Goal: Information Seeking & Learning: Check status

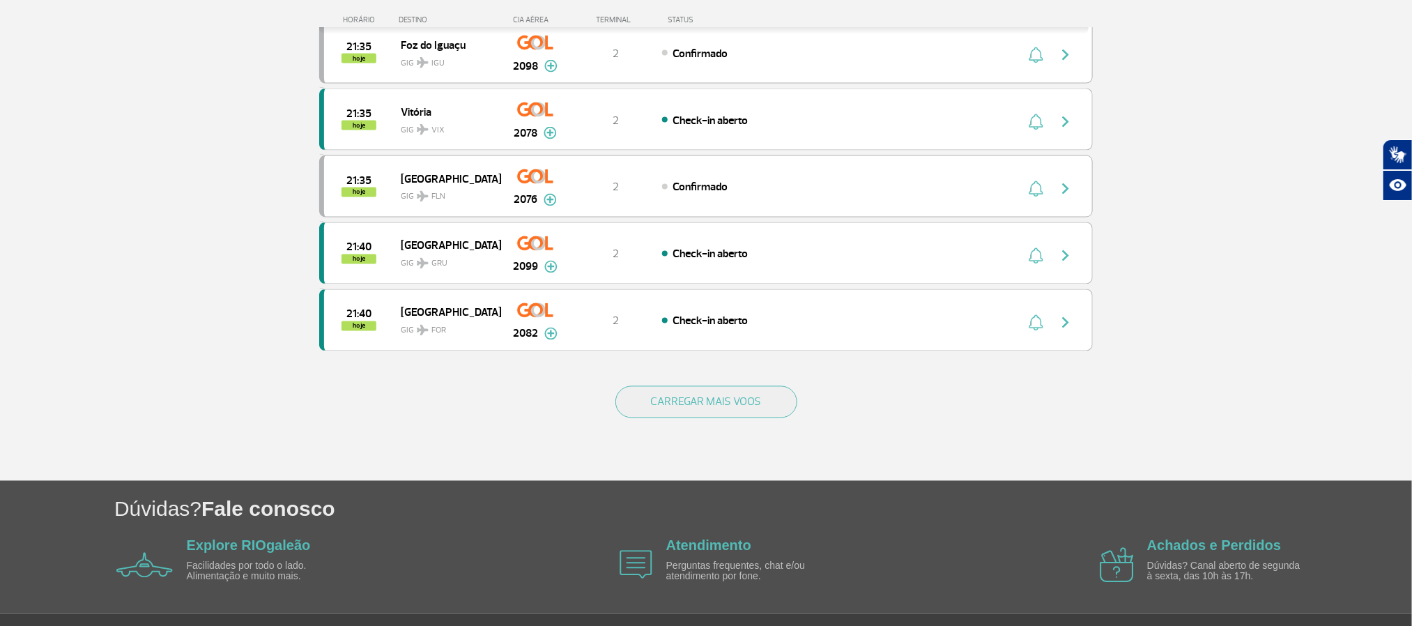
scroll to position [1150, 0]
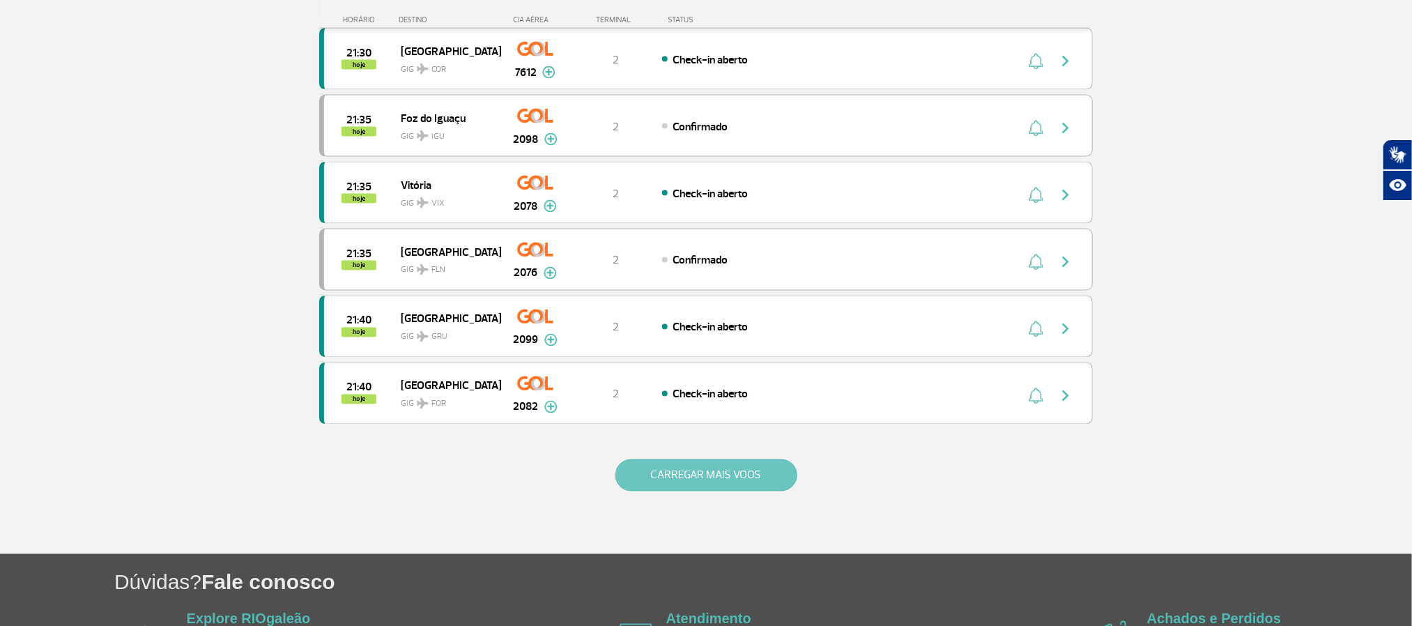
click at [673, 491] on button "CARREGAR MAIS VOOS" at bounding box center [707, 475] width 182 height 32
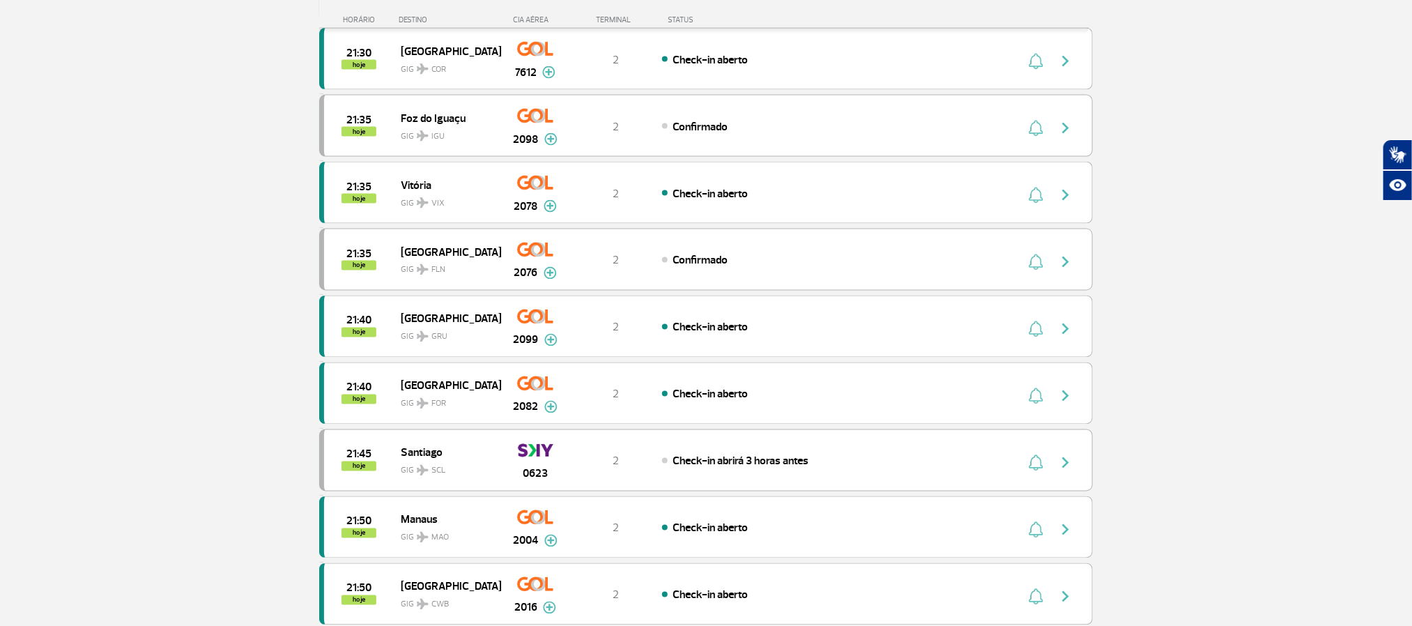
click at [142, 289] on section "Página Inicial > Voos > Painel de Voos Painel de Voos Partidas Chegadas 19:55 1…" at bounding box center [706, 406] width 1412 height 2974
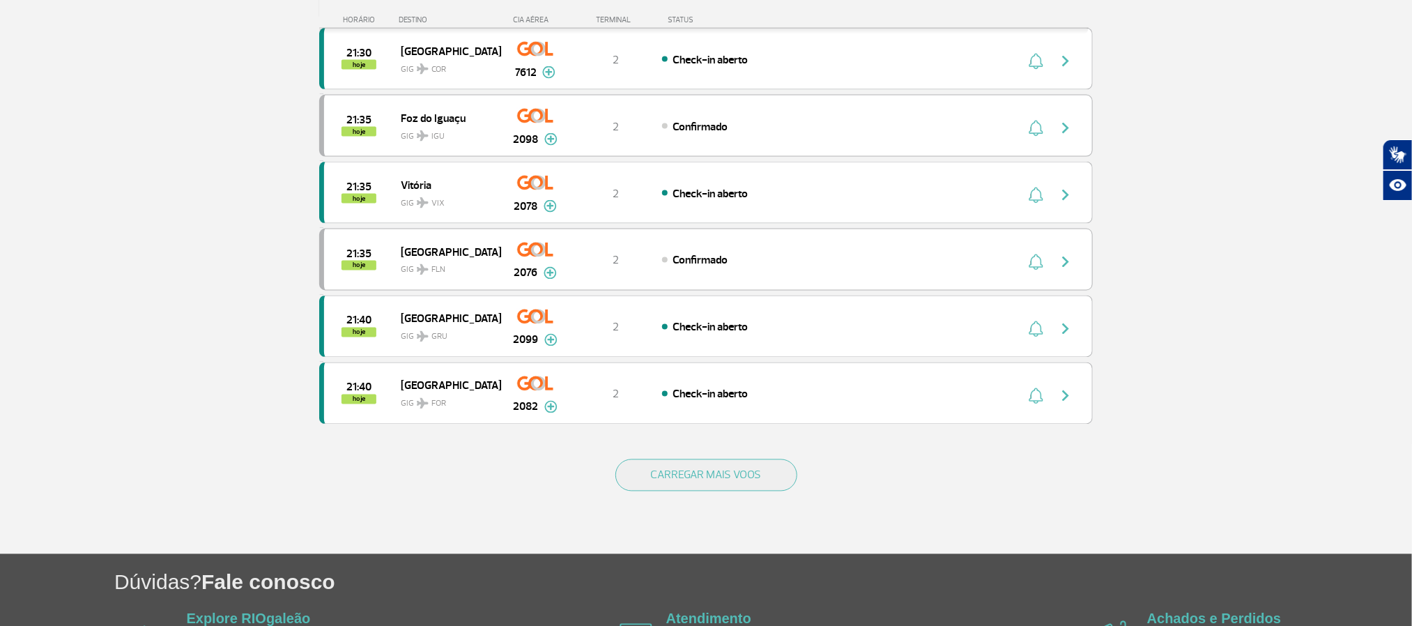
click at [757, 491] on button "CARREGAR MAIS VOOS" at bounding box center [707, 475] width 182 height 32
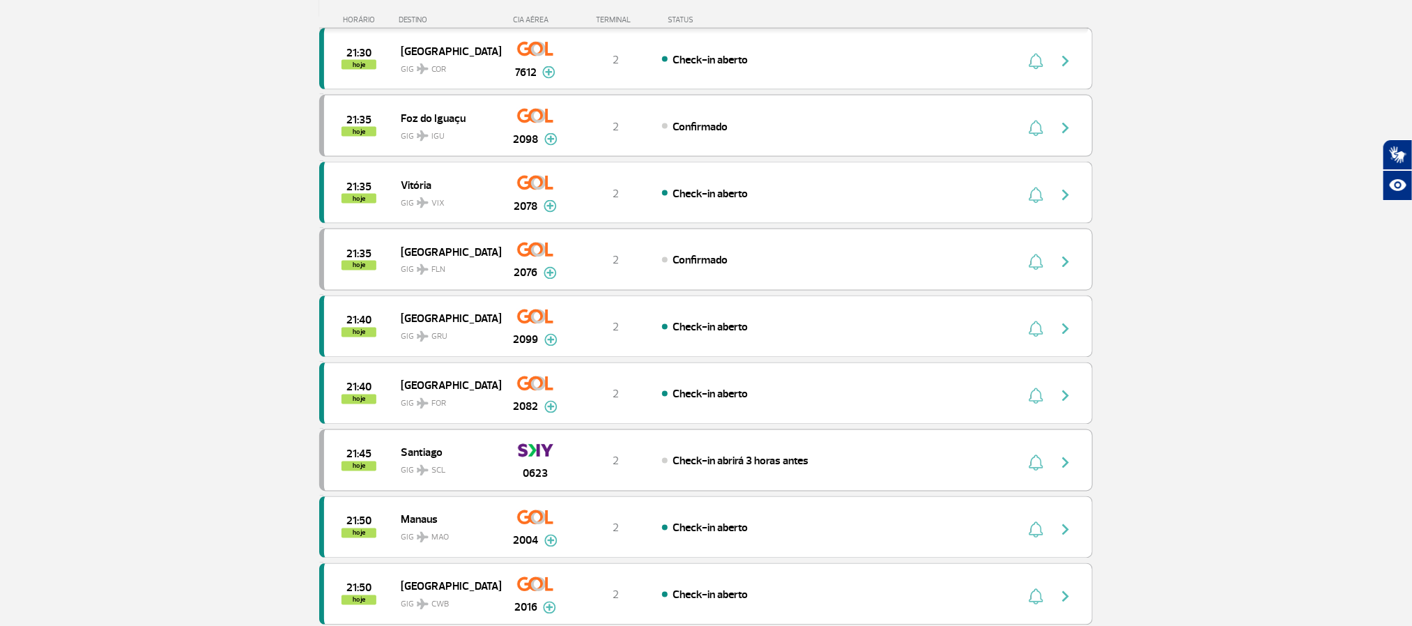
click at [151, 306] on section "Página Inicial > Voos > Painel de Voos Painel de Voos Partidas Chegadas 19:55 1…" at bounding box center [706, 406] width 1412 height 2974
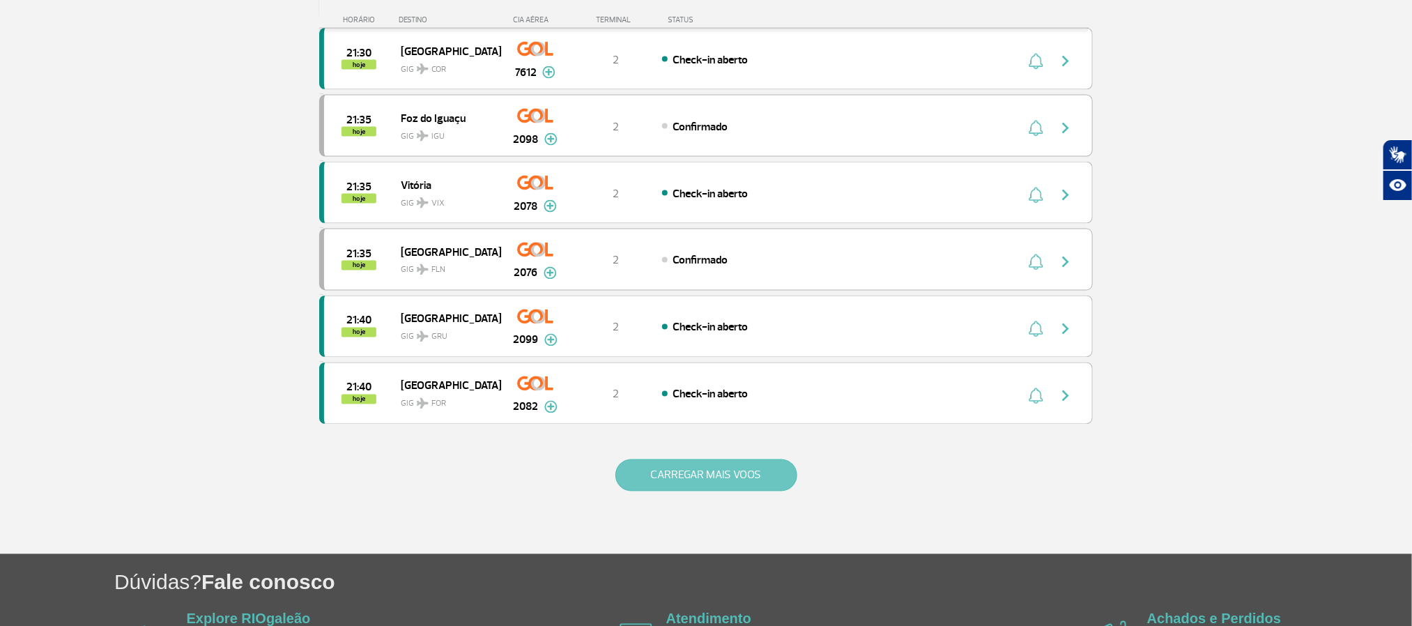
click at [705, 491] on button "CARREGAR MAIS VOOS" at bounding box center [707, 475] width 182 height 32
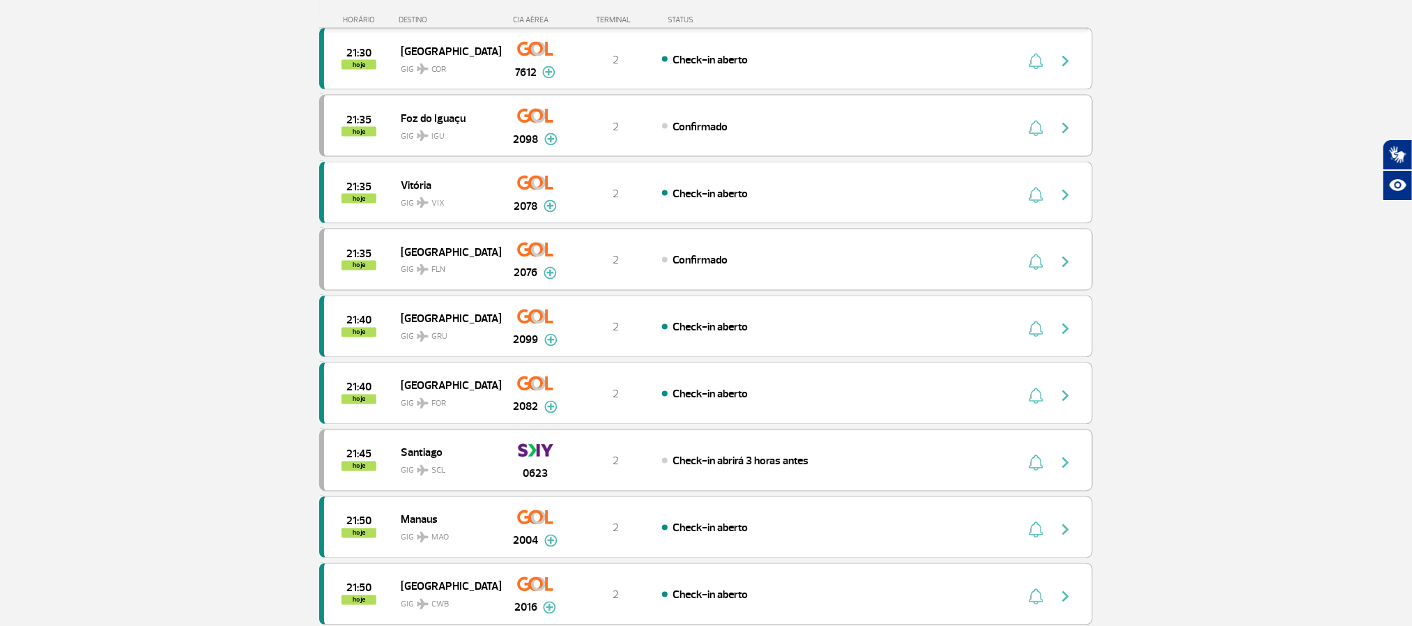
click at [132, 299] on section "Página Inicial > Voos > Painel de Voos Painel de Voos Partidas Chegadas 19:55 1…" at bounding box center [706, 406] width 1412 height 2974
click at [135, 314] on section "Página Inicial > Voos > Painel de Voos Painel de Voos Partidas Chegadas 19:55 1…" at bounding box center [706, 406] width 1412 height 2974
click at [70, 199] on section "Página Inicial > Voos > Painel de Voos Painel de Voos Partidas Chegadas 19:55 1…" at bounding box center [706, 406] width 1412 height 2974
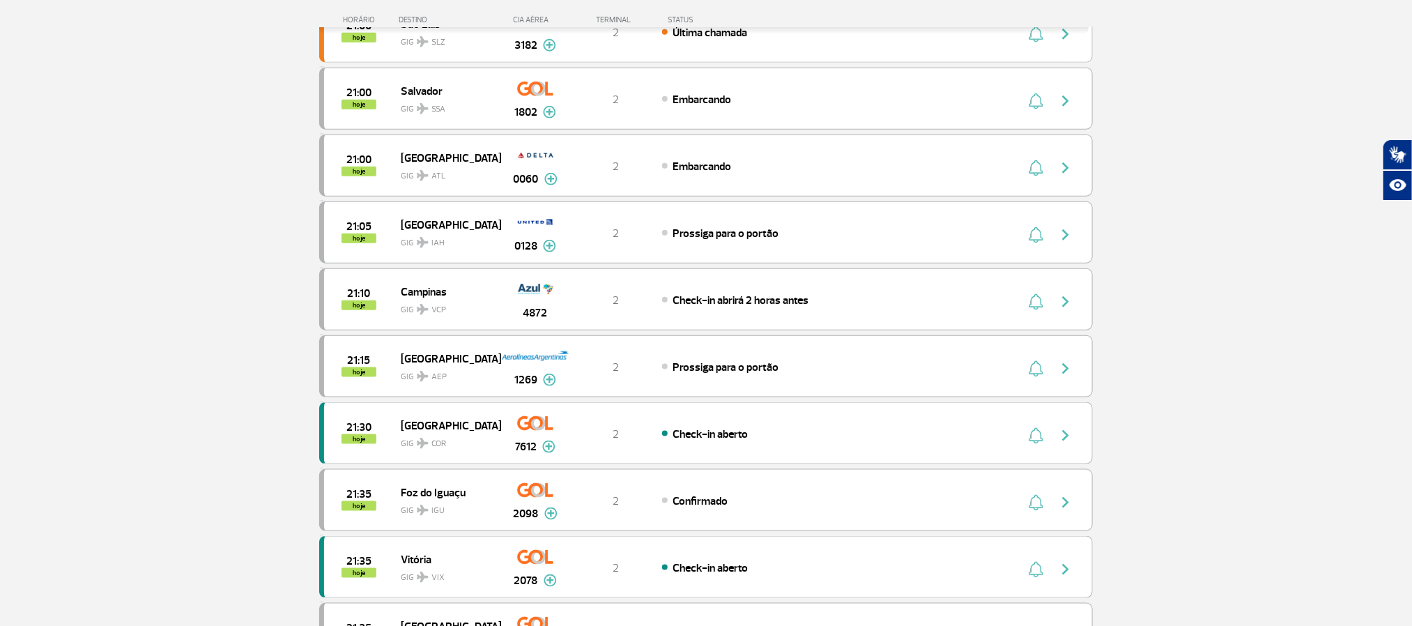
click at [132, 263] on section "Página Inicial > Voos > Painel de Voos Painel de Voos Partidas Chegadas 20:05 1…" at bounding box center [706, 177] width 1412 height 1635
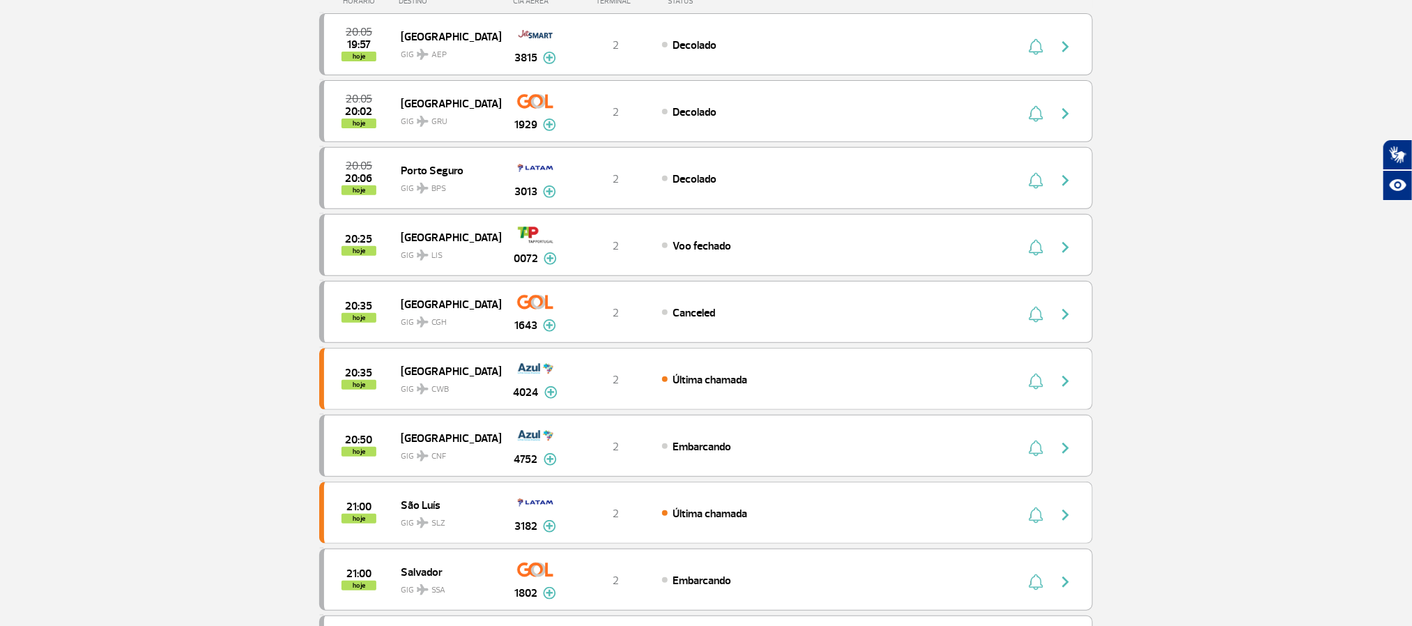
scroll to position [82, 0]
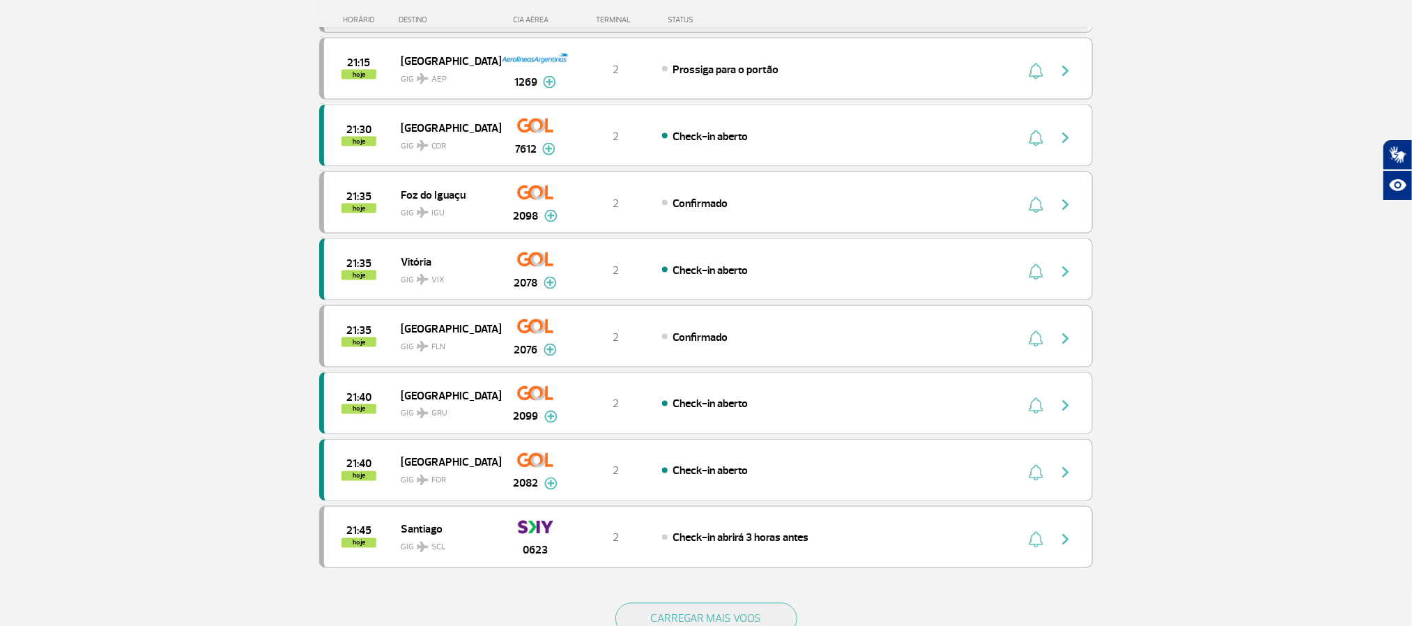
scroll to position [1127, 0]
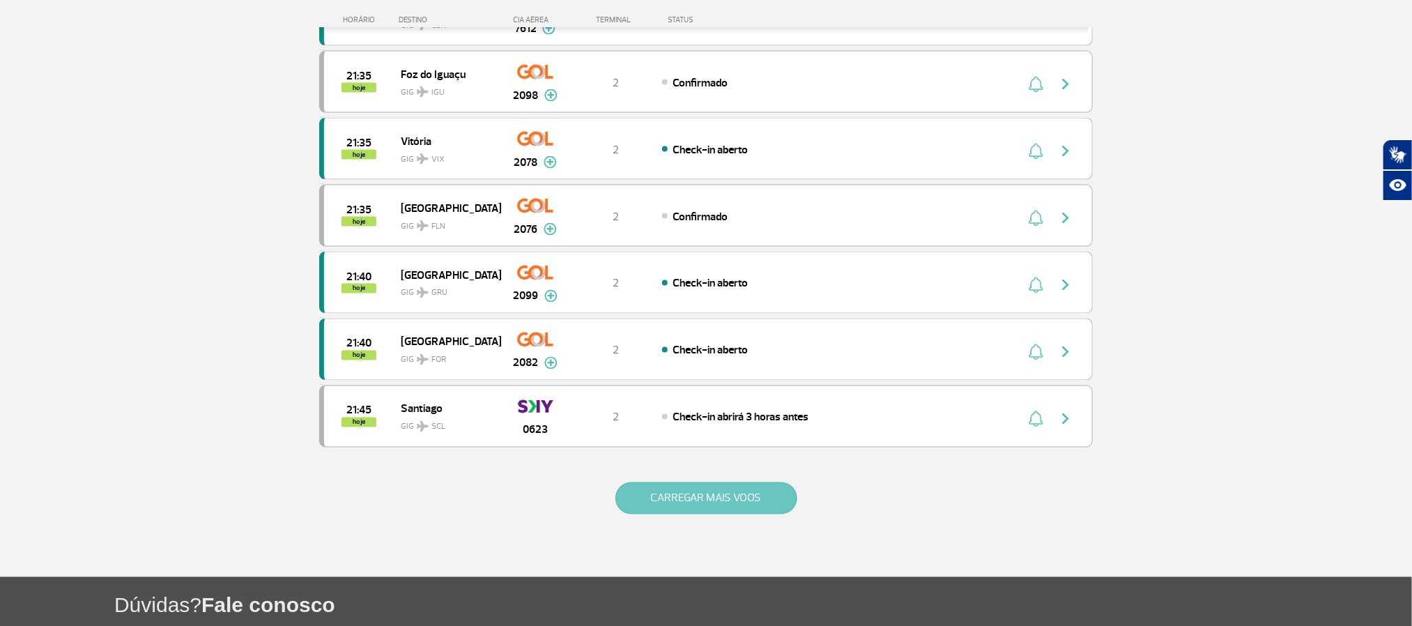
click at [768, 514] on button "CARREGAR MAIS VOOS" at bounding box center [707, 498] width 182 height 32
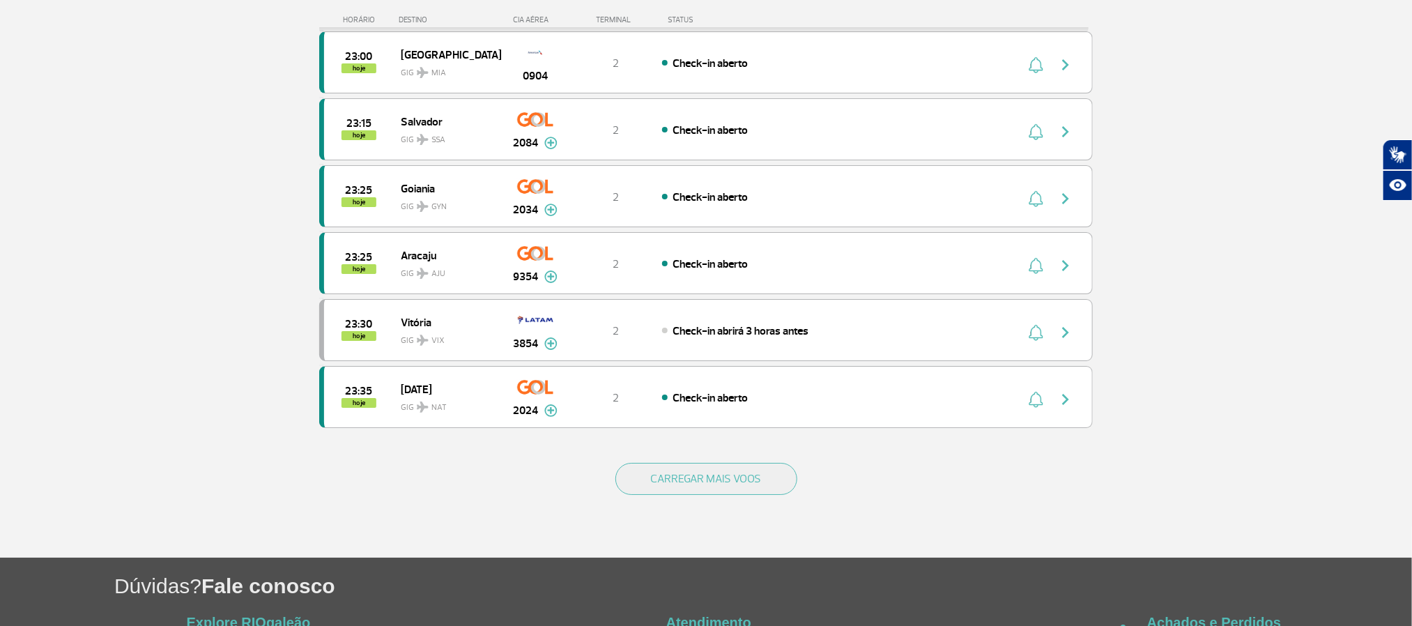
scroll to position [2486, 0]
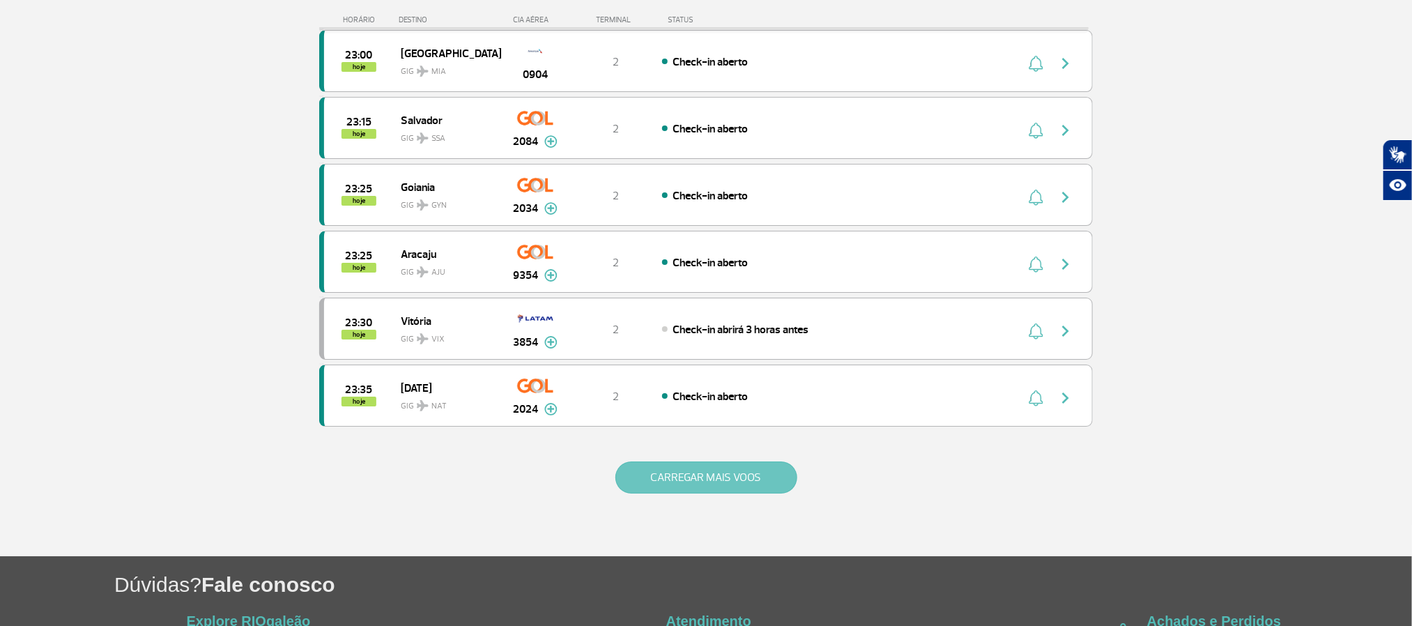
click at [755, 494] on button "CARREGAR MAIS VOOS" at bounding box center [707, 477] width 182 height 32
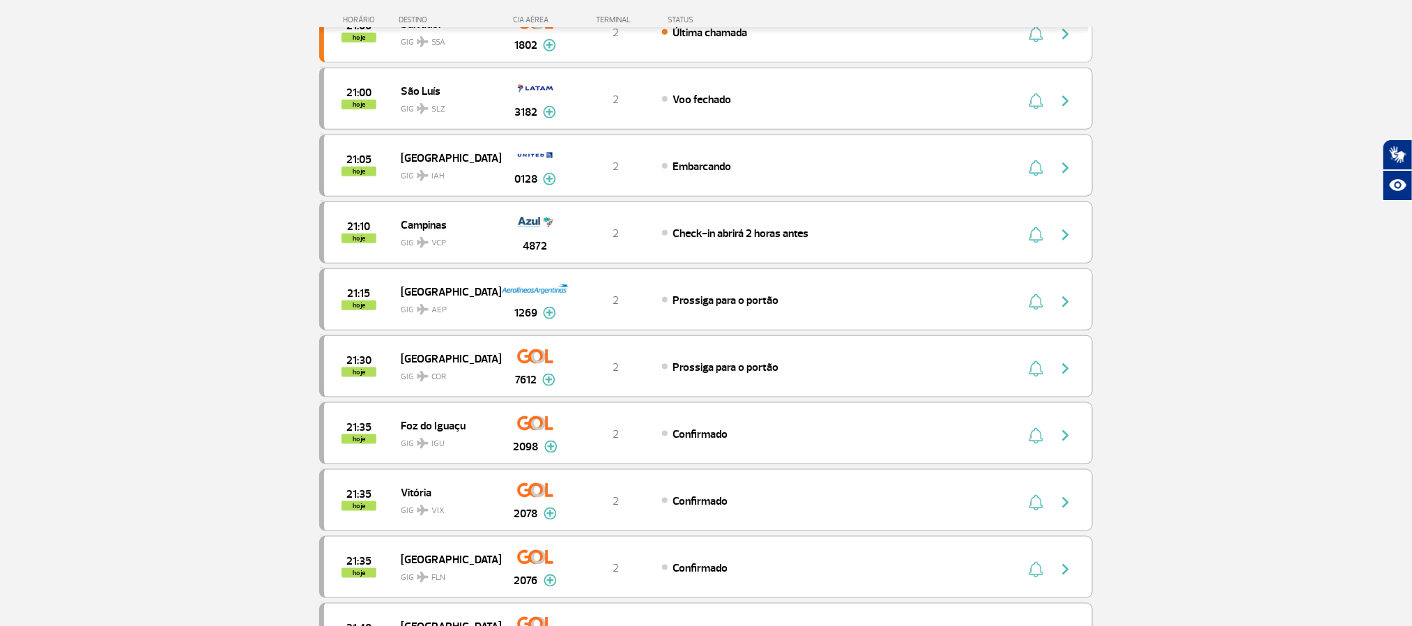
click at [220, 255] on section "Página Inicial > Voos > Painel de Voos Painel de Voos Partidas Chegadas 20:05 2…" at bounding box center [706, 177] width 1412 height 1635
click at [144, 278] on section "Página Inicial > Voos > Painel de Voos Painel de Voos Partidas Chegadas 20:05 2…" at bounding box center [706, 177] width 1412 height 1635
click at [149, 289] on section "Página Inicial > Voos > Painel de Voos Painel de Voos Partidas Chegadas 20:05 2…" at bounding box center [706, 177] width 1412 height 1635
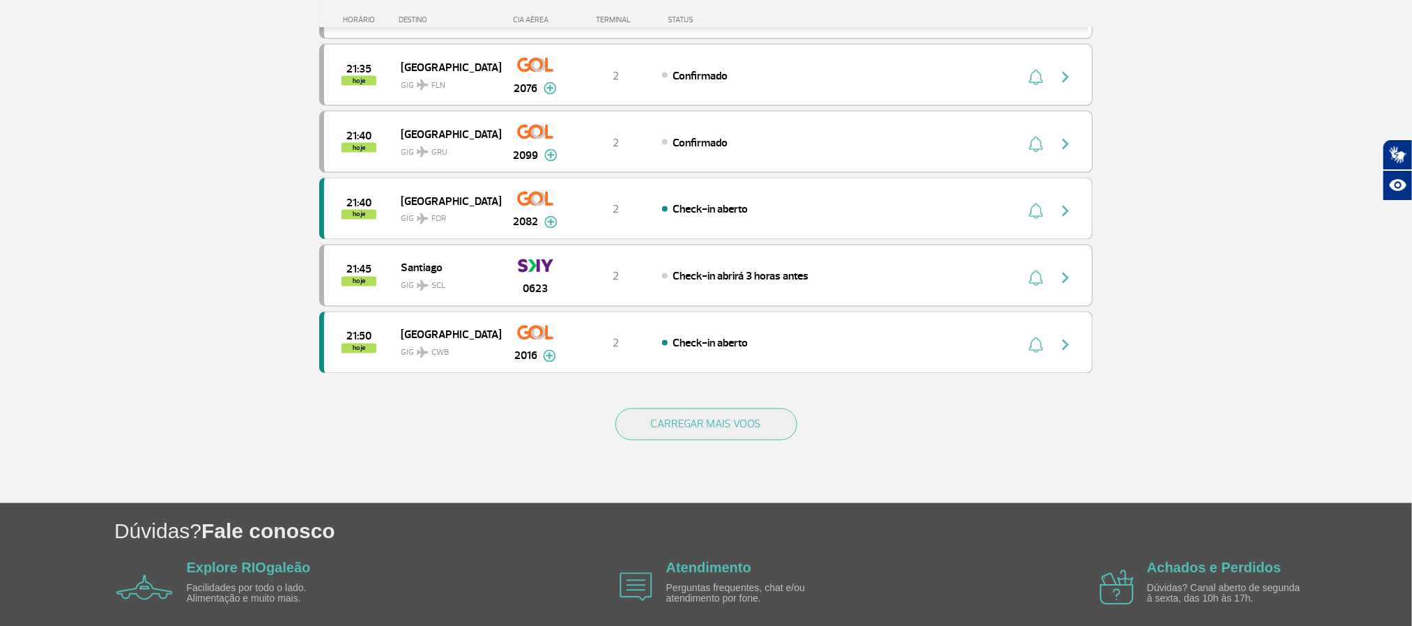
scroll to position [1255, 0]
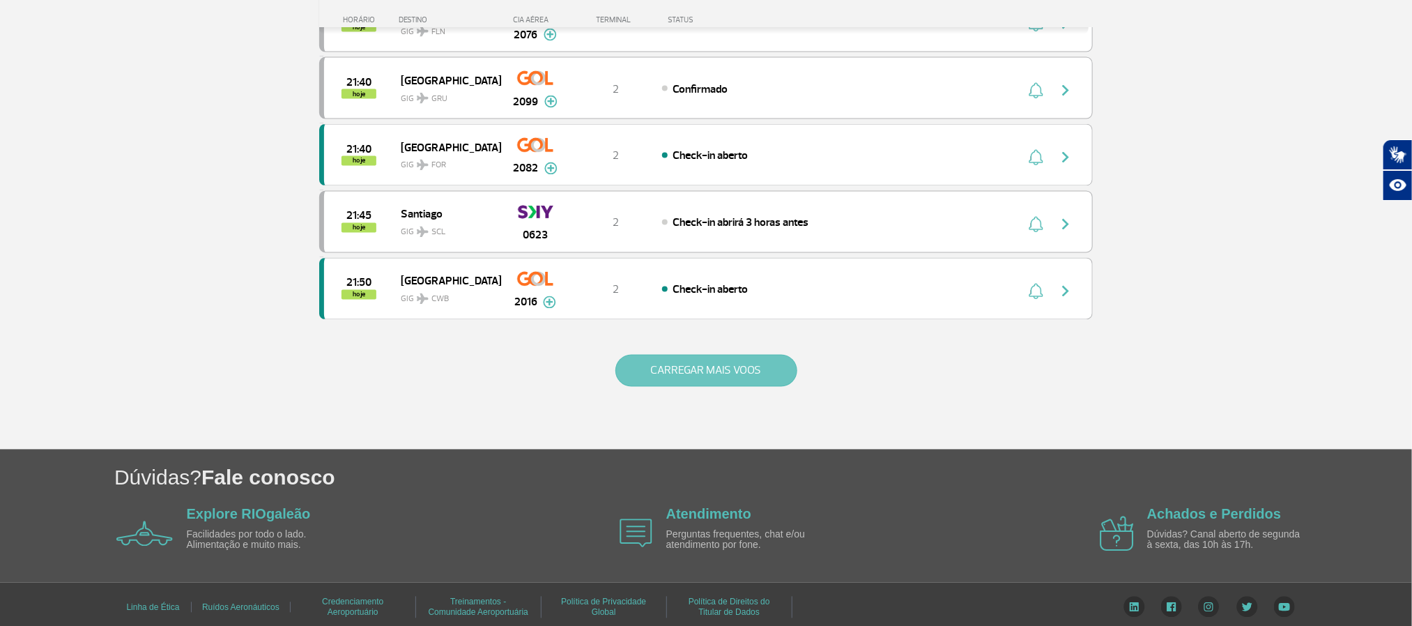
click at [745, 387] on button "CARREGAR MAIS VOOS" at bounding box center [707, 371] width 182 height 32
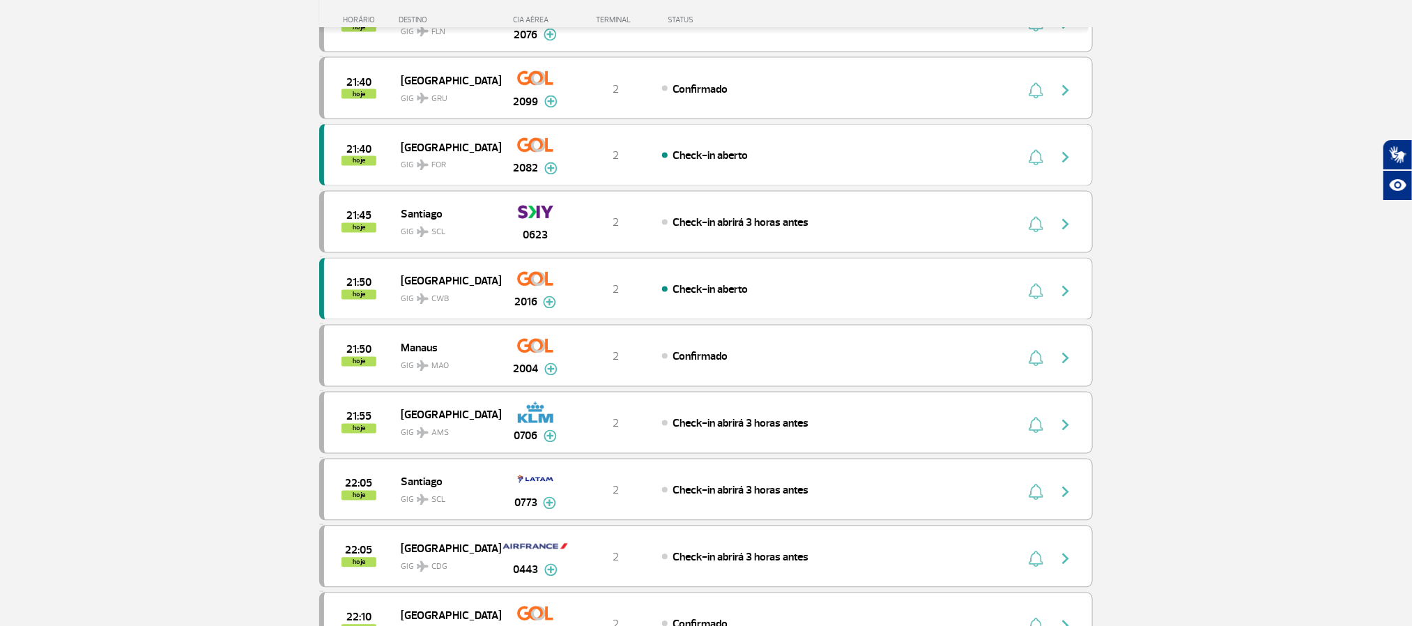
click at [142, 224] on section "Página Inicial > Voos > Painel de Voos Painel de Voos Partidas Chegadas 20:05 2…" at bounding box center [706, 301] width 1412 height 2974
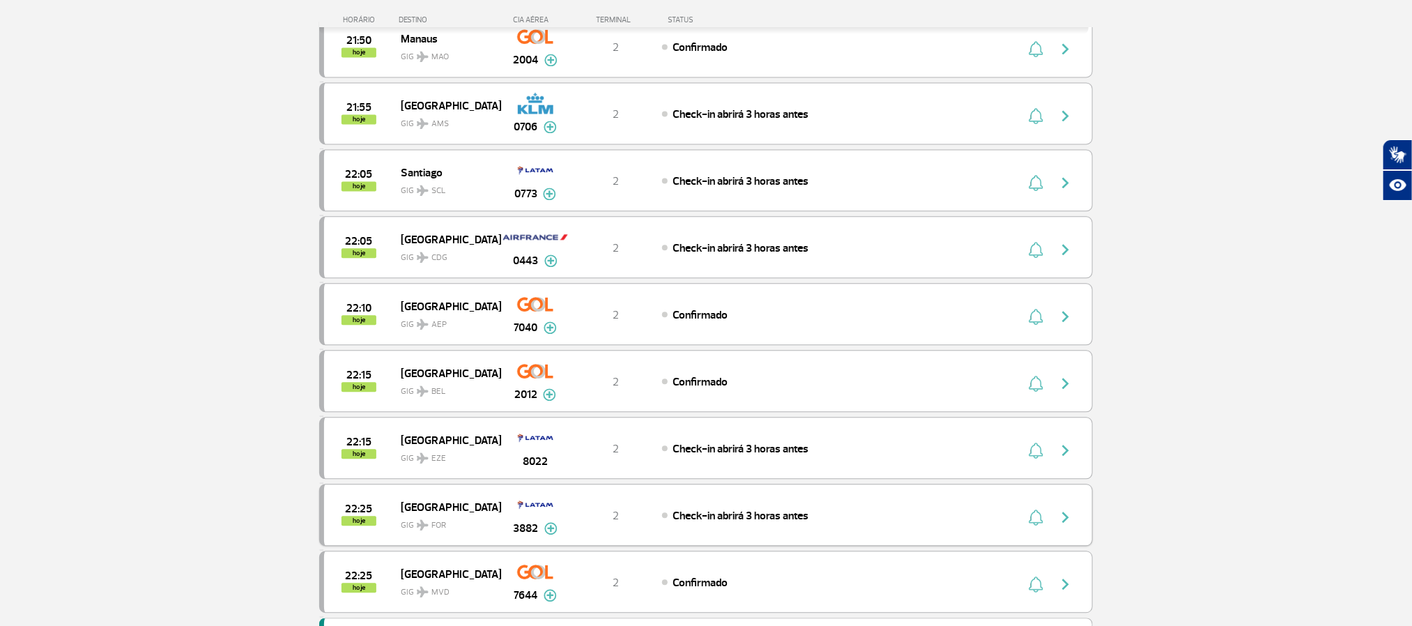
scroll to position [1568, 0]
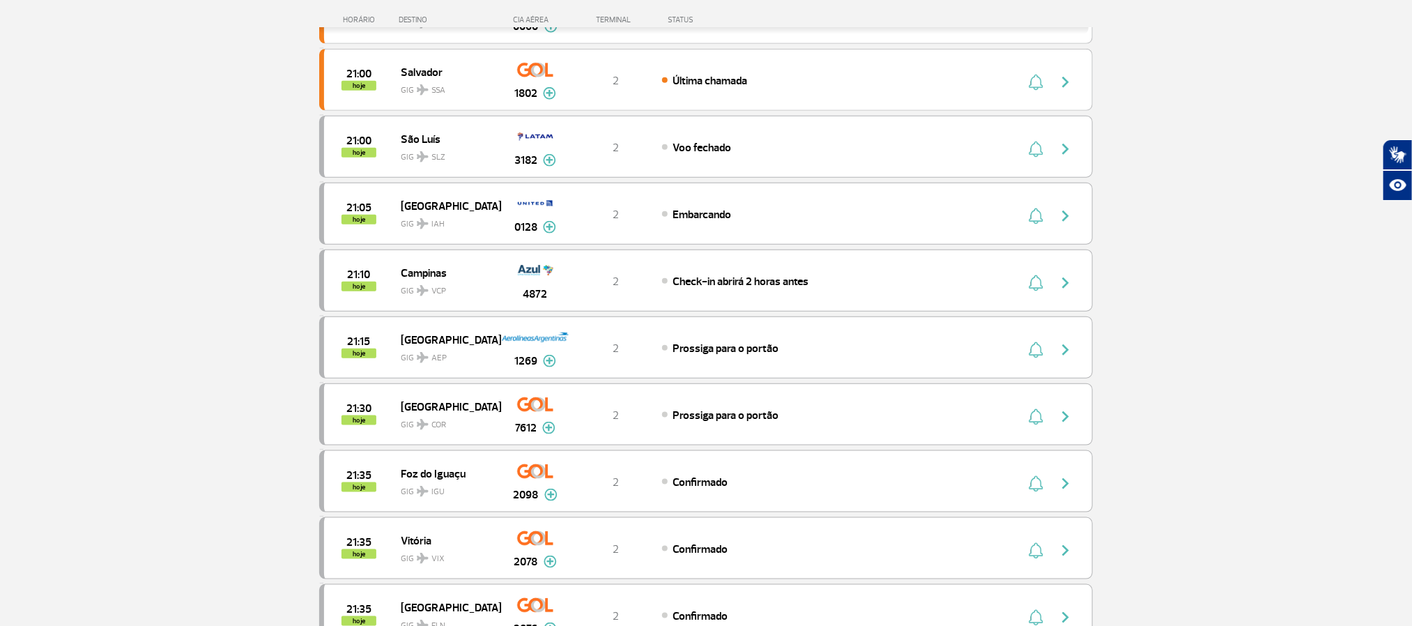
scroll to position [627, 0]
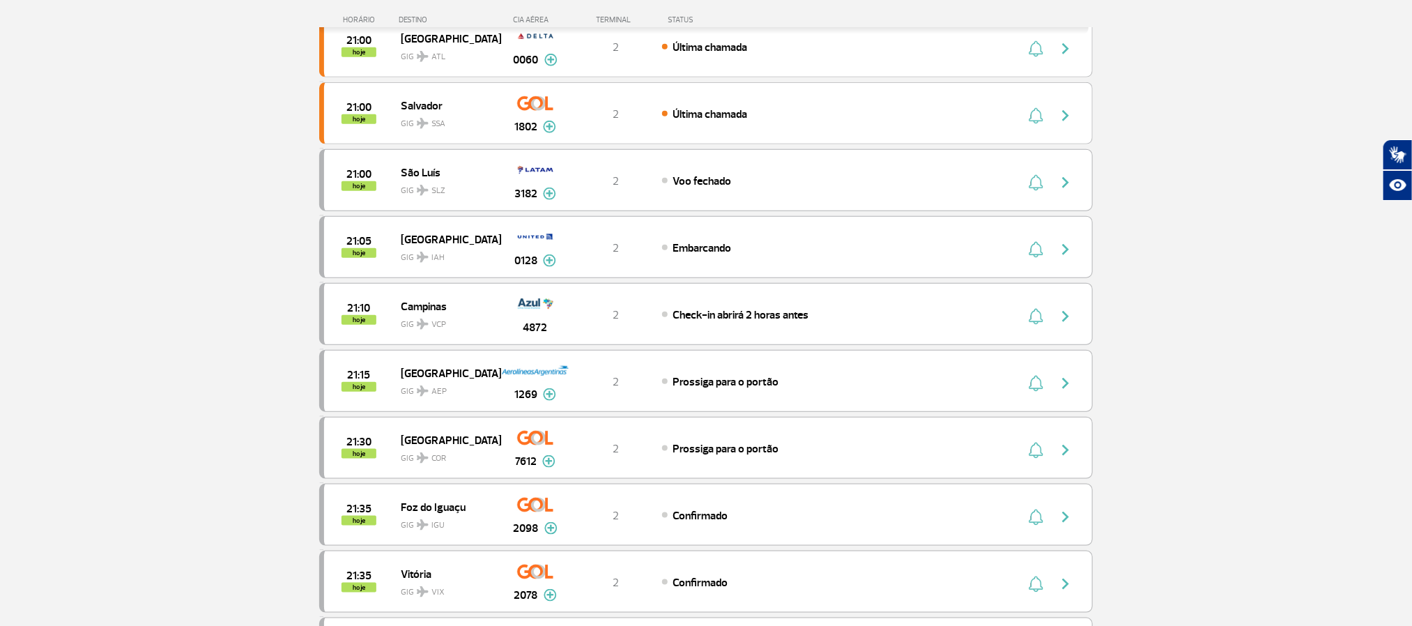
click at [153, 303] on section "Página Inicial > Voos > Painel de Voos Painel de Voos Partidas Chegadas 20:05 2…" at bounding box center [706, 259] width 1412 height 1635
click at [1235, 247] on section "Página Inicial > Voos > Painel de Voos Painel de Voos Partidas Chegadas 20:05 2…" at bounding box center [706, 259] width 1412 height 1635
click at [172, 314] on section "Página Inicial > Voos > Painel de Voos Painel de Voos Partidas Chegadas 20:05 2…" at bounding box center [706, 259] width 1412 height 1635
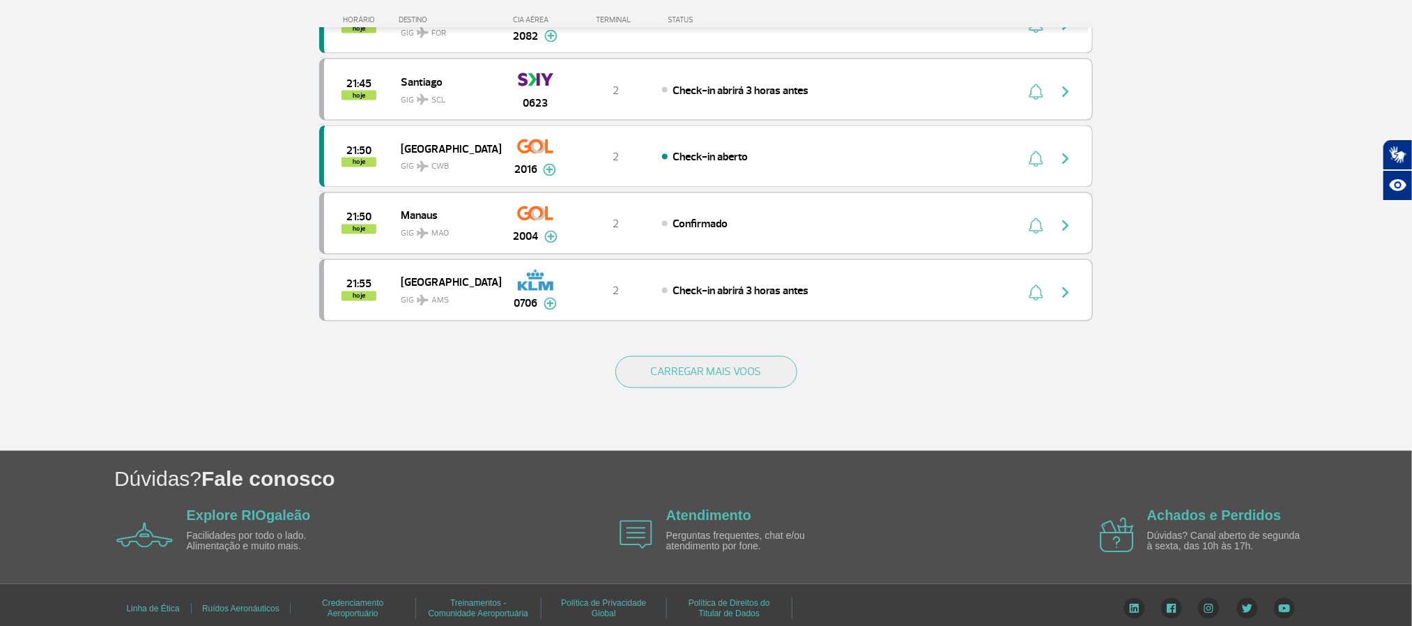
scroll to position [1255, 0]
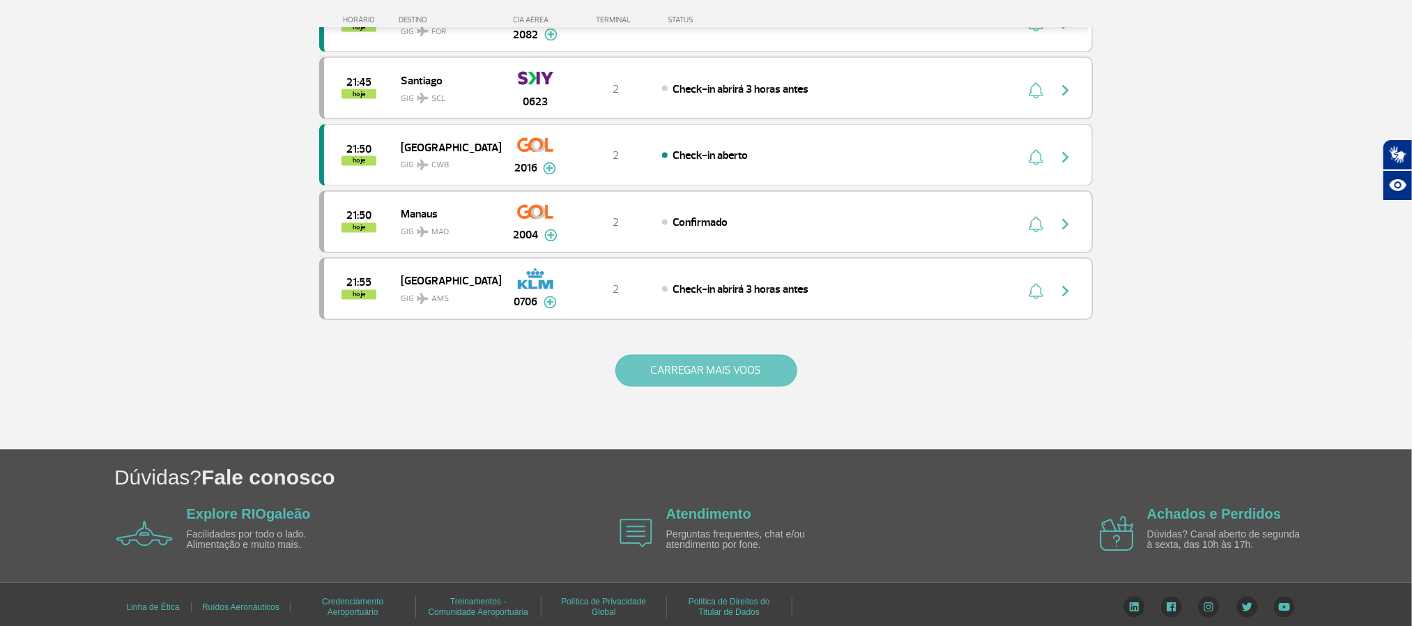
click at [696, 387] on button "CARREGAR MAIS VOOS" at bounding box center [707, 371] width 182 height 32
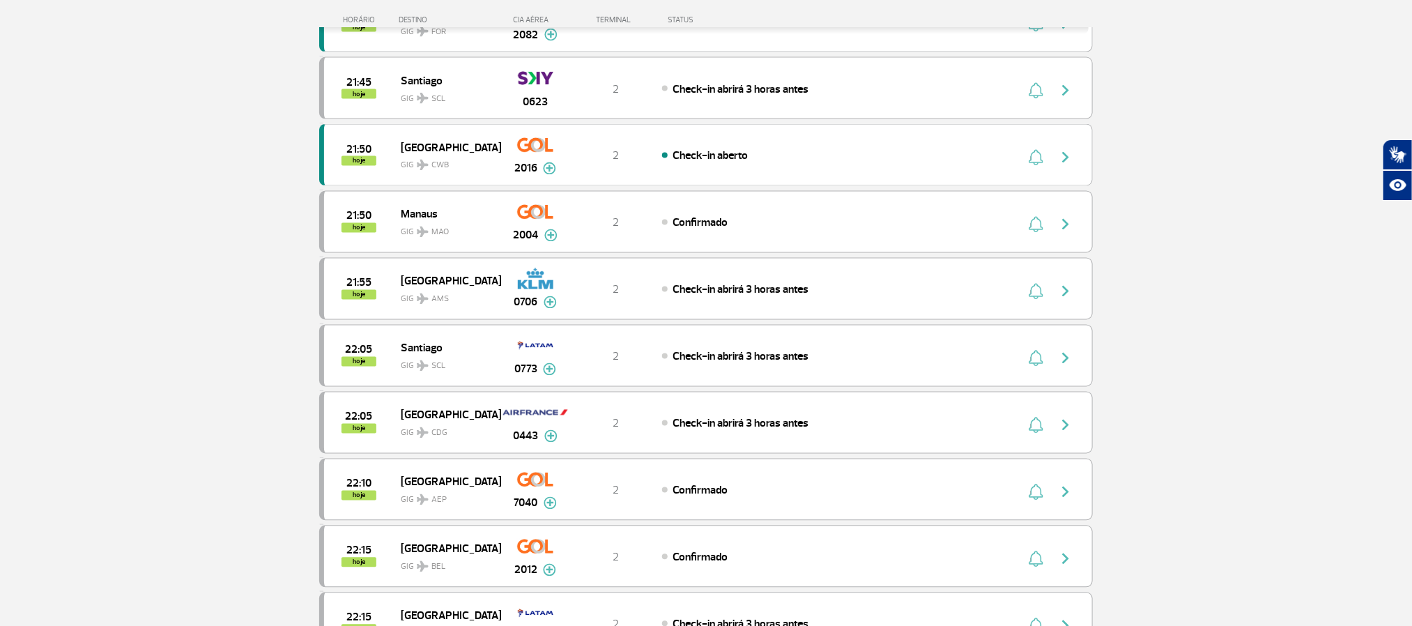
click at [107, 169] on section "Página Inicial > Voos > Painel de Voos Painel de Voos Partidas Chegadas 20:35 2…" at bounding box center [706, 301] width 1412 height 2974
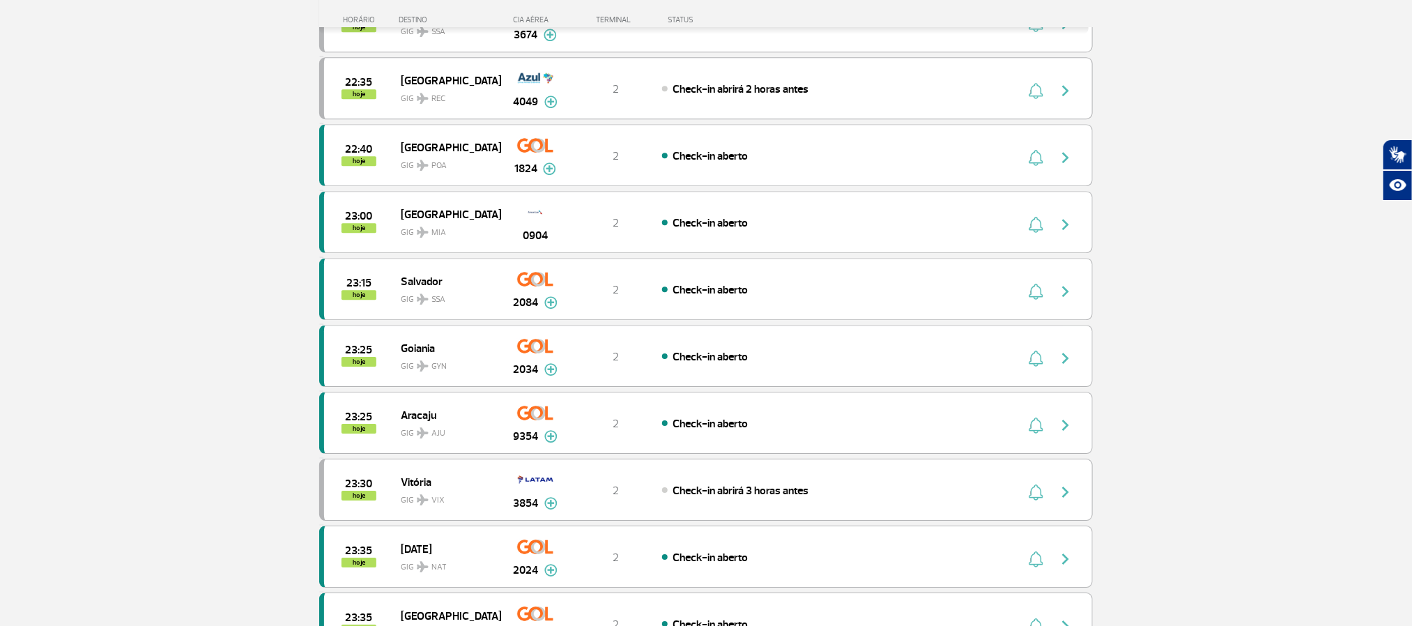
scroll to position [1987, 0]
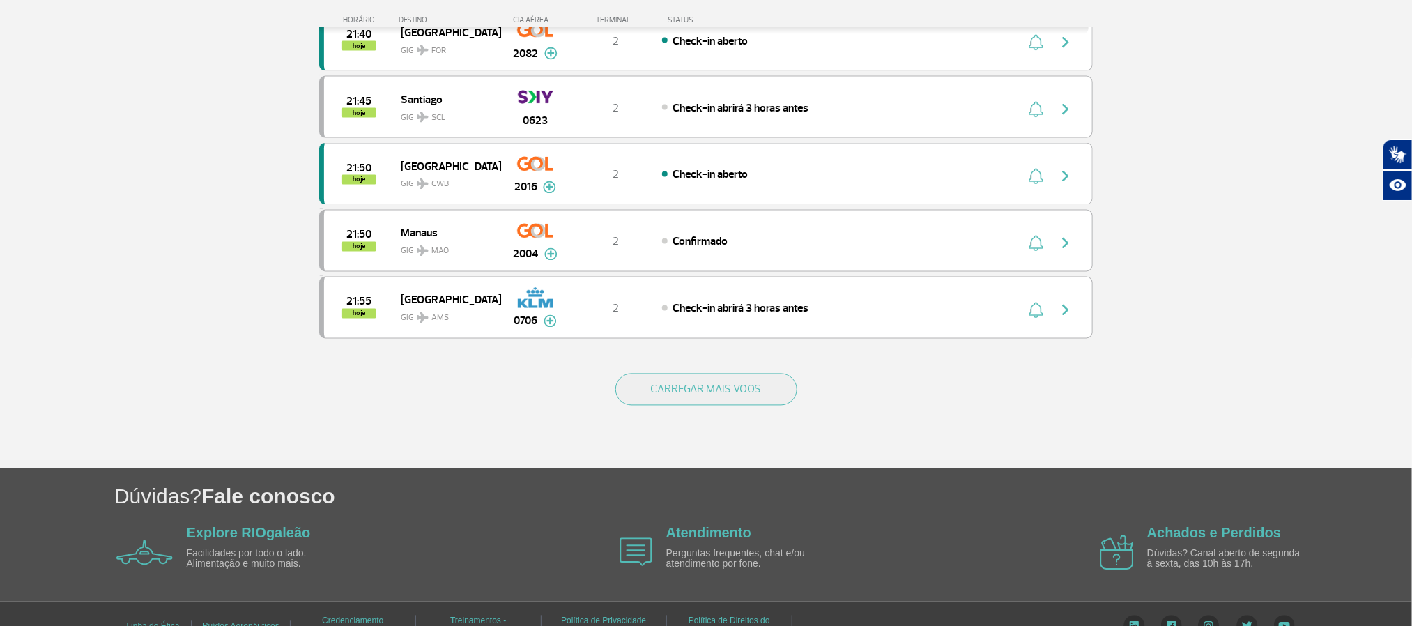
scroll to position [1255, 0]
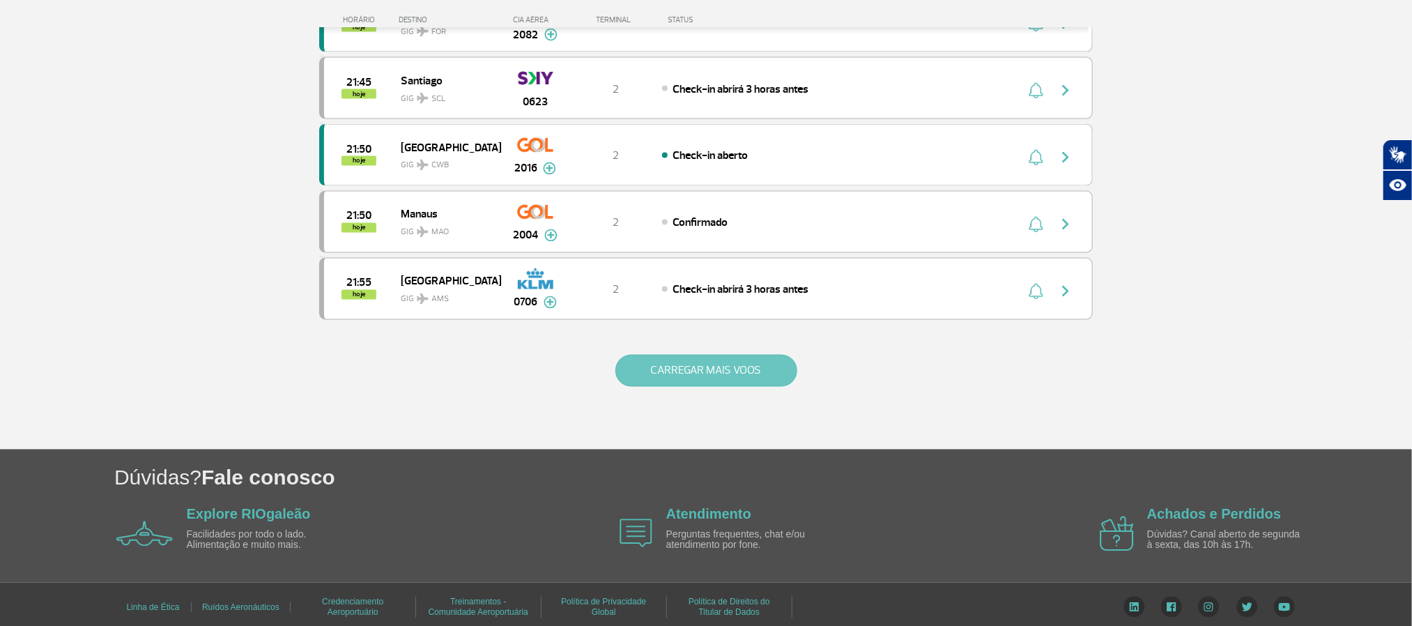
click at [680, 387] on button "CARREGAR MAIS VOOS" at bounding box center [707, 371] width 182 height 32
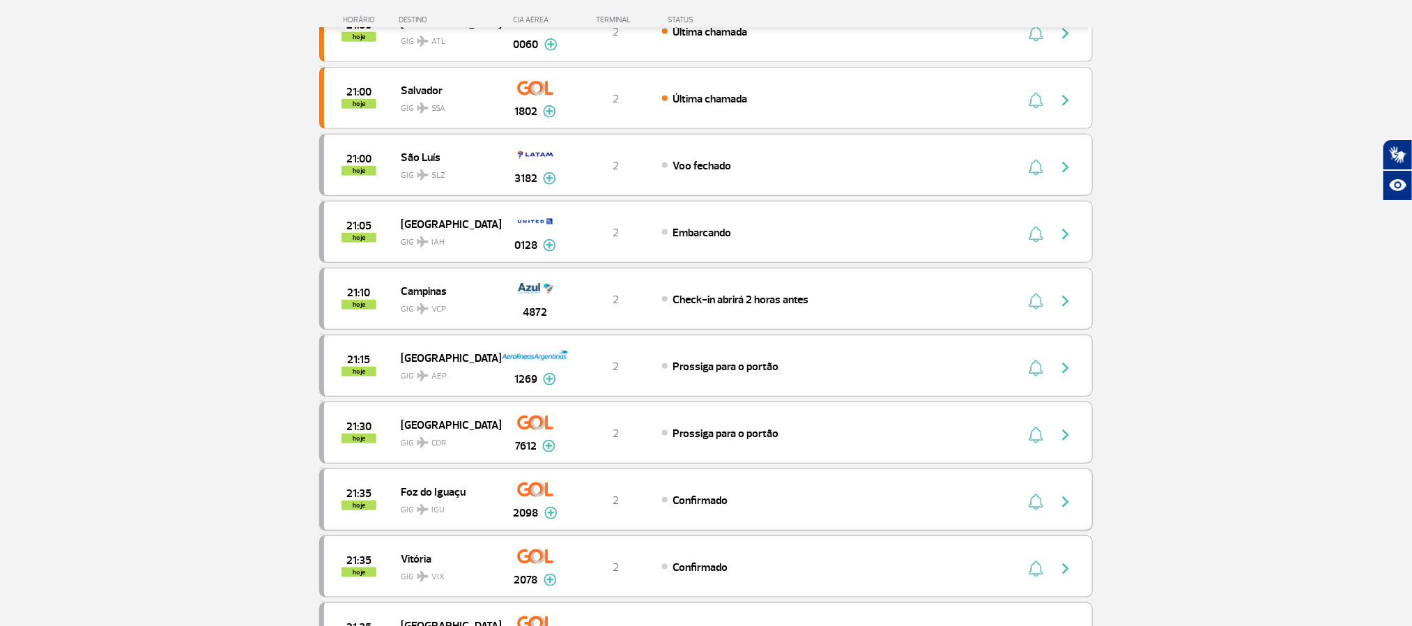
scroll to position [523, 0]
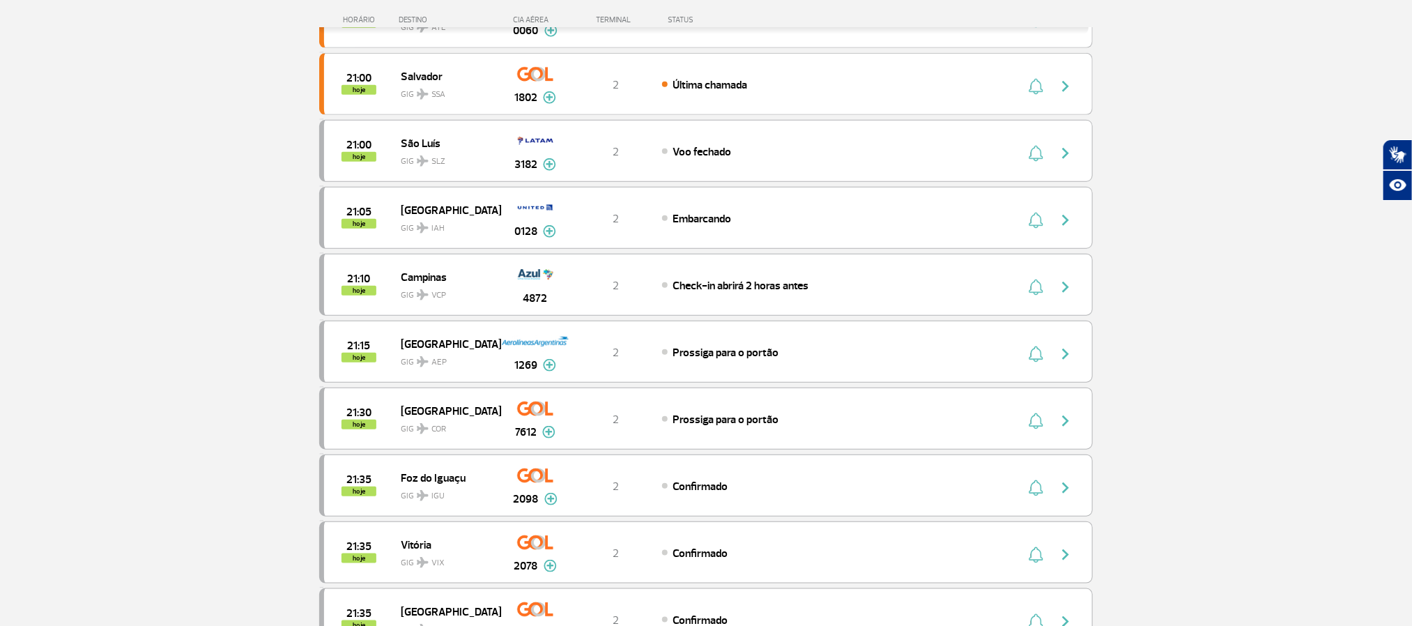
click at [145, 289] on section "Página Inicial > Voos > Painel de Voos Painel de Voos Partidas Chegadas 20:35 2…" at bounding box center [706, 363] width 1412 height 1635
click at [1211, 306] on section "Página Inicial > Voos > Painel de Voos Painel de Voos Partidas Chegadas 20:35 2…" at bounding box center [706, 363] width 1412 height 1635
click at [279, 193] on section "Página Inicial > Voos > Painel de Voos Painel de Voos Partidas Chegadas 20:35 2…" at bounding box center [706, 363] width 1412 height 1635
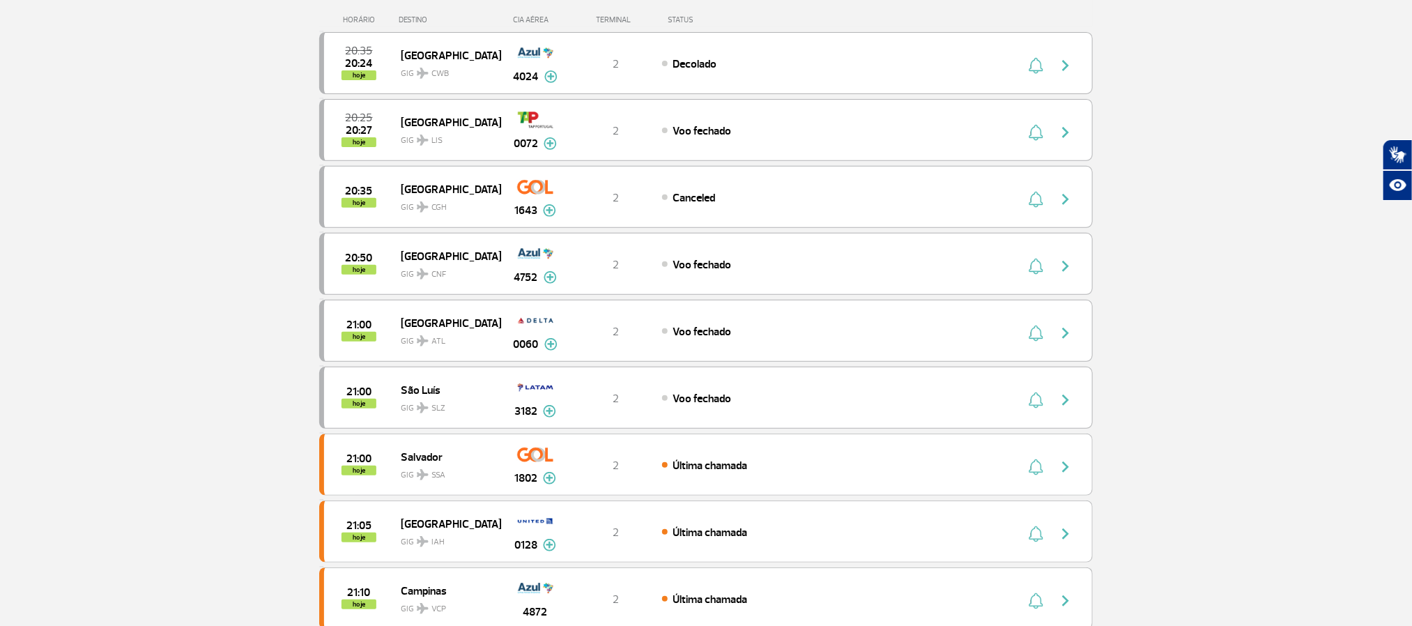
scroll to position [209, 0]
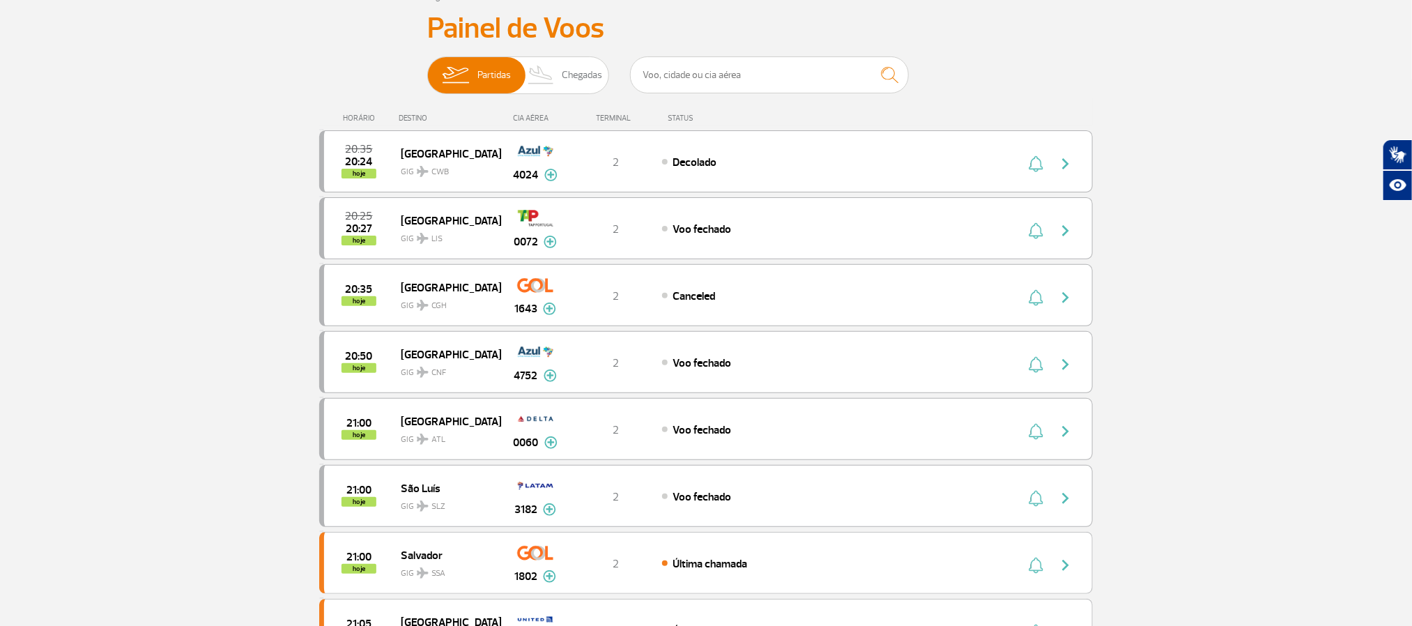
scroll to position [0, 0]
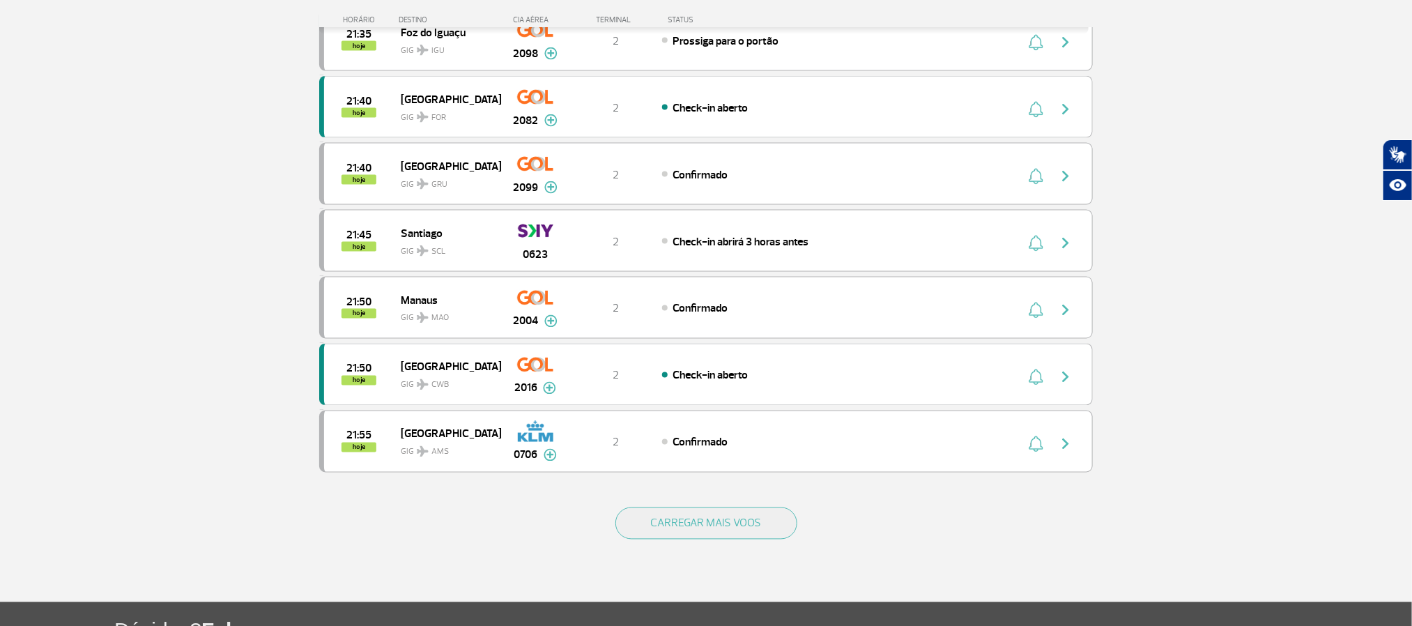
scroll to position [1150, 0]
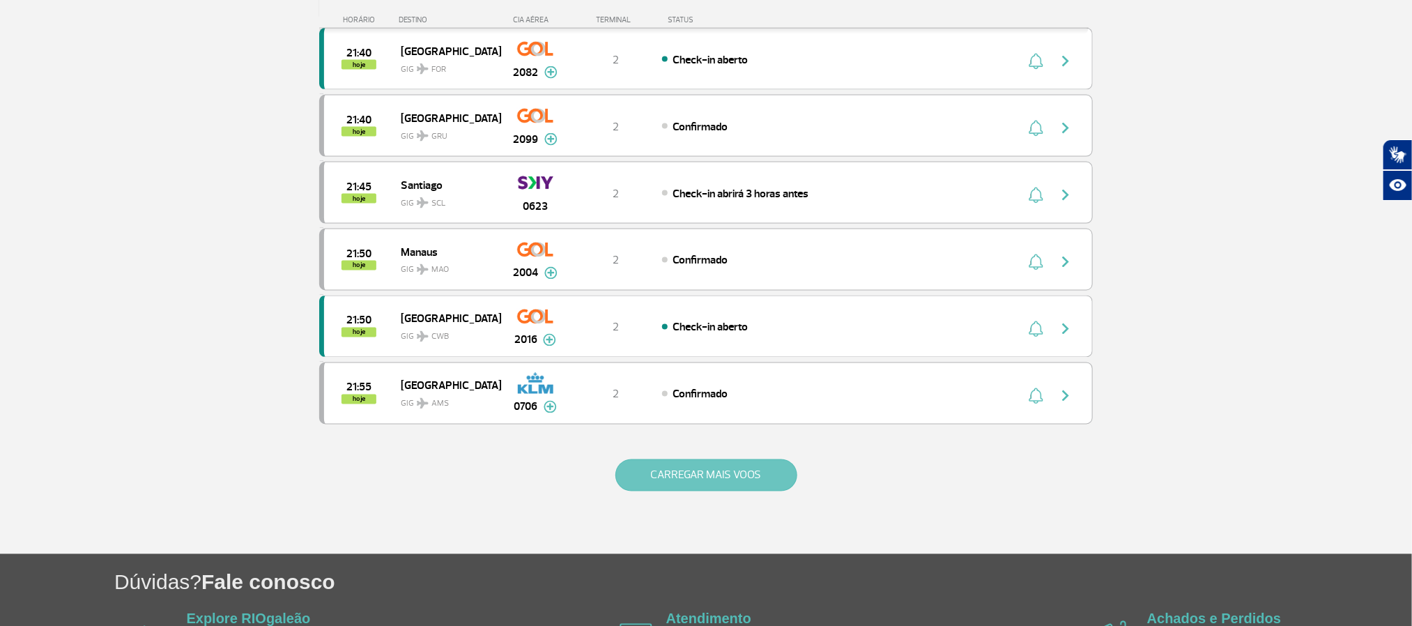
click at [636, 491] on button "CARREGAR MAIS VOOS" at bounding box center [707, 475] width 182 height 32
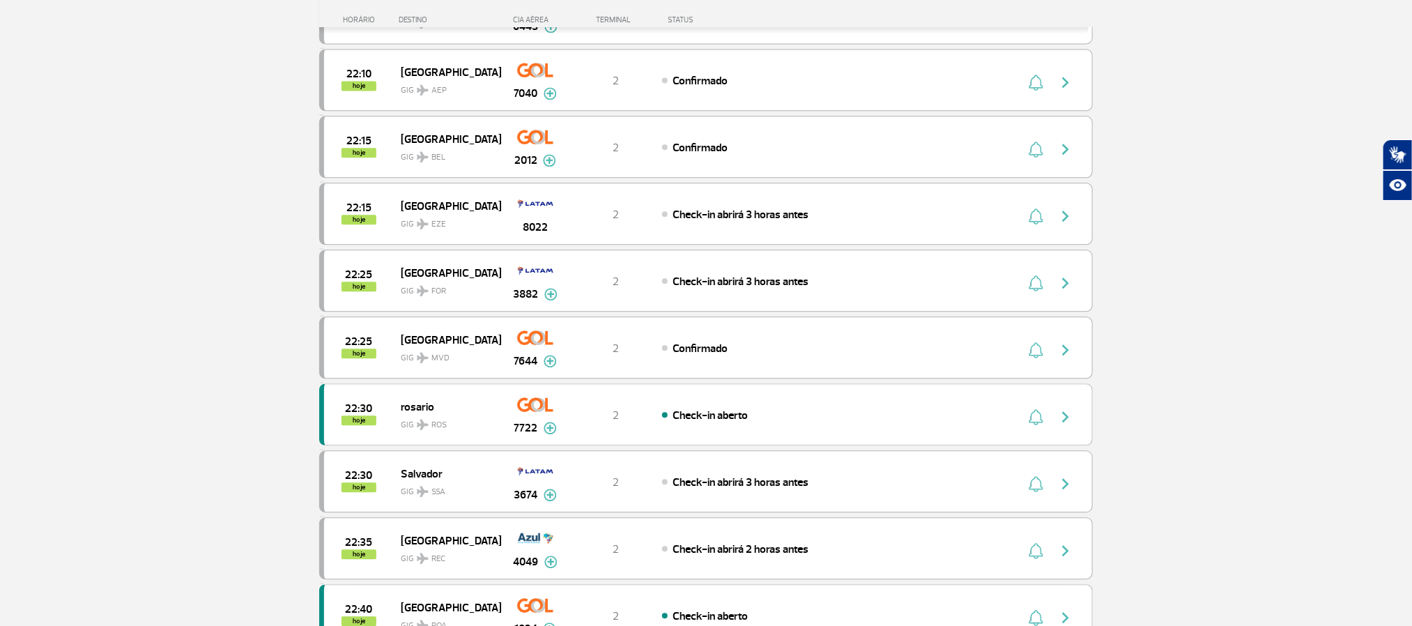
scroll to position [1673, 0]
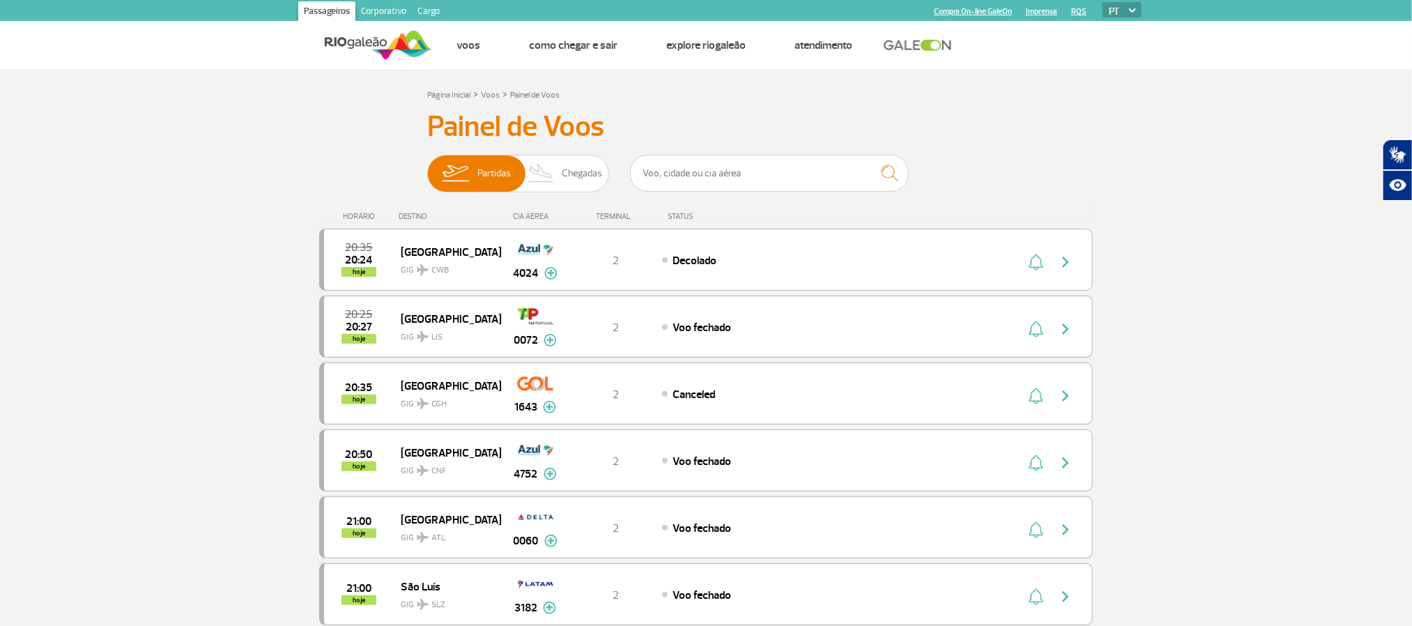
scroll to position [1278, 0]
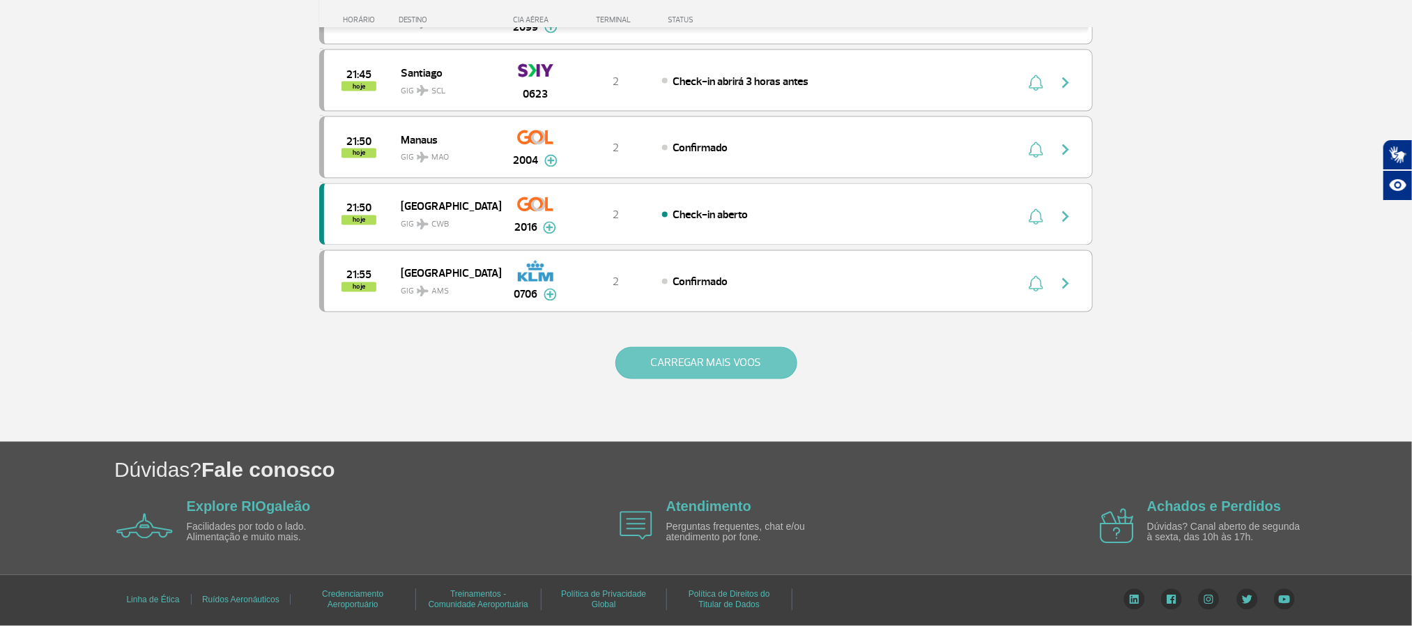
click at [651, 371] on button "CARREGAR MAIS VOOS" at bounding box center [707, 363] width 182 height 32
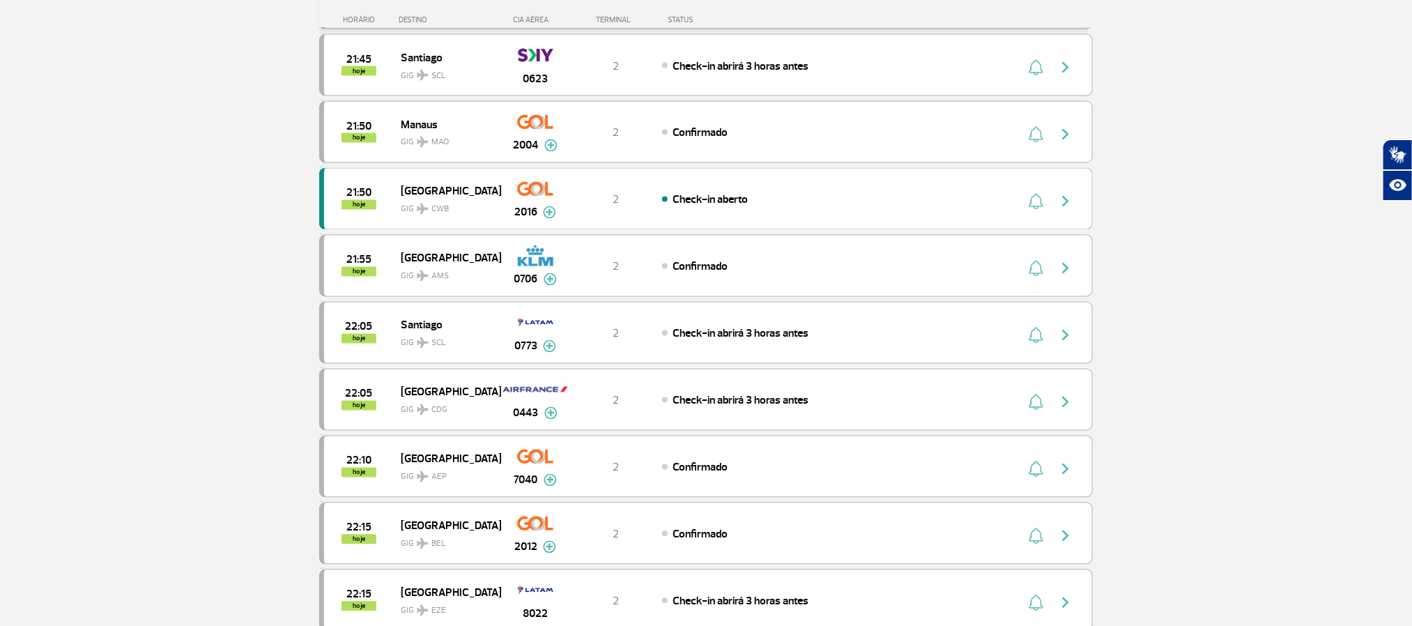
click at [159, 220] on section "Página Inicial > Voos > Painel de Voos Painel de Voos Partidas Chegadas 20:35 2…" at bounding box center [706, 278] width 1412 height 2974
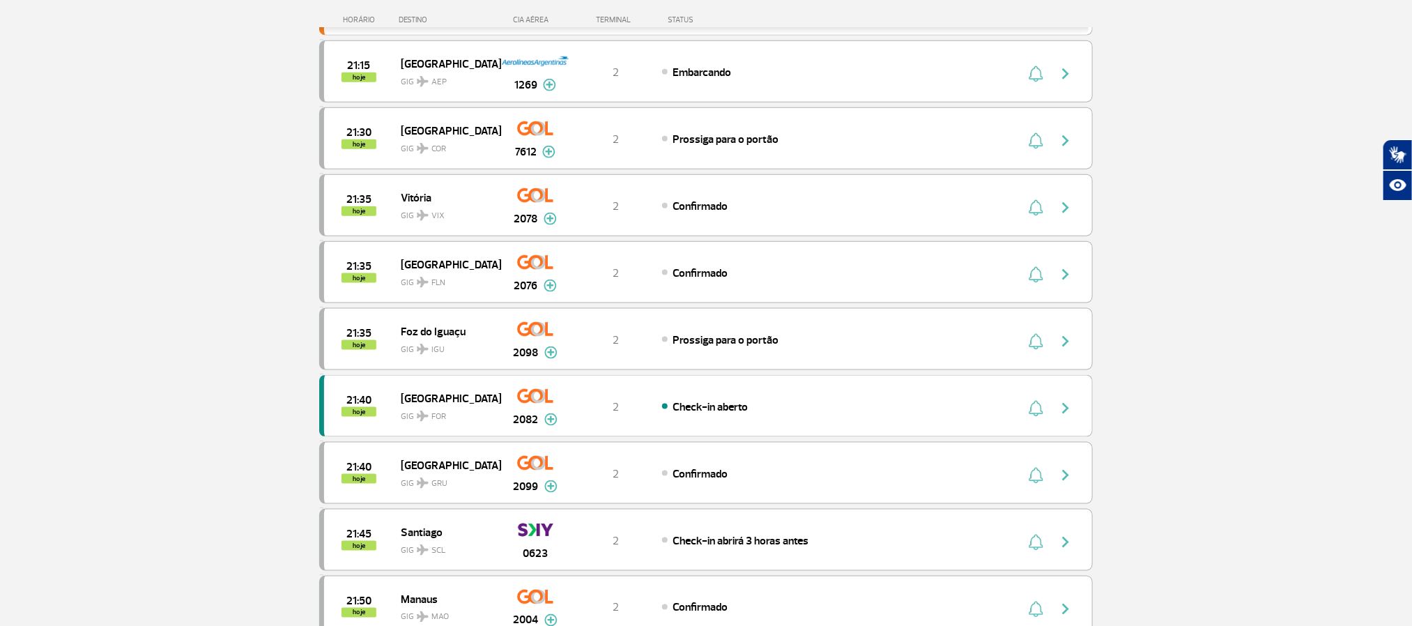
click at [111, 186] on section "Página Inicial > Voos > Painel de Voos Painel de Voos Partidas Chegadas 20:35 2…" at bounding box center [706, 83] width 1412 height 1635
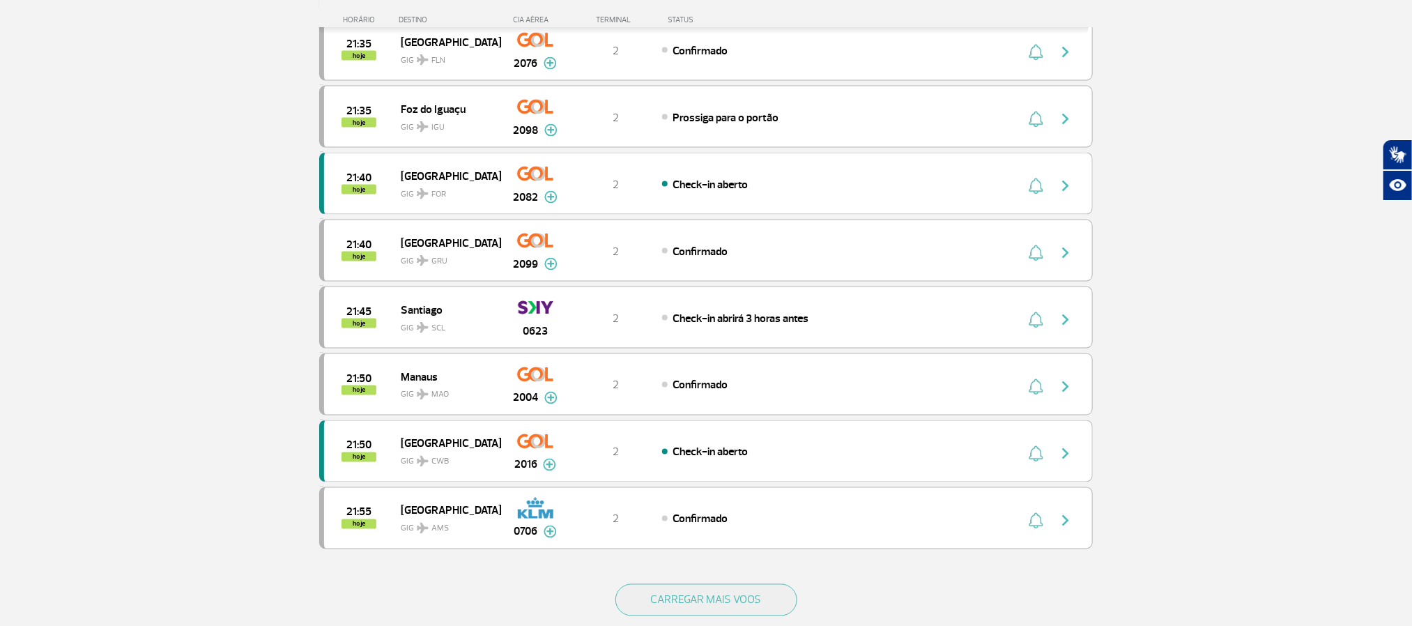
scroll to position [1046, 0]
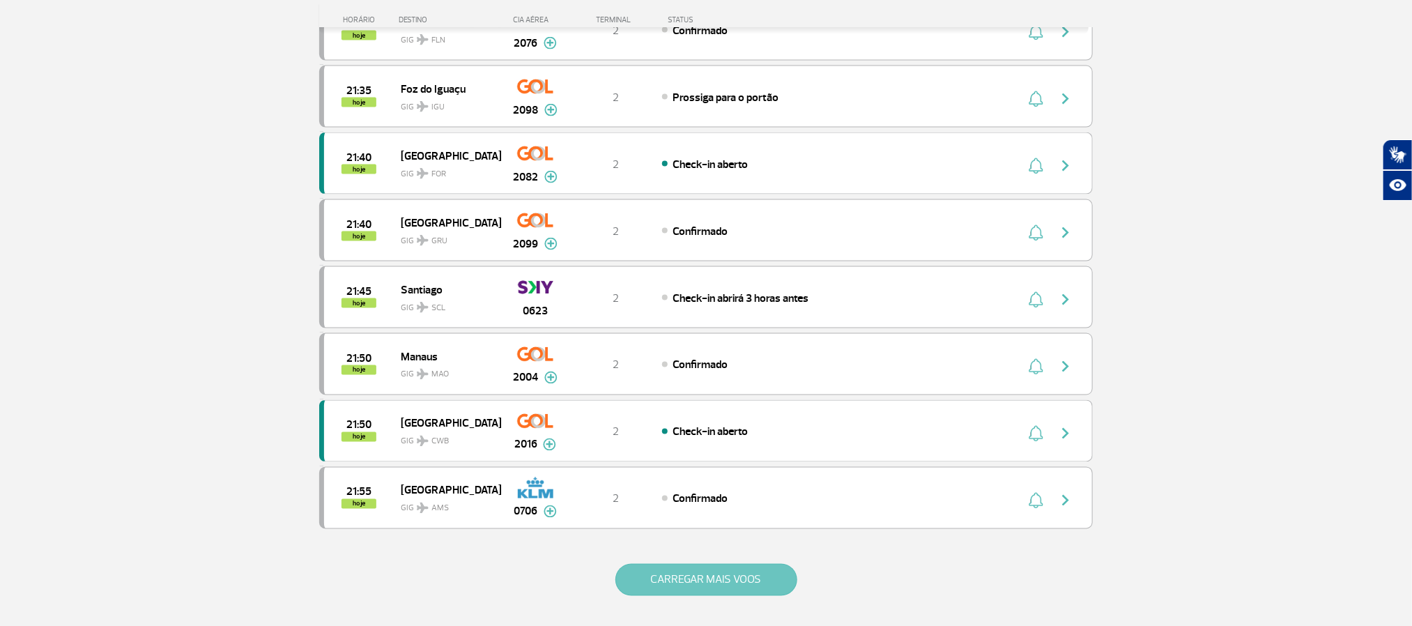
click at [733, 596] on button "CARREGAR MAIS VOOS" at bounding box center [707, 580] width 182 height 32
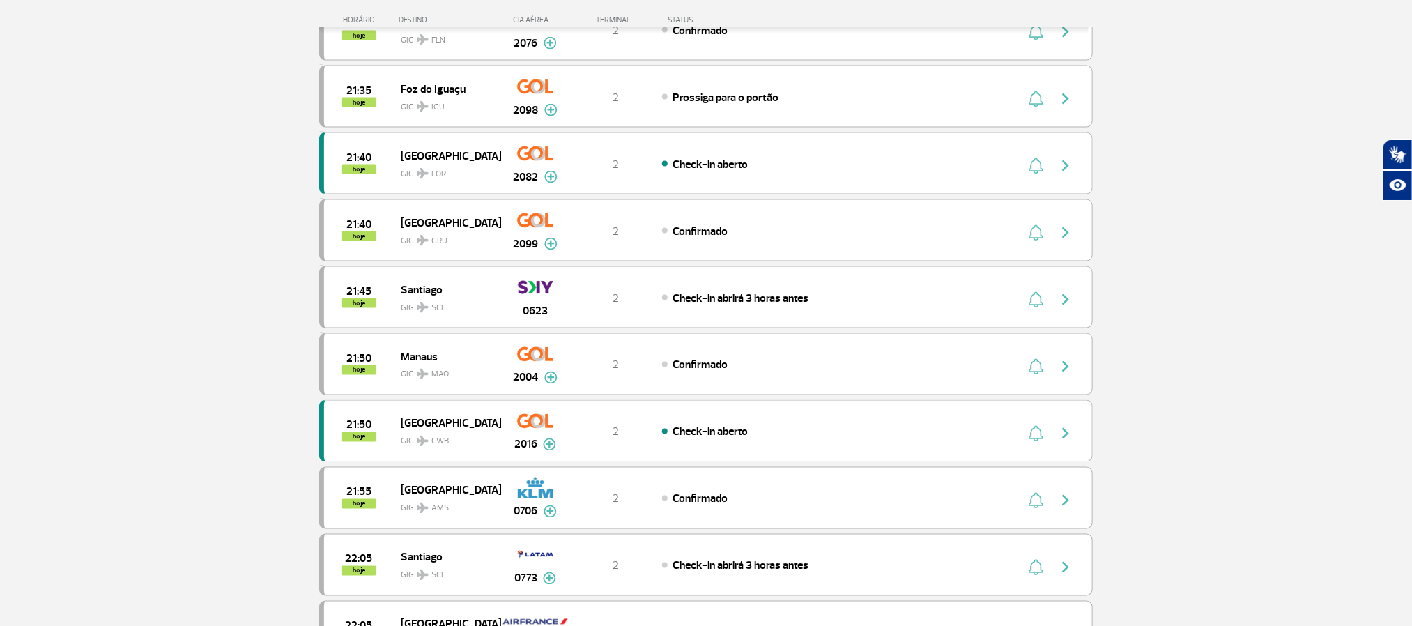
click at [1, 192] on section "Página Inicial > Voos > Painel de Voos Painel de Voos Partidas Chegadas 20:35 2…" at bounding box center [706, 510] width 1412 height 2974
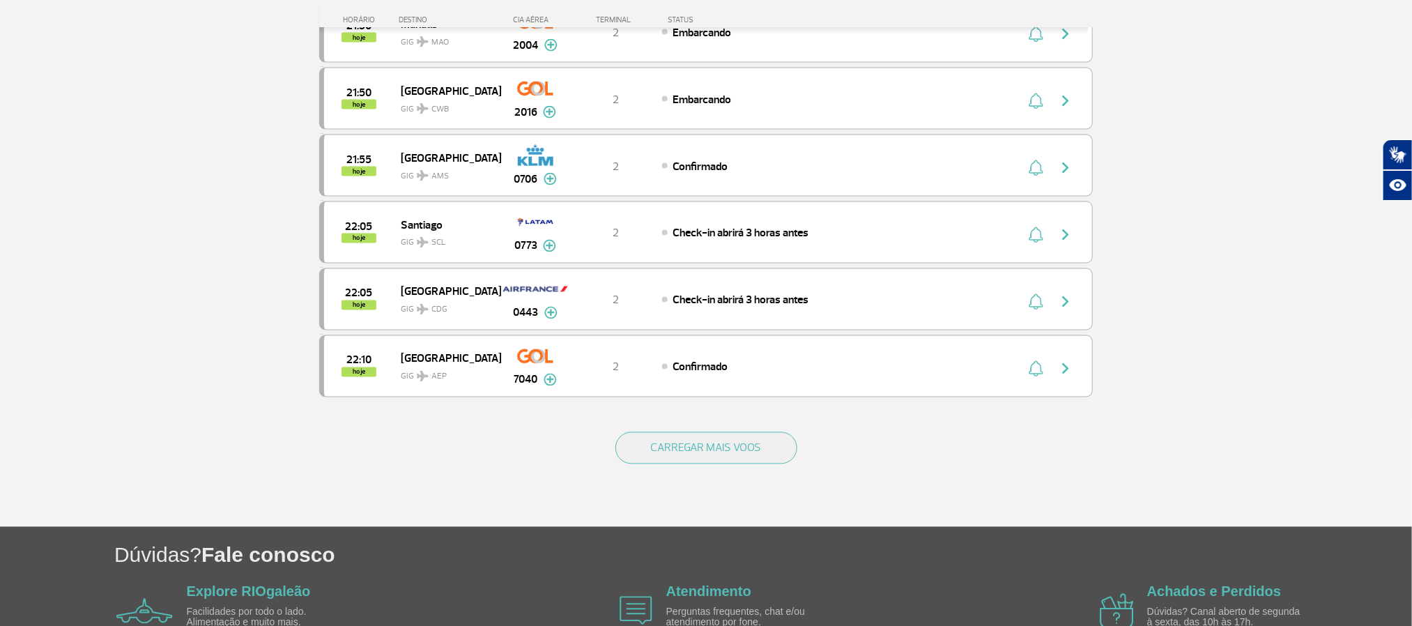
scroll to position [1046, 0]
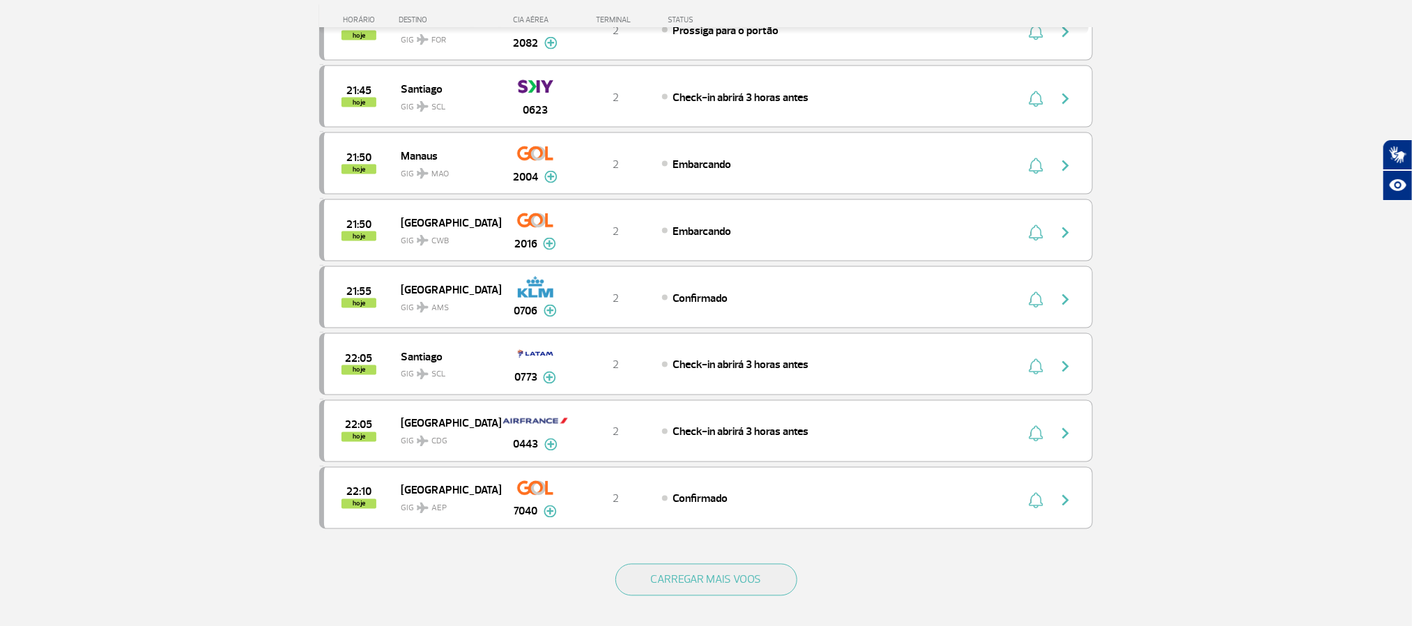
click at [699, 595] on button "CARREGAR MAIS VOOS" at bounding box center [707, 580] width 182 height 32
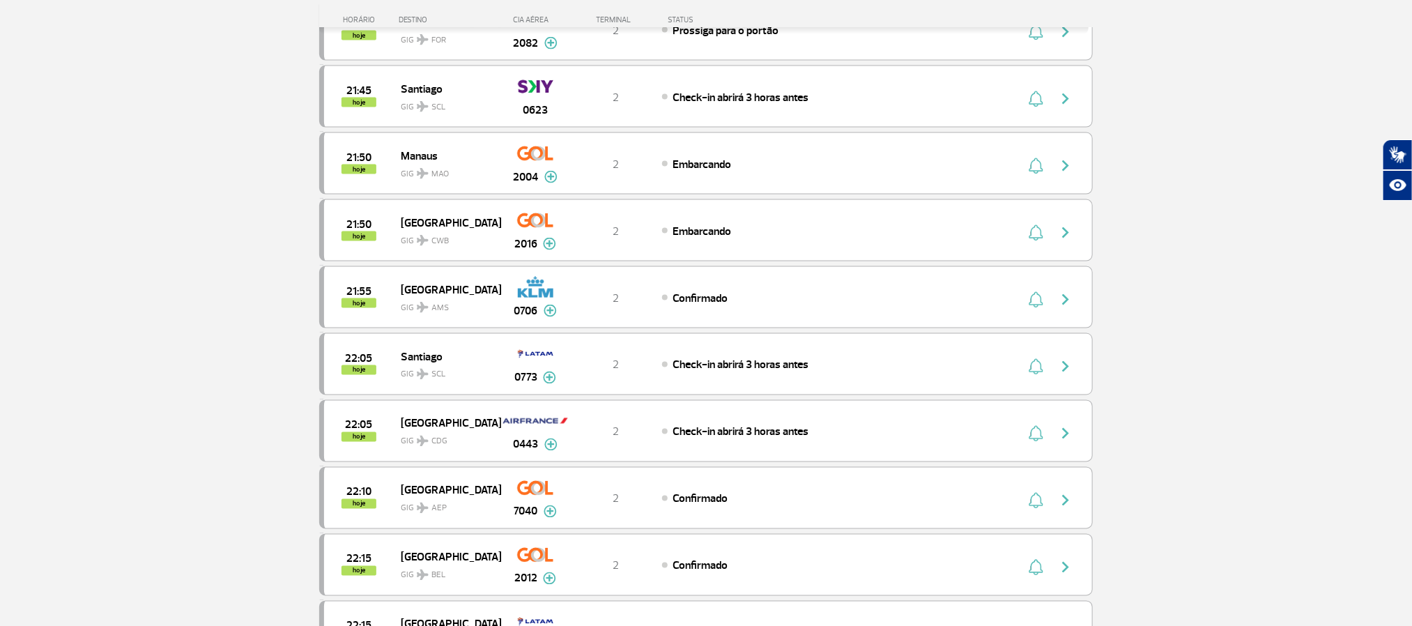
click at [142, 304] on section "Página Inicial > Voos > Painel de Voos Painel de Voos Partidas Chegadas 20:50 2…" at bounding box center [706, 510] width 1412 height 2974
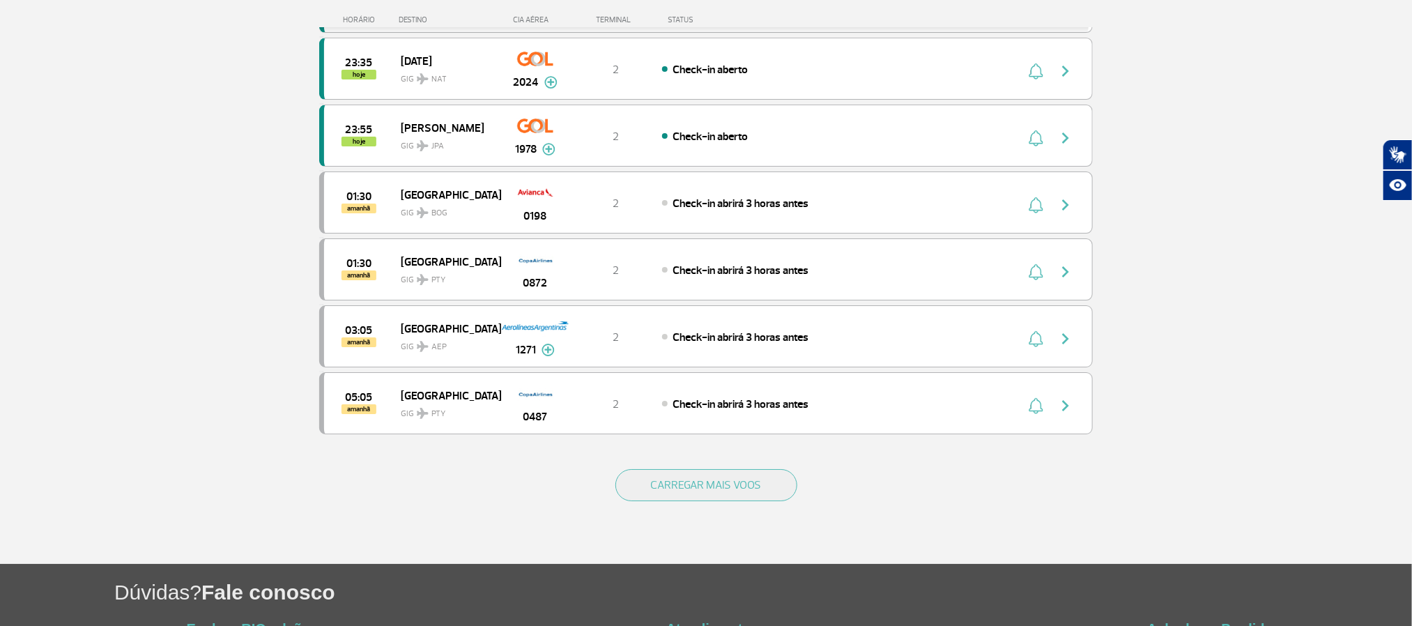
scroll to position [2509, 0]
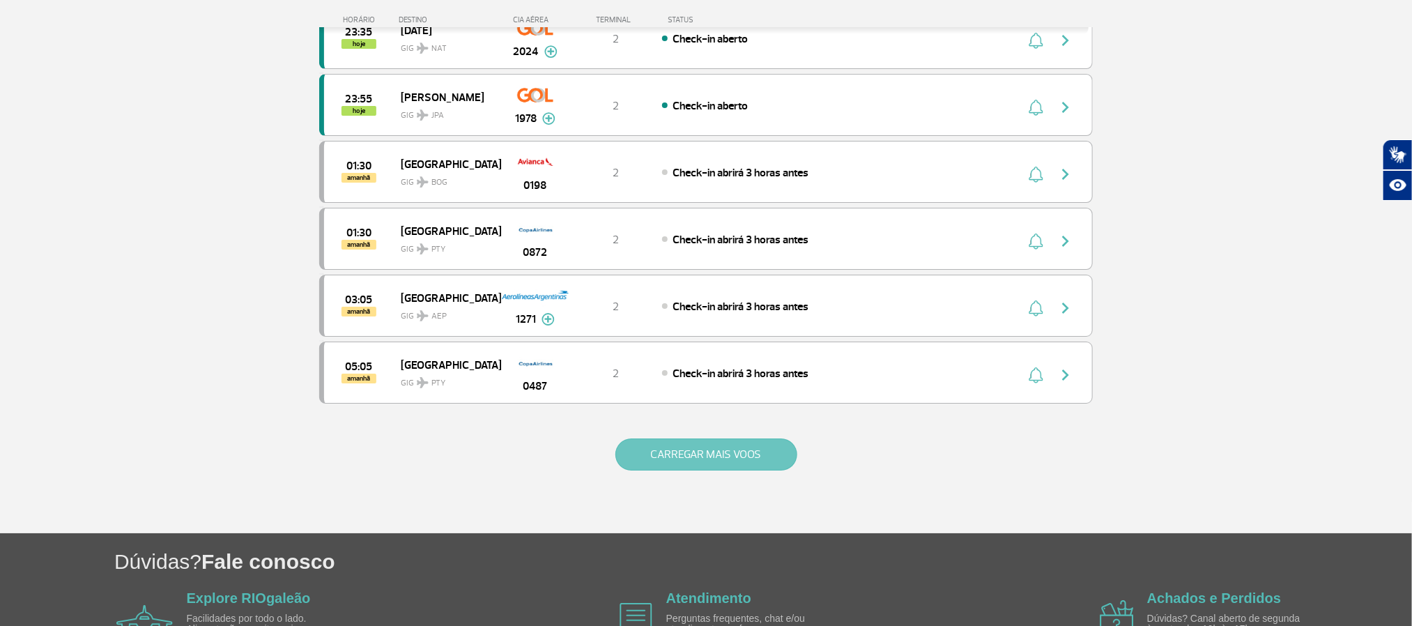
click at [689, 471] on button "CARREGAR MAIS VOOS" at bounding box center [707, 454] width 182 height 32
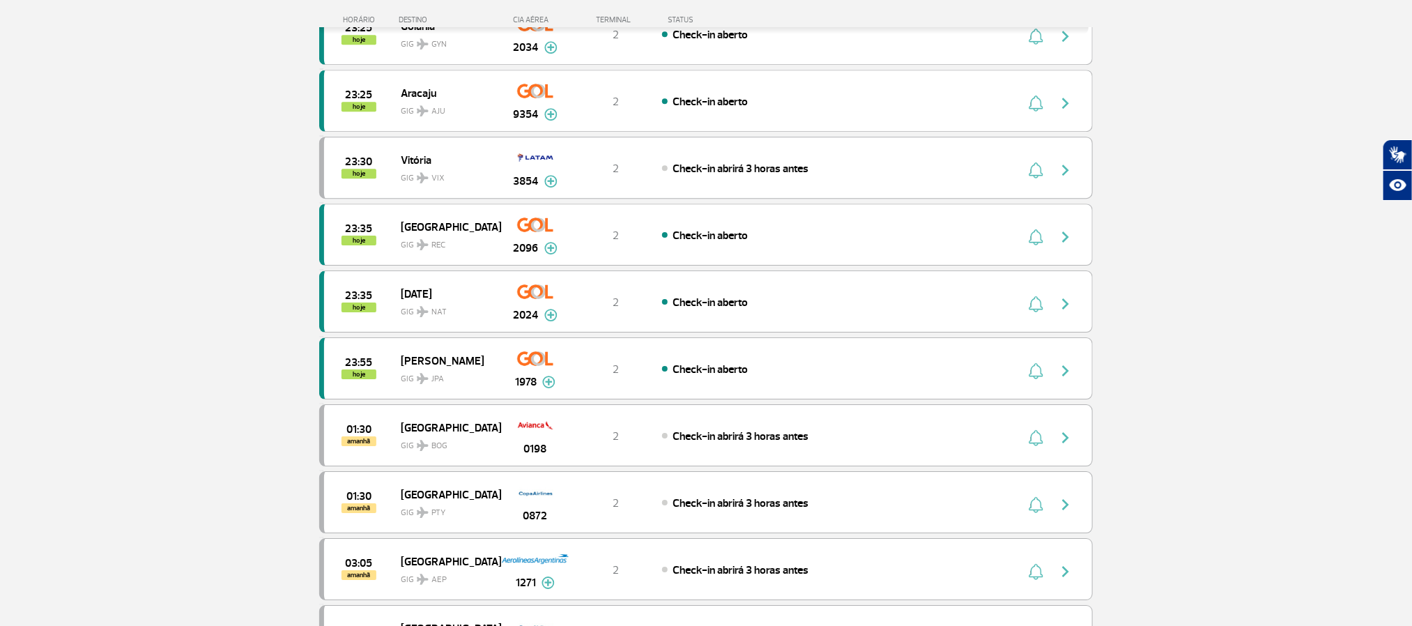
scroll to position [2196, 0]
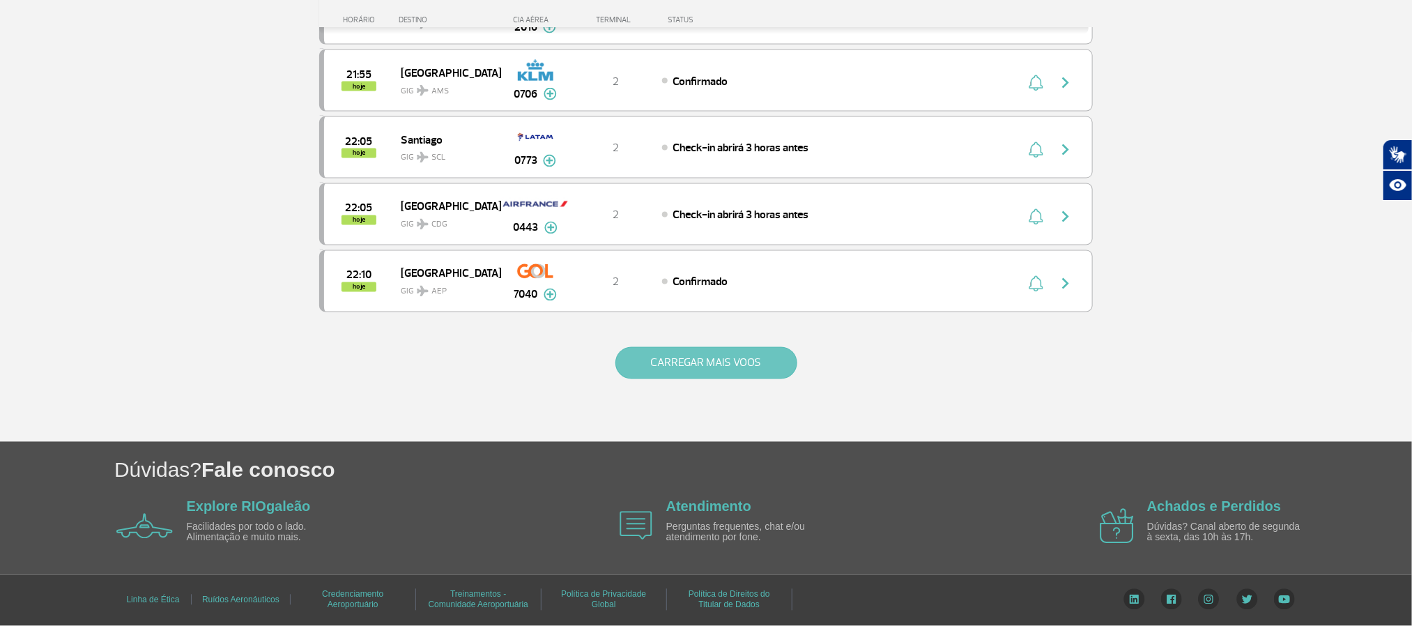
click at [747, 376] on button "CARREGAR MAIS VOOS" at bounding box center [707, 363] width 182 height 32
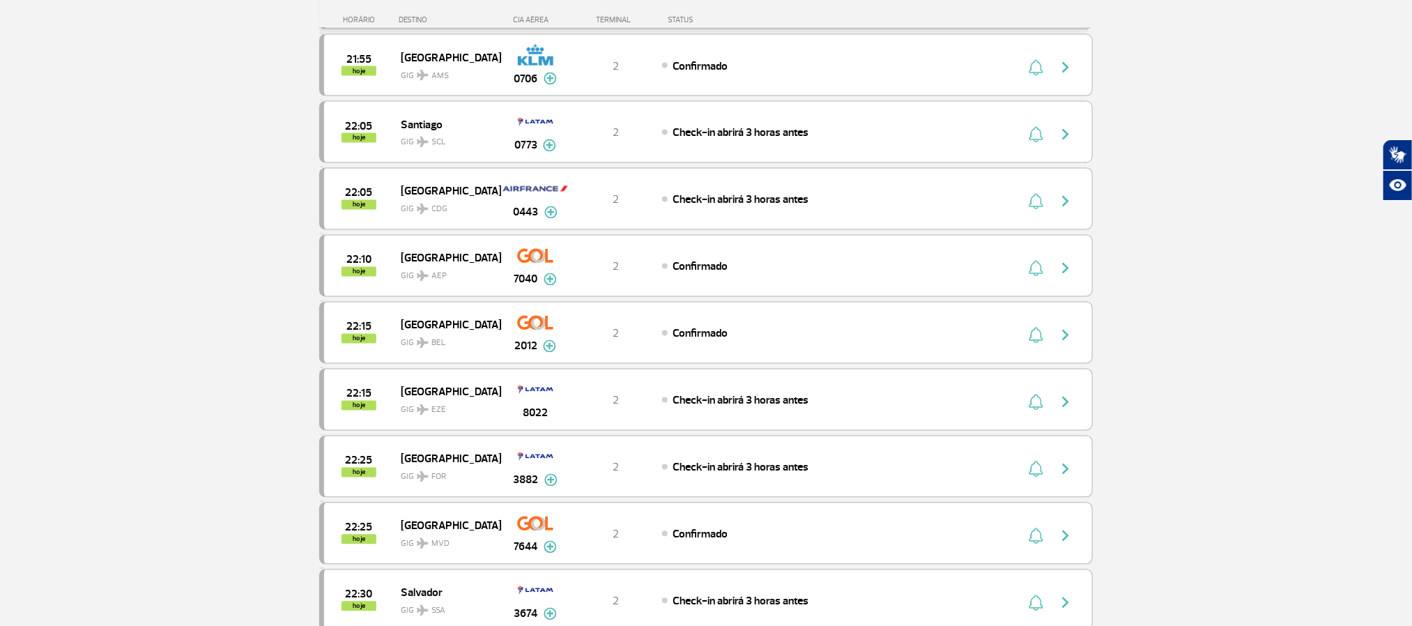
click at [168, 279] on section "Página Inicial > Voos > Painel de Voos Painel de Voos Partidas Chegadas 20:50 2…" at bounding box center [706, 278] width 1412 height 2974
click at [151, 289] on section "Página Inicial > Voos > Painel de Voos Painel de Voos Partidas Chegadas 20:50 2…" at bounding box center [706, 278] width 1412 height 2974
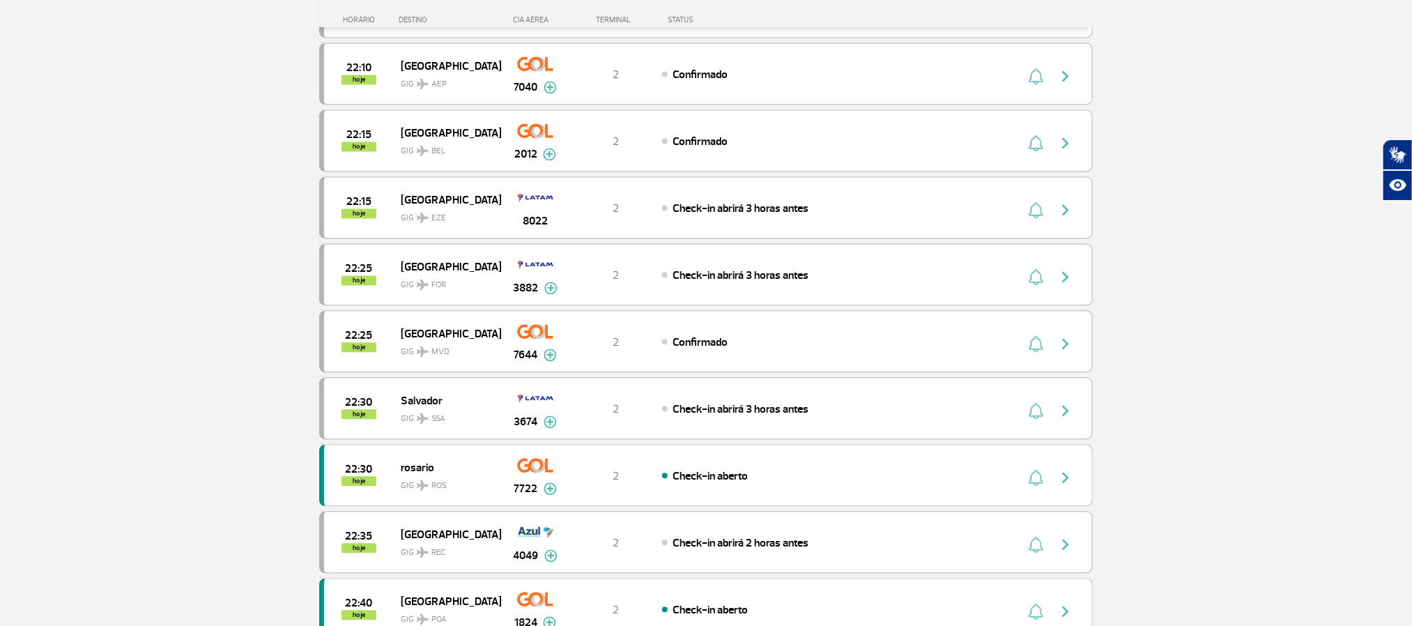
scroll to position [1487, 0]
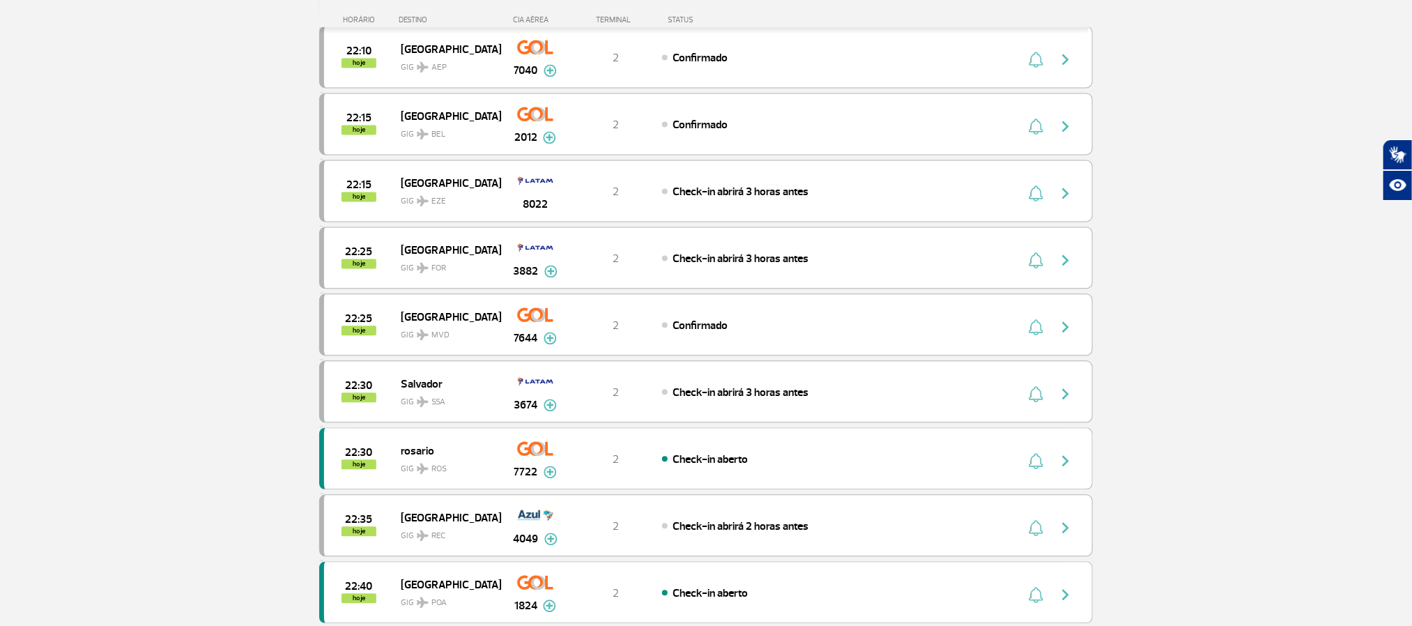
click at [142, 300] on section "Página Inicial > Voos > Painel de Voos Painel de Voos Partidas Chegadas 20:50 2…" at bounding box center [706, 69] width 1412 height 2974
click at [32, 275] on section "Página Inicial > Voos > Painel de Voos Painel de Voos Partidas Chegadas 20:50 2…" at bounding box center [706, 69] width 1412 height 2974
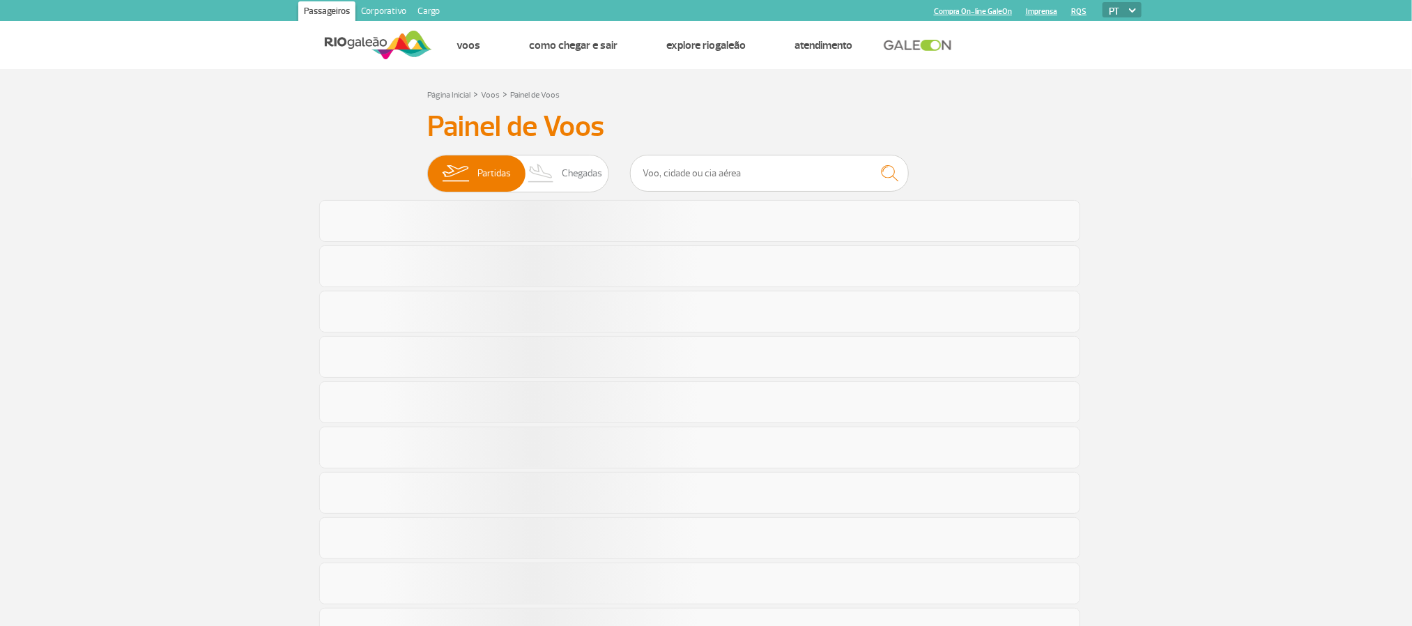
scroll to position [709, 0]
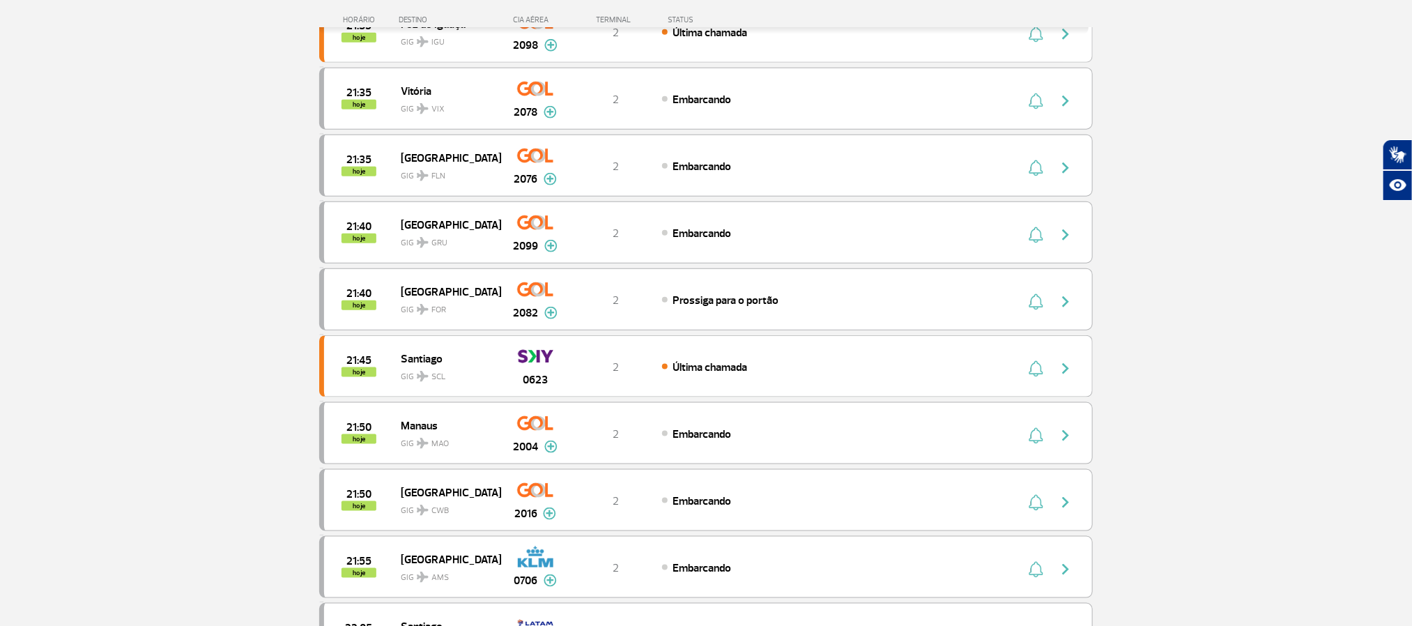
click at [147, 293] on section "Página Inicial > Voos > Painel de Voos Painel de Voos Partidas Chegadas 21:00 2…" at bounding box center [706, 177] width 1412 height 1635
click at [130, 300] on section "Página Inicial > Voos > Painel de Voos Painel de Voos Partidas Chegadas 21:00 2…" at bounding box center [706, 177] width 1412 height 1635
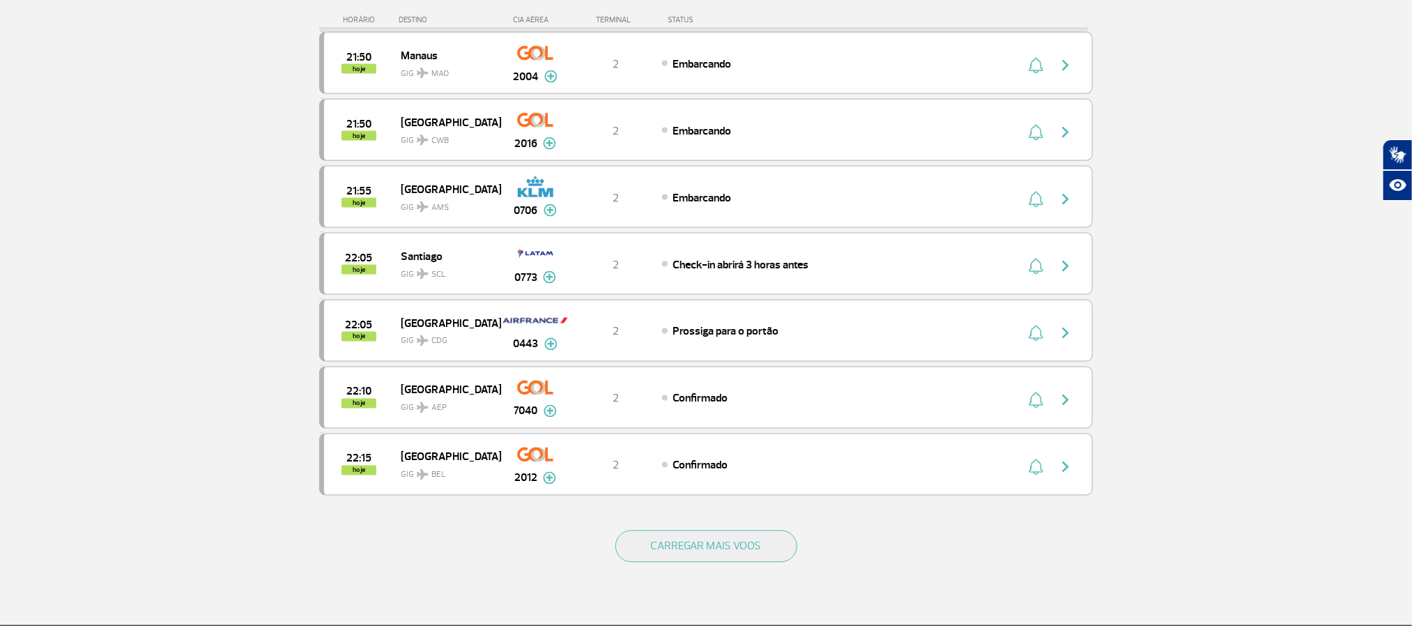
scroll to position [1127, 0]
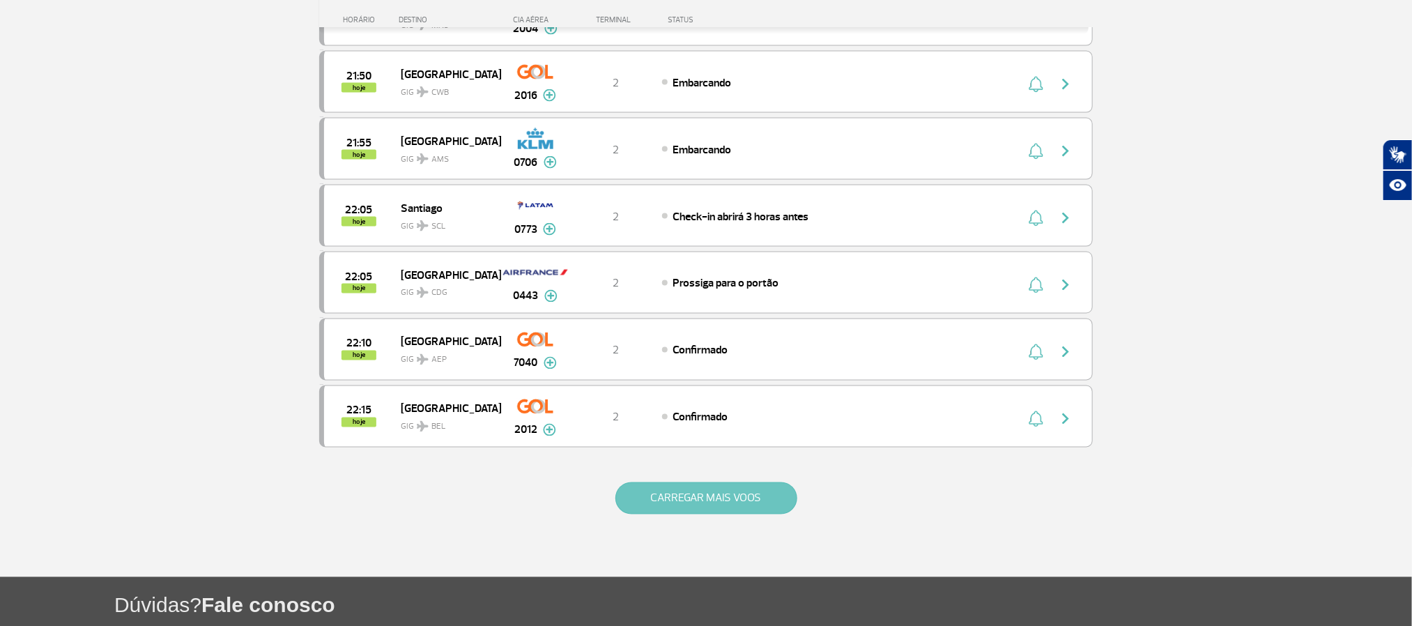
click at [703, 514] on button "CARREGAR MAIS VOOS" at bounding box center [707, 498] width 182 height 32
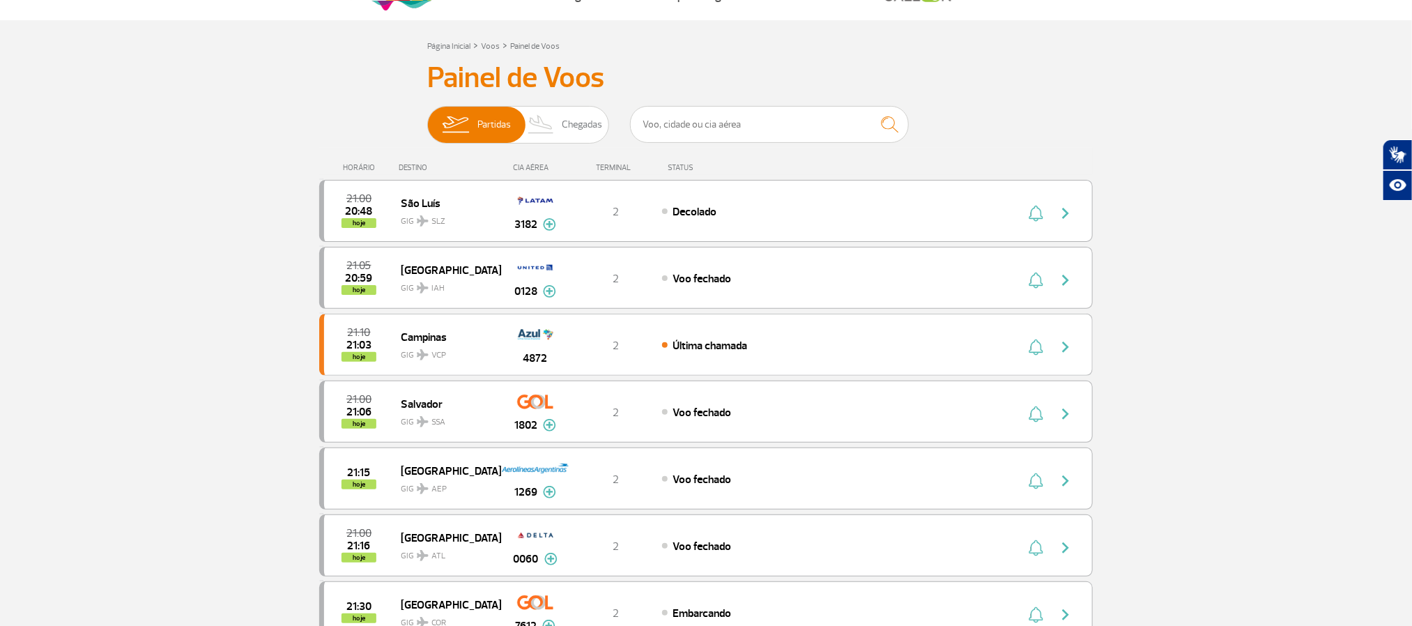
scroll to position [0, 0]
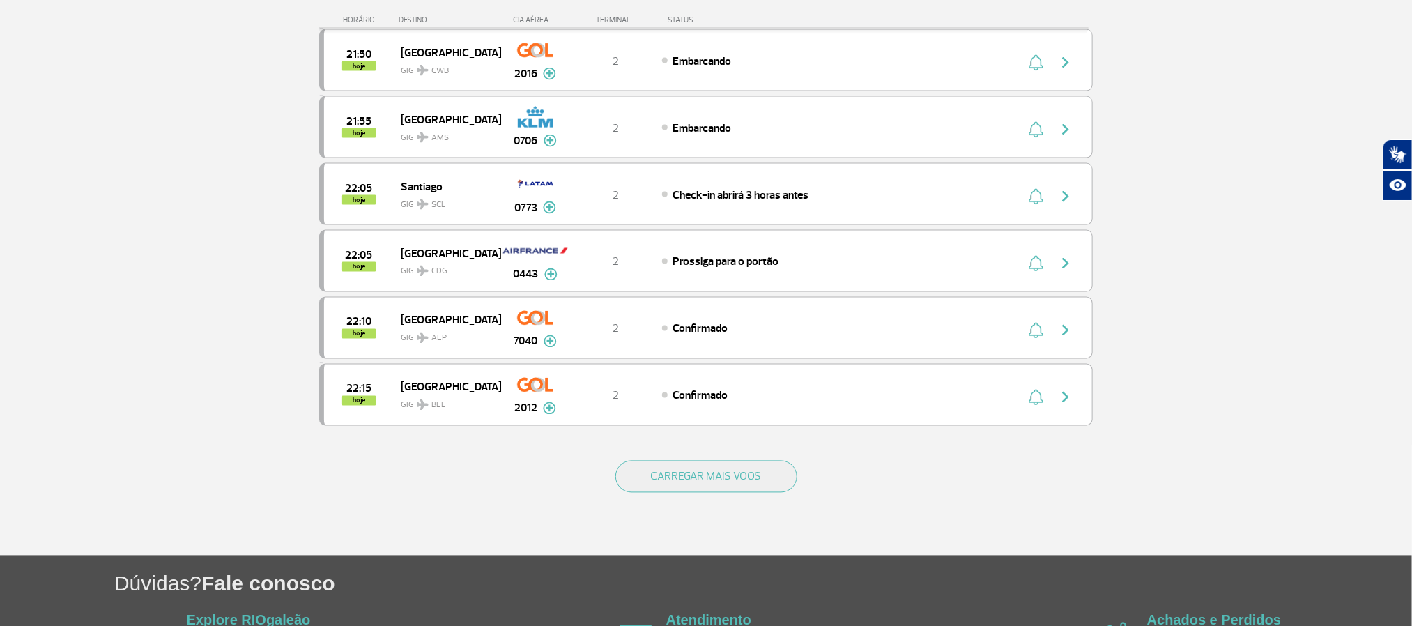
scroll to position [1150, 0]
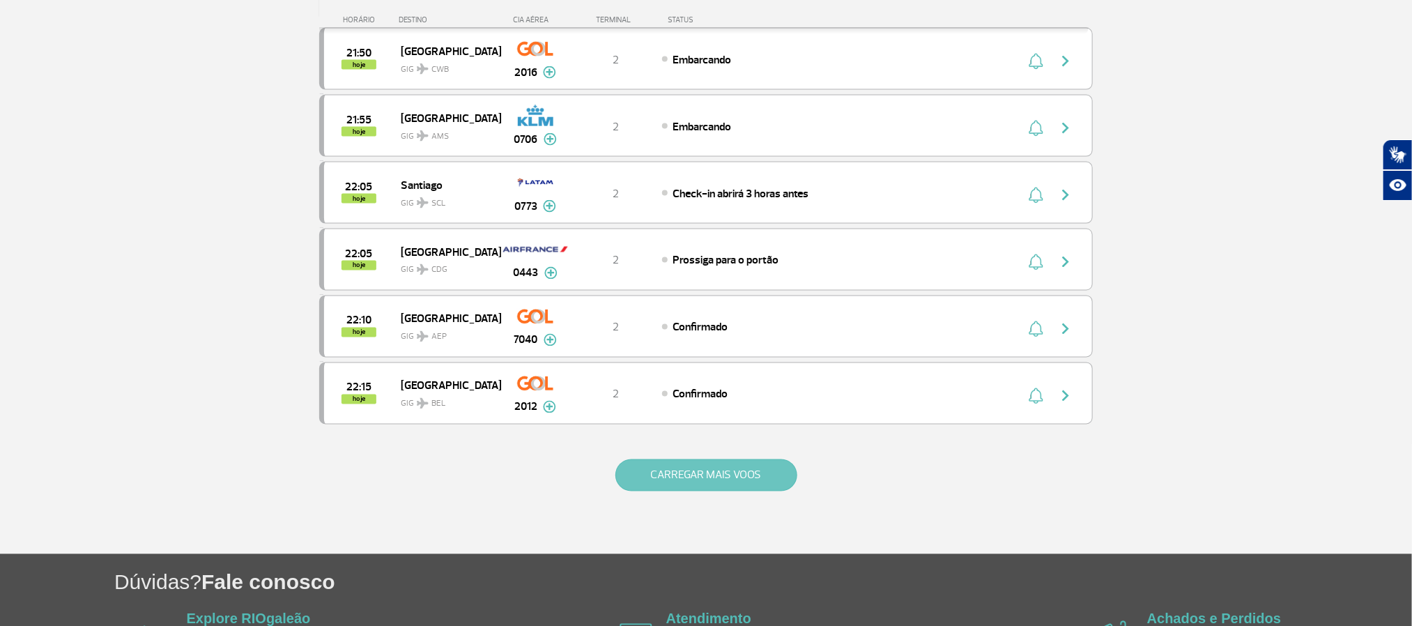
click at [703, 491] on button "CARREGAR MAIS VOOS" at bounding box center [707, 475] width 182 height 32
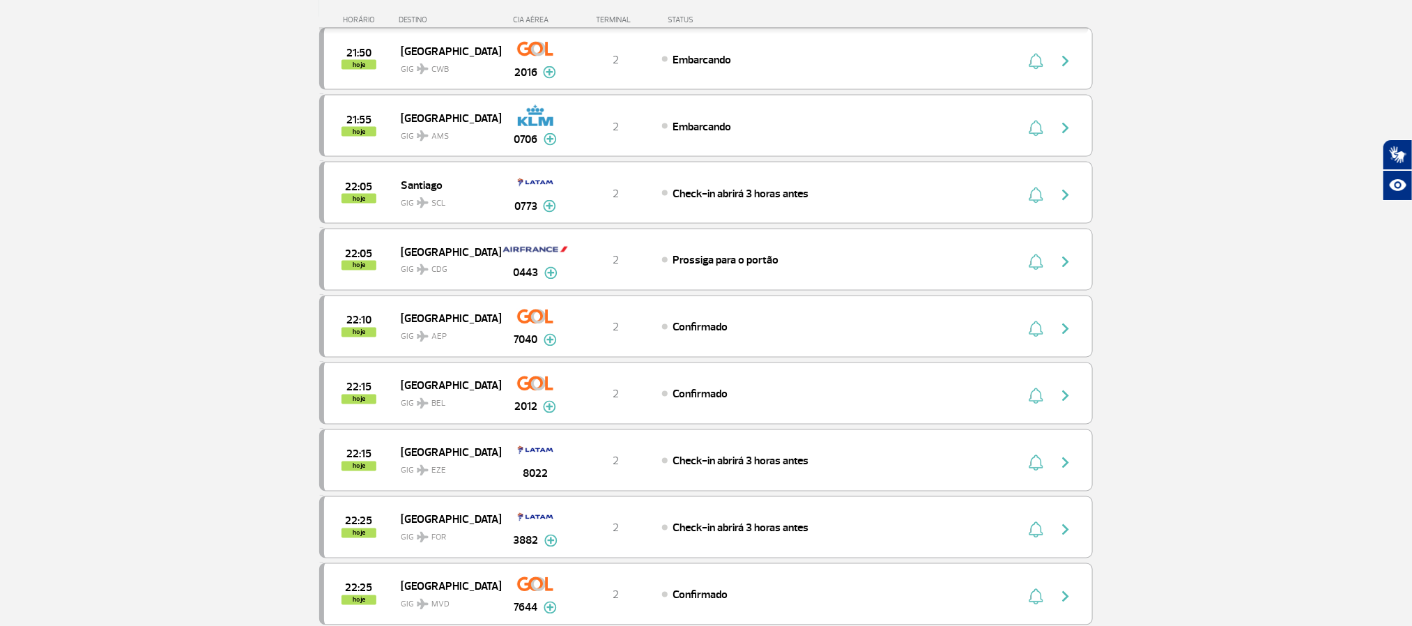
click at [70, 215] on section "Página Inicial > Voos > Painel de Voos Painel de Voos Partidas Chegadas 21:00 2…" at bounding box center [706, 406] width 1412 height 2974
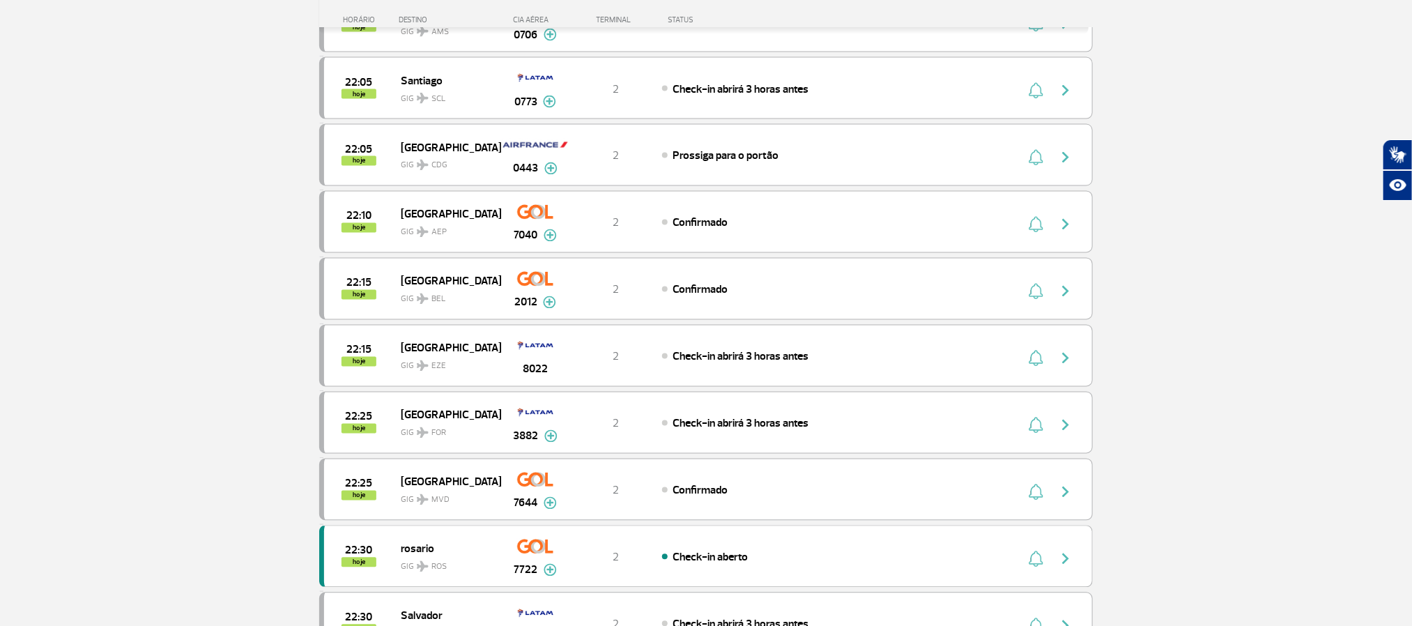
click at [75, 216] on section "Página Inicial > Voos > Painel de Voos Painel de Voos Partidas Chegadas 21:00 2…" at bounding box center [706, 301] width 1412 height 2974
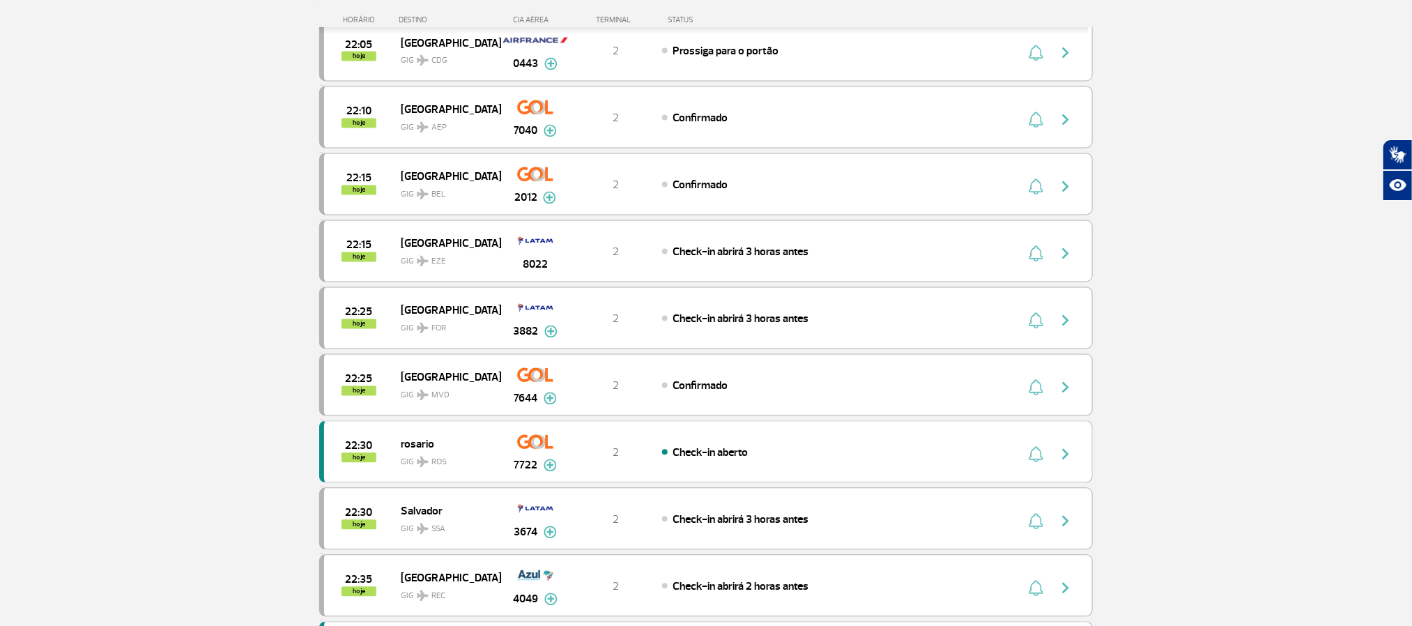
click at [63, 285] on section "Página Inicial > Voos > Painel de Voos Painel de Voos Partidas Chegadas 21:00 2…" at bounding box center [706, 197] width 1412 height 2974
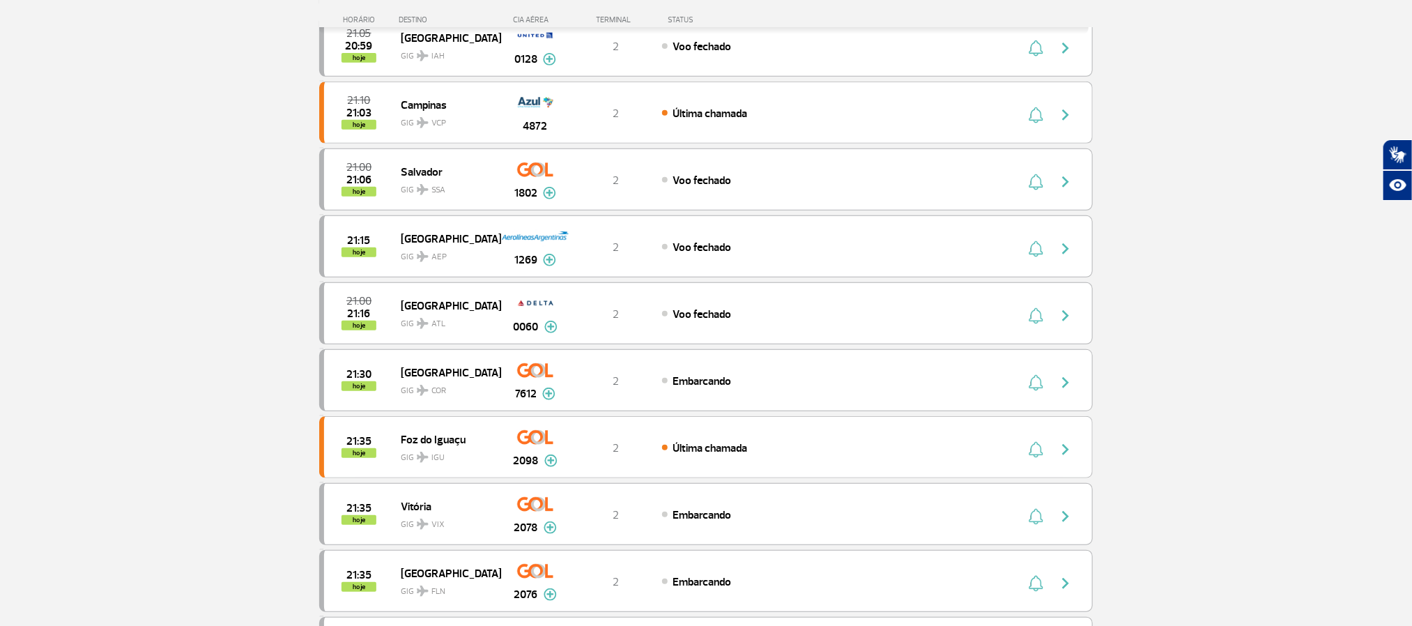
scroll to position [209, 0]
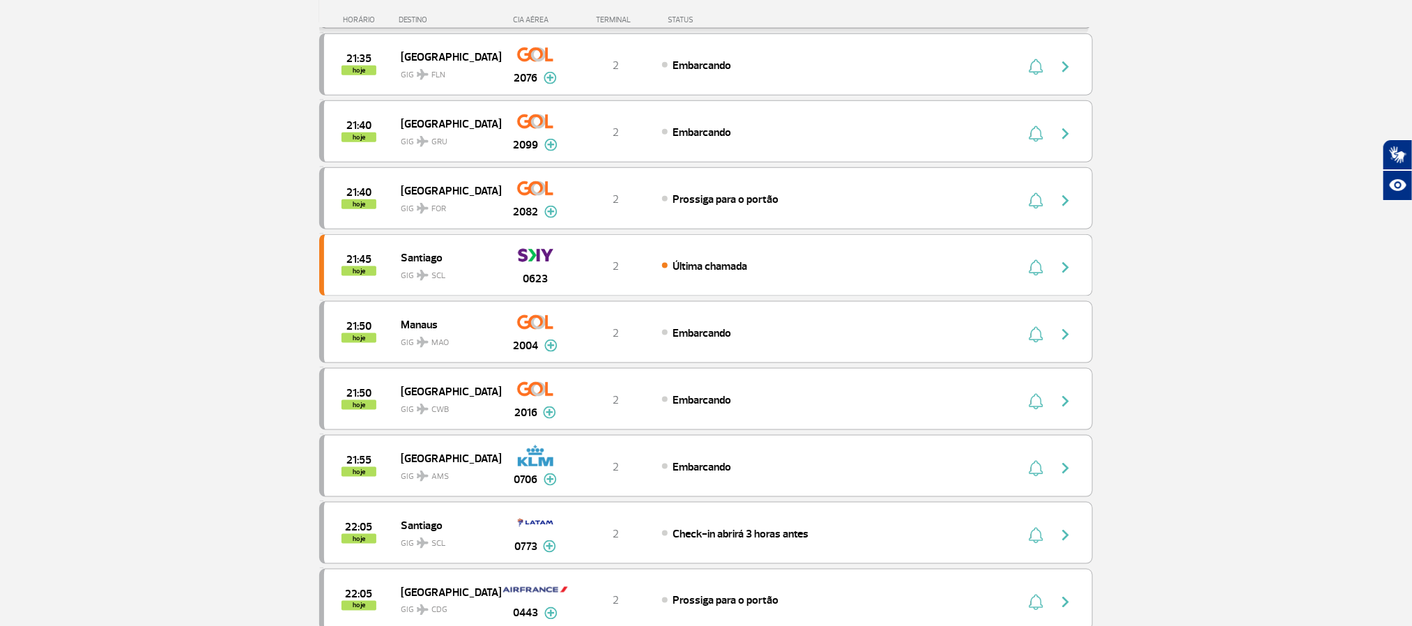
scroll to position [836, 0]
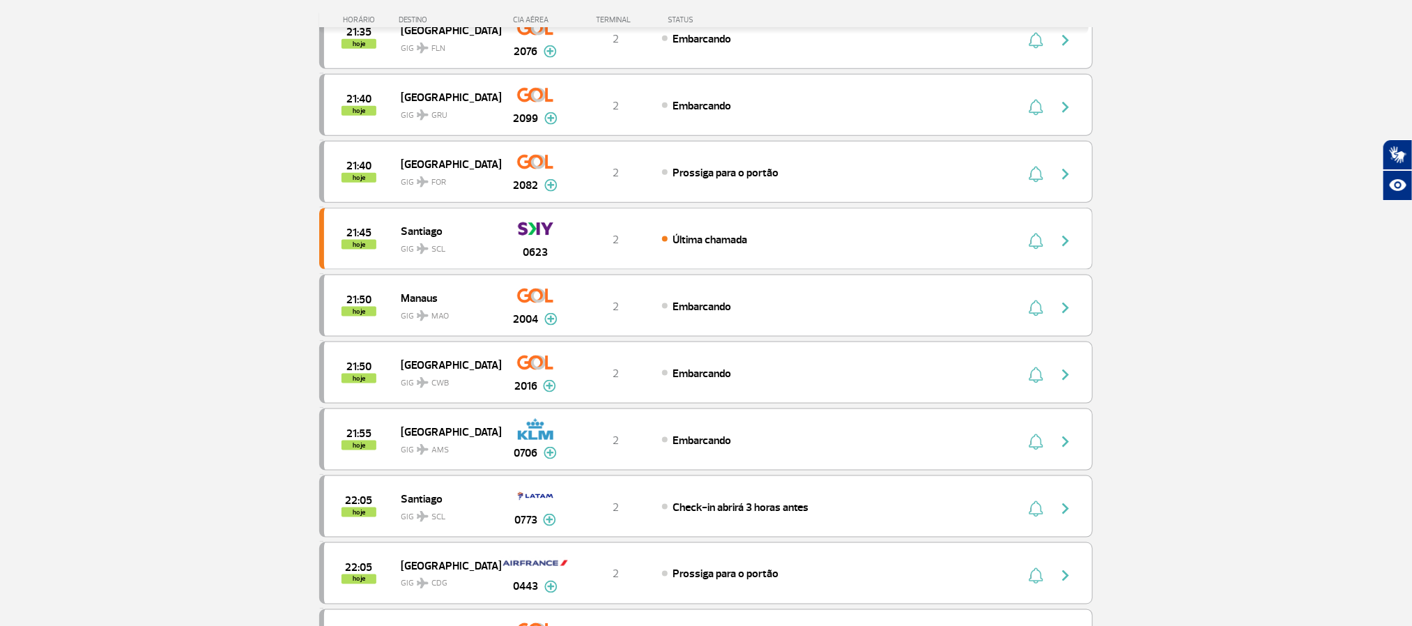
click at [118, 240] on section "Página Inicial > Voos > Painel de Voos Painel de Voos Partidas Chegadas 21:00 2…" at bounding box center [706, 50] width 1412 height 1635
click at [151, 270] on section "Página Inicial > Voos > Painel de Voos Painel de Voos Partidas Chegadas 21:00 2…" at bounding box center [706, 50] width 1412 height 1635
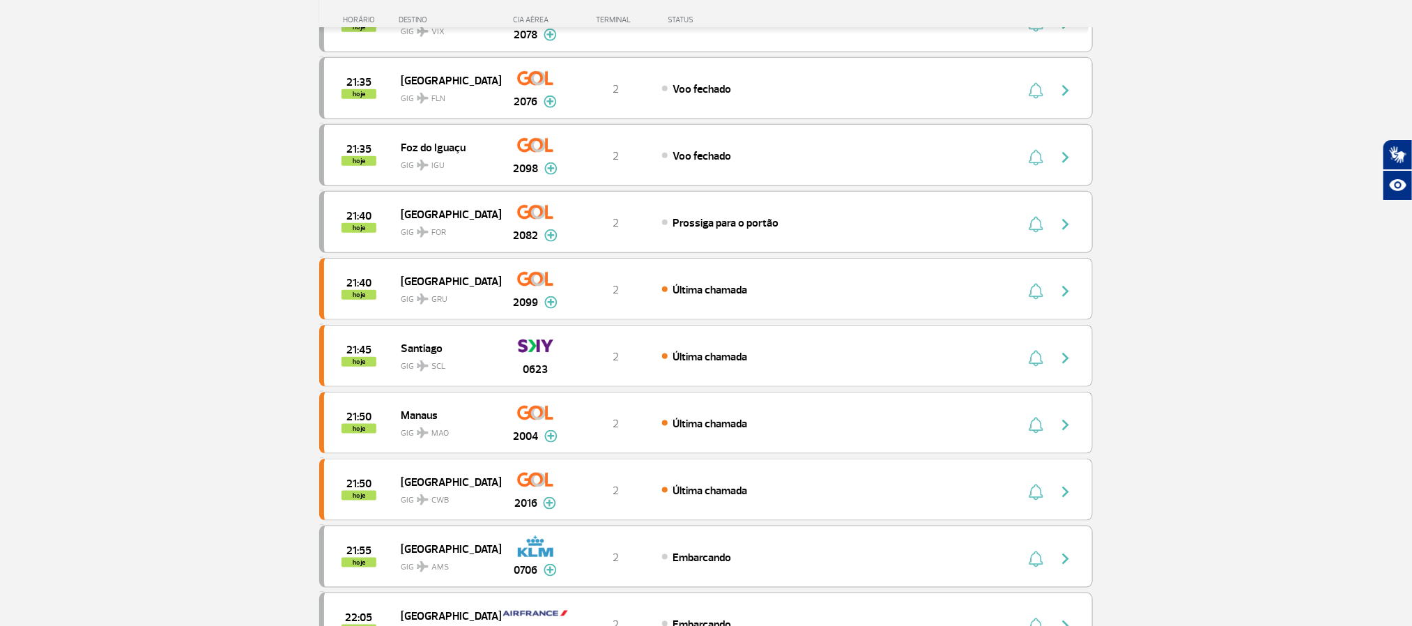
click at [155, 279] on section "Página Inicial > Voos > Painel de Voos Painel de Voos Partidas Chegadas 21:05 2…" at bounding box center [706, 234] width 1412 height 1635
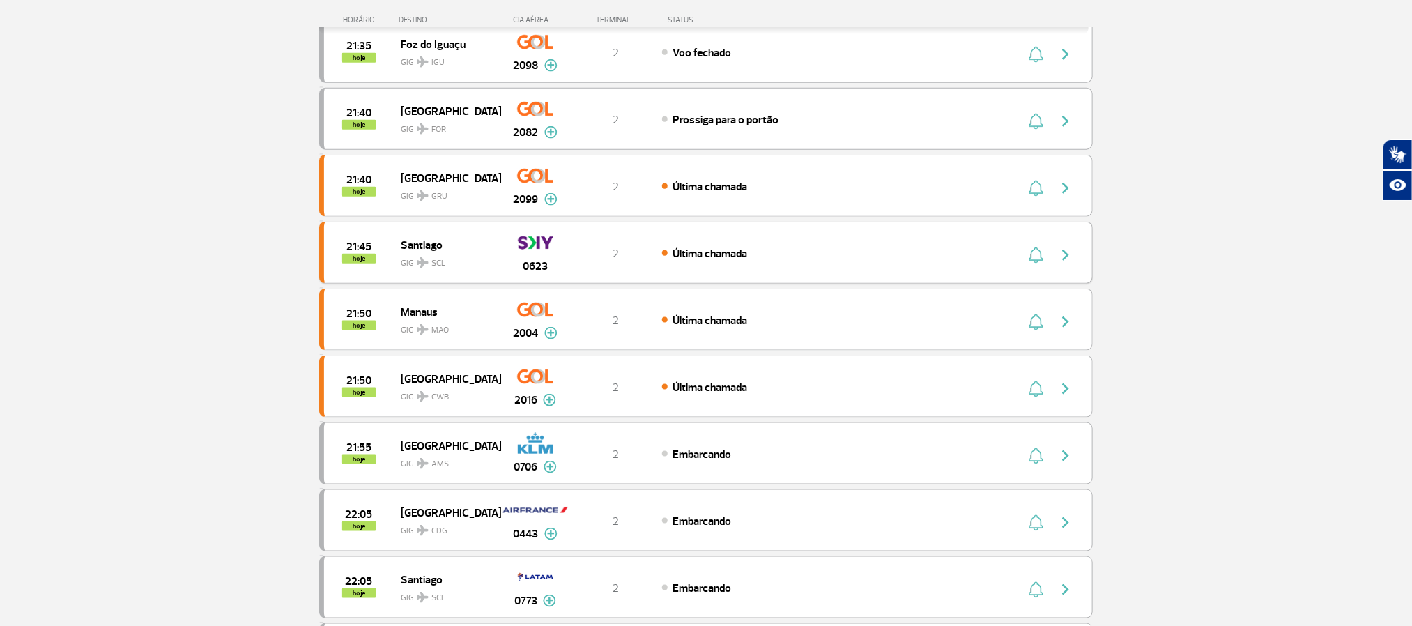
scroll to position [757, 0]
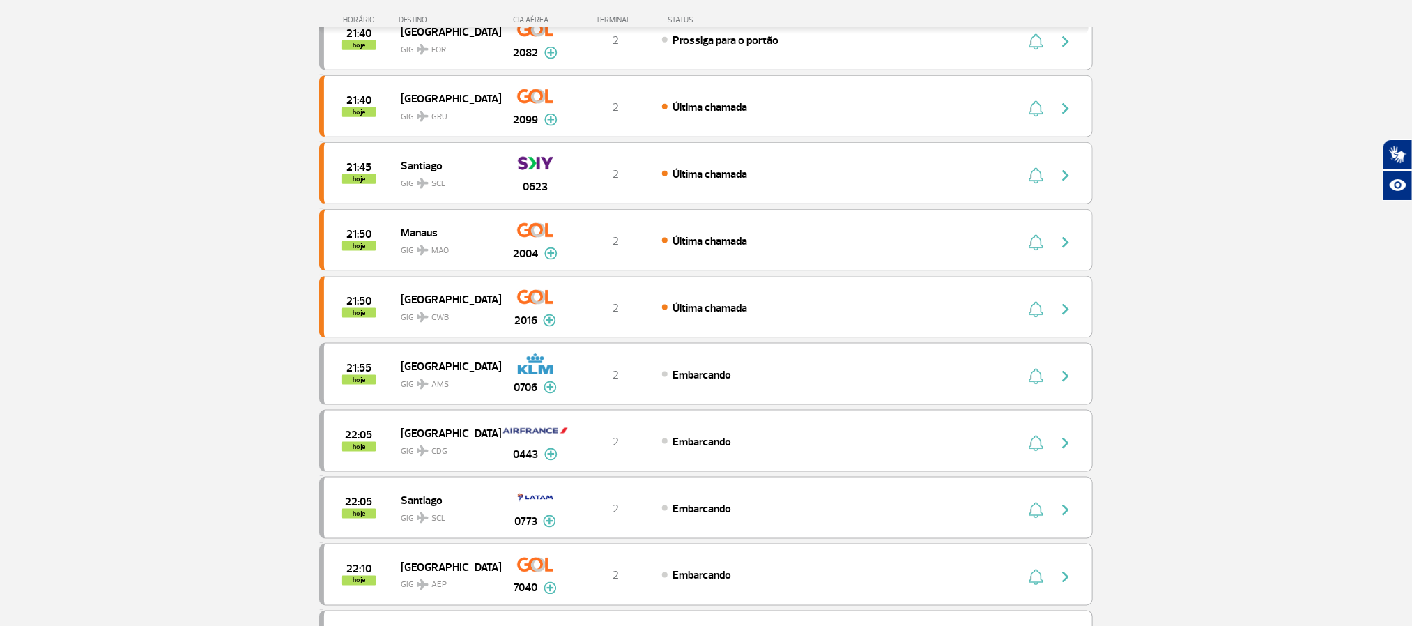
click at [145, 245] on section "Página Inicial > Voos > Painel de Voos Painel de Voos Partidas Chegadas 21:05 2…" at bounding box center [706, 51] width 1412 height 1635
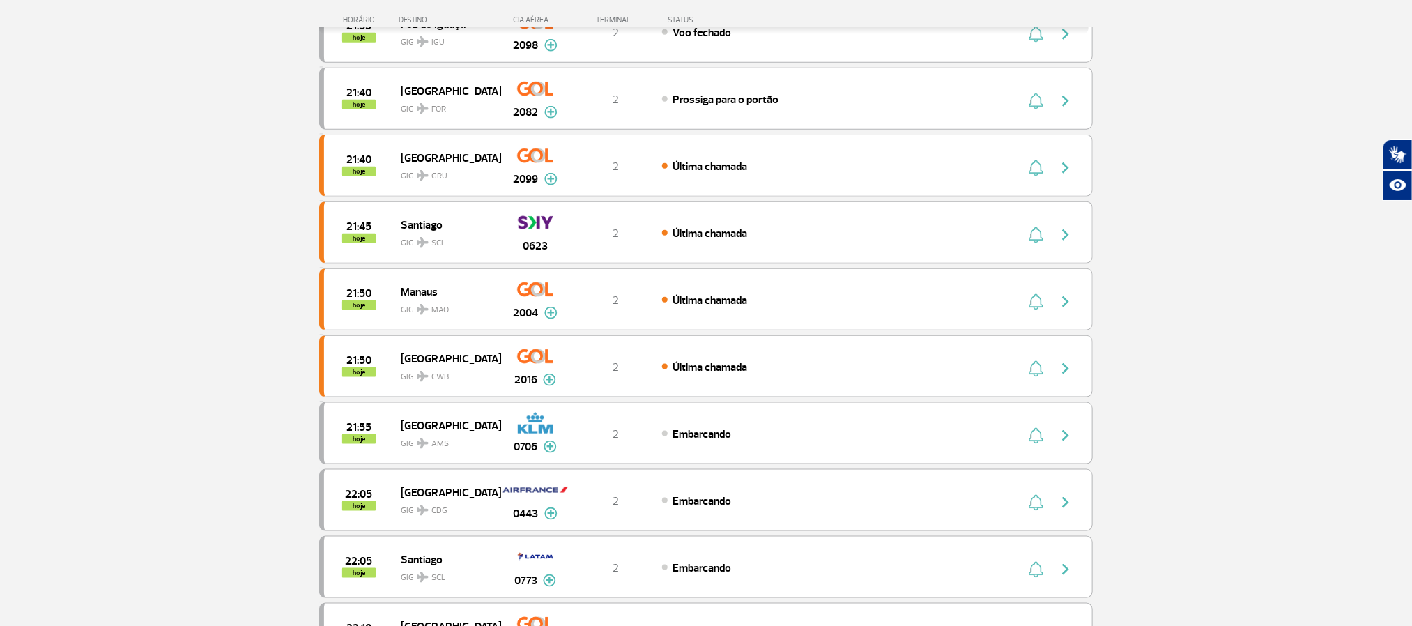
click at [168, 293] on section "Página Inicial > Voos > Painel de Voos Painel de Voos Partidas Chegadas 21:10 2…" at bounding box center [706, 177] width 1412 height 1635
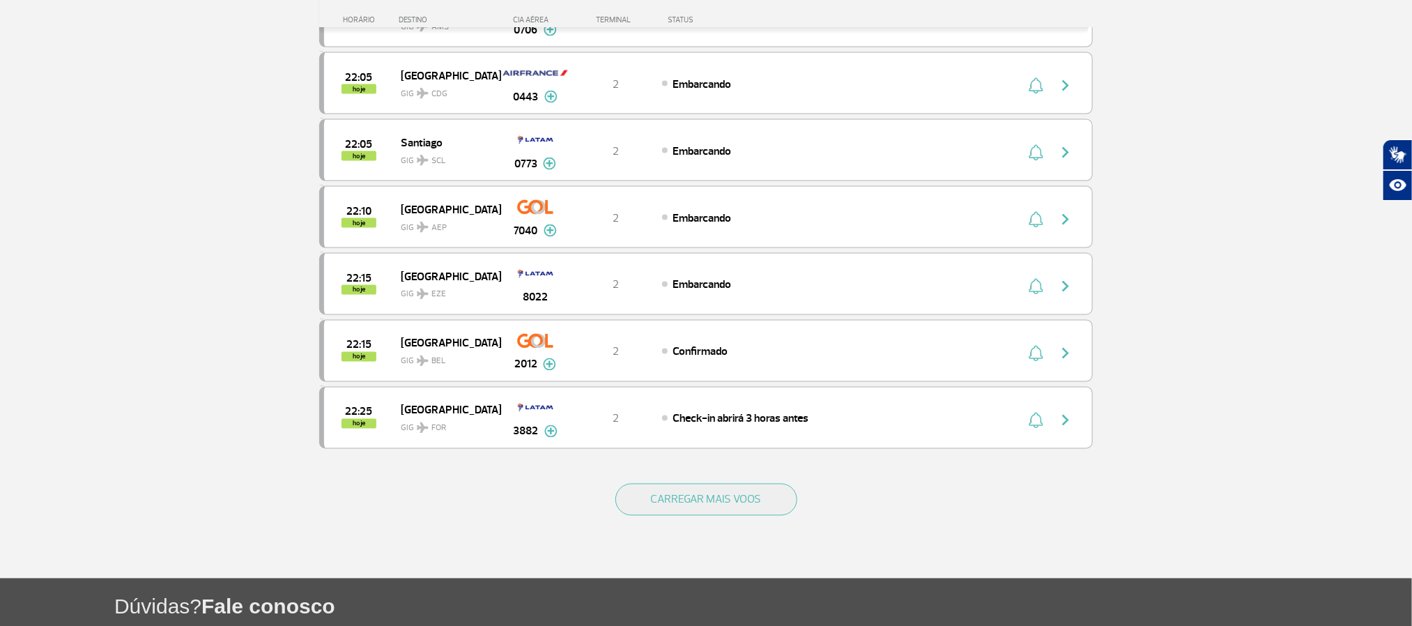
scroll to position [1127, 0]
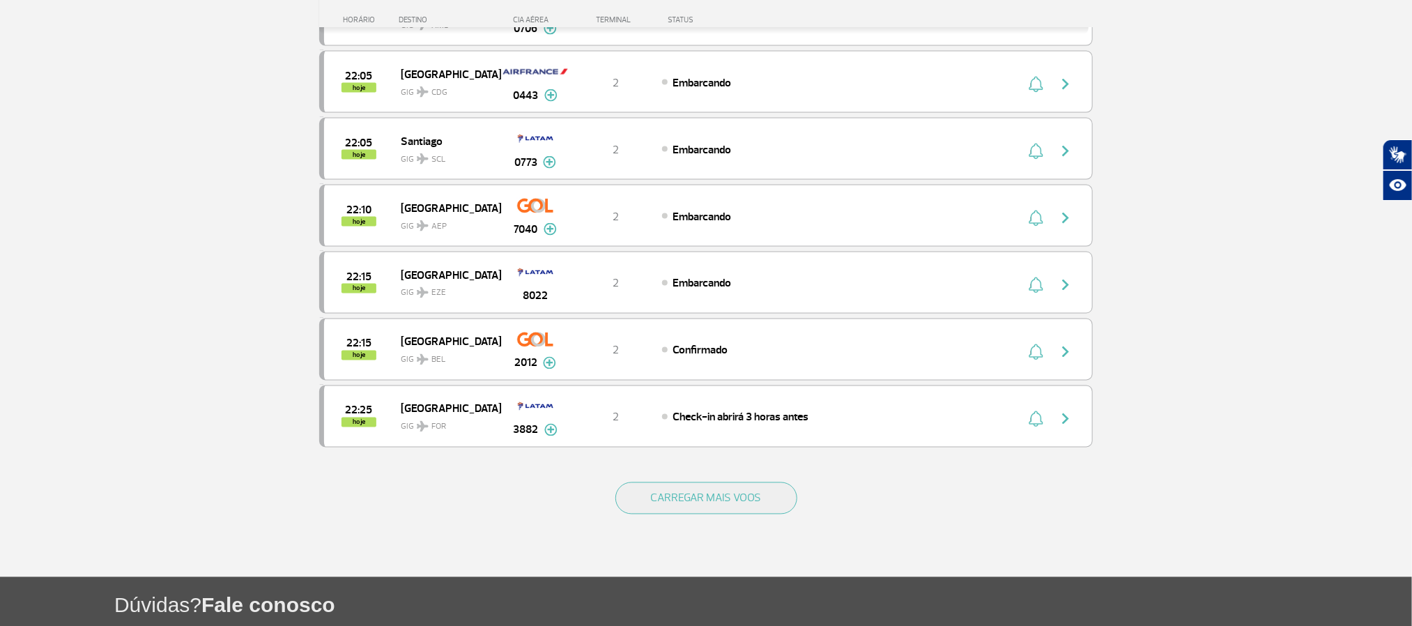
click at [643, 507] on div "CARREGAR MAIS VOOS" at bounding box center [706, 521] width 774 height 112
click at [688, 514] on button "CARREGAR MAIS VOOS" at bounding box center [707, 498] width 182 height 32
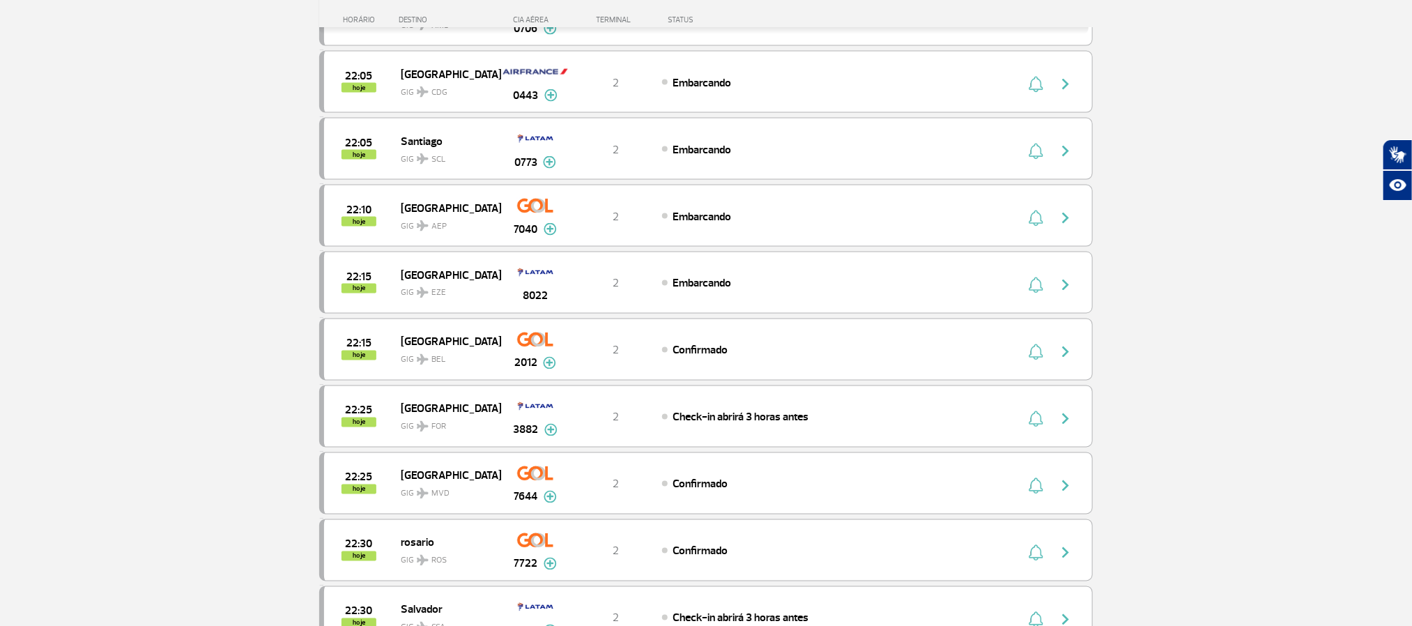
click at [178, 215] on section "Página Inicial > Voos > Painel de Voos Painel de Voos Partidas Chegadas 21:10 2…" at bounding box center [706, 429] width 1412 height 2974
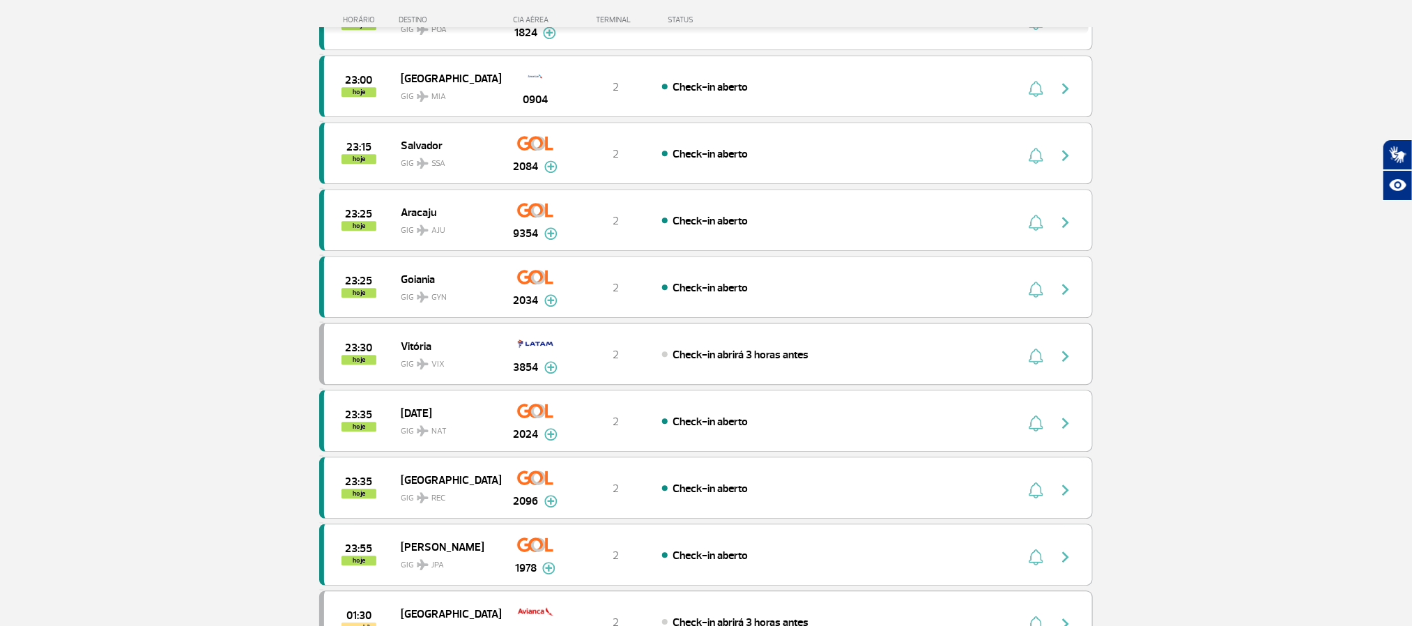
scroll to position [1964, 0]
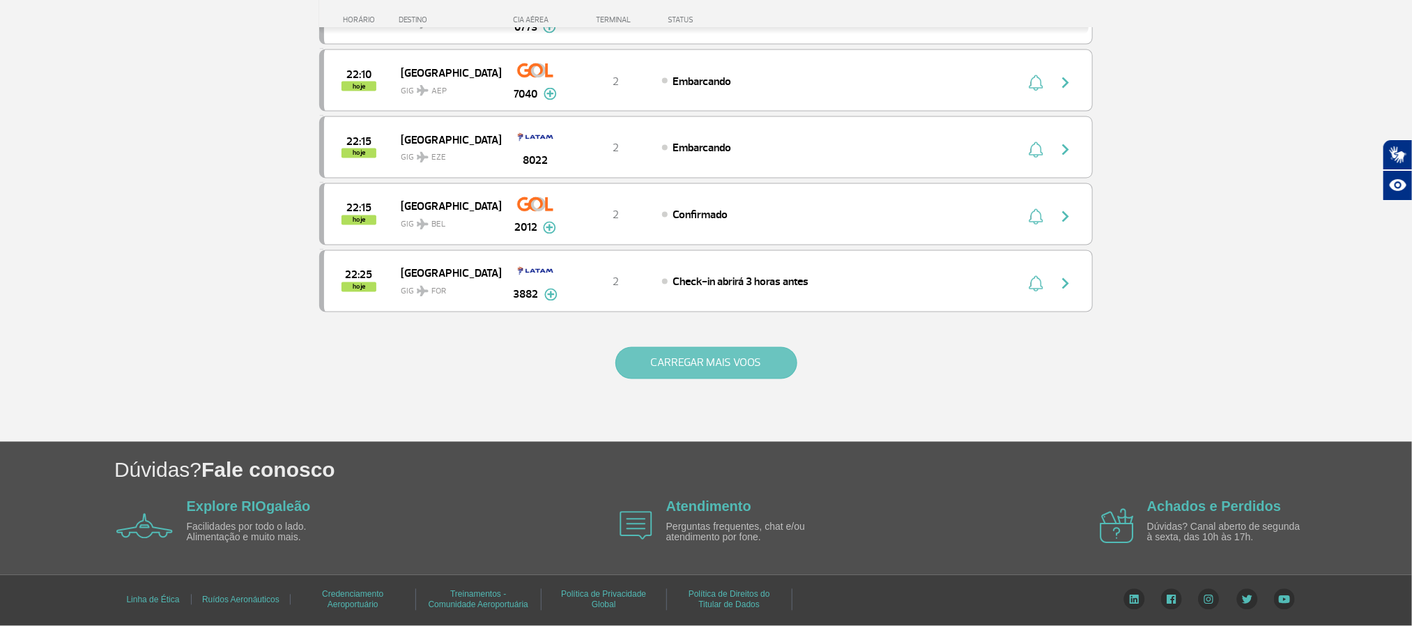
click at [761, 379] on button "CARREGAR MAIS VOOS" at bounding box center [707, 363] width 182 height 32
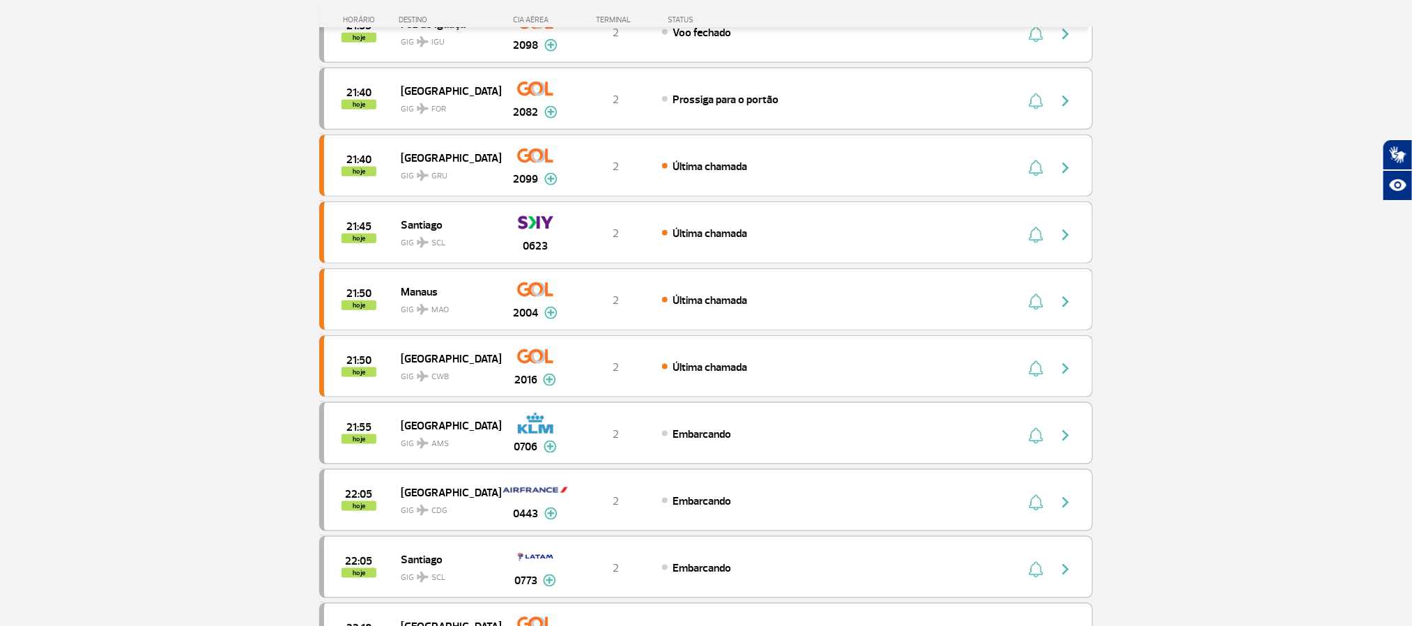
click at [136, 284] on section "Página Inicial > Voos > Painel de Voos Painel de Voos Partidas Chegadas 21:10 2…" at bounding box center [706, 177] width 1412 height 1635
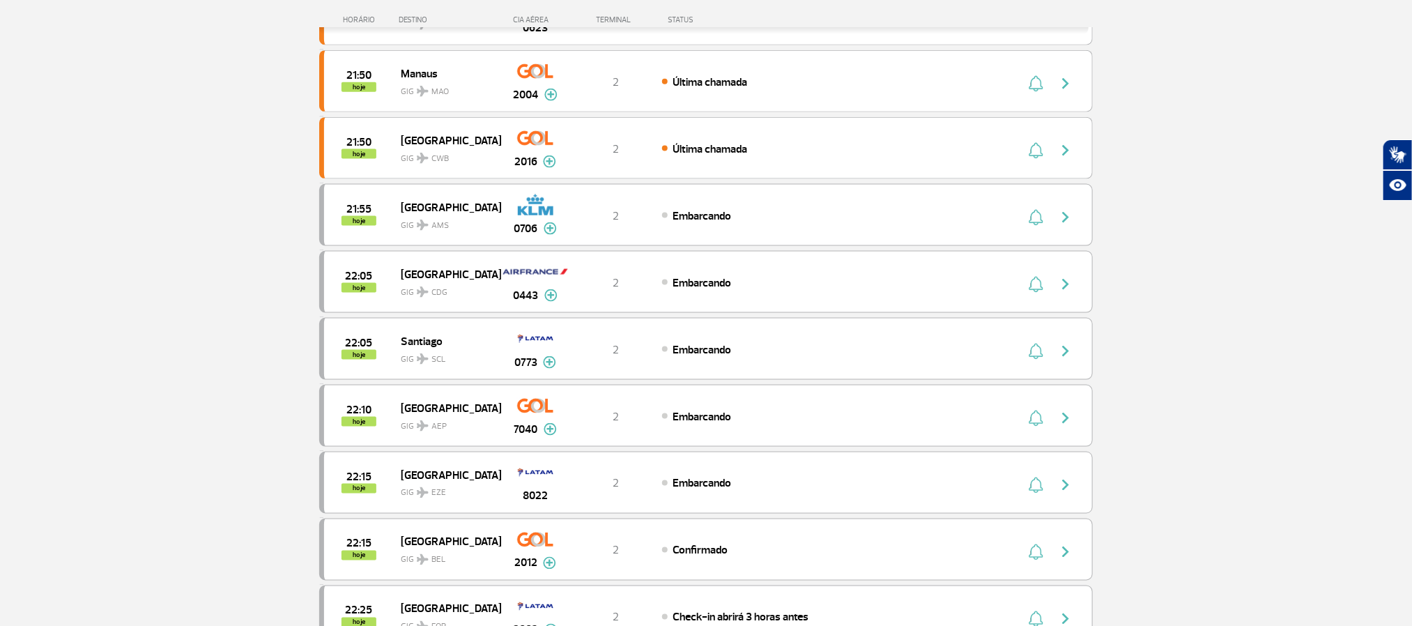
scroll to position [941, 0]
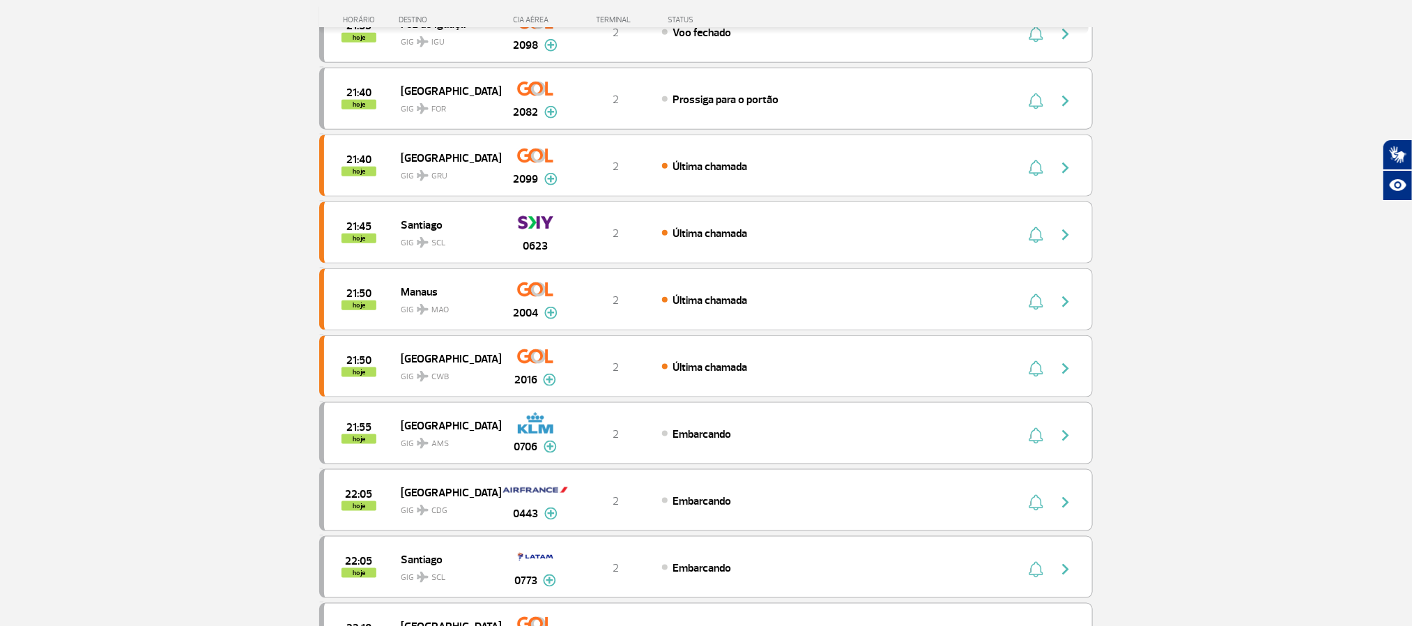
click at [197, 249] on section "Página Inicial > Voos > Painel de Voos Painel de Voos Partidas Chegadas 21:10 2…" at bounding box center [706, 177] width 1412 height 1635
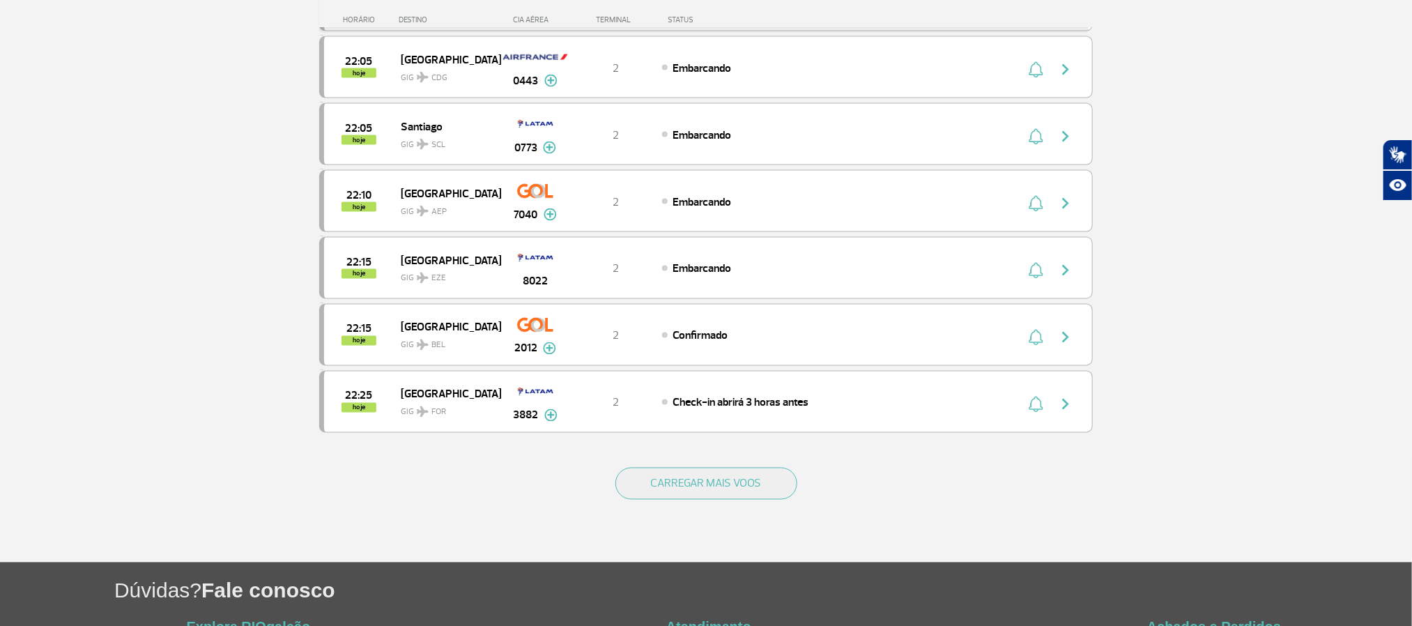
scroll to position [1150, 0]
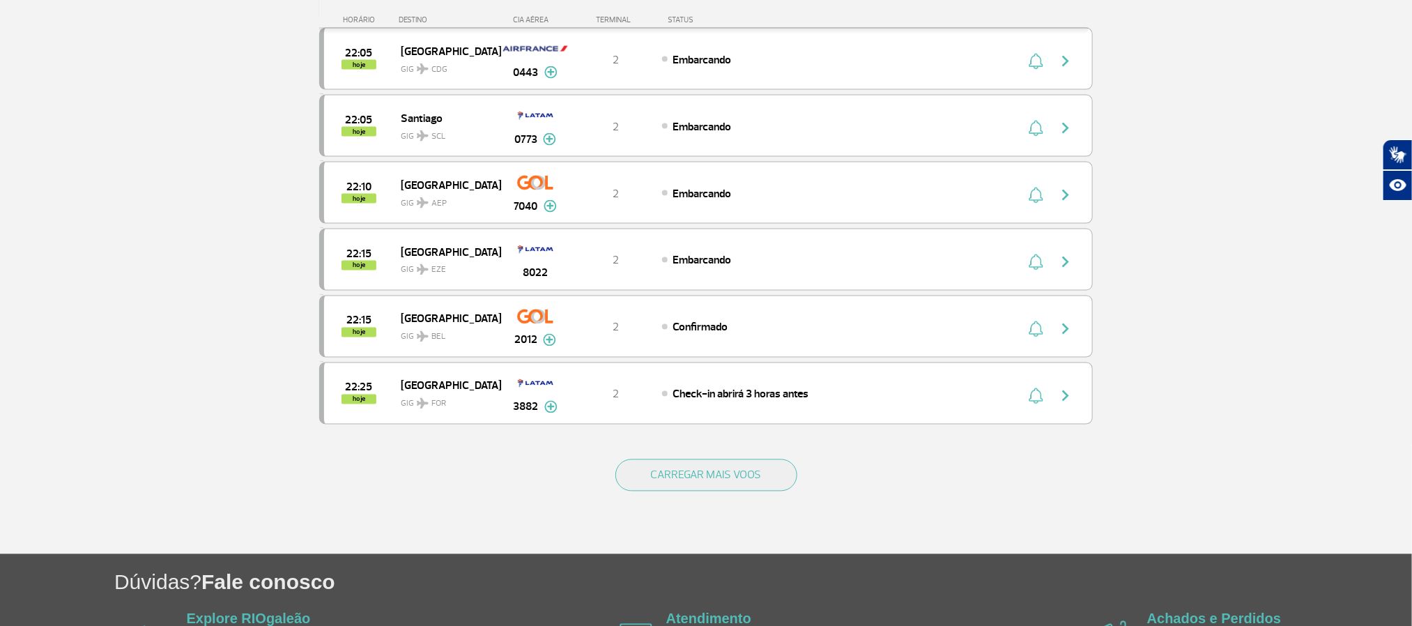
click at [701, 491] on button "CARREGAR MAIS VOOS" at bounding box center [707, 475] width 182 height 32
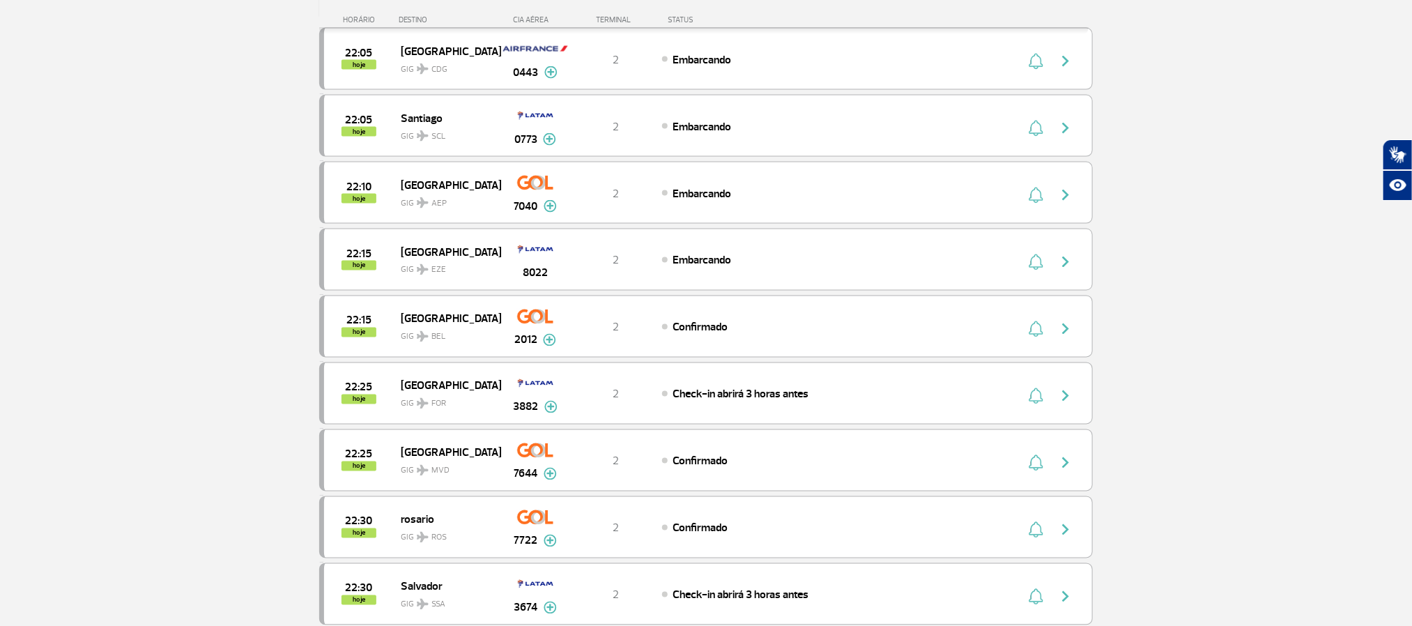
click at [145, 293] on section "Página Inicial > Voos > Painel de Voos Painel de Voos Partidas Chegadas 21:10 2…" at bounding box center [706, 406] width 1412 height 2974
click at [141, 293] on section "Página Inicial > Voos > Painel de Voos Painel de Voos Partidas Chegadas 21:10 2…" at bounding box center [706, 406] width 1412 height 2974
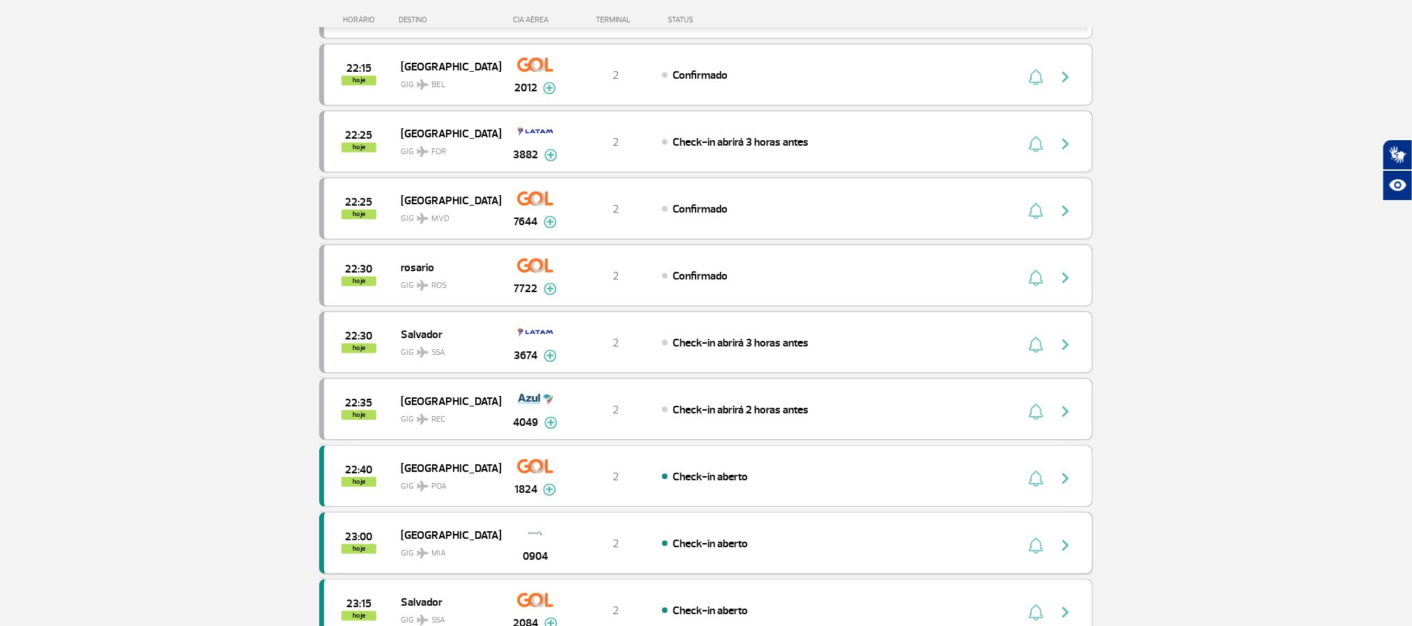
scroll to position [1464, 0]
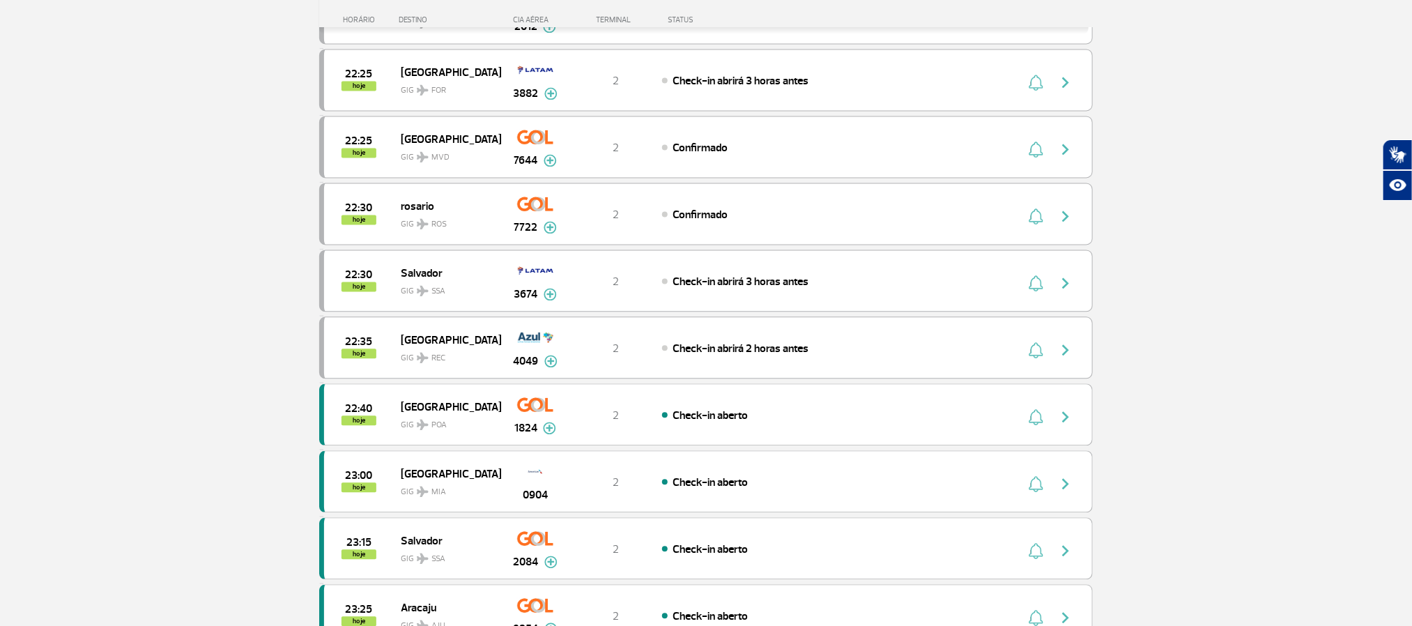
click at [1167, 218] on section "Página Inicial > Voos > Painel de Voos Painel de Voos Partidas Chegadas 21:10 2…" at bounding box center [706, 92] width 1412 height 2974
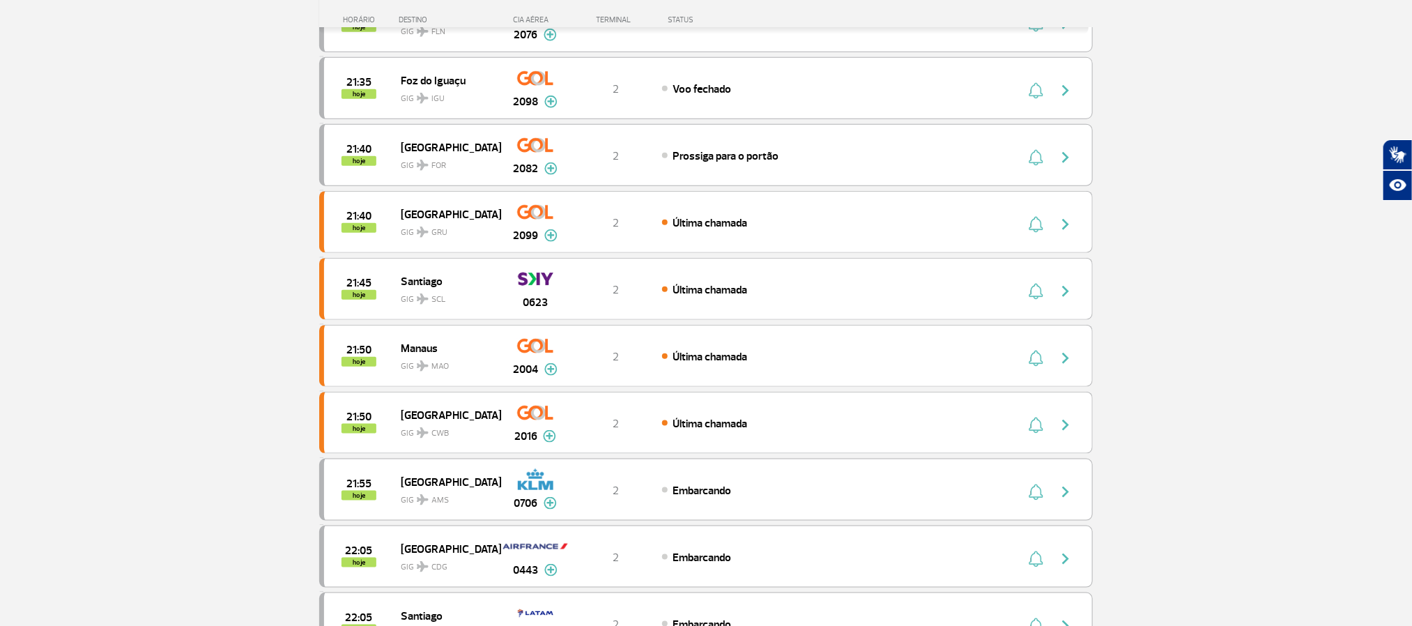
click at [1222, 176] on section "Página Inicial > Voos > Painel de Voos Painel de Voos Partidas Chegadas 21:10 2…" at bounding box center [706, 234] width 1412 height 1635
click at [1238, 303] on section "Página Inicial > Voos > Painel de Voos Painel de Voos Partidas Chegadas 21:10 2…" at bounding box center [706, 234] width 1412 height 1635
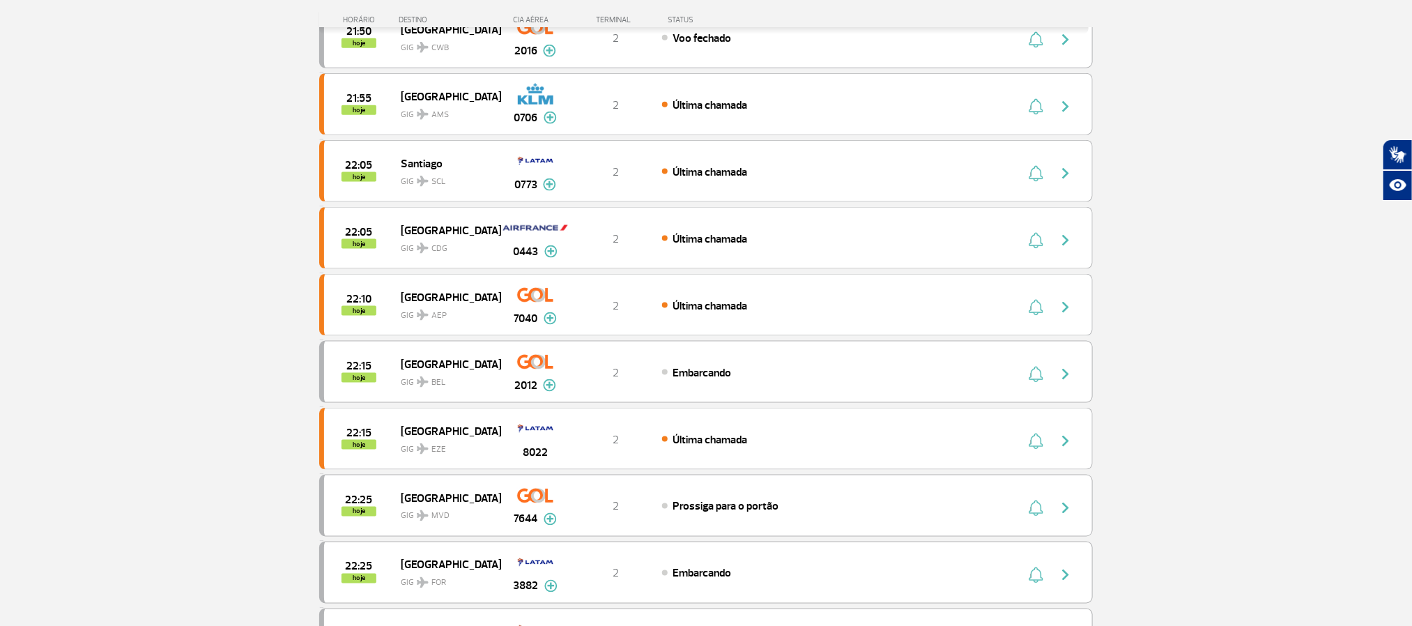
scroll to position [966, 0]
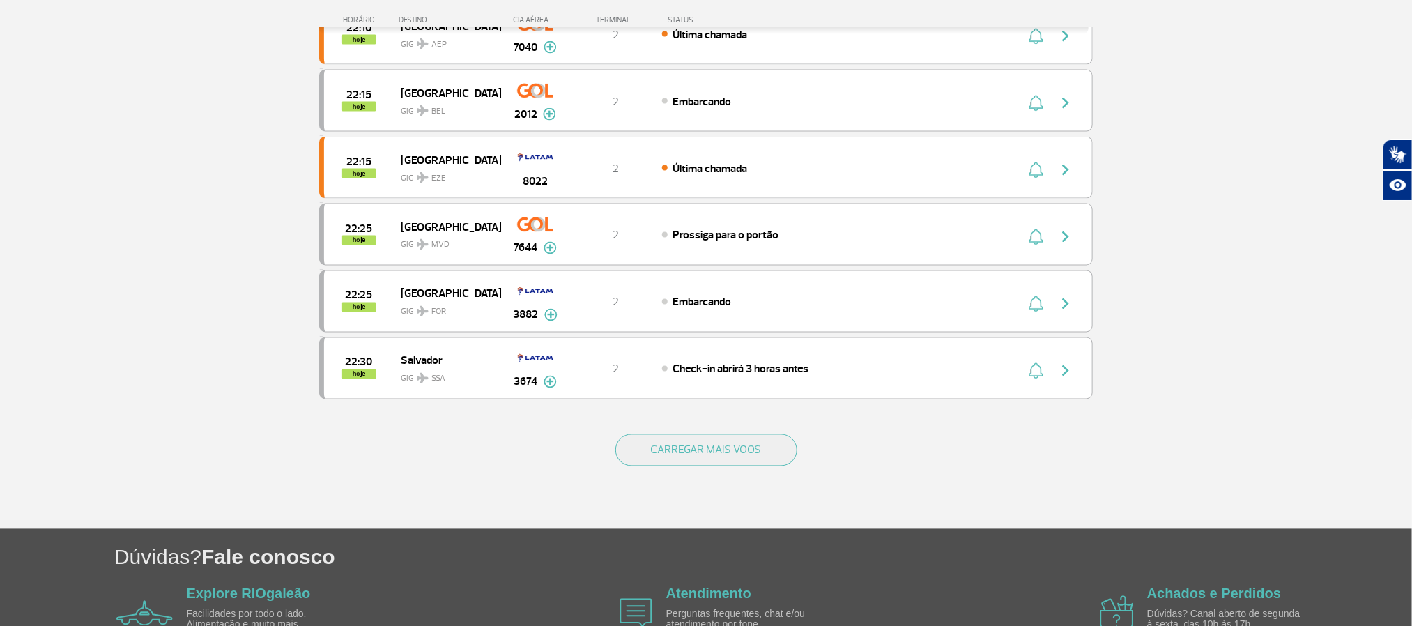
scroll to position [1280, 0]
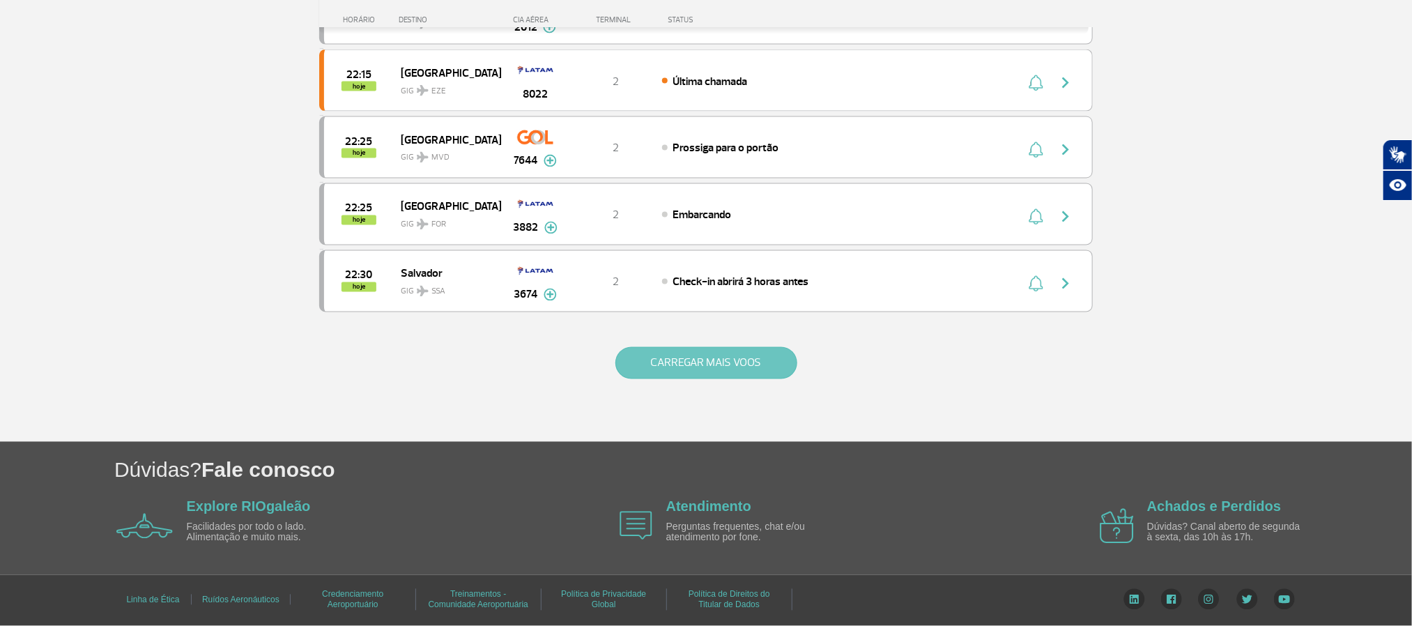
click at [730, 366] on button "CARREGAR MAIS VOOS" at bounding box center [707, 363] width 182 height 32
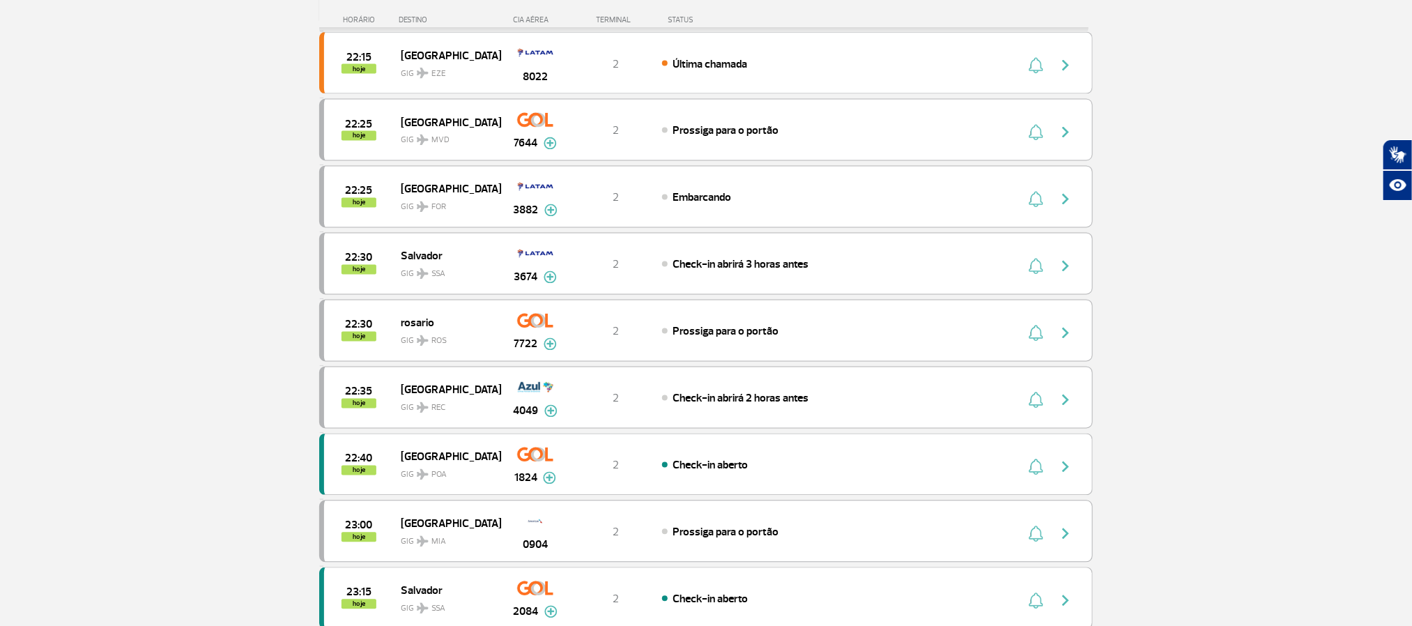
click at [218, 241] on section "Página Inicial > Voos > Painel de Voos Painel de Voos Partidas Chegadas 21:15 2…" at bounding box center [706, 276] width 1412 height 2974
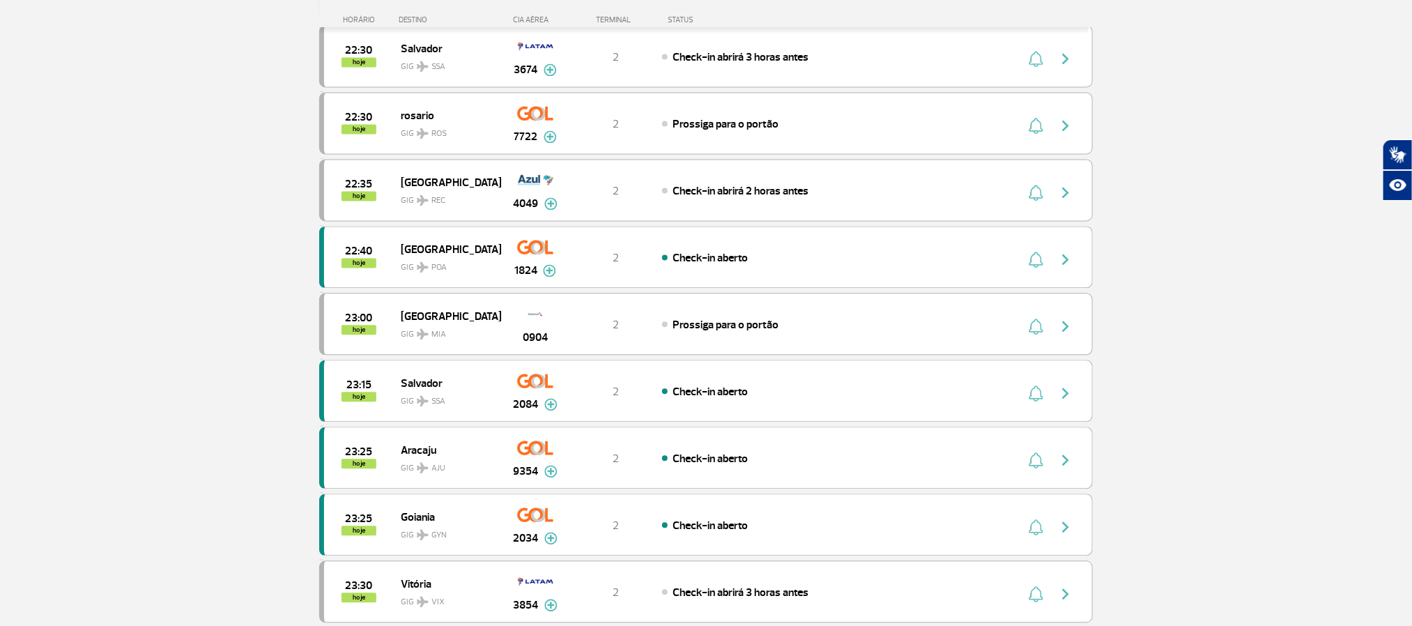
scroll to position [1489, 0]
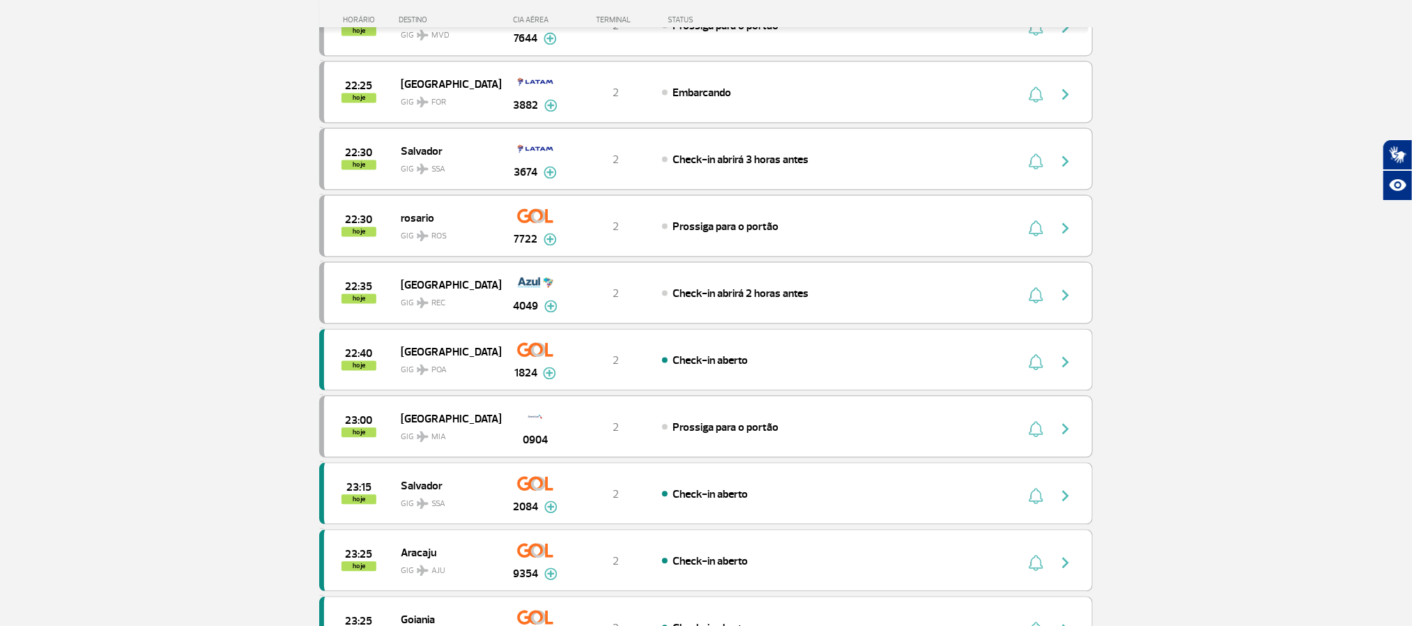
scroll to position [1071, 0]
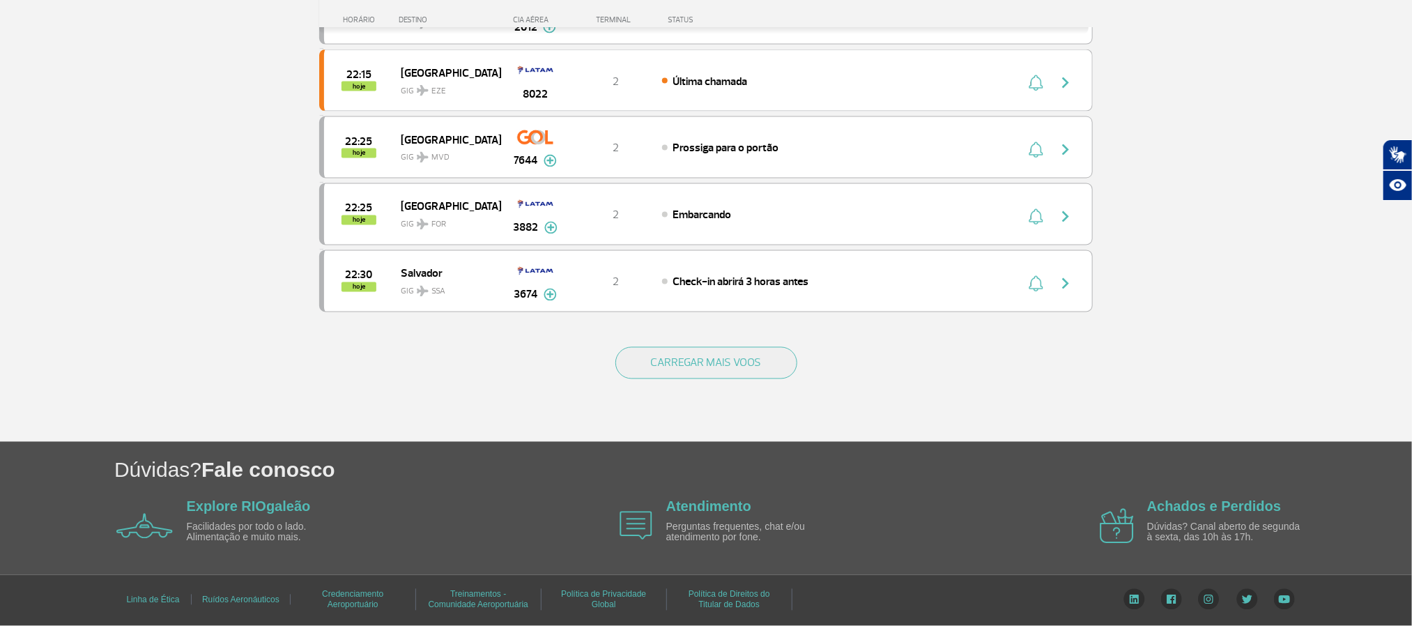
scroll to position [1290, 0]
click at [761, 376] on button "CARREGAR MAIS VOOS" at bounding box center [707, 363] width 182 height 32
click at [764, 379] on button "CARREGAR MAIS VOOS" at bounding box center [707, 363] width 182 height 32
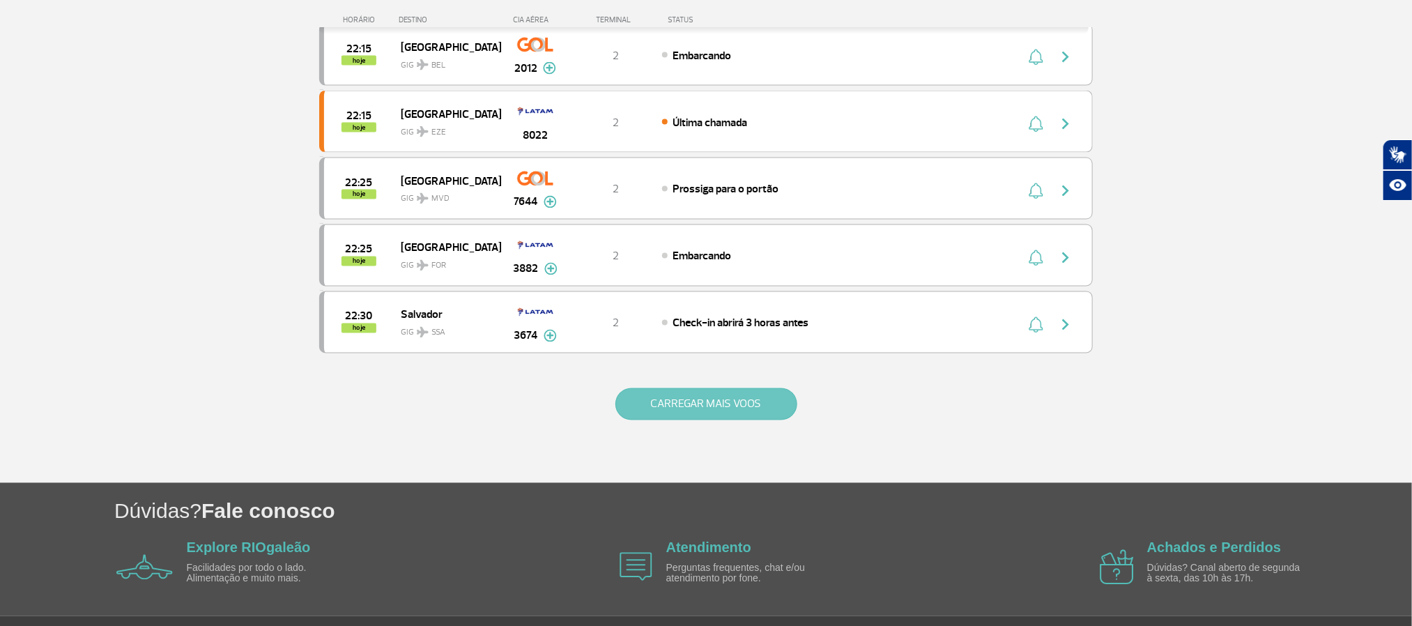
click at [728, 420] on button "CARREGAR MAIS VOOS" at bounding box center [707, 404] width 182 height 32
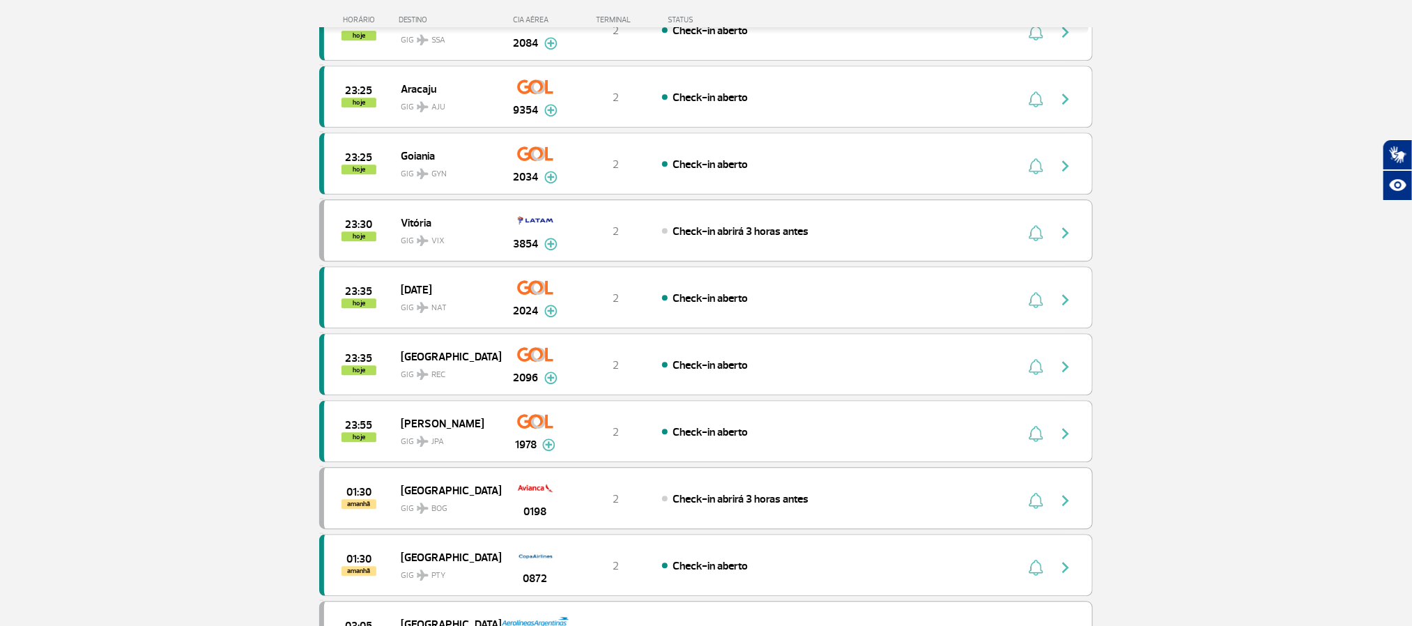
scroll to position [1953, 0]
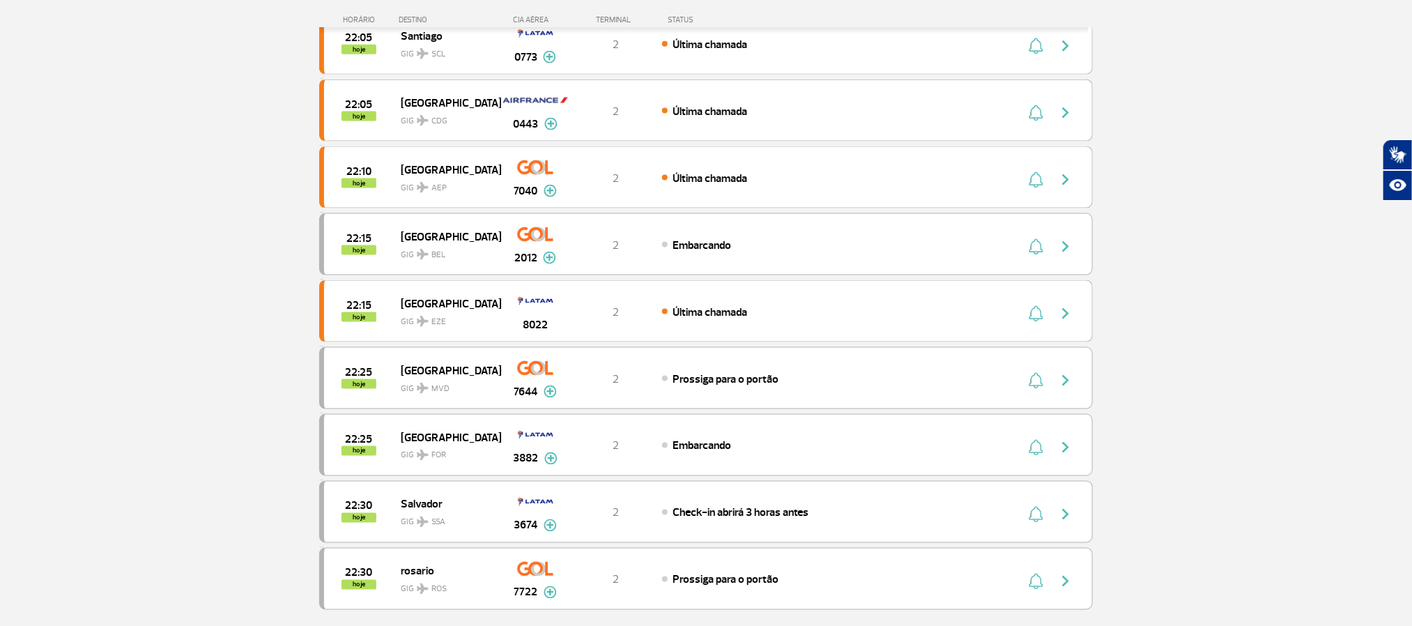
scroll to position [966, 0]
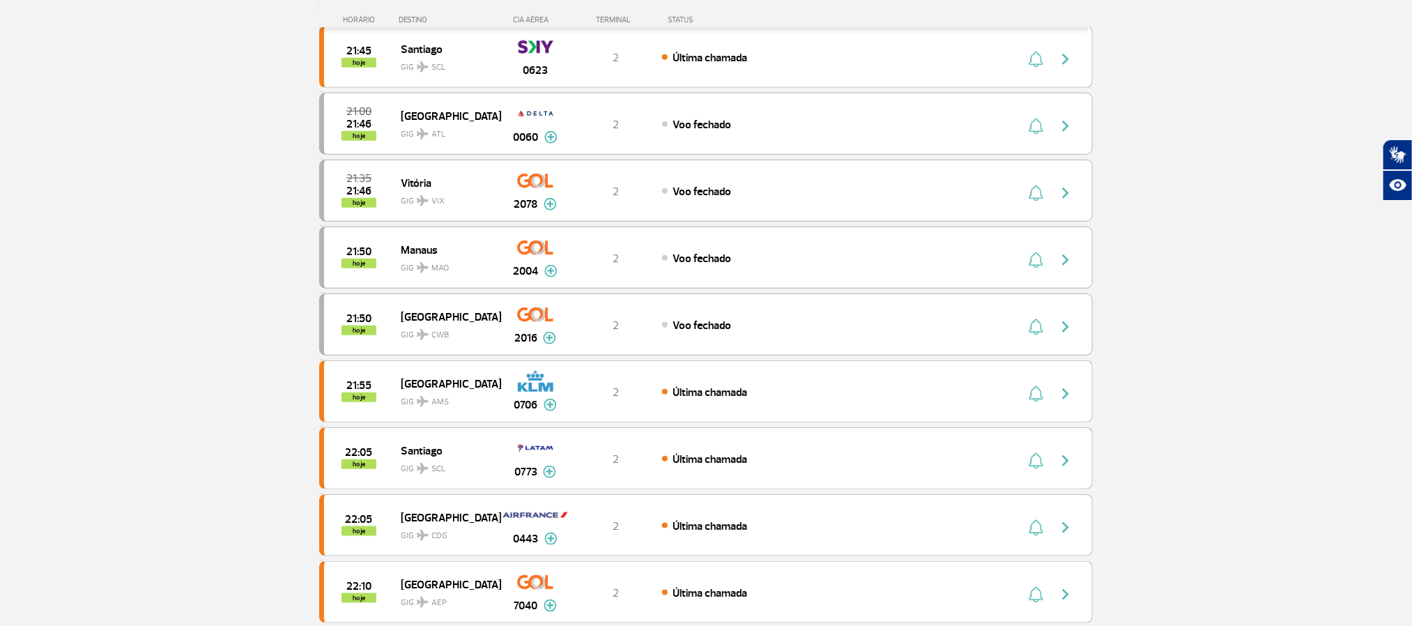
scroll to position [548, 0]
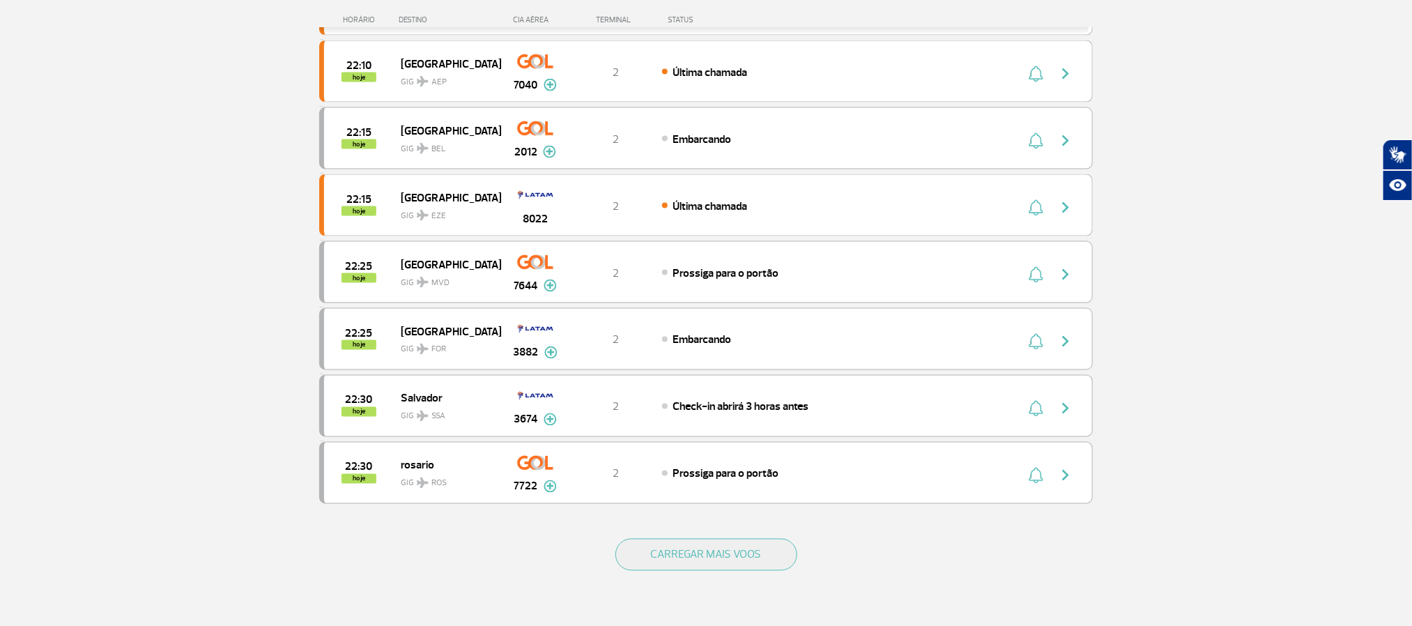
scroll to position [1175, 0]
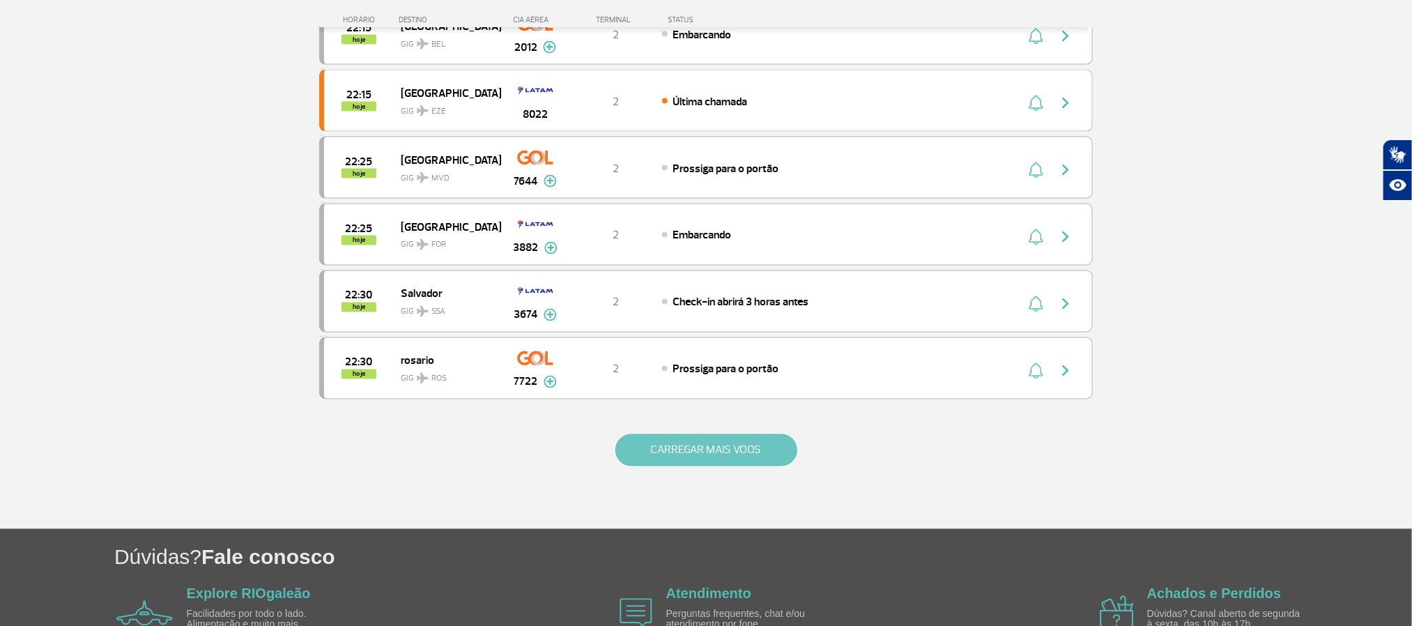
click at [754, 466] on button "CARREGAR MAIS VOOS" at bounding box center [707, 450] width 182 height 32
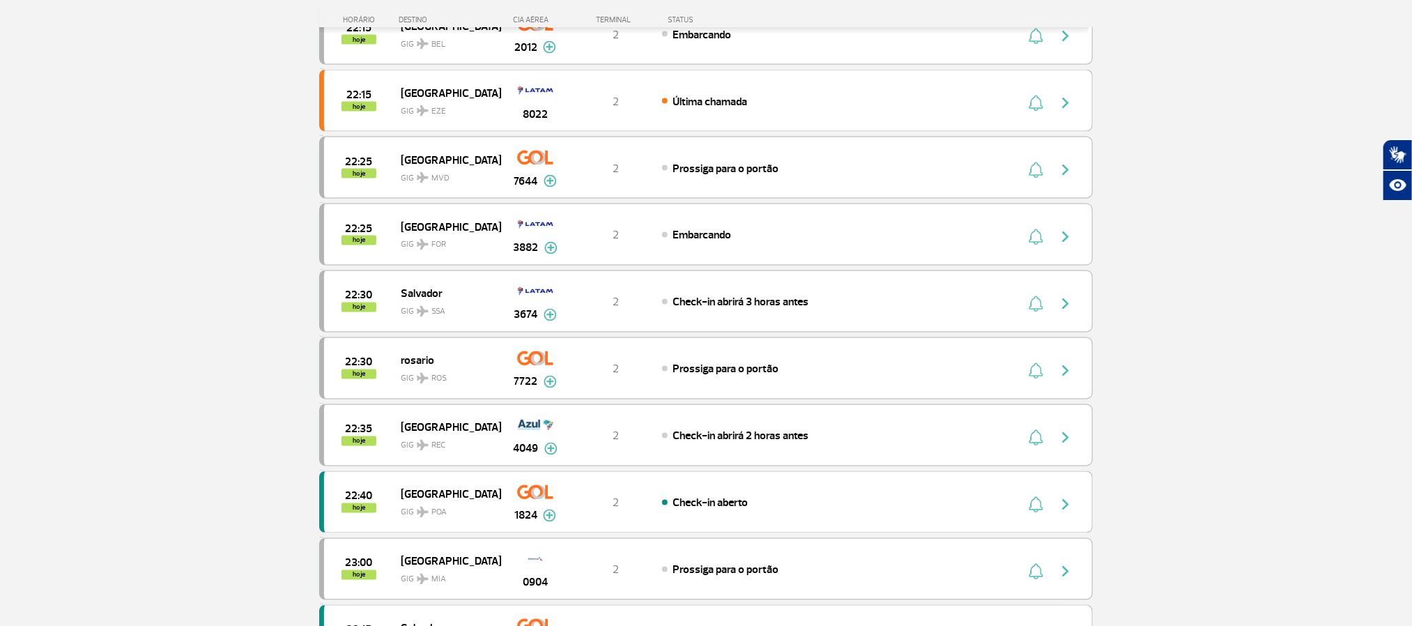
click at [130, 251] on section "Página Inicial > Voos > Painel de Voos Painel de Voos Partidas Chegadas 21:35 2…" at bounding box center [706, 381] width 1412 height 2974
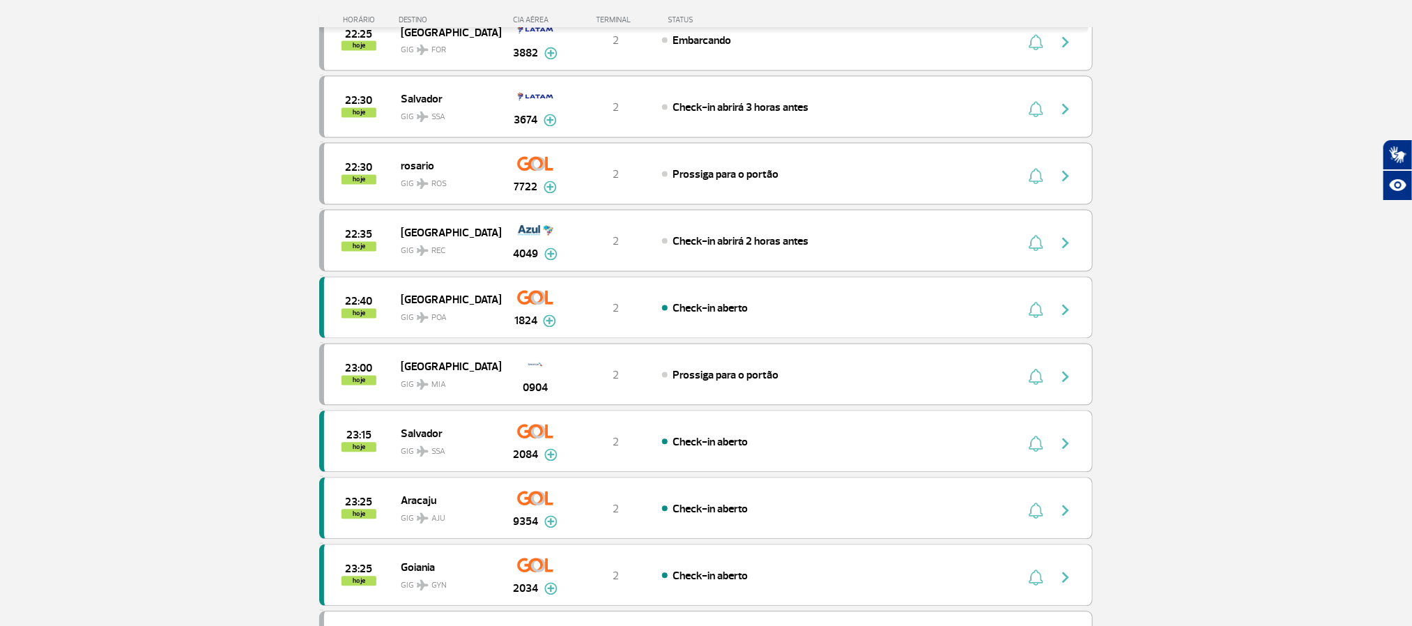
scroll to position [1384, 0]
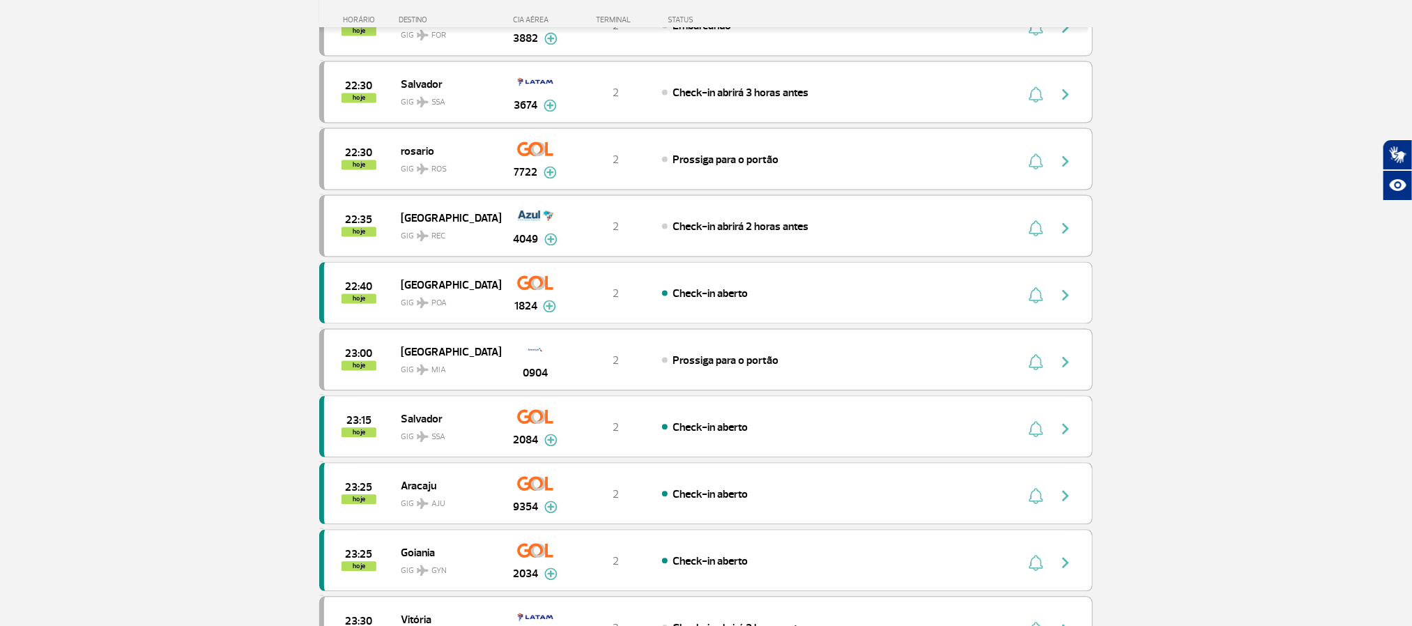
click at [121, 279] on section "Página Inicial > Voos > Painel de Voos Painel de Voos Partidas Chegadas 21:35 2…" at bounding box center [706, 172] width 1412 height 2974
click at [155, 301] on section "Página Inicial > Voos > Painel de Voos Painel de Voos Partidas Chegadas 21:35 2…" at bounding box center [706, 172] width 1412 height 2974
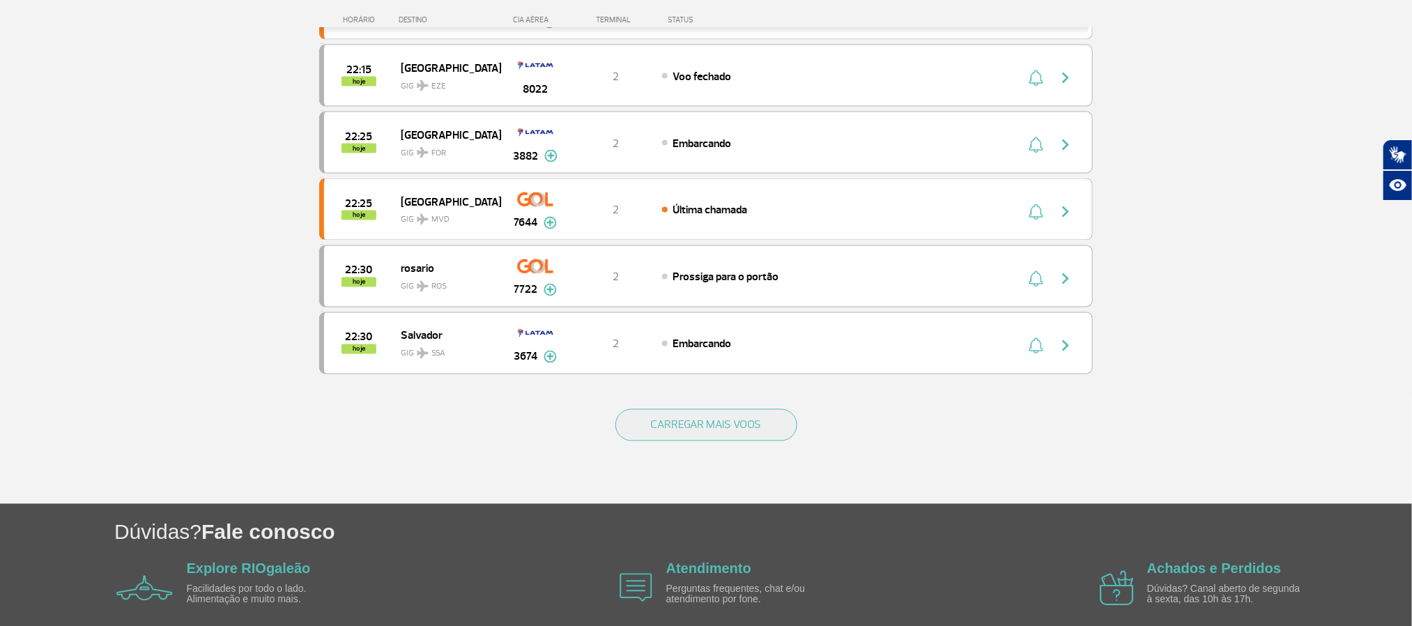
scroll to position [1232, 0]
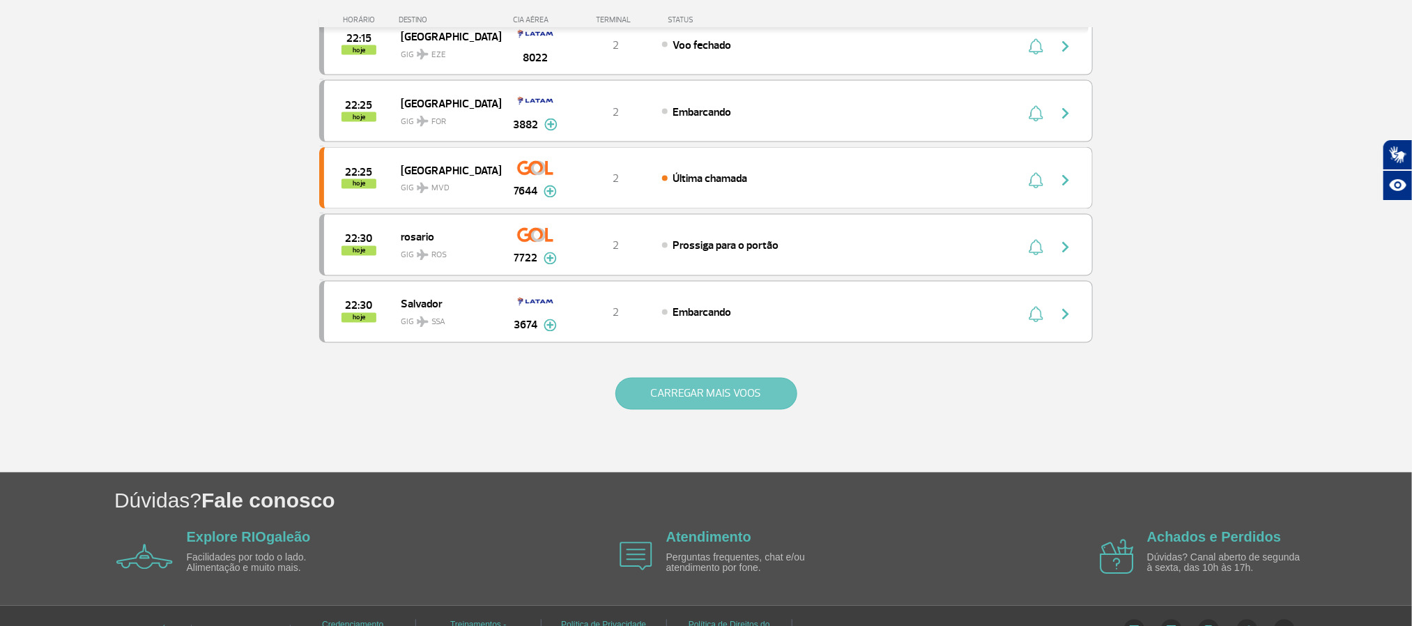
click at [693, 410] on button "CARREGAR MAIS VOOS" at bounding box center [707, 394] width 182 height 32
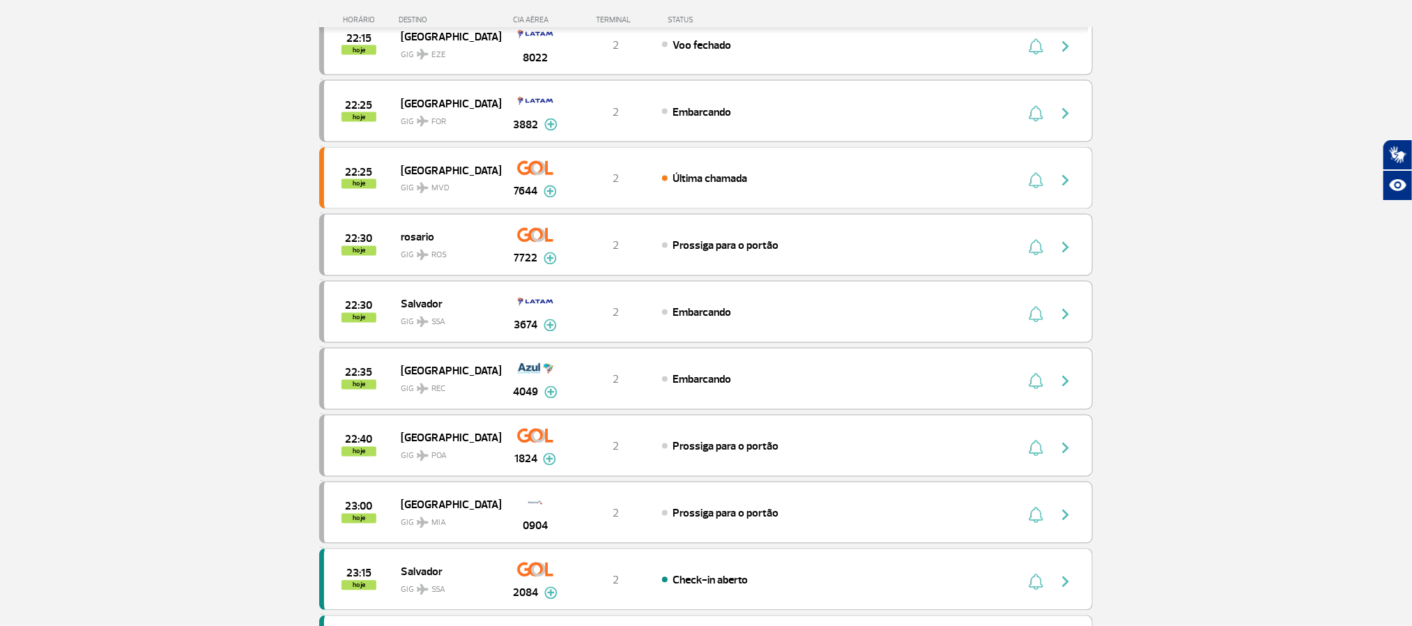
click at [119, 293] on section "Página Inicial > Voos > Painel de Voos Painel de Voos Partidas Chegadas 21:35 2…" at bounding box center [706, 324] width 1412 height 2974
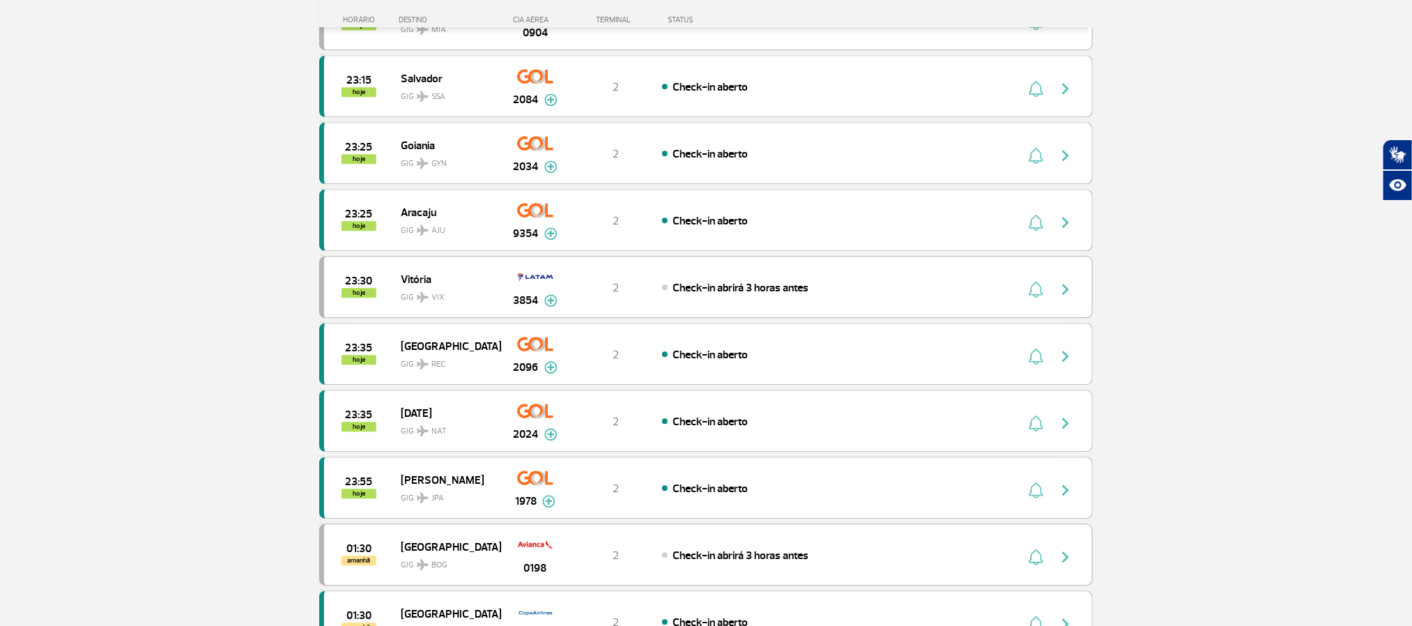
scroll to position [1755, 0]
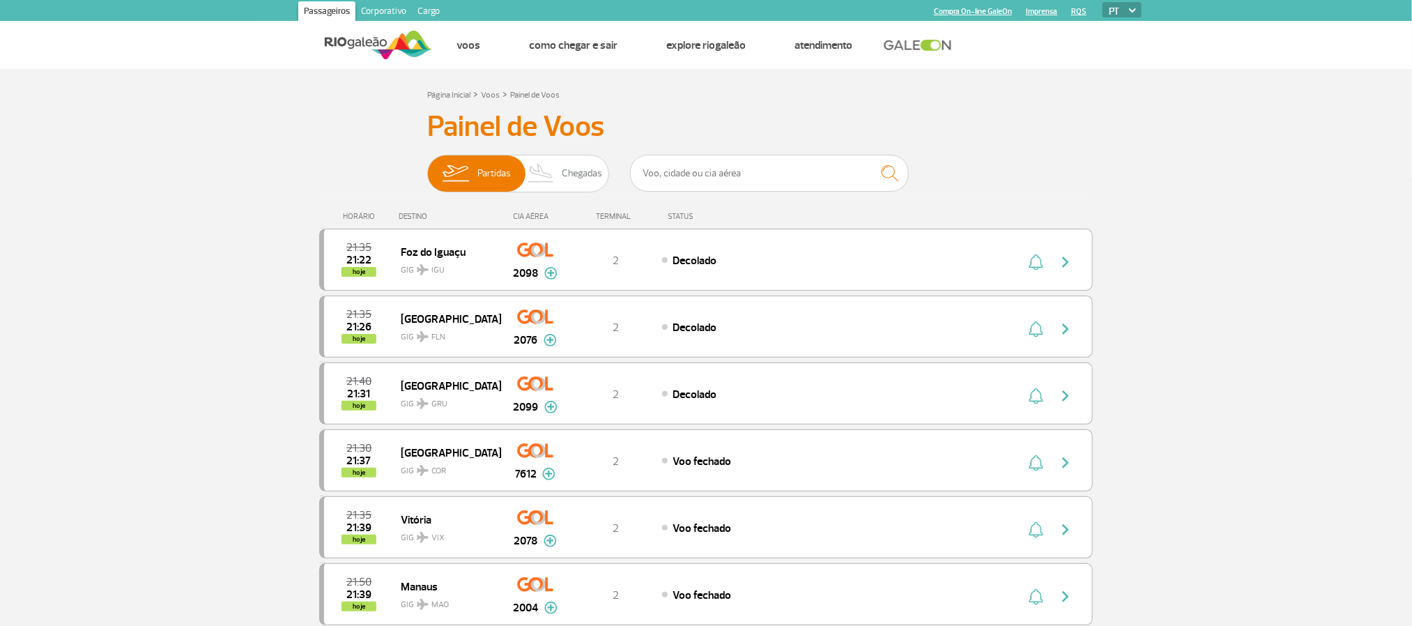
scroll to position [1278, 0]
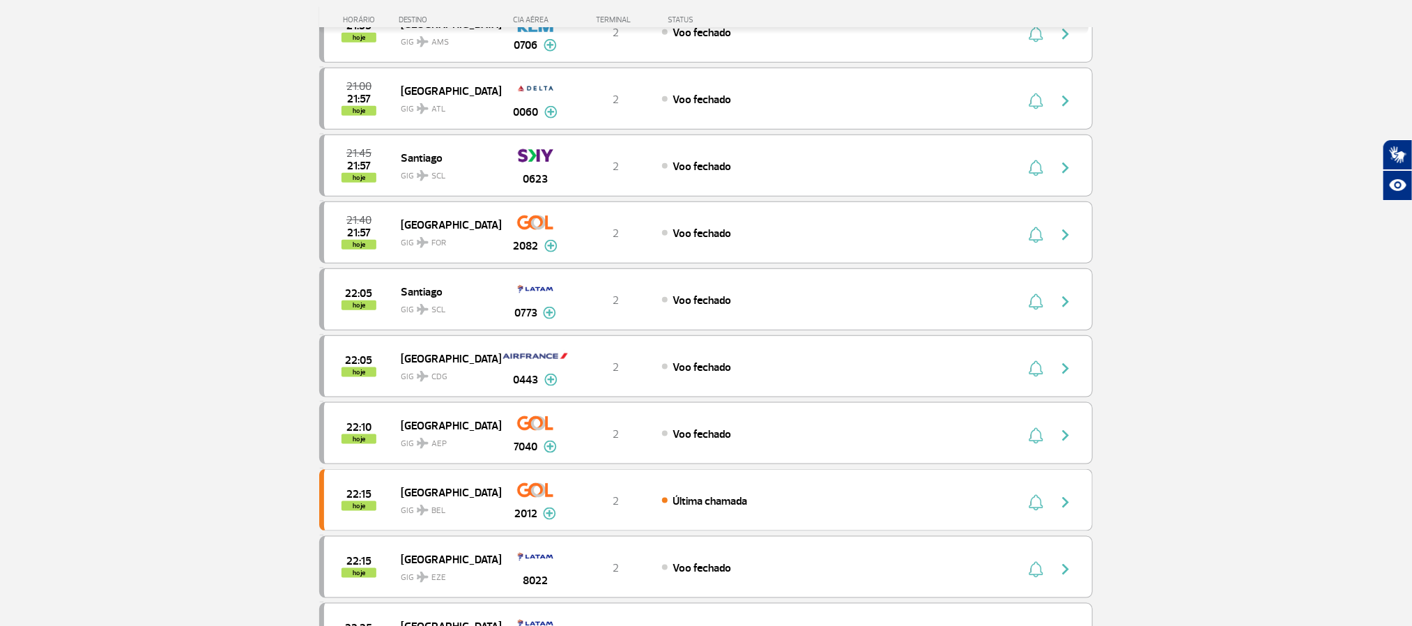
click at [151, 308] on section "Página Inicial > Voos > Painel de Voos Painel de Voos Partidas Chegadas 21:35 2…" at bounding box center [706, 177] width 1412 height 1635
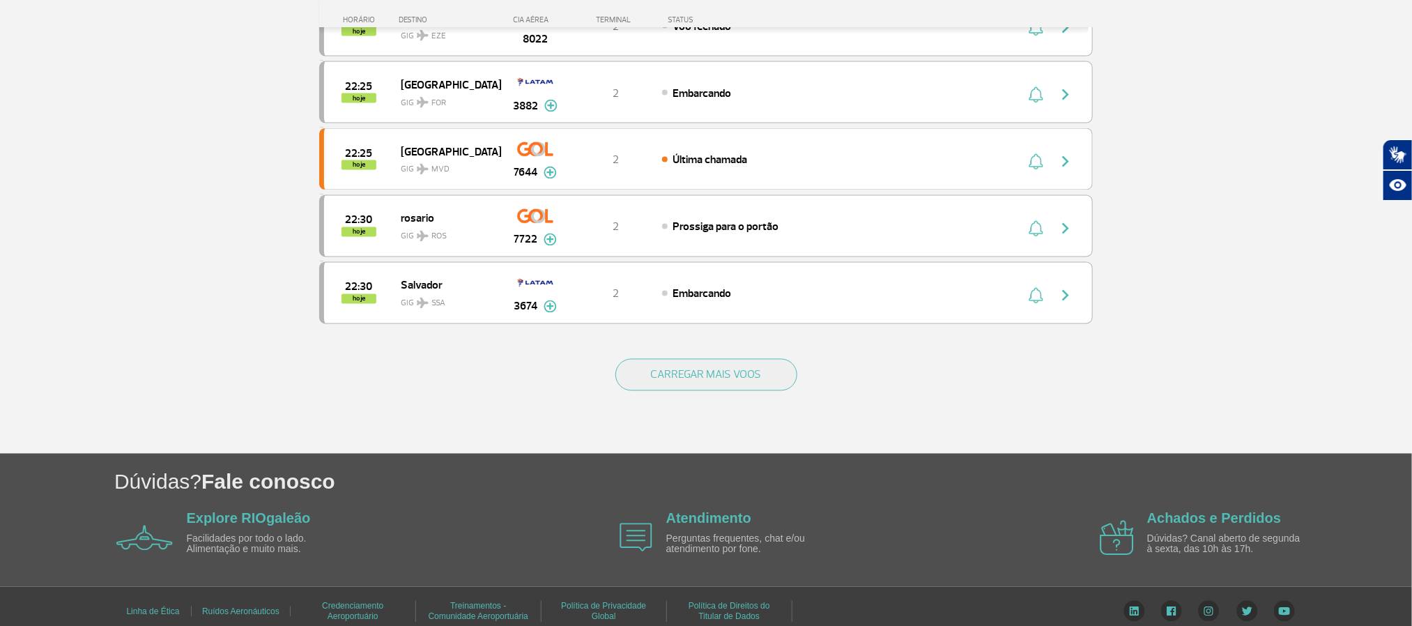
scroll to position [1255, 0]
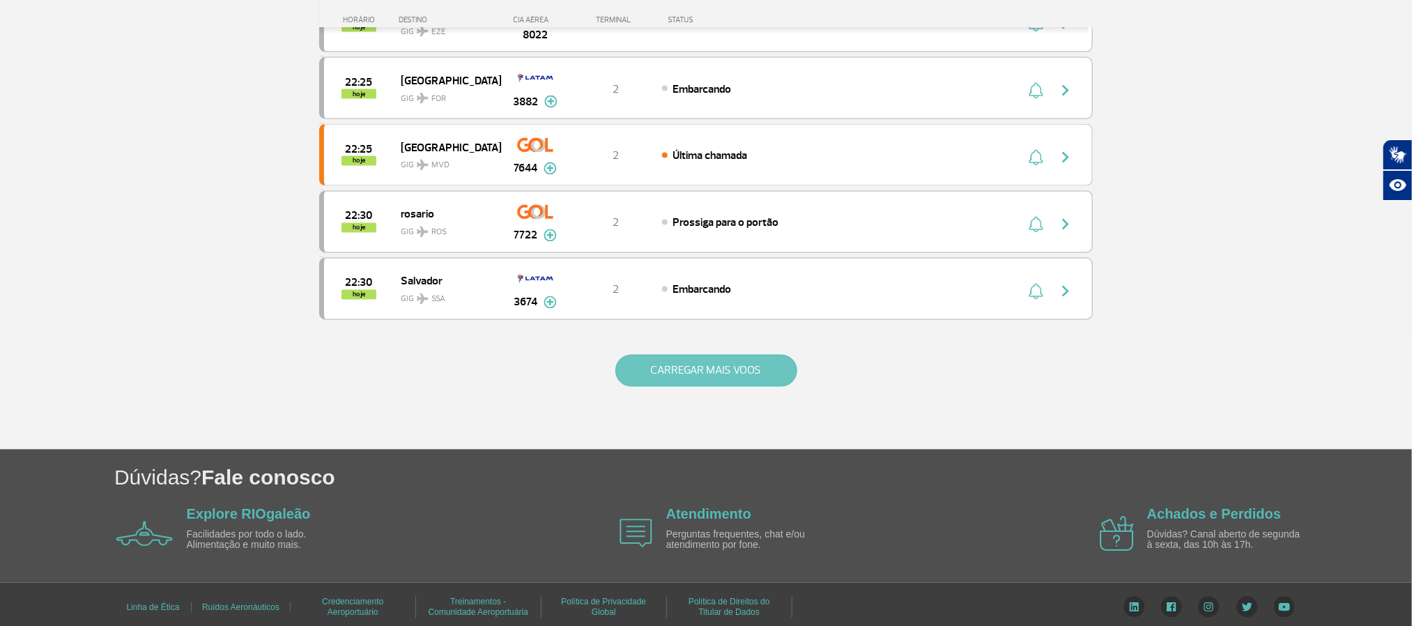
click at [713, 387] on button "CARREGAR MAIS VOOS" at bounding box center [707, 371] width 182 height 32
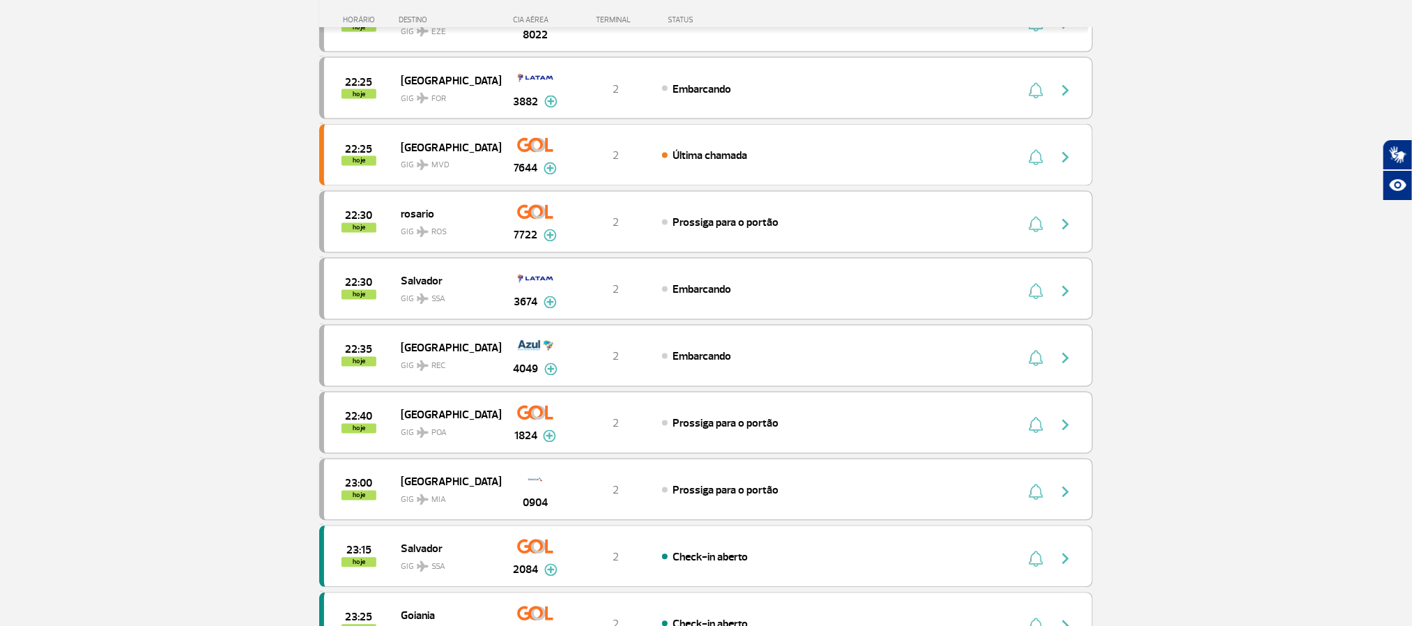
click at [142, 331] on section "Página Inicial > Voos > Painel de Voos Painel de Voos Partidas Chegadas 21:35 2…" at bounding box center [706, 301] width 1412 height 2974
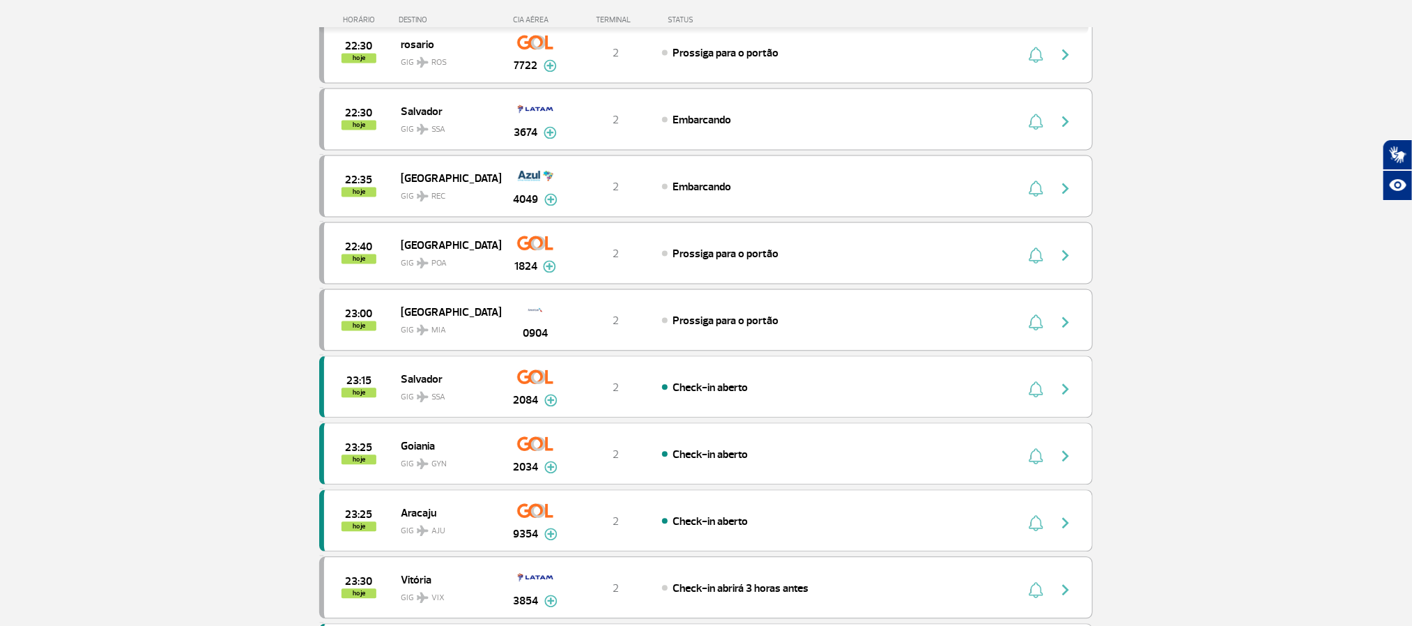
scroll to position [1464, 0]
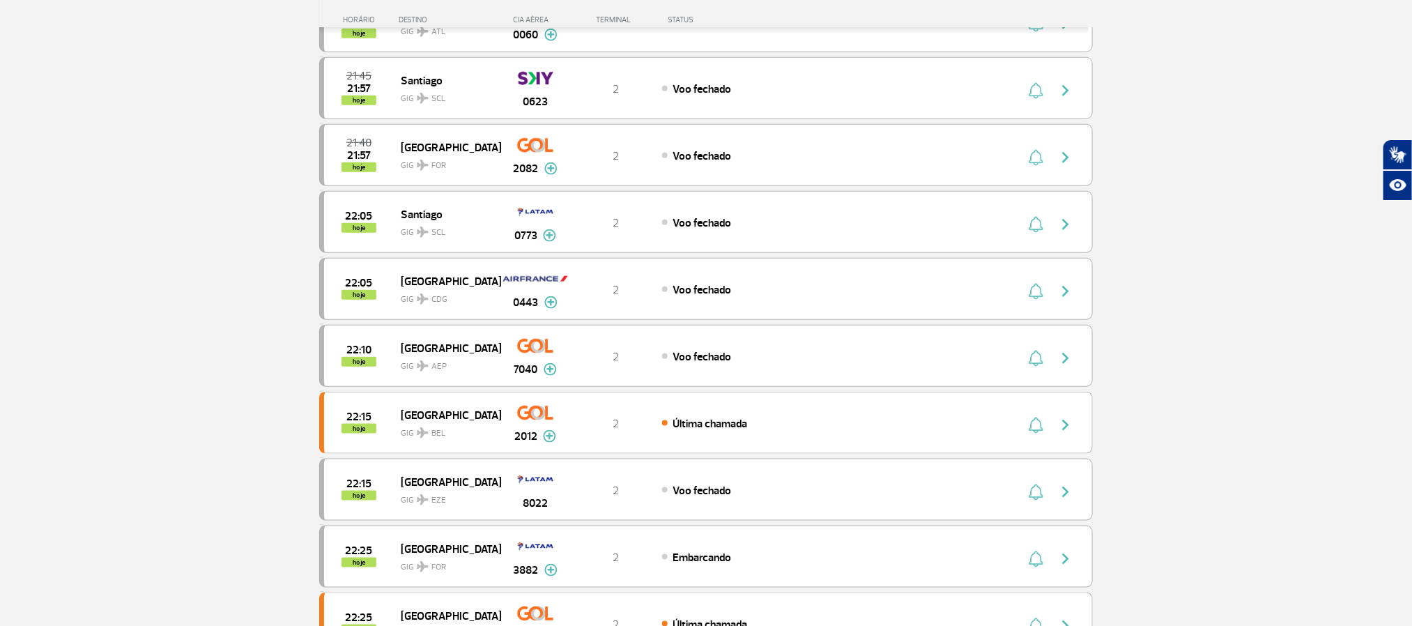
click at [140, 302] on section "Página Inicial > Voos > Painel de Voos Painel de Voos Partidas Chegadas 21:40 2…" at bounding box center [706, 234] width 1412 height 1635
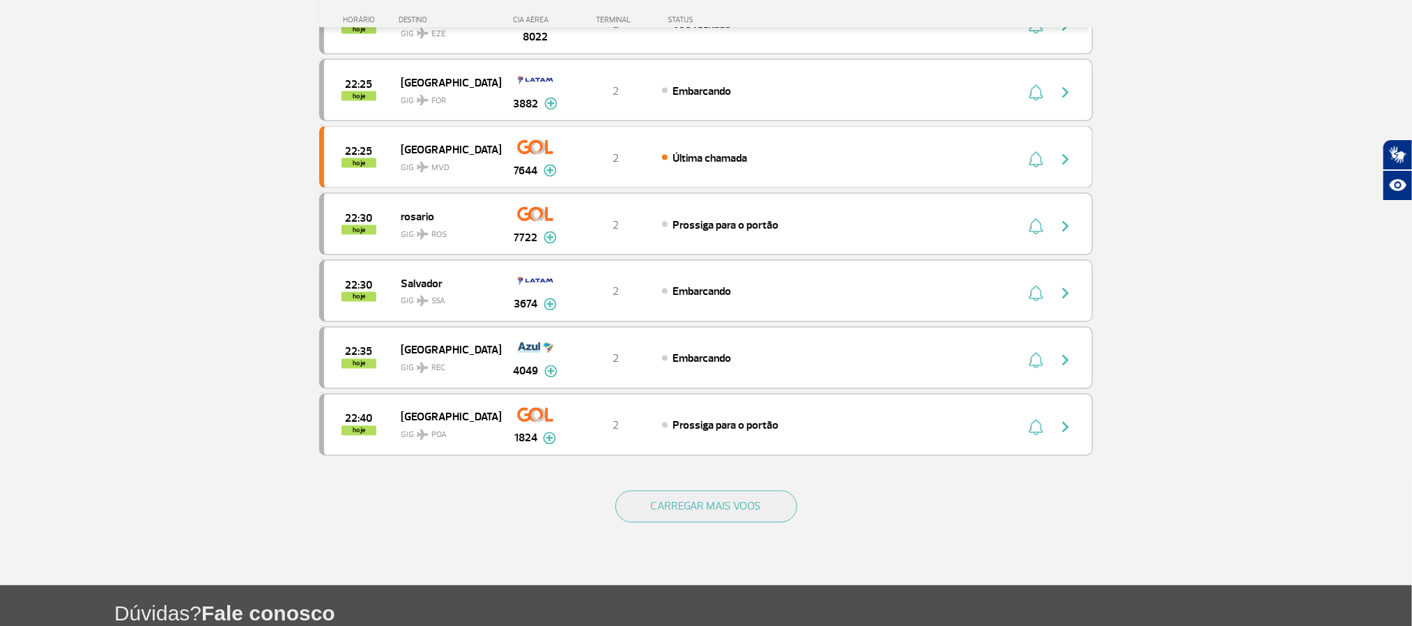
scroll to position [1255, 0]
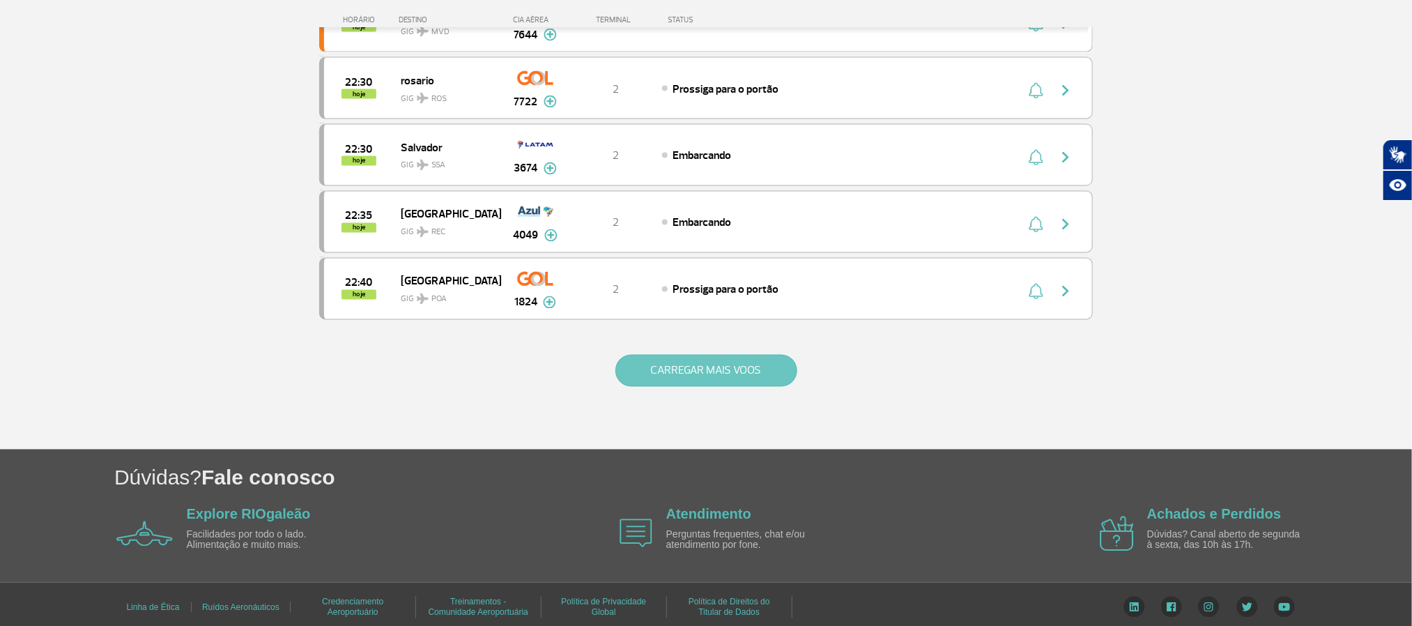
click at [740, 387] on button "CARREGAR MAIS VOOS" at bounding box center [707, 371] width 182 height 32
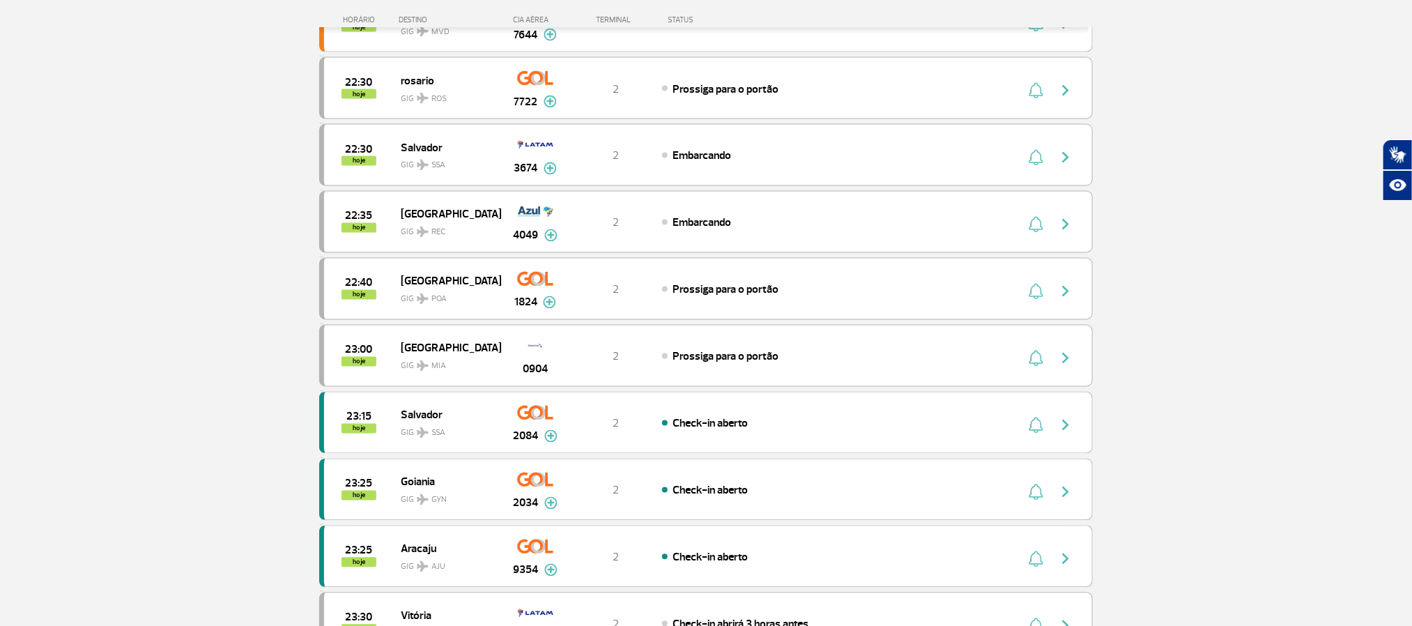
click at [238, 268] on section "Página Inicial > Voos > Painel de Voos Painel de Voos Partidas Chegadas 21:40 2…" at bounding box center [706, 301] width 1412 height 2974
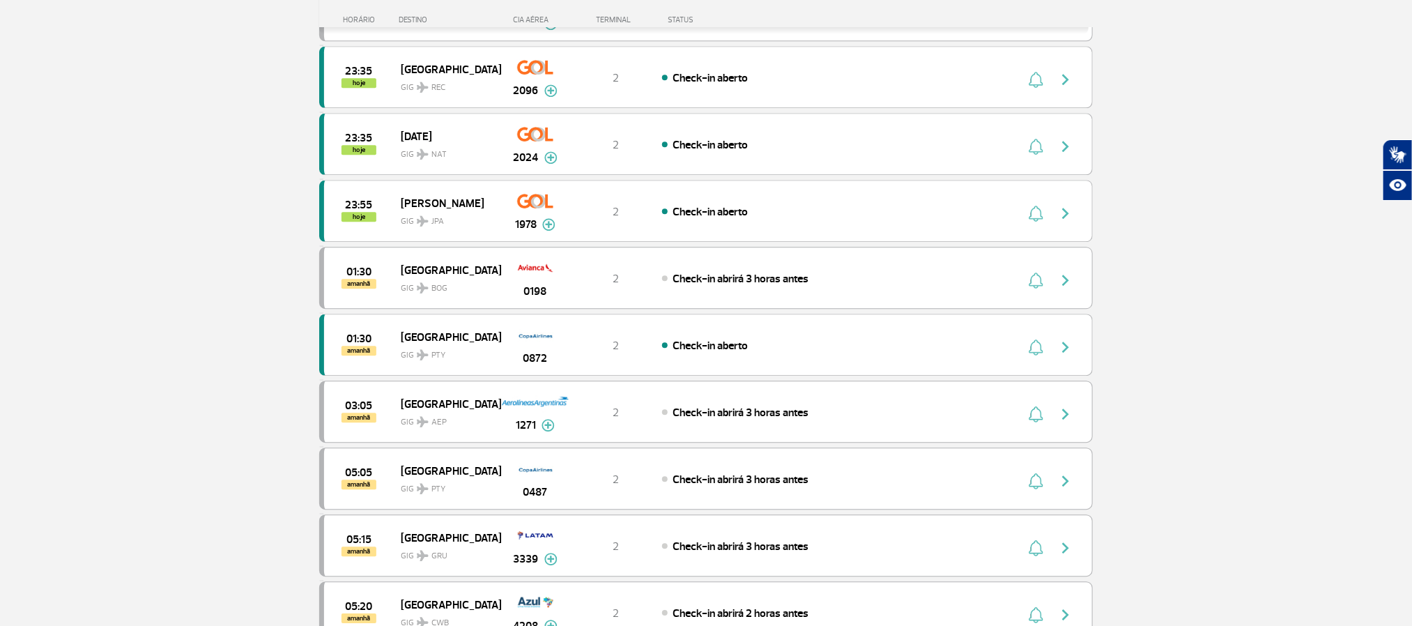
scroll to position [1882, 0]
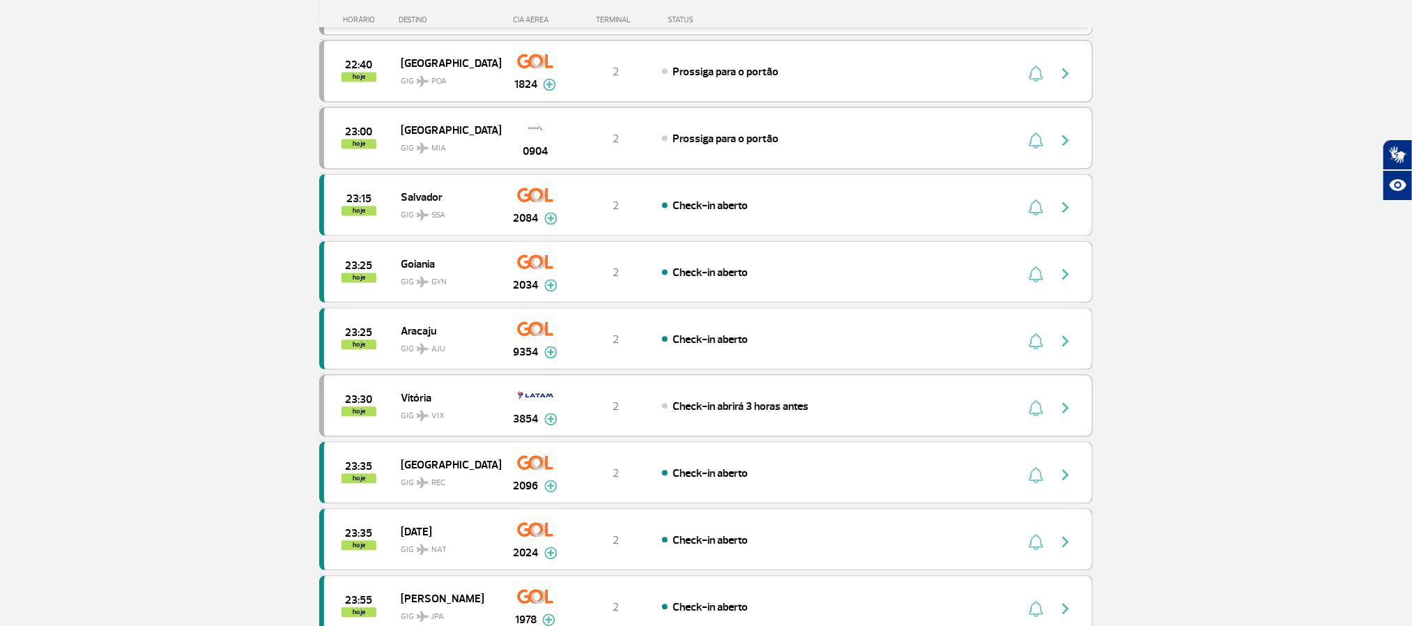
scroll to position [1464, 0]
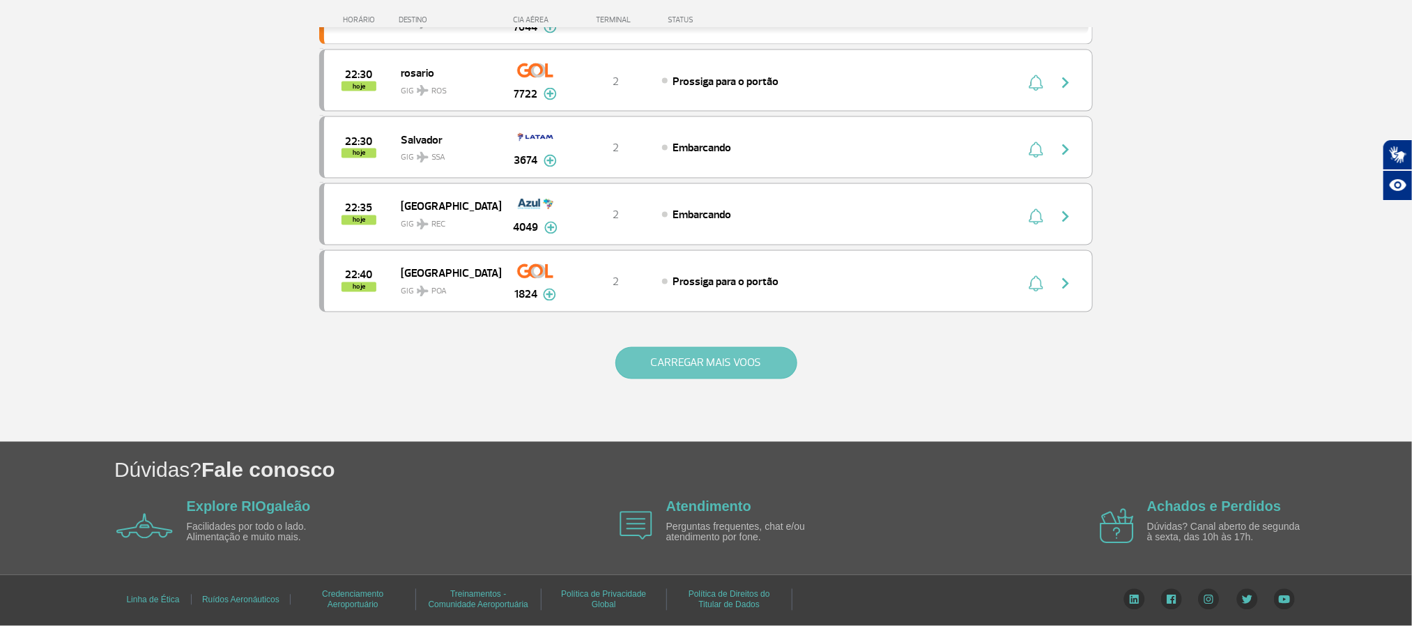
click at [684, 374] on button "CARREGAR MAIS VOOS" at bounding box center [707, 363] width 182 height 32
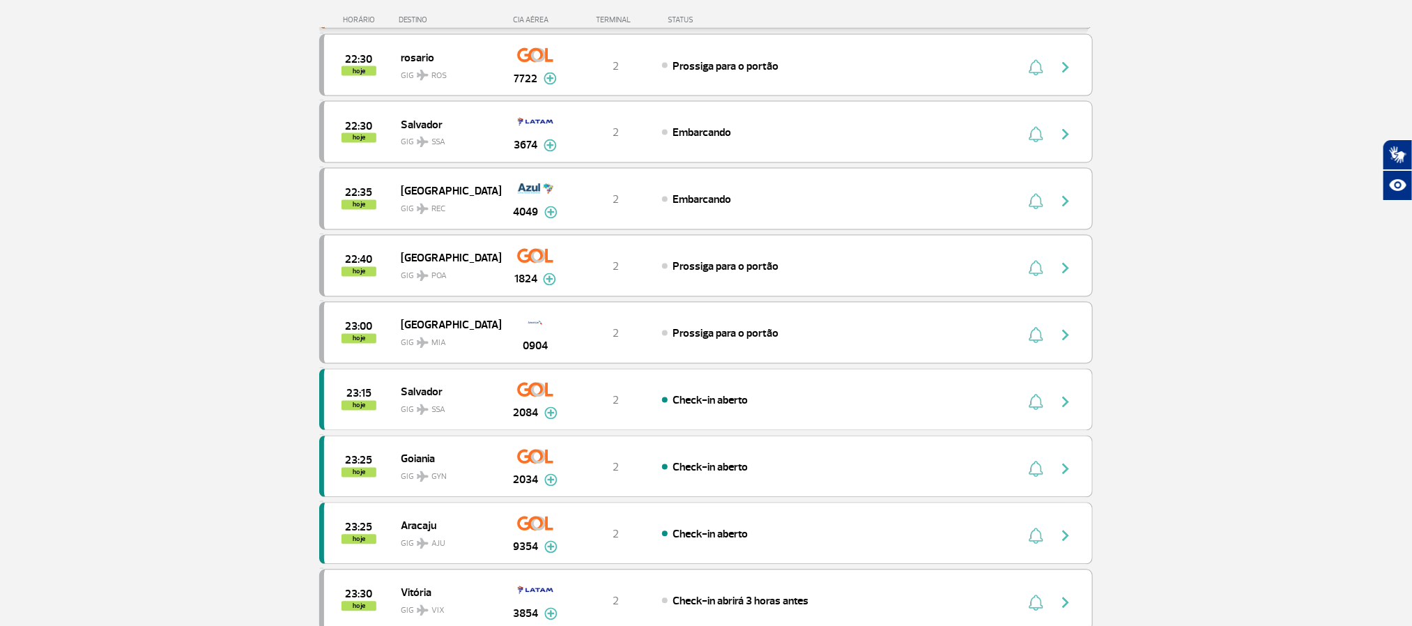
click at [98, 181] on section "Página Inicial > Voos > Painel de Voos Painel de Voos Partidas Chegadas 21:40 2…" at bounding box center [706, 278] width 1412 height 2974
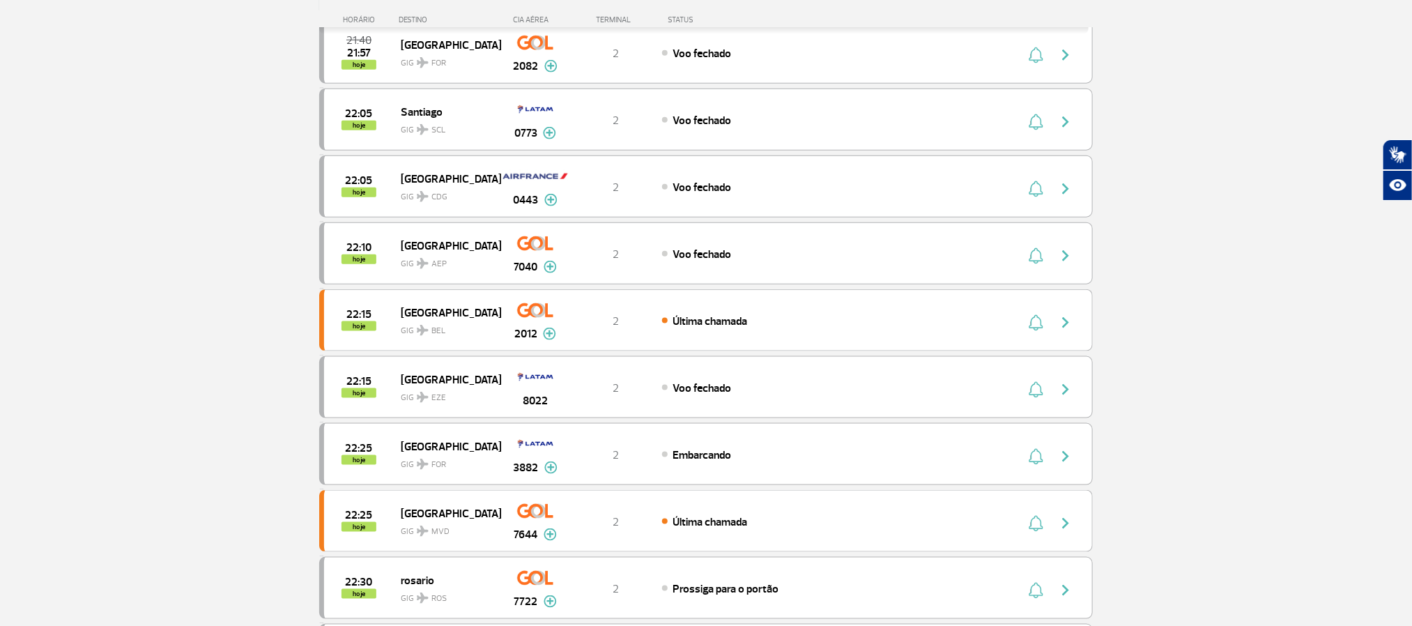
scroll to position [337, 0]
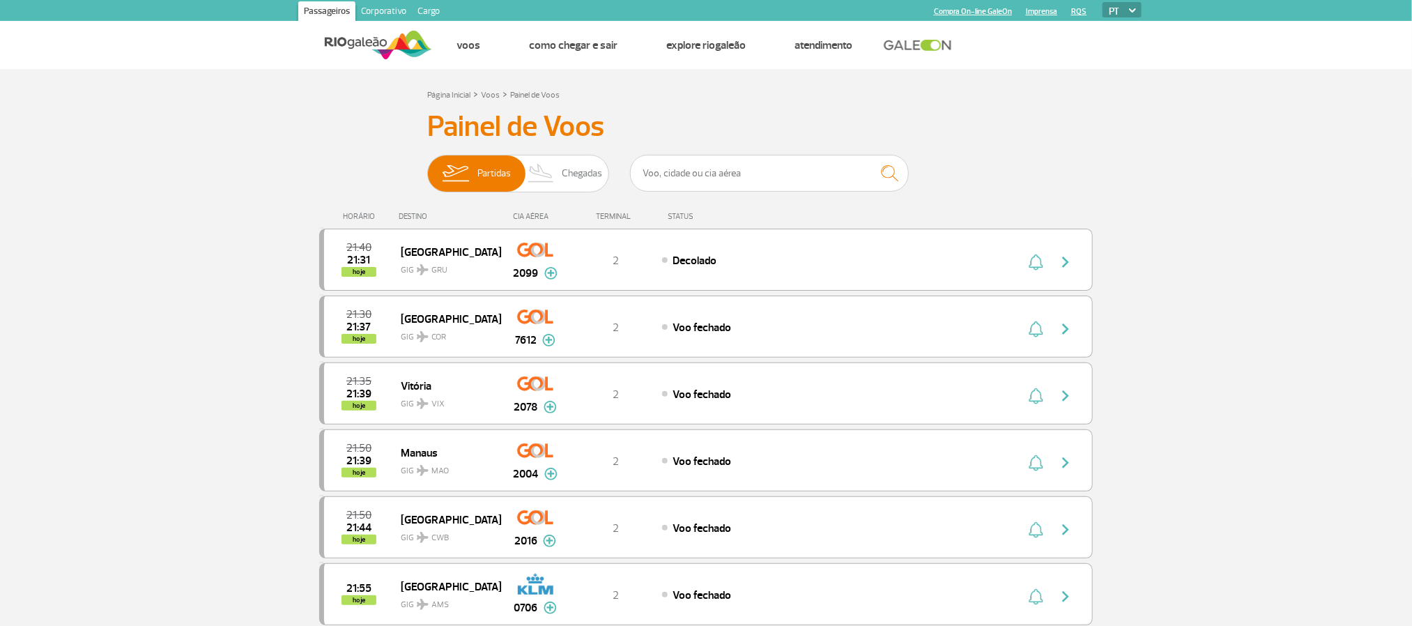
scroll to position [1278, 0]
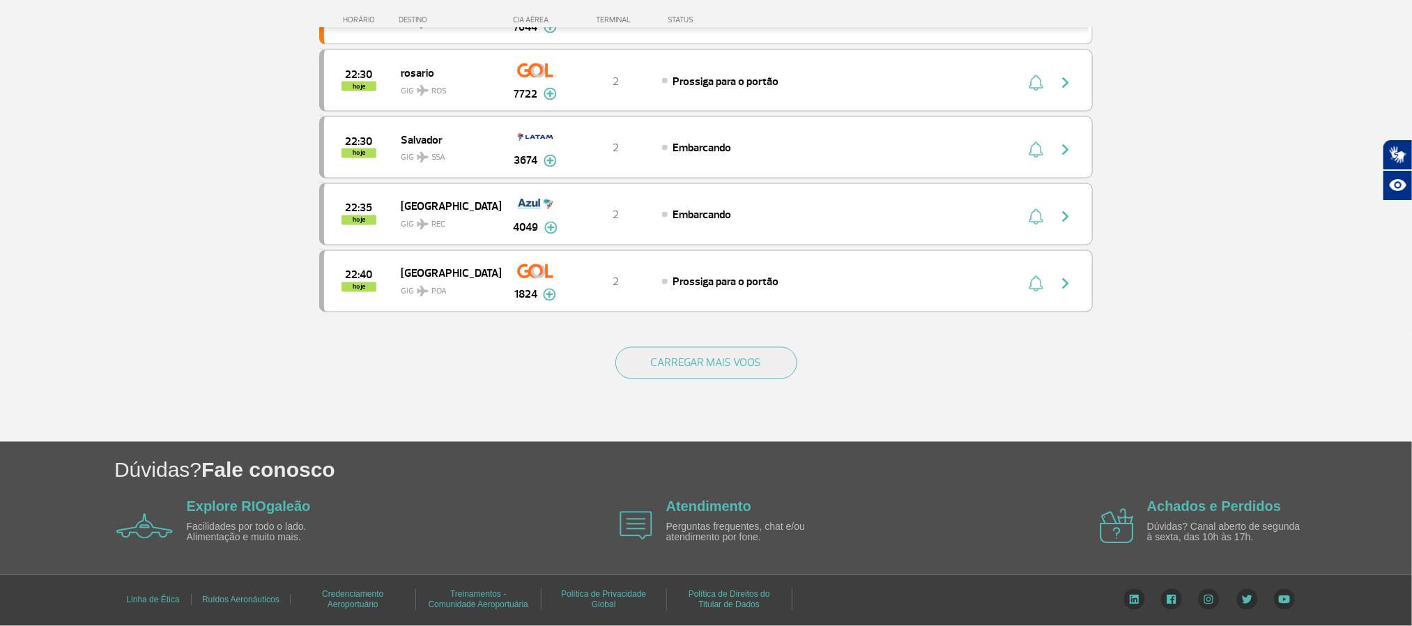
click at [698, 370] on button "CARREGAR MAIS VOOS" at bounding box center [707, 363] width 182 height 32
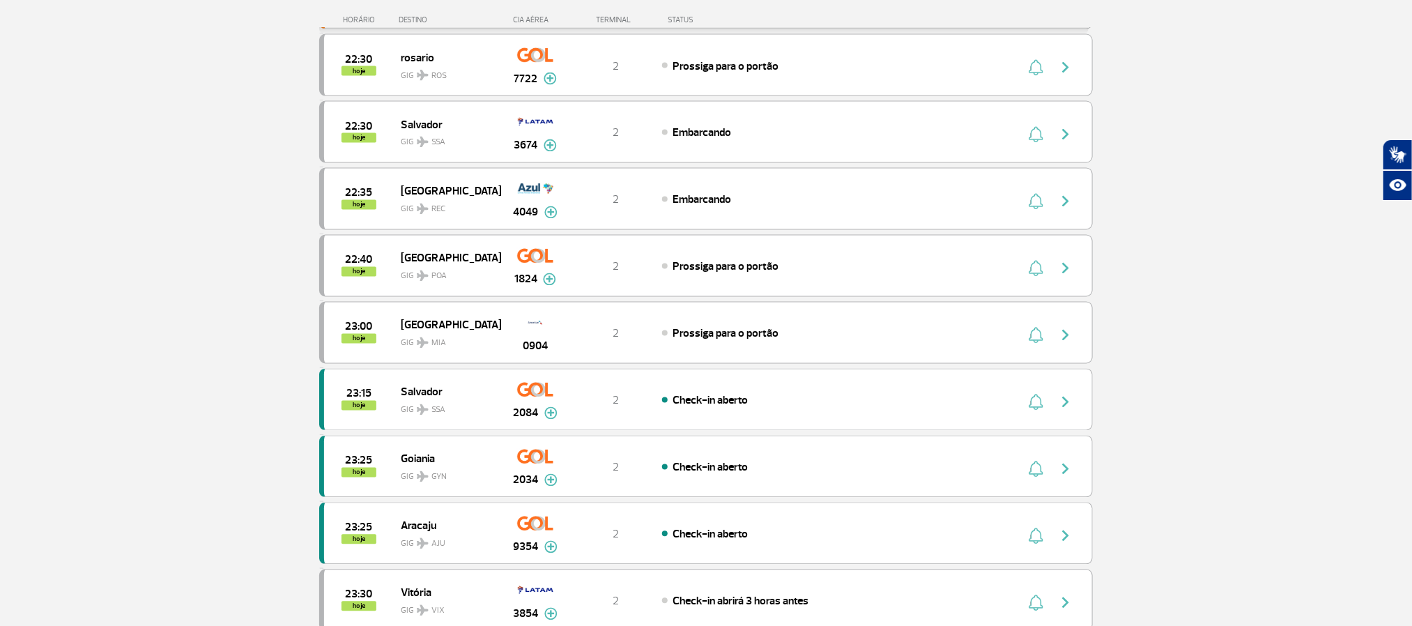
click at [194, 245] on section "Página Inicial > Voos > Painel de Voos Painel de Voos Partidas Chegadas 21:40 2…" at bounding box center [706, 278] width 1412 height 2974
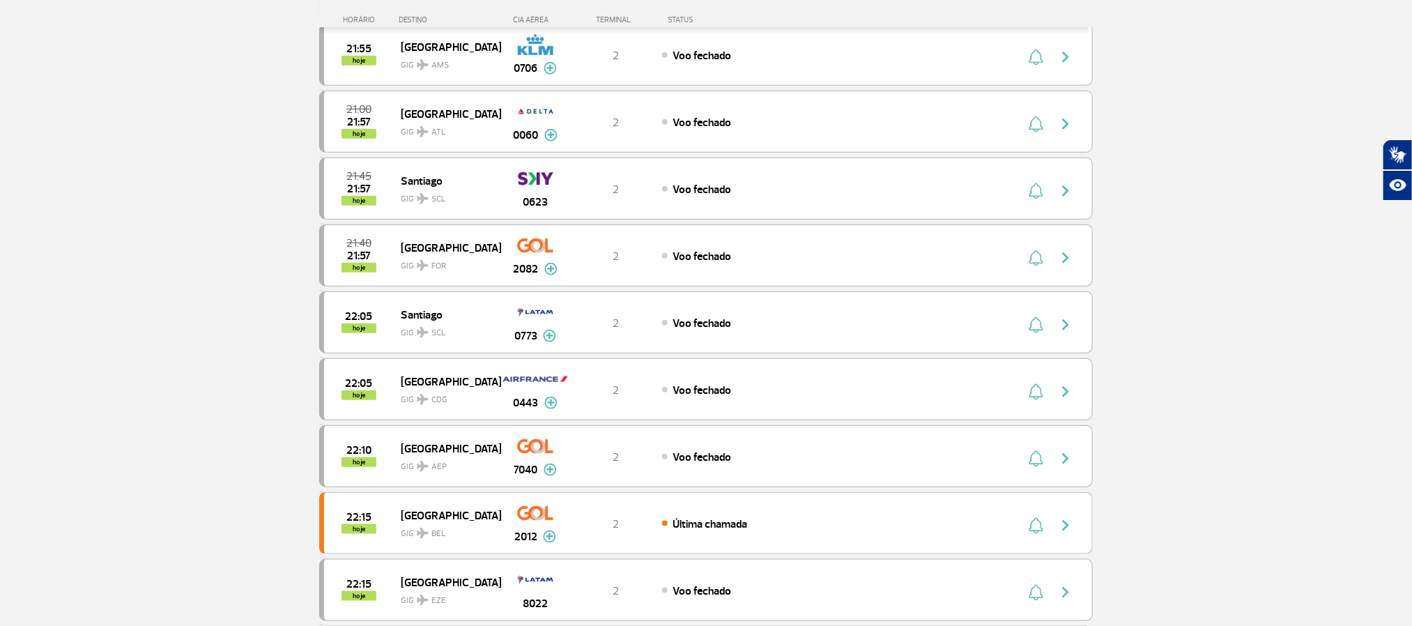
scroll to position [546, 0]
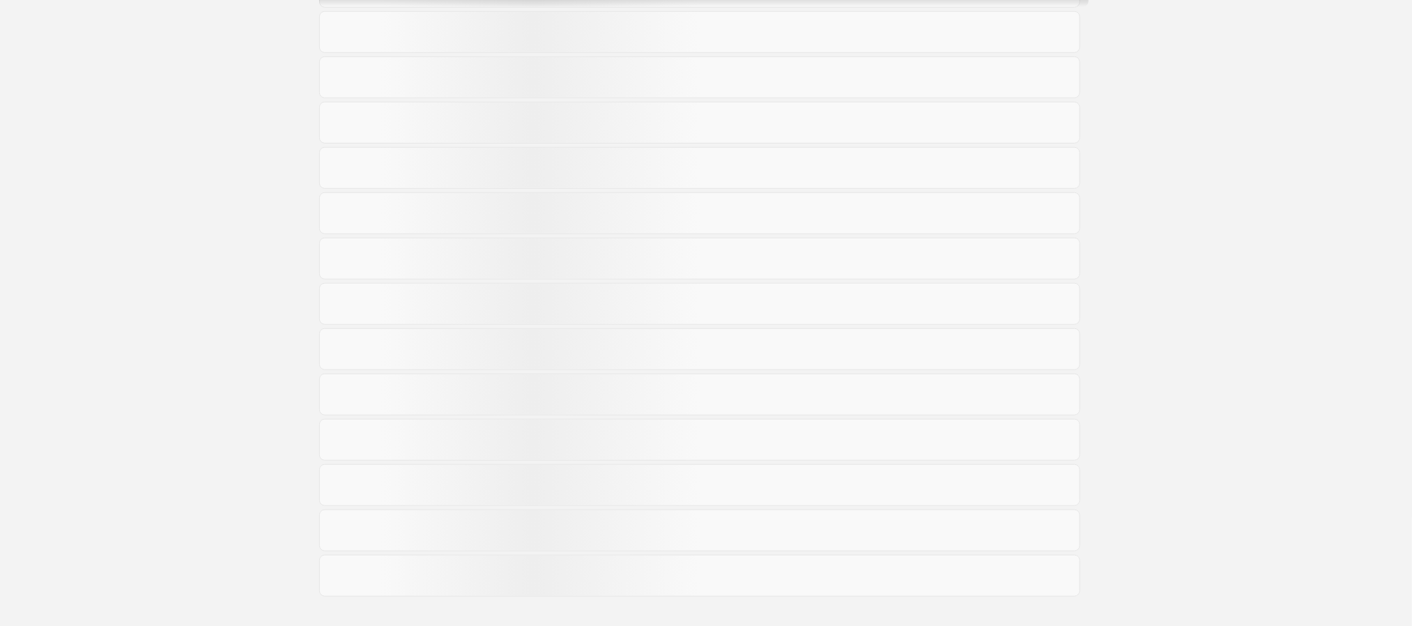
scroll to position [546, 0]
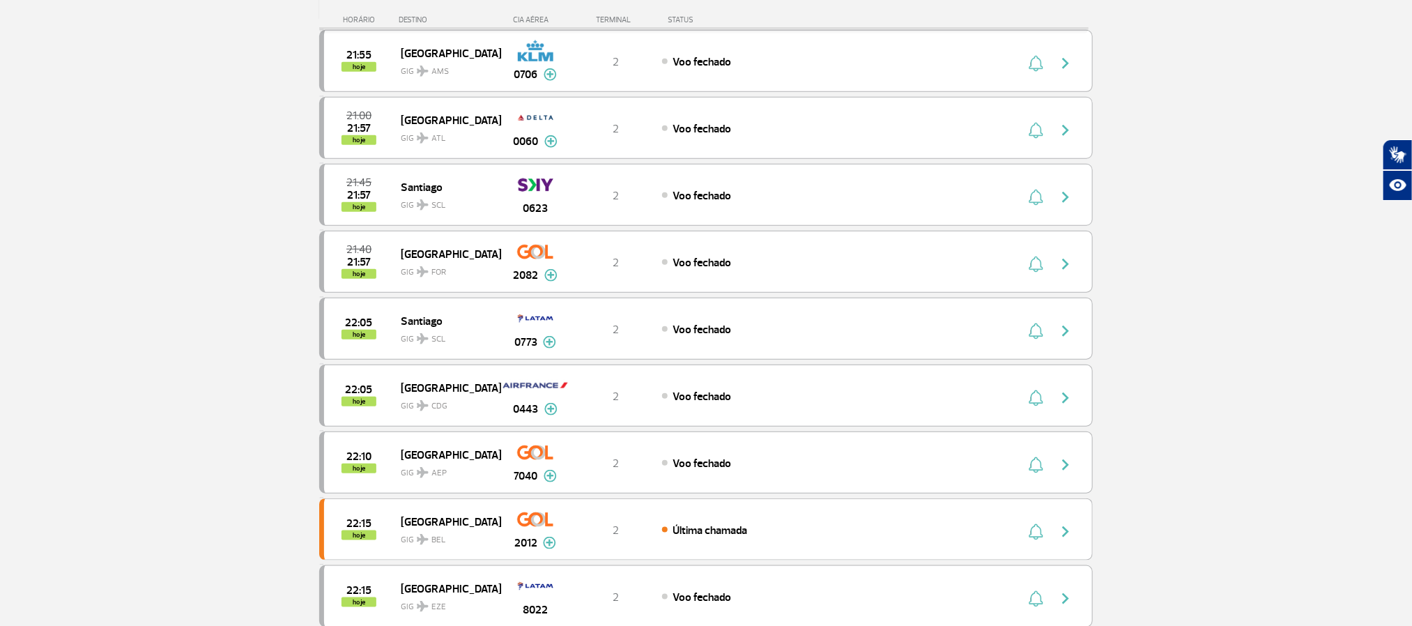
click at [40, 231] on section "Página Inicial > Voos > Painel de Voos Painel de Voos Partidas Chegadas 21:40 2…" at bounding box center [706, 340] width 1412 height 1635
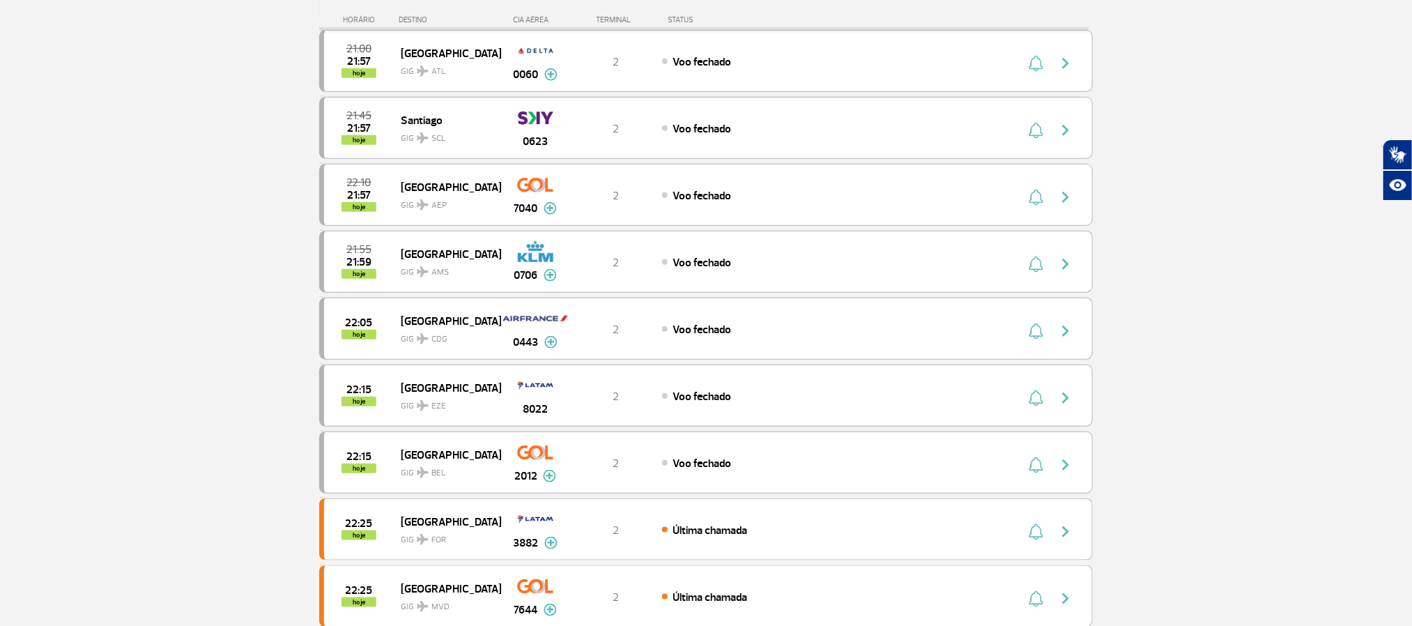
click at [146, 191] on section "Página Inicial > Voos > Painel de Voos Painel de Voos Partidas Chegadas 21:35 2…" at bounding box center [706, 340] width 1412 height 1635
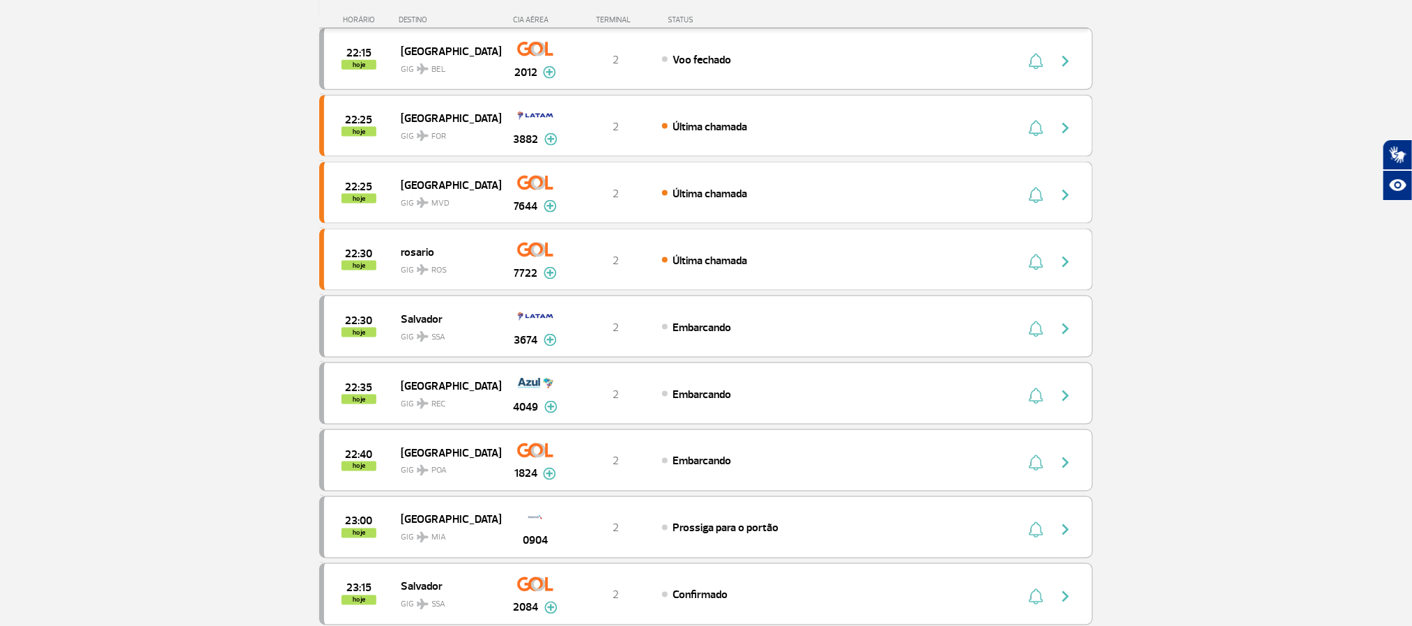
scroll to position [964, 0]
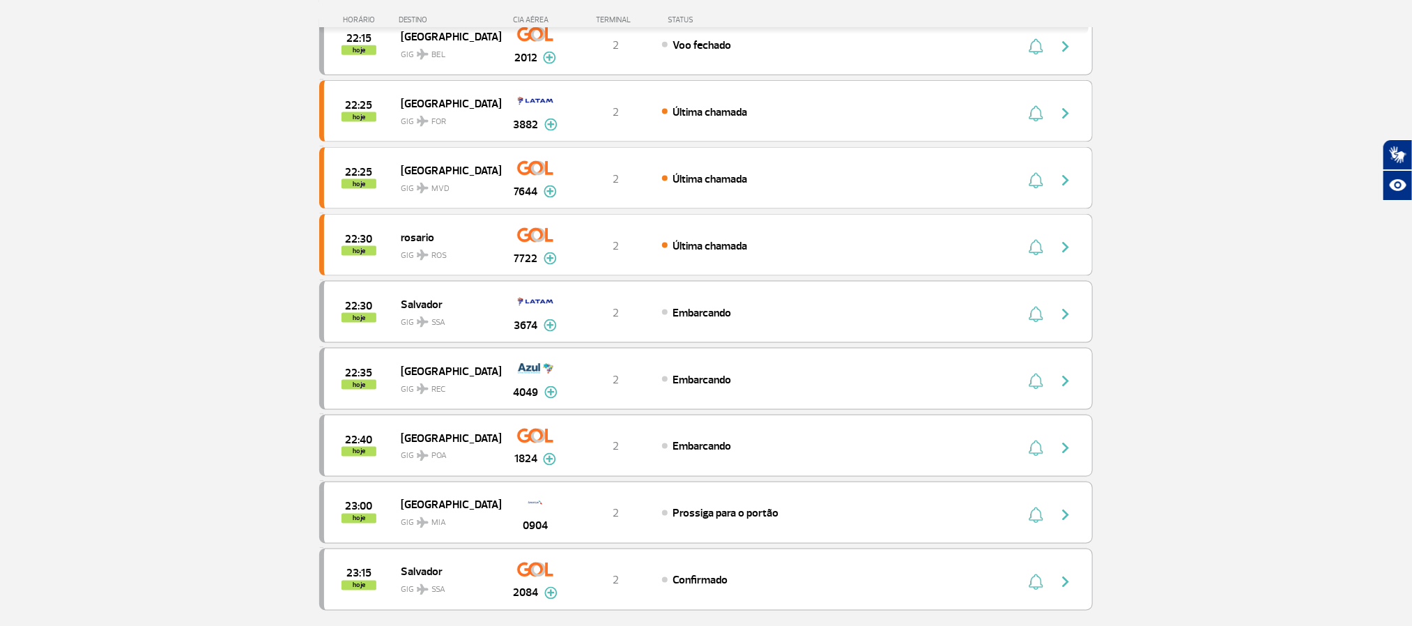
drag, startPoint x: 151, startPoint y: 233, endPoint x: 144, endPoint y: 208, distance: 25.9
drag, startPoint x: 123, startPoint y: 122, endPoint x: 103, endPoint y: 3, distance: 120.9
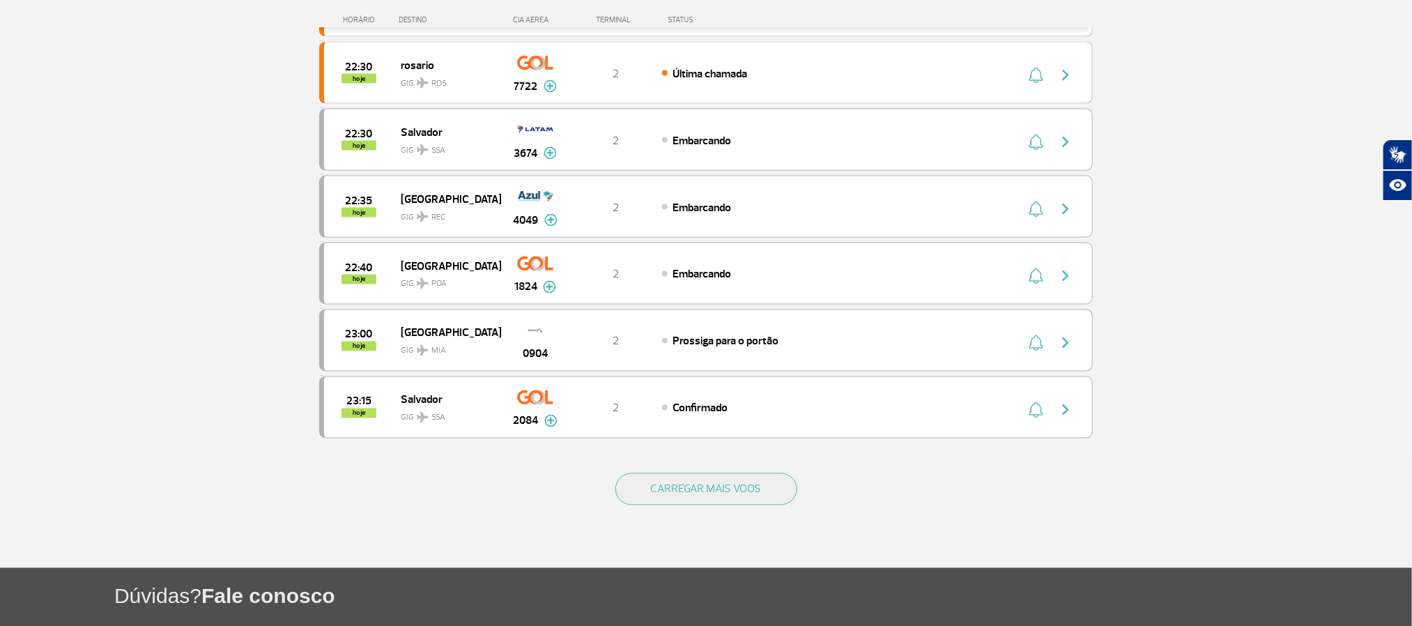
scroll to position [1173, 0]
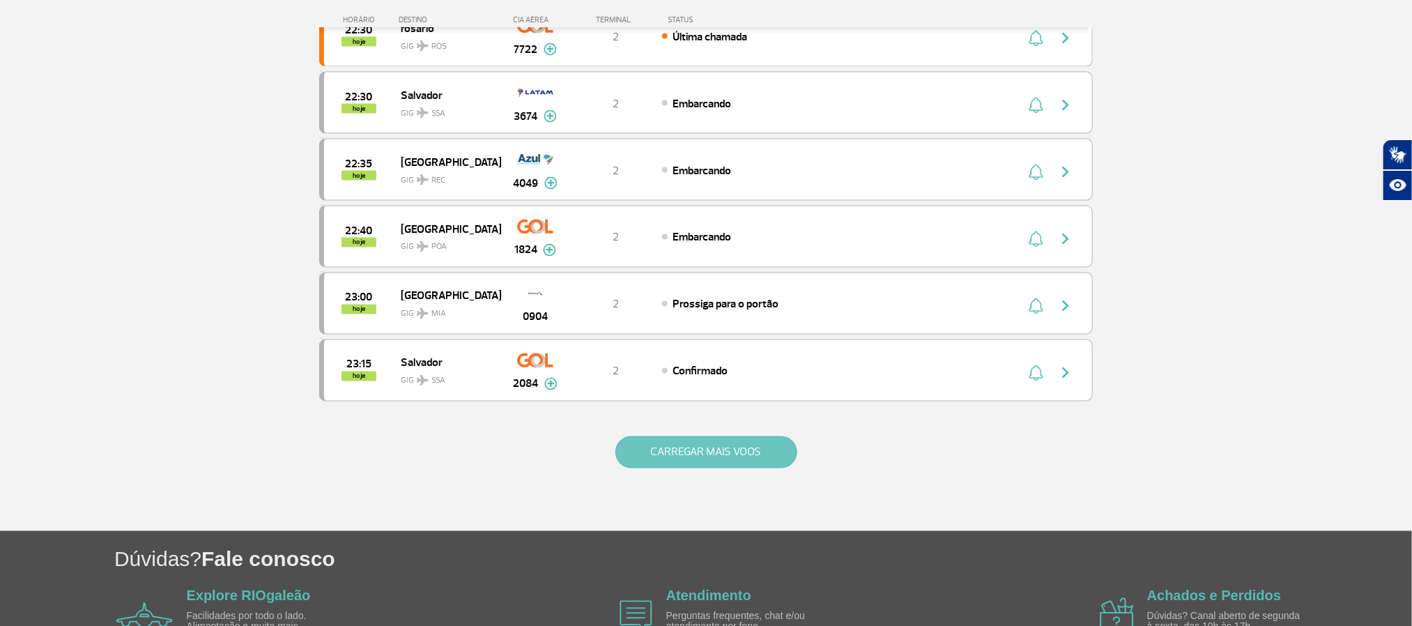
click at [711, 468] on button "CARREGAR MAIS VOOS" at bounding box center [707, 452] width 182 height 32
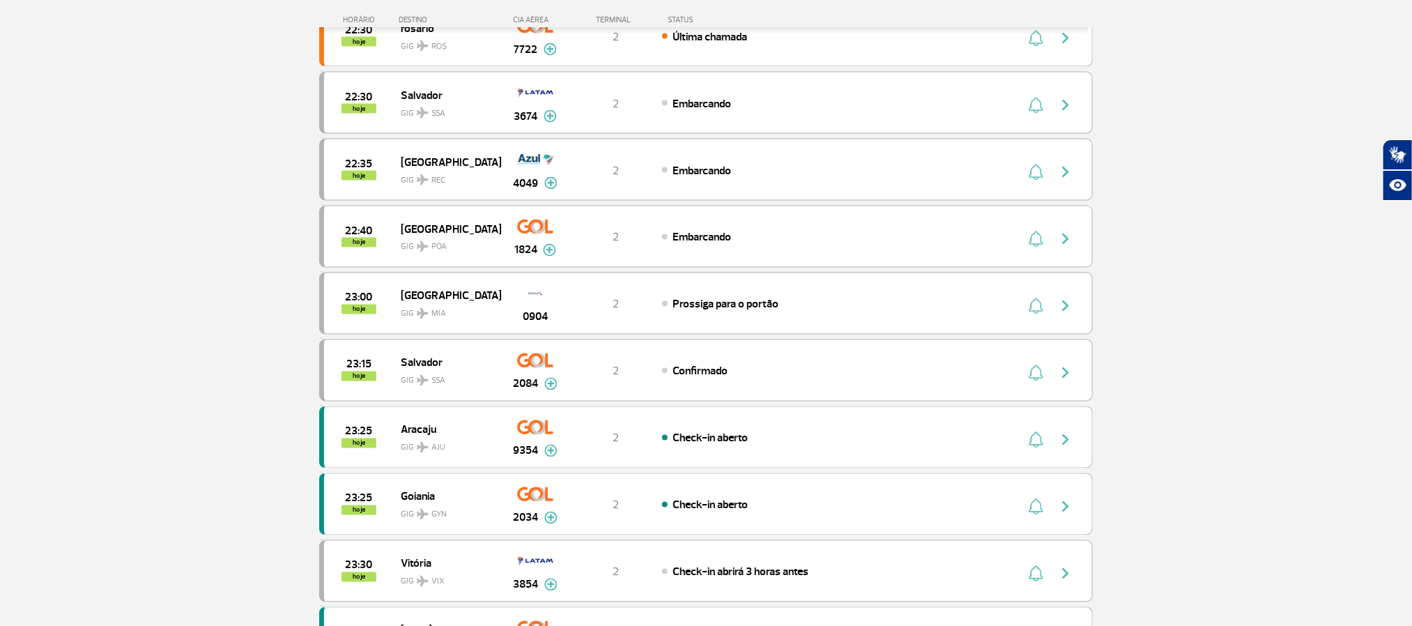
click at [186, 251] on section "Página Inicial > Voos > Painel de Voos Painel de Voos Partidas Chegadas 21:35 2…" at bounding box center [706, 383] width 1412 height 2974
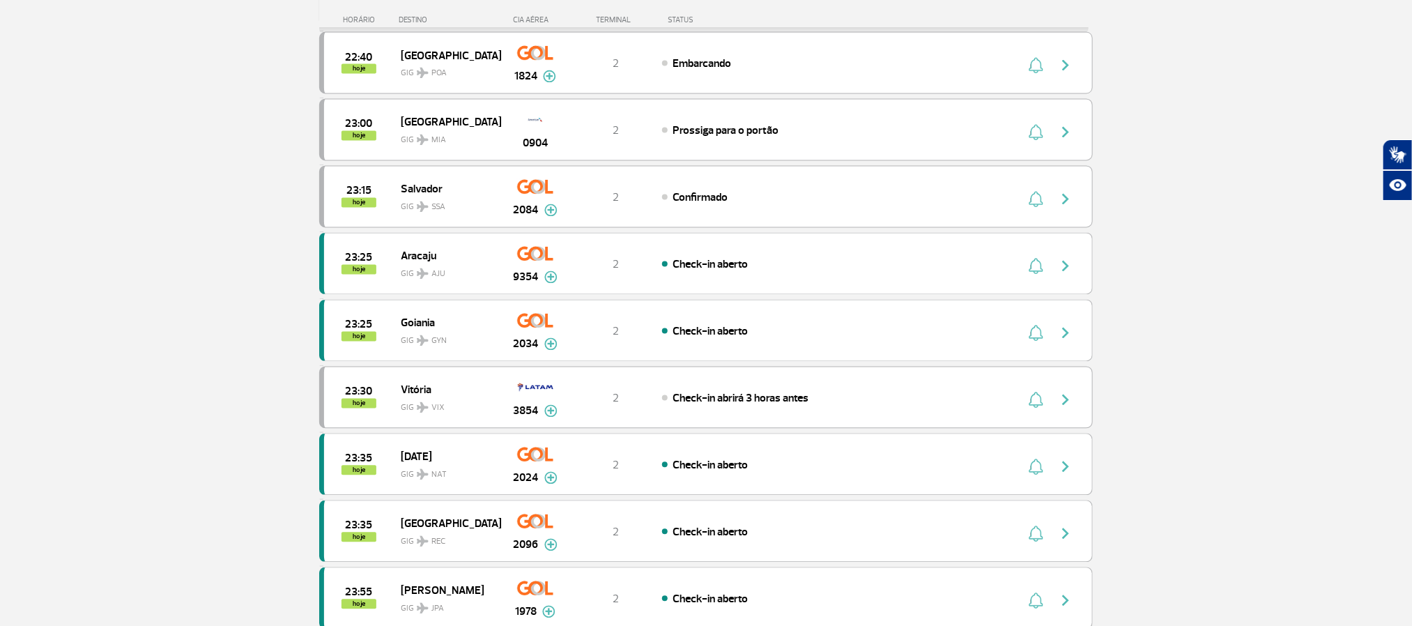
scroll to position [1382, 0]
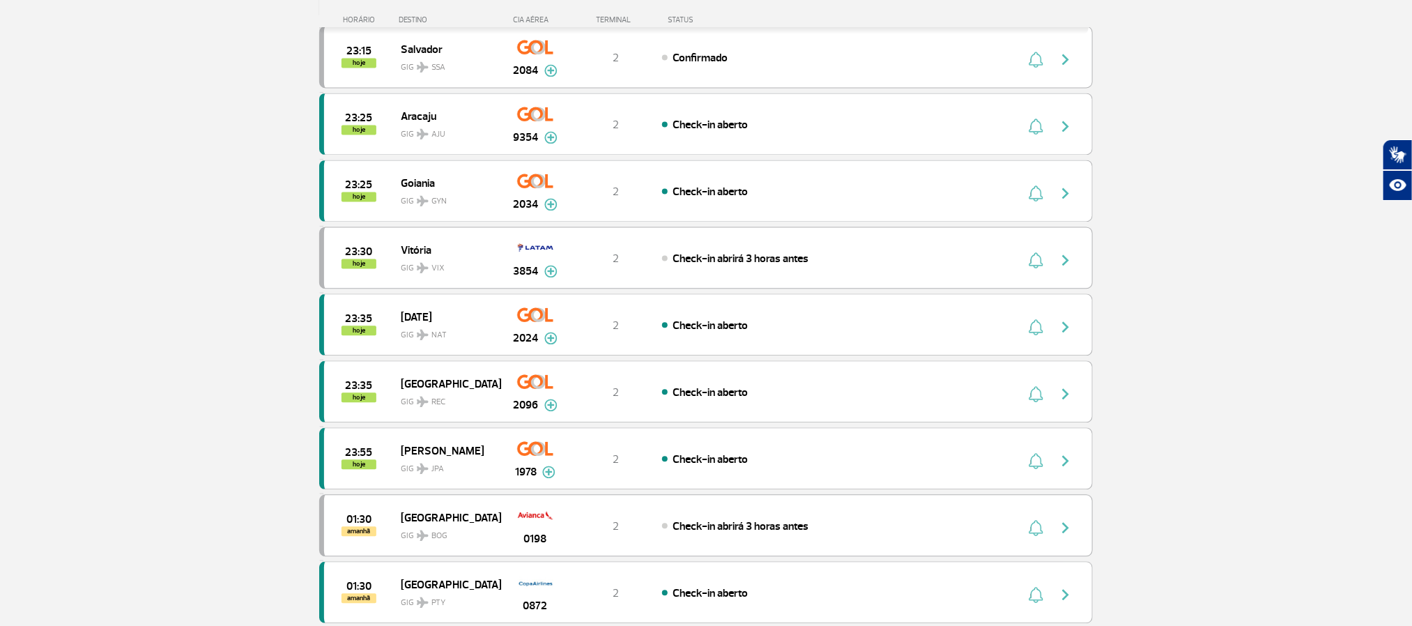
click at [151, 257] on section "Página Inicial > Voos > Painel de Voos Painel de Voos Partidas Chegadas 21:35 2…" at bounding box center [706, 69] width 1412 height 2974
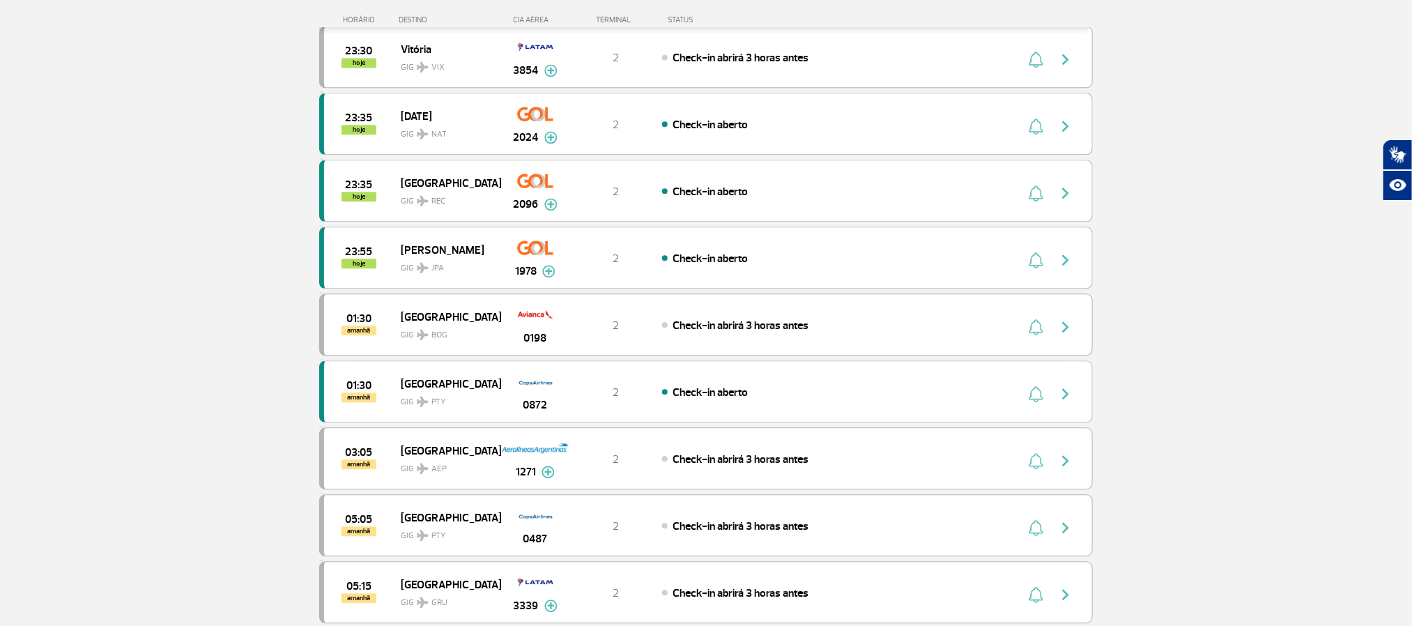
scroll to position [1696, 0]
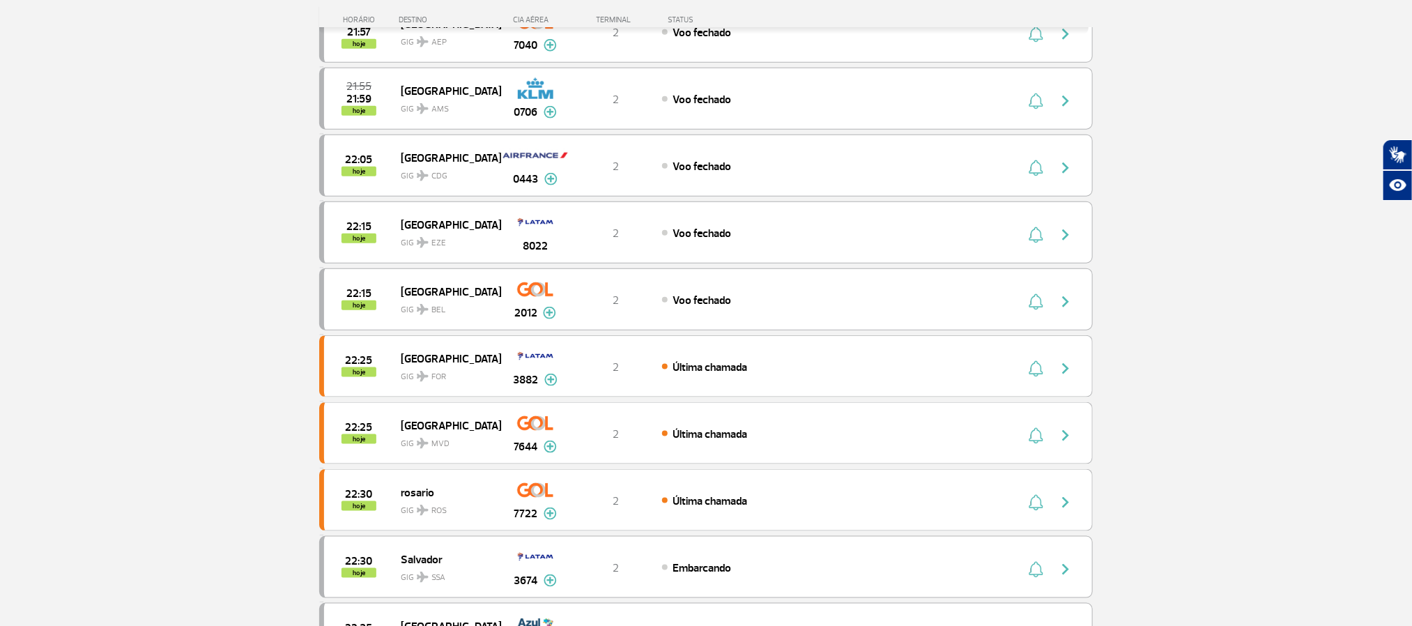
click at [139, 295] on section "Página Inicial > Voos > Painel de Voos Painel de Voos Partidas Chegadas 21:35 2…" at bounding box center [706, 177] width 1412 height 1635
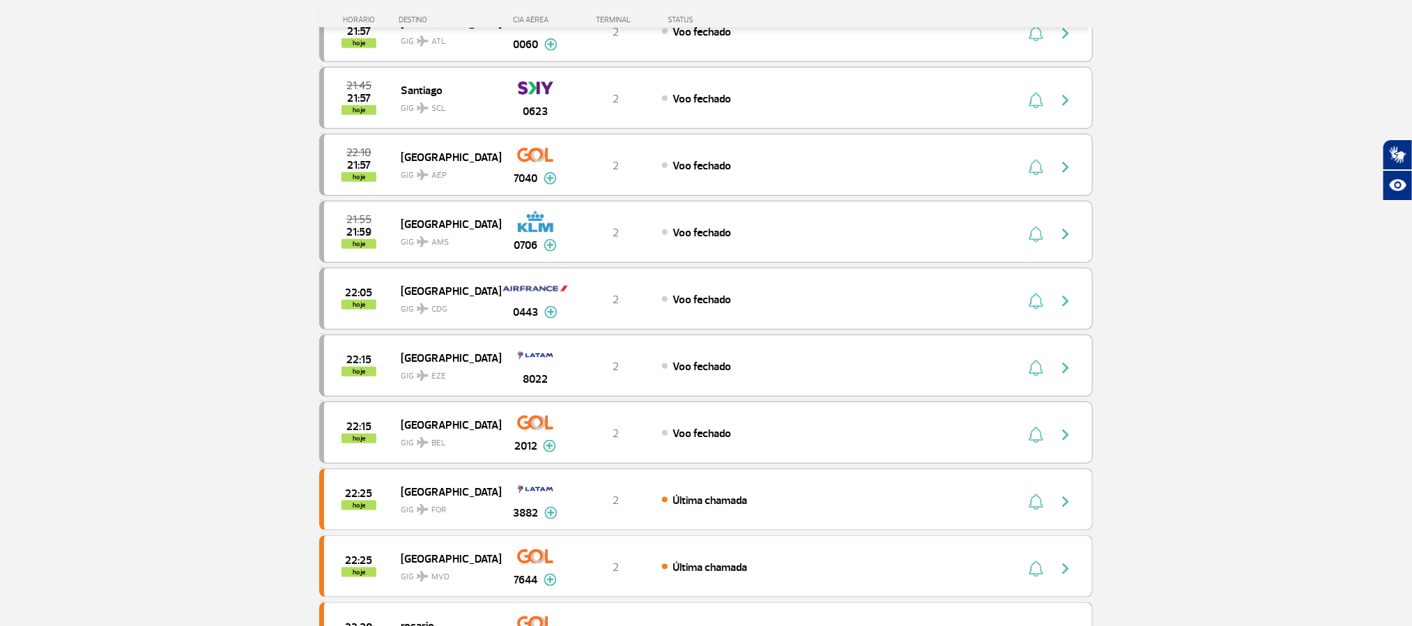
scroll to position [627, 0]
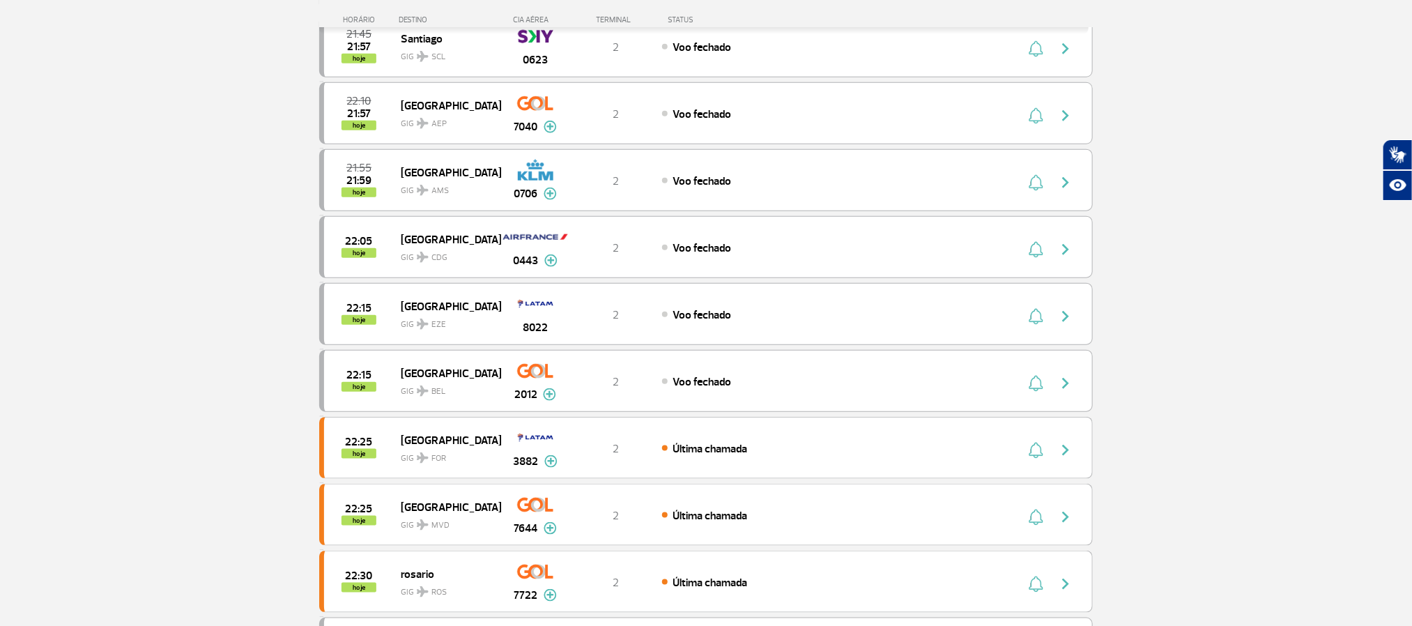
click at [148, 300] on section "Página Inicial > Voos > Painel de Voos Painel de Voos Partidas Chegadas 21:35 2…" at bounding box center [706, 259] width 1412 height 1635
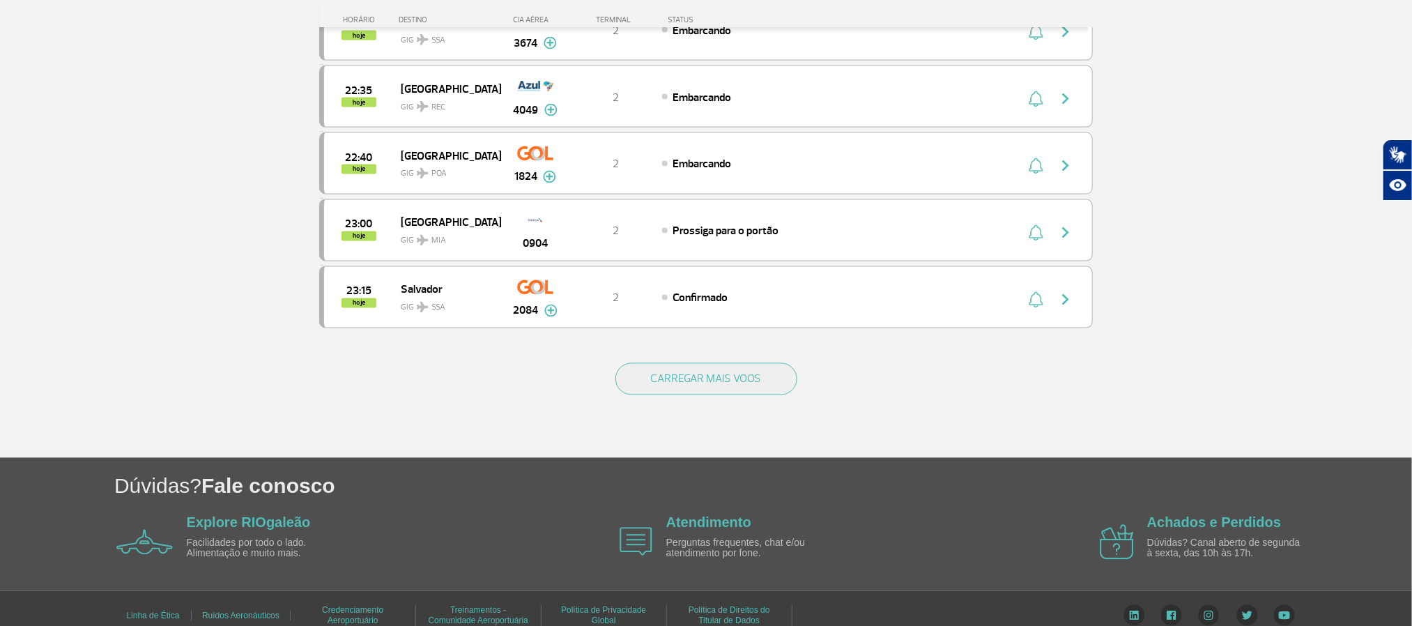
scroll to position [1255, 0]
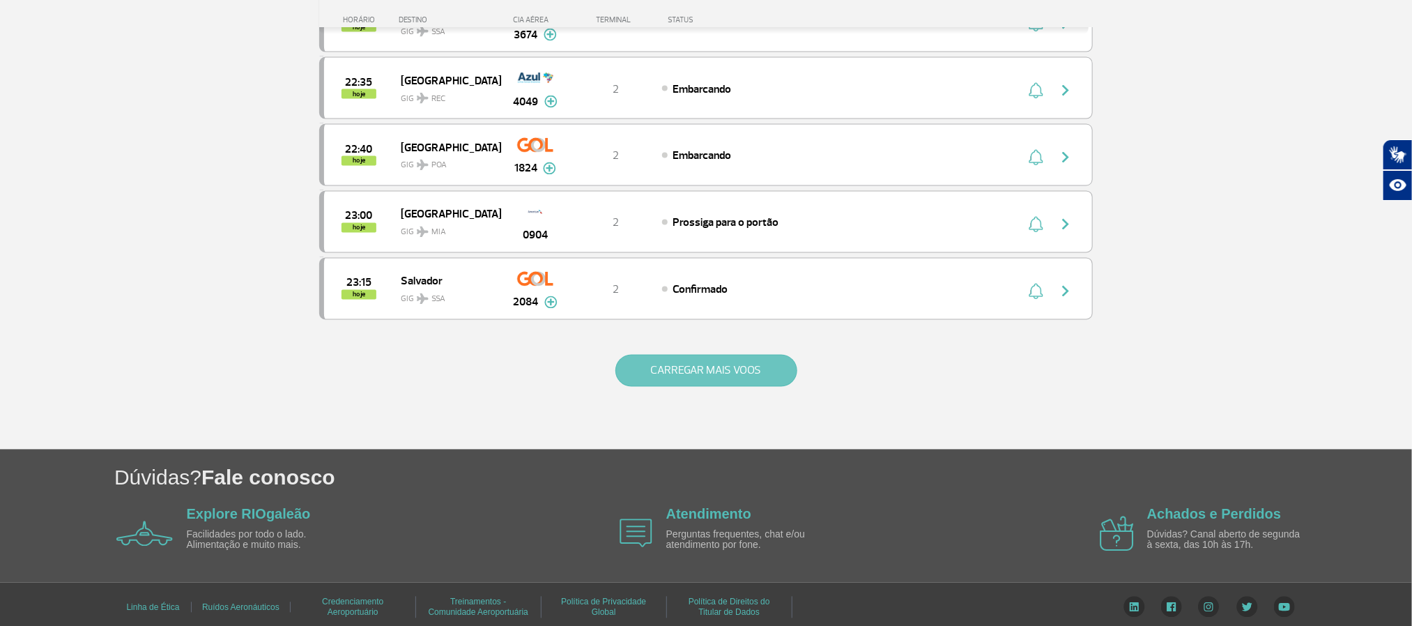
click at [694, 387] on button "CARREGAR MAIS VOOS" at bounding box center [707, 371] width 182 height 32
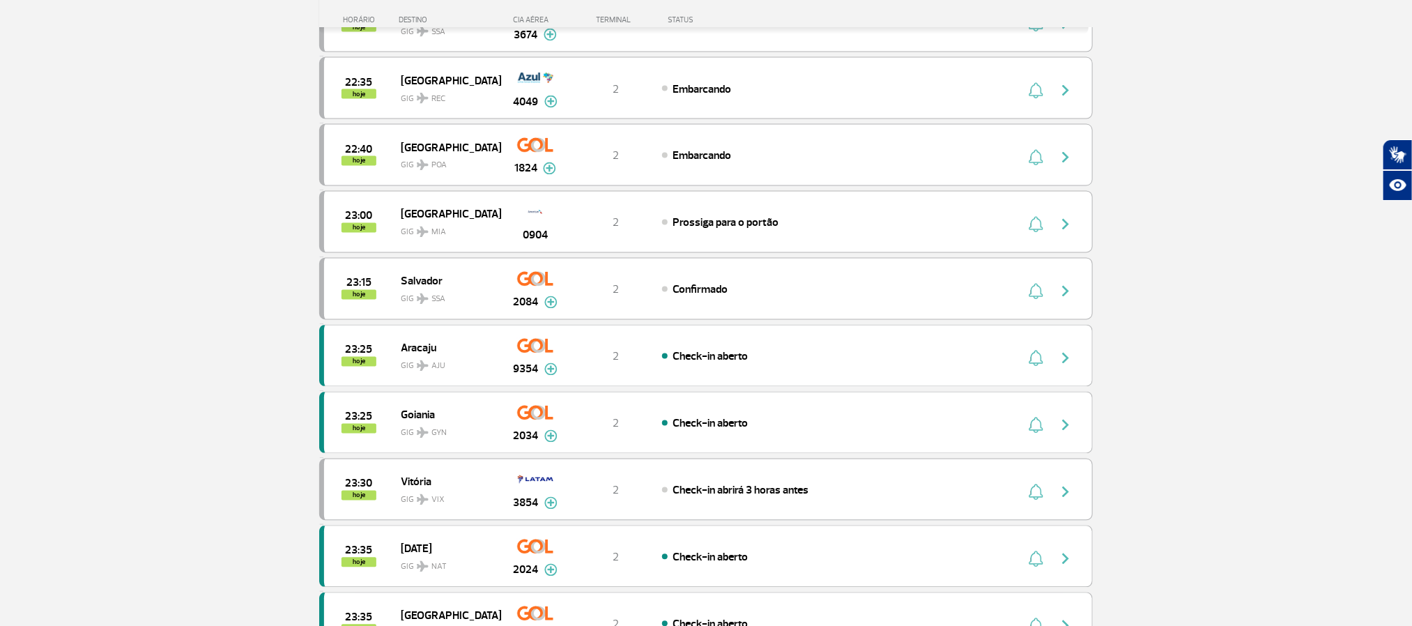
click at [138, 293] on section "Página Inicial > Voos > Painel de Voos Painel de Voos Partidas Chegadas 21:35 2…" at bounding box center [706, 301] width 1412 height 2974
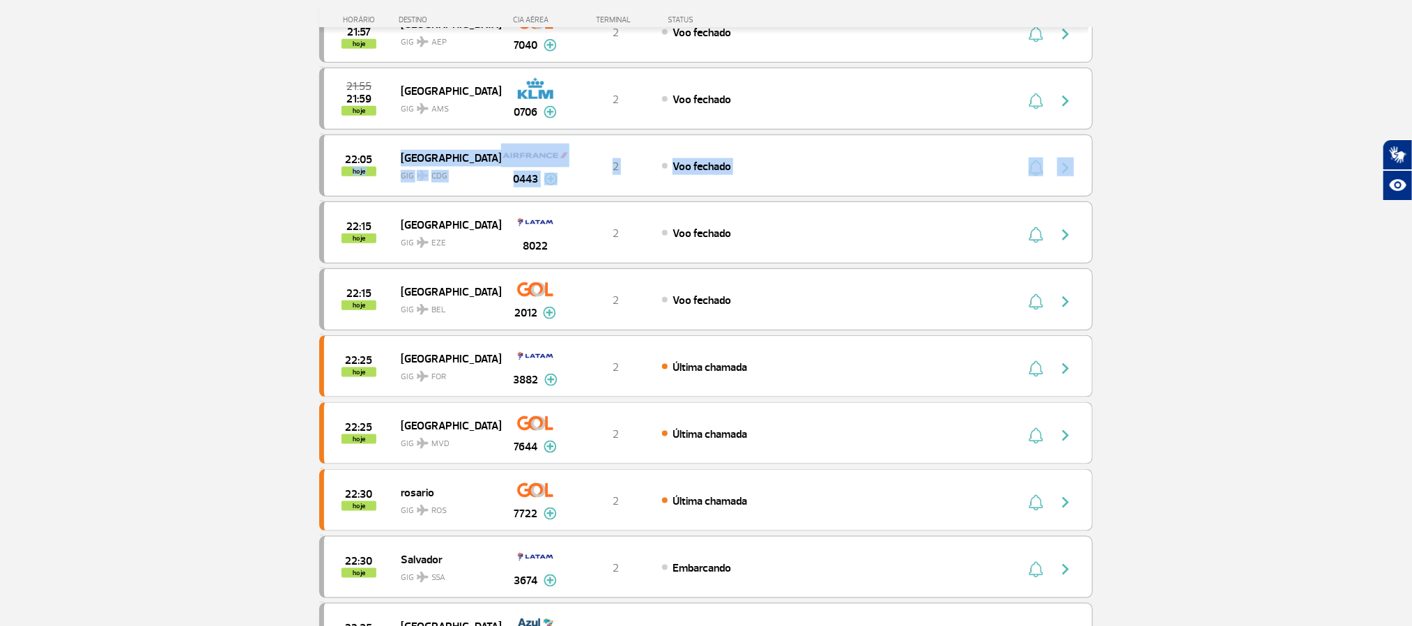
click at [231, 211] on section "Página Inicial > Voos > Painel de Voos Painel de Voos Partidas Chegadas 21:35 2…" at bounding box center [706, 177] width 1412 height 1635
click at [140, 309] on section "Página Inicial > Voos > Painel de Voos Painel de Voos Partidas Chegadas 21:35 2…" at bounding box center [706, 177] width 1412 height 1635
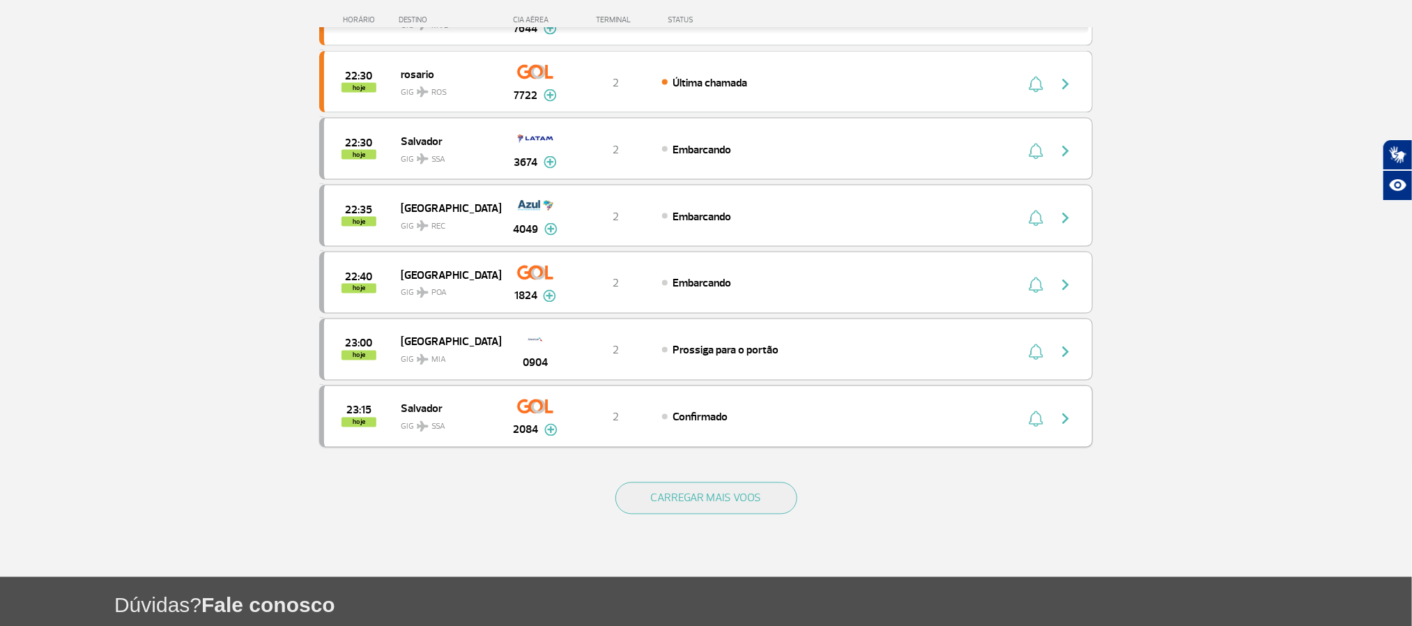
drag, startPoint x: 161, startPoint y: 295, endPoint x: 887, endPoint y: 452, distance: 743.1
click at [653, 509] on button "CARREGAR MAIS VOOS" at bounding box center [707, 498] width 182 height 32
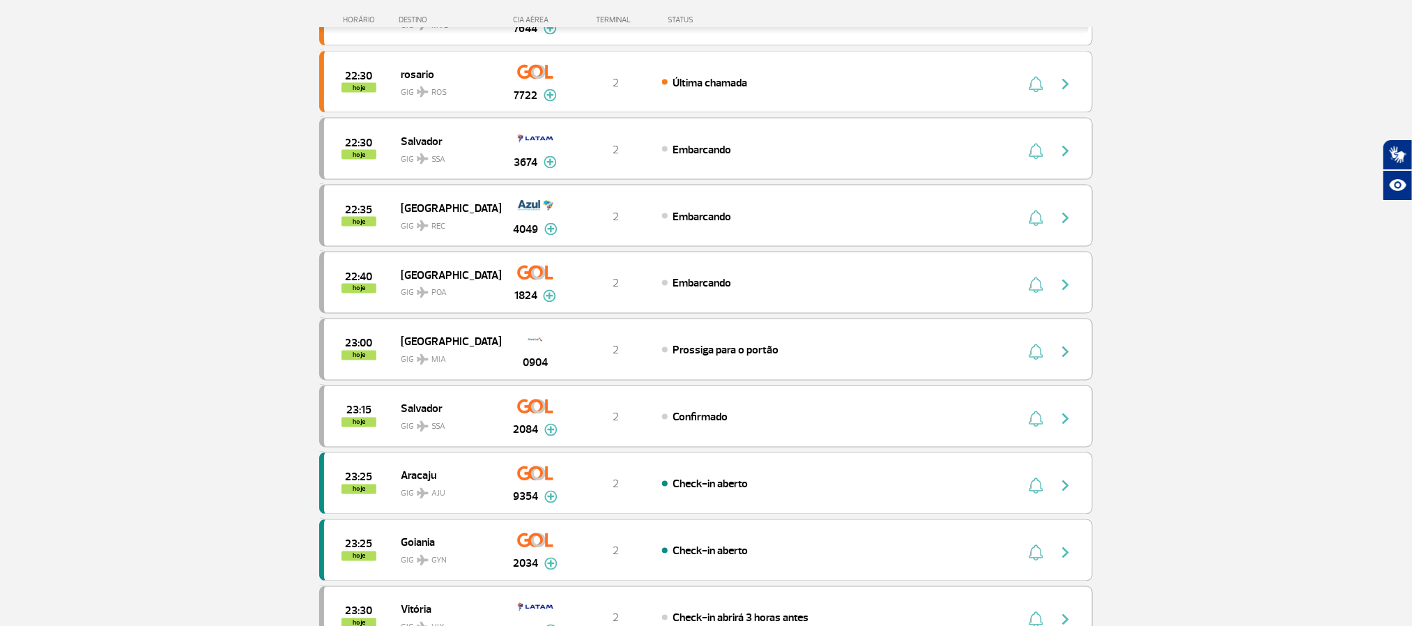
click at [138, 293] on section "Página Inicial > Voos > Painel de Voos Painel de Voos Partidas Chegadas 21:35 2…" at bounding box center [706, 429] width 1412 height 2974
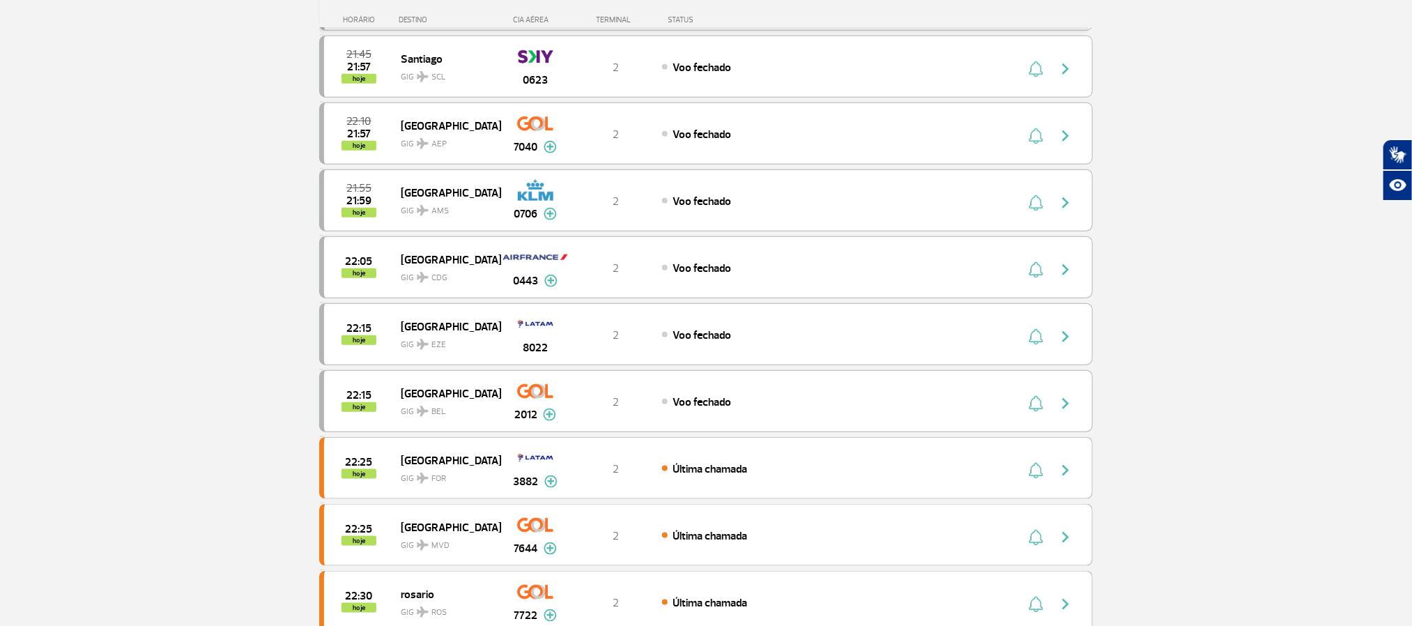
scroll to position [604, 0]
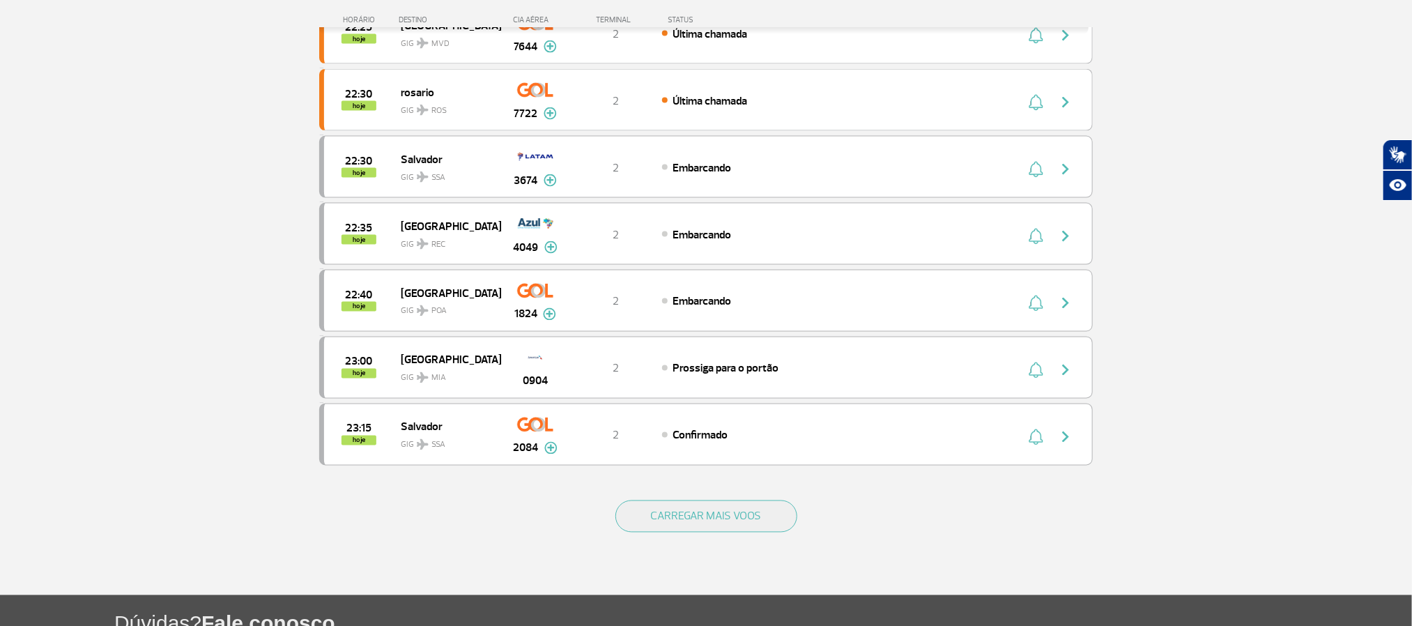
scroll to position [1290, 0]
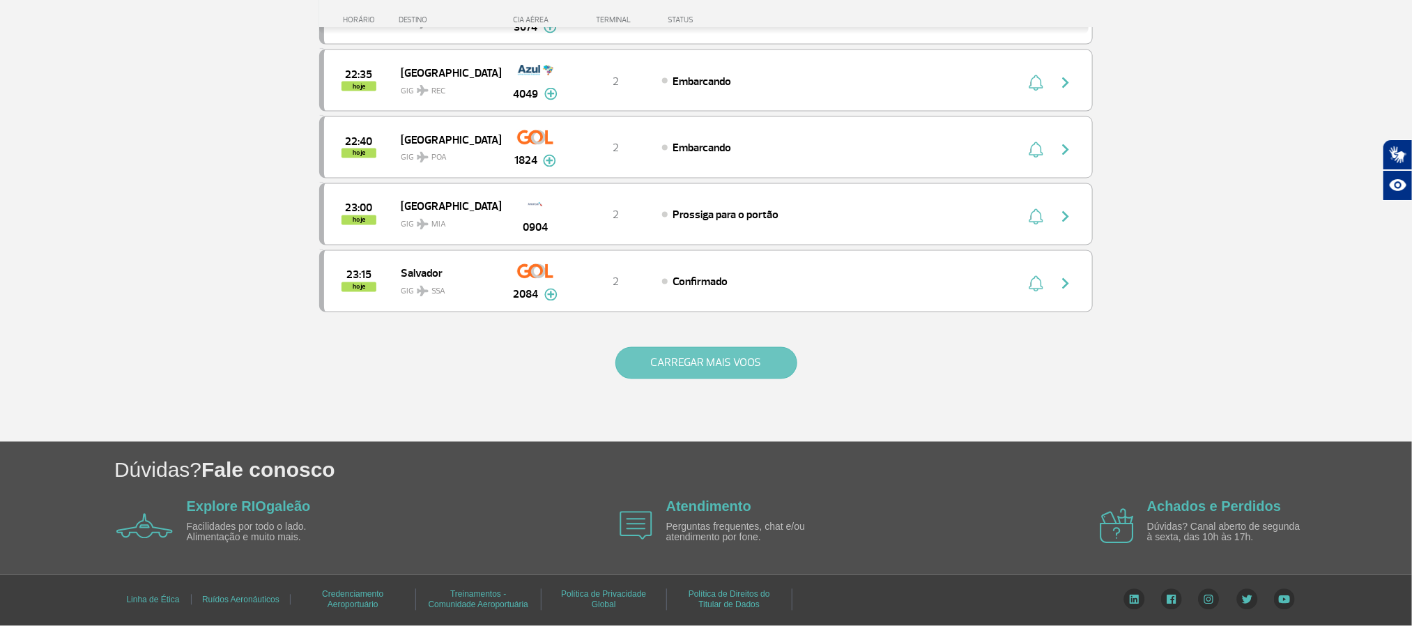
click at [739, 379] on button "CARREGAR MAIS VOOS" at bounding box center [707, 363] width 182 height 32
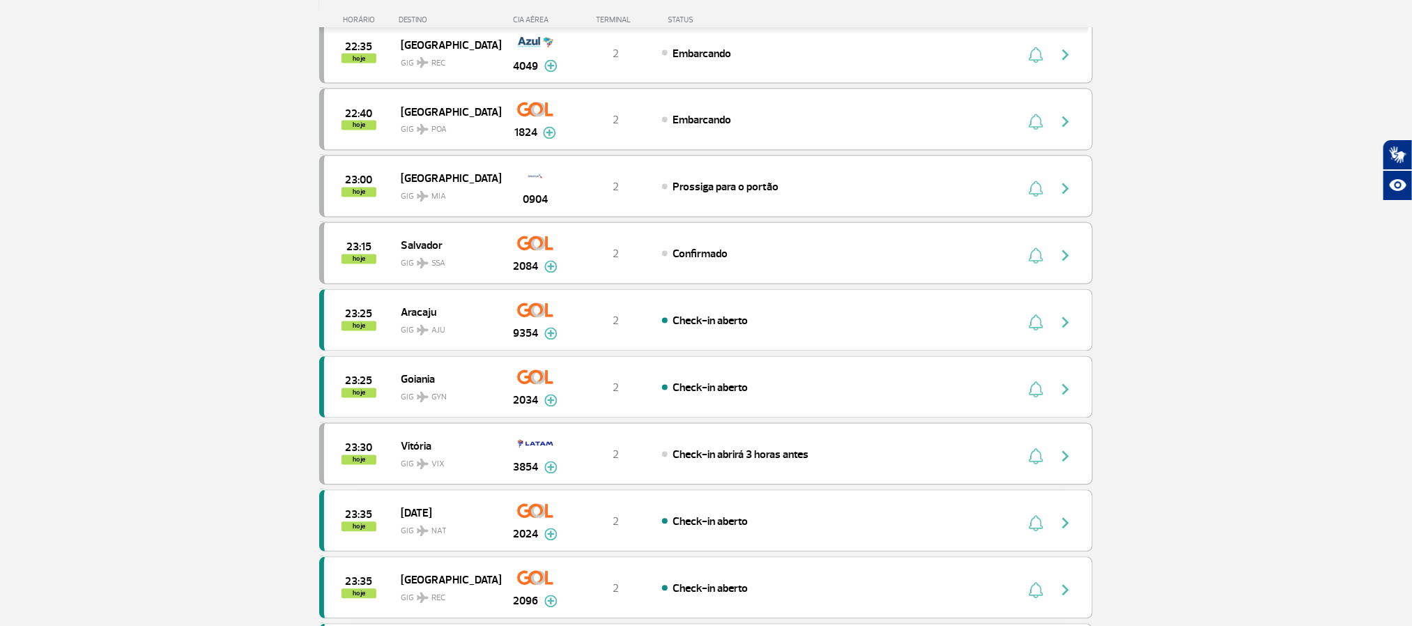
click at [155, 210] on section "Página Inicial > Voos > Painel de Voos Painel de Voos Partidas Chegadas 21:35 2…" at bounding box center [706, 266] width 1412 height 2974
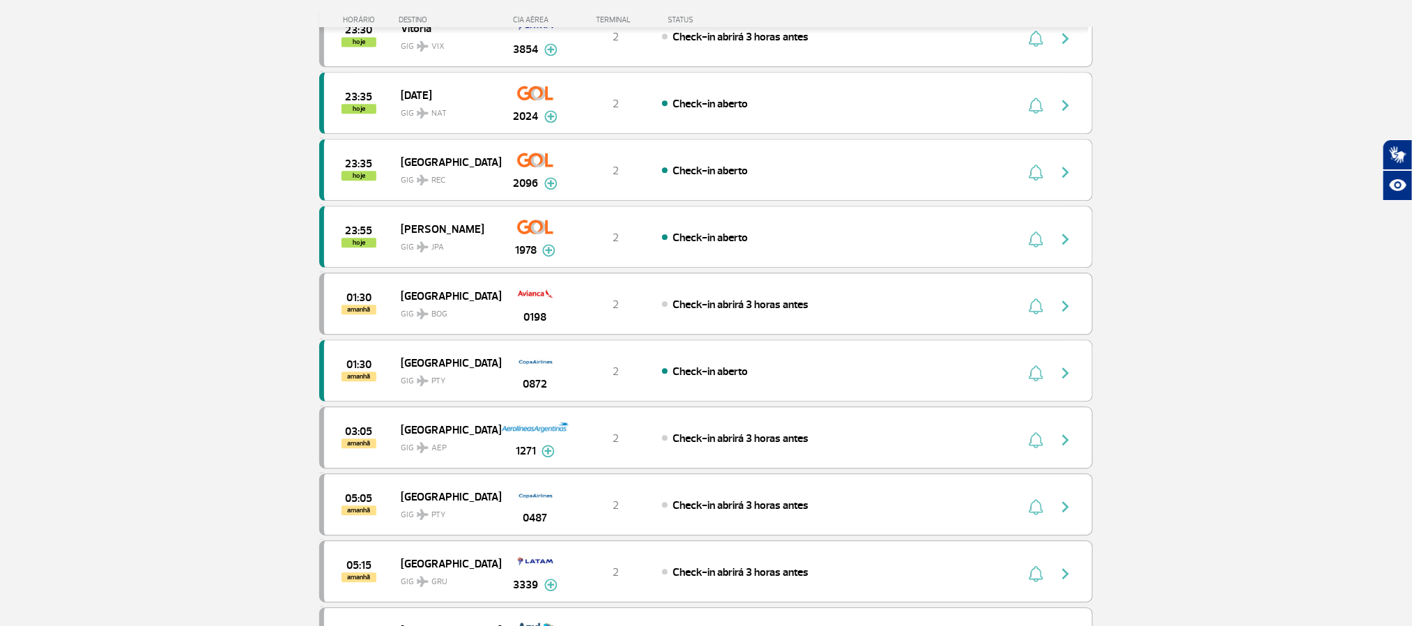
scroll to position [1918, 0]
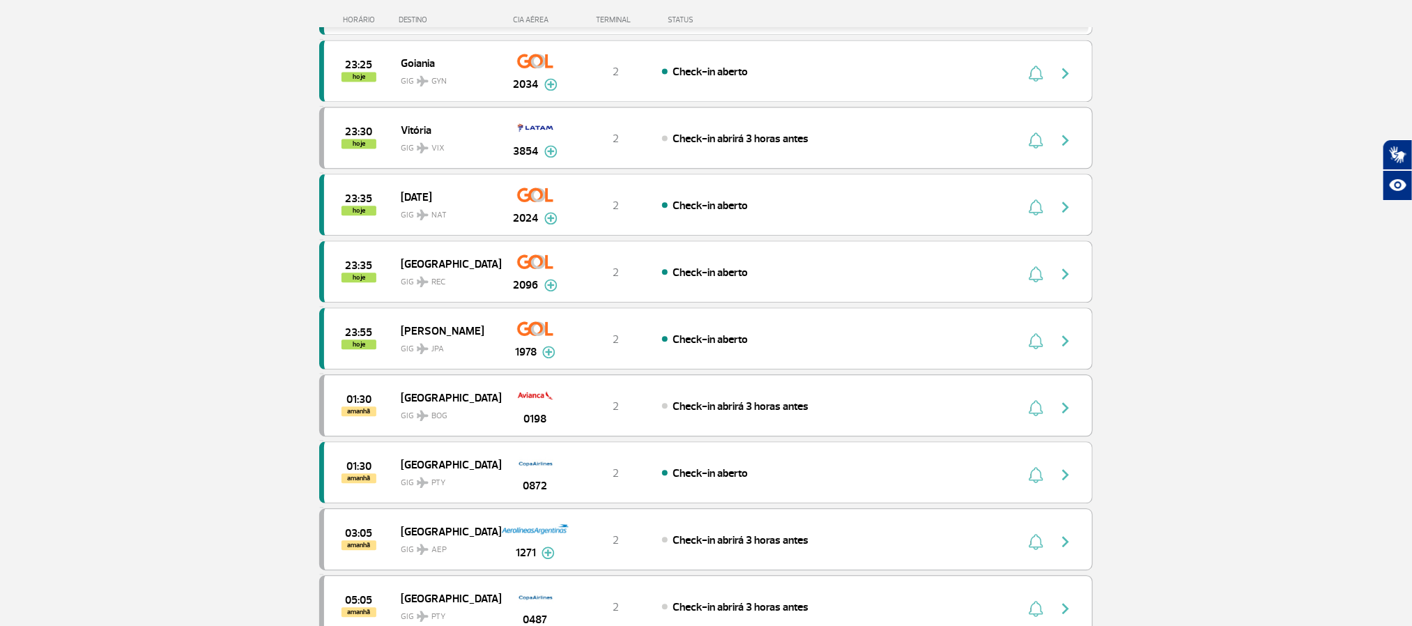
scroll to position [1604, 0]
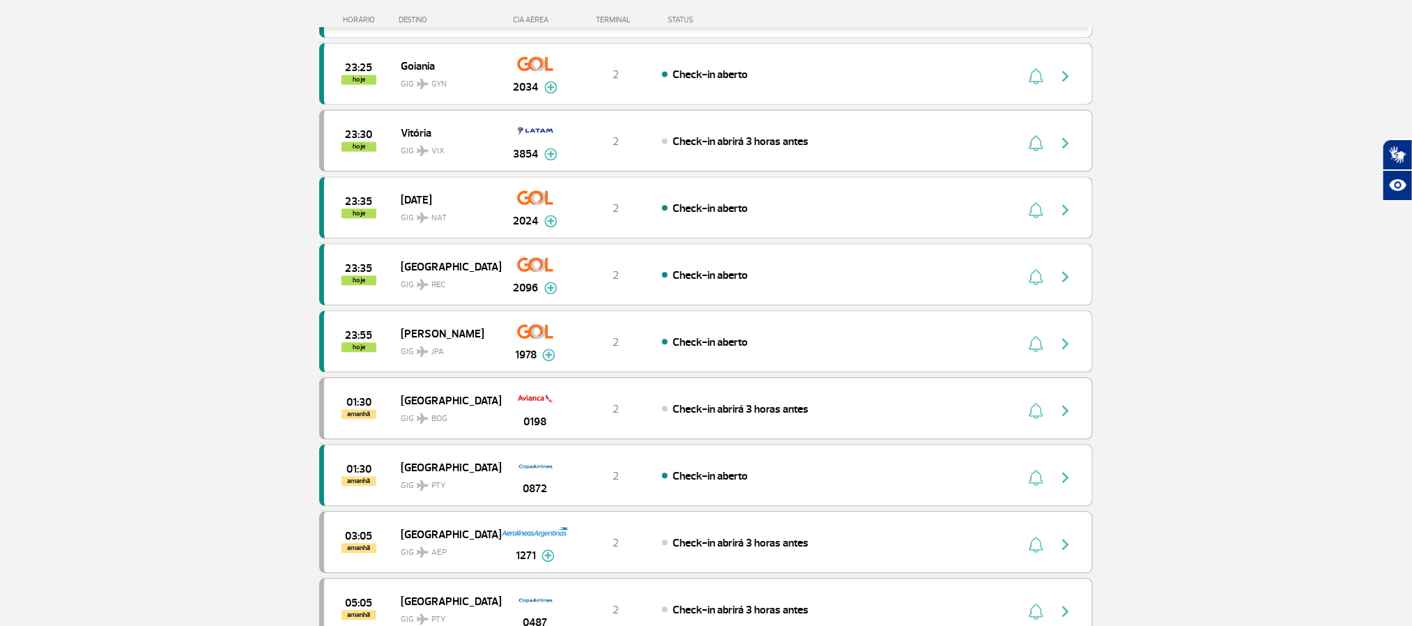
drag, startPoint x: 128, startPoint y: 167, endPoint x: 132, endPoint y: 153, distance: 14.4
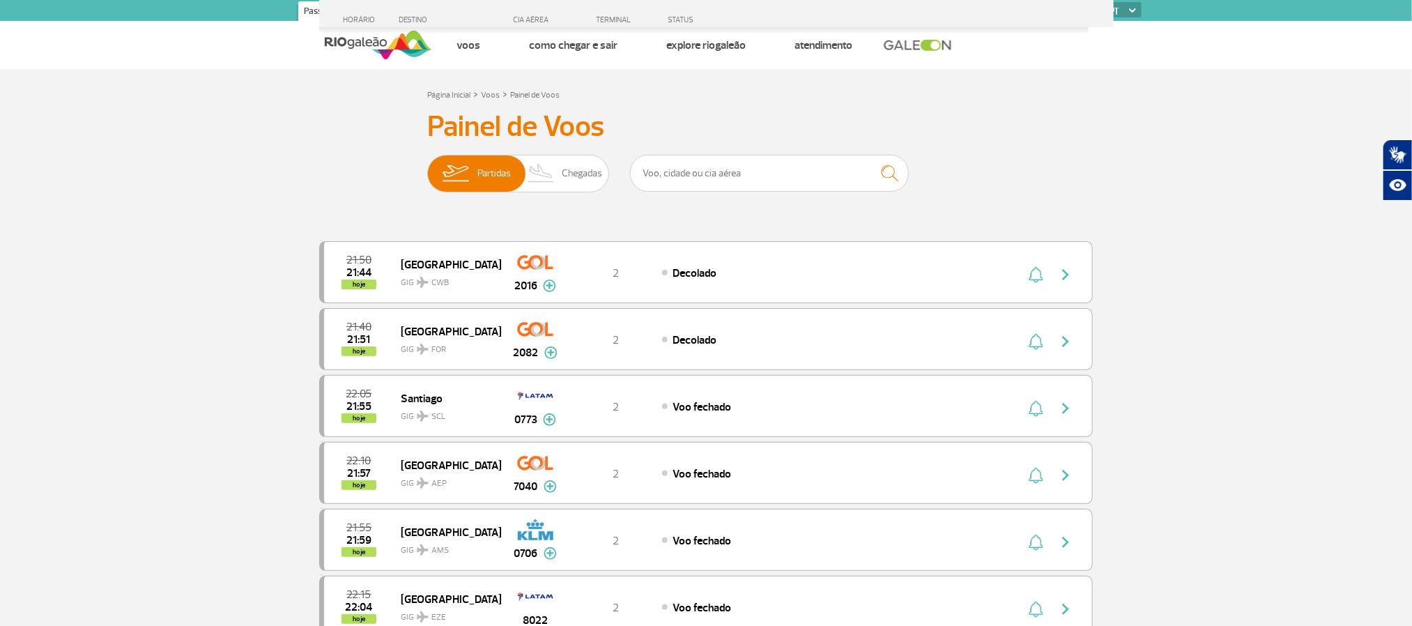
scroll to position [1278, 0]
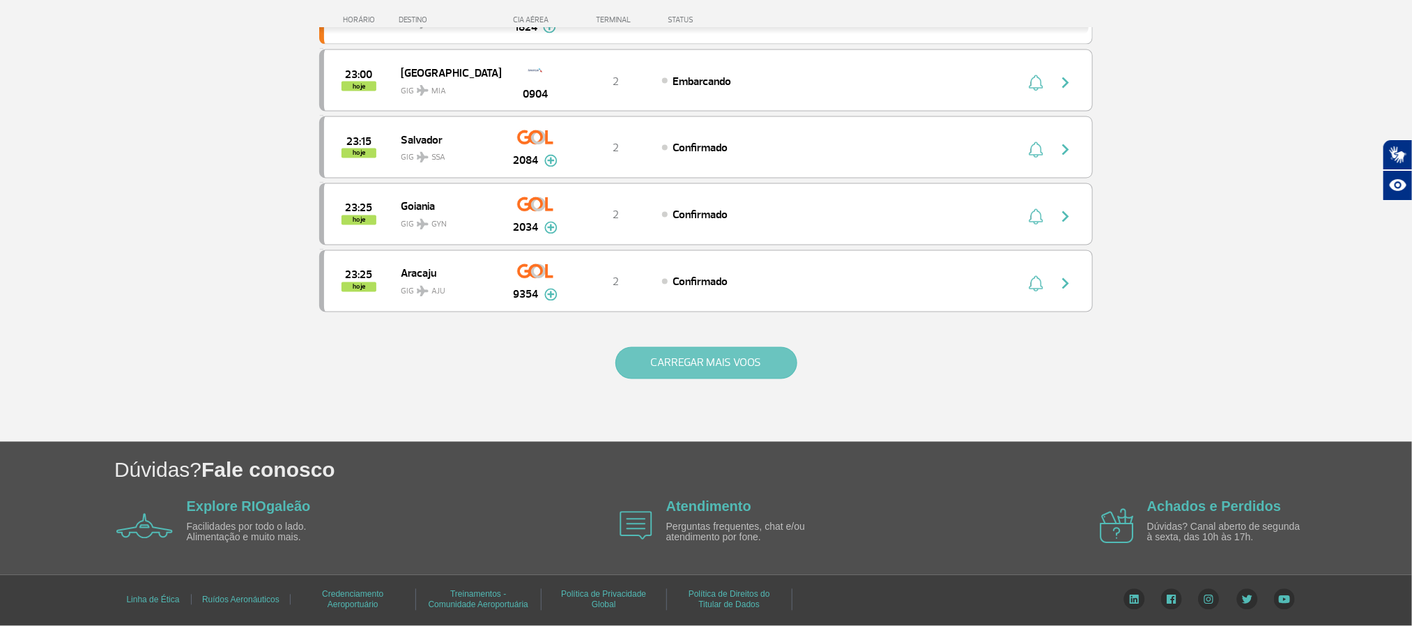
click at [739, 367] on button "CARREGAR MAIS VOOS" at bounding box center [707, 363] width 182 height 32
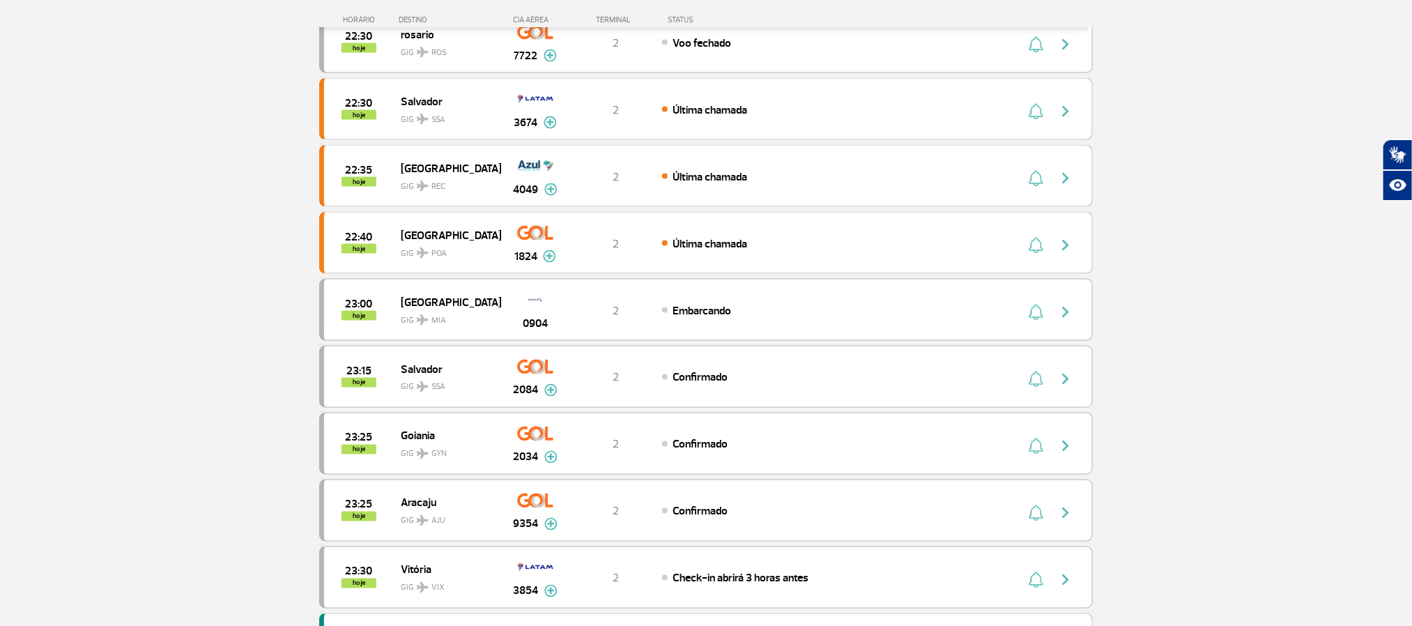
scroll to position [964, 0]
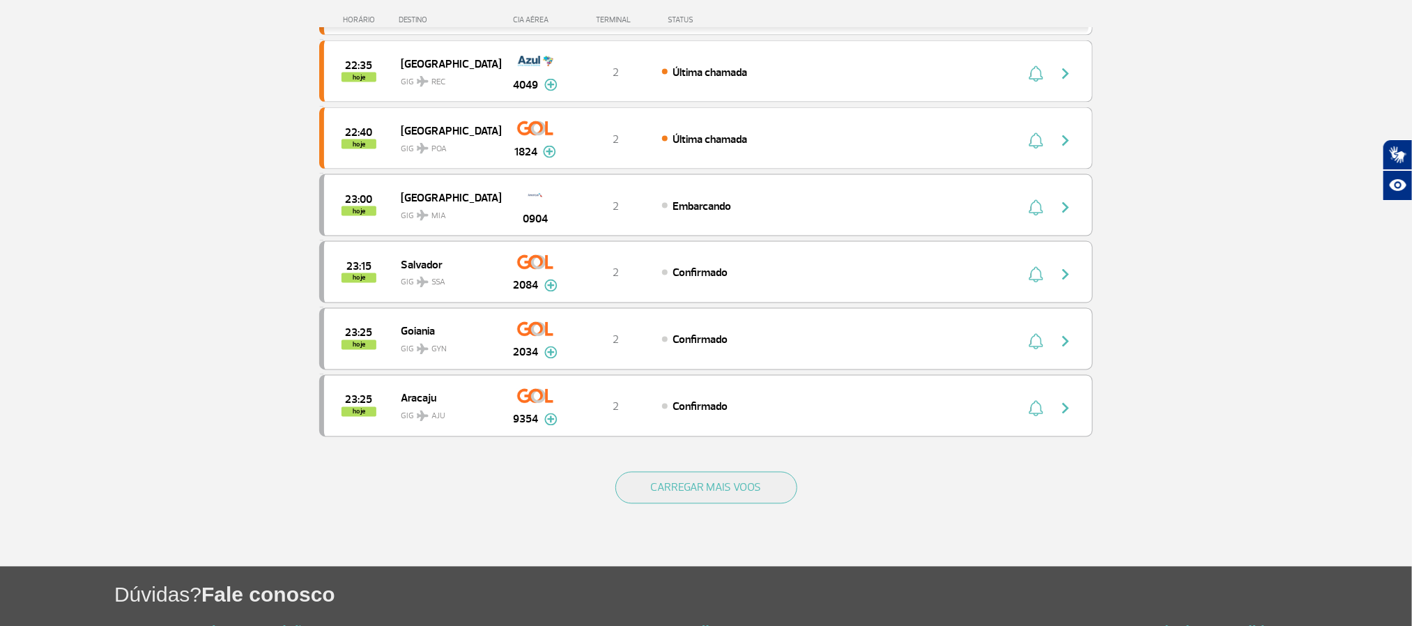
scroll to position [1154, 0]
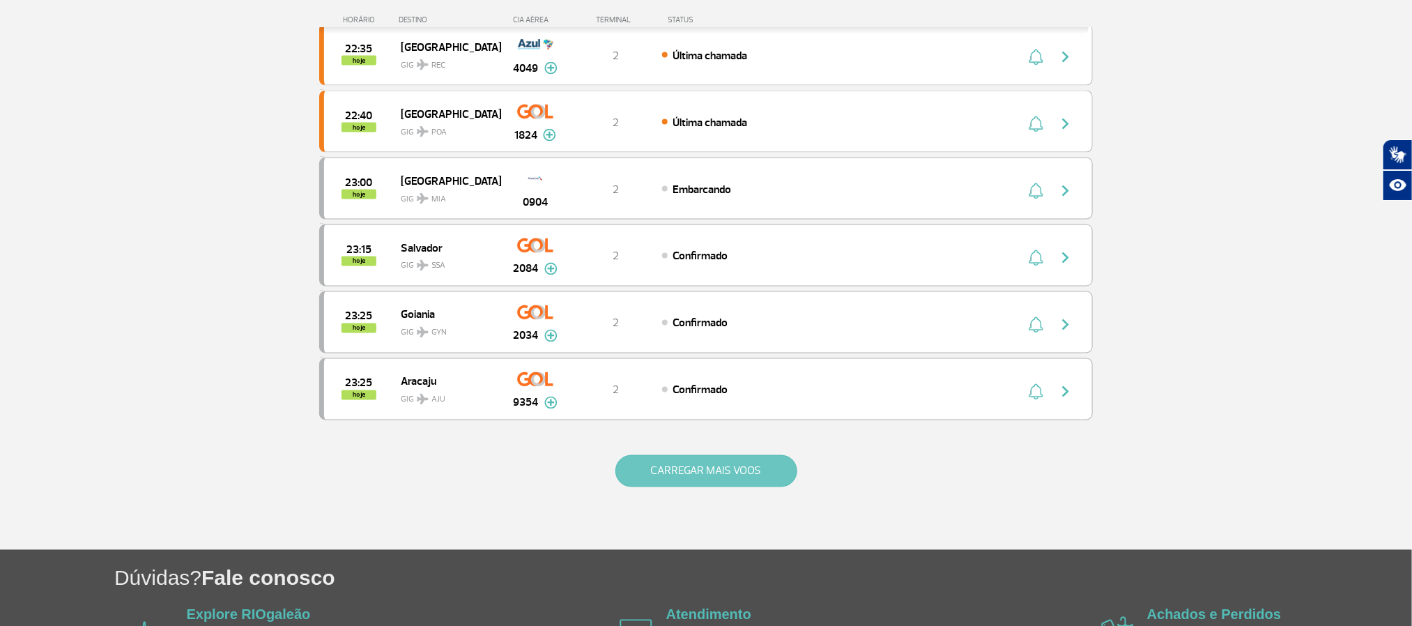
click at [745, 487] on button "CARREGAR MAIS VOOS" at bounding box center [707, 471] width 182 height 32
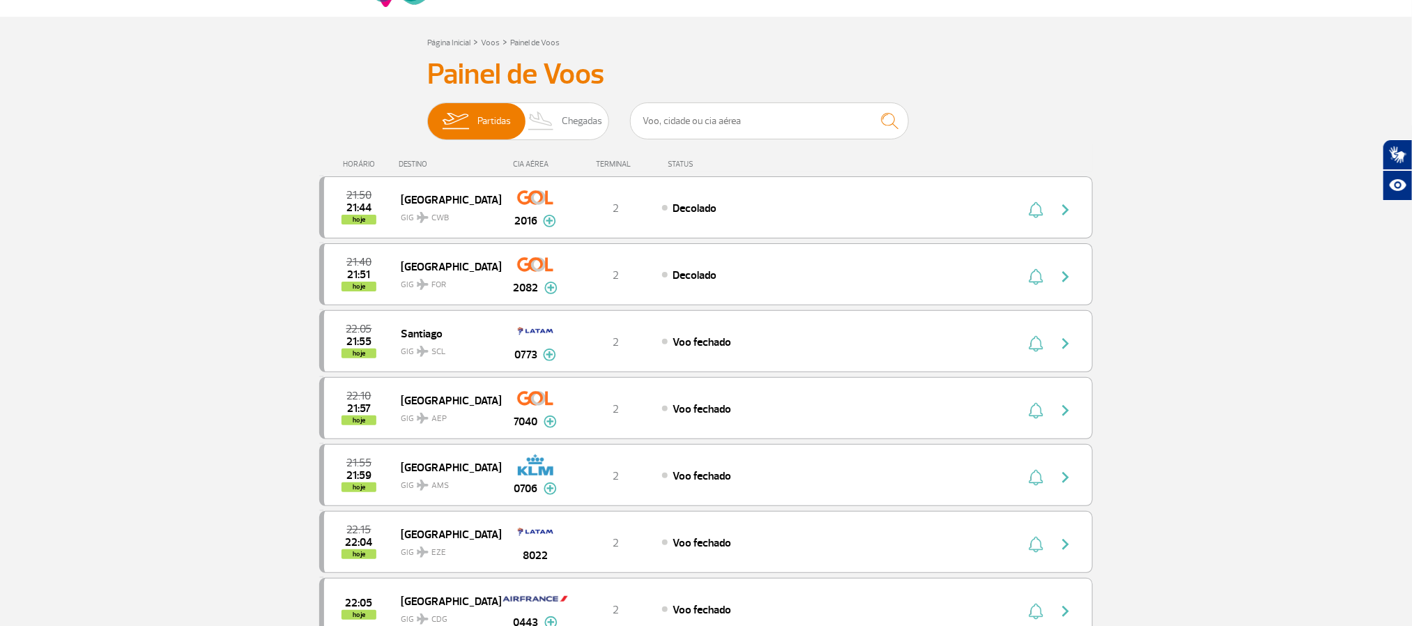
scroll to position [0, 0]
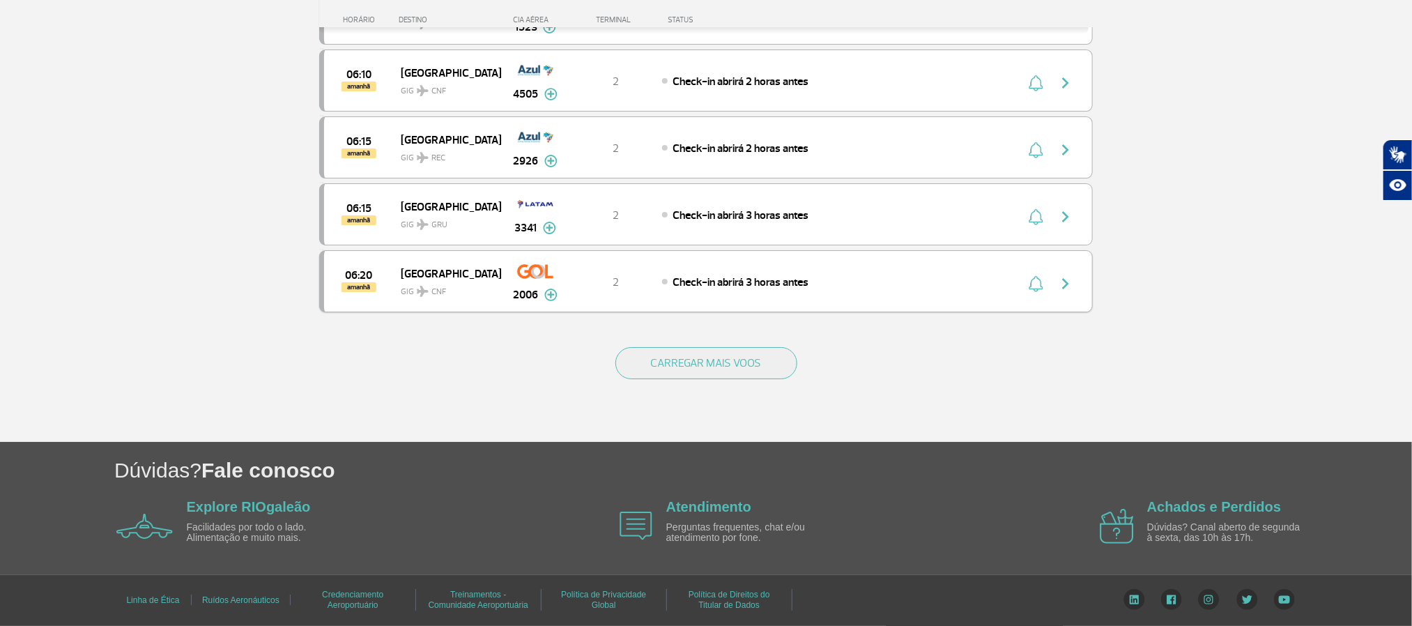
scroll to position [2656, 0]
click at [772, 358] on button "CARREGAR MAIS VOOS" at bounding box center [707, 363] width 182 height 32
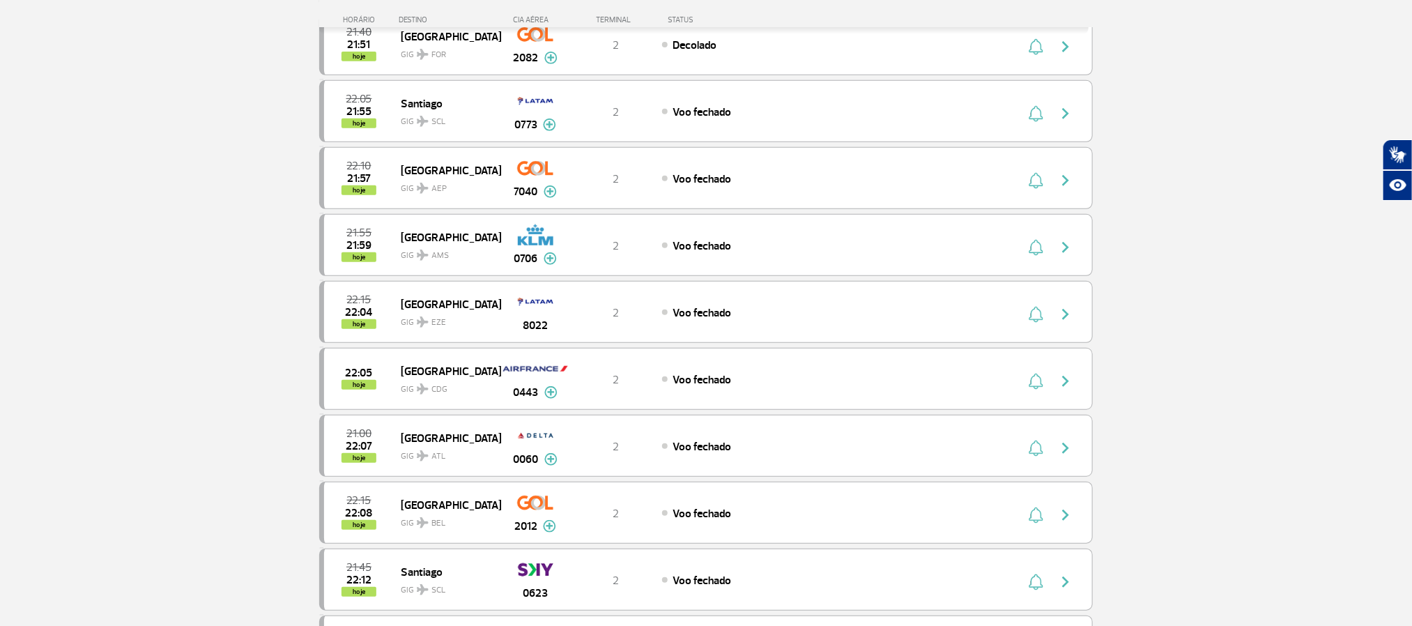
scroll to position [314, 0]
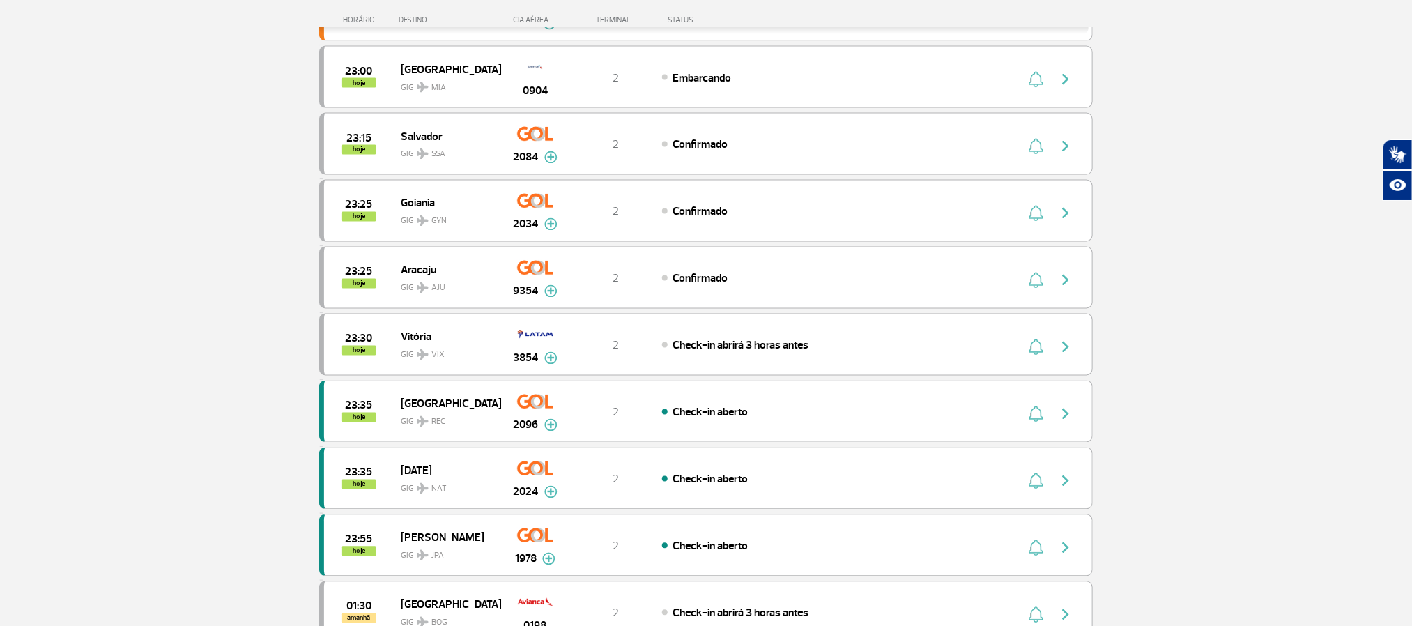
scroll to position [1255, 0]
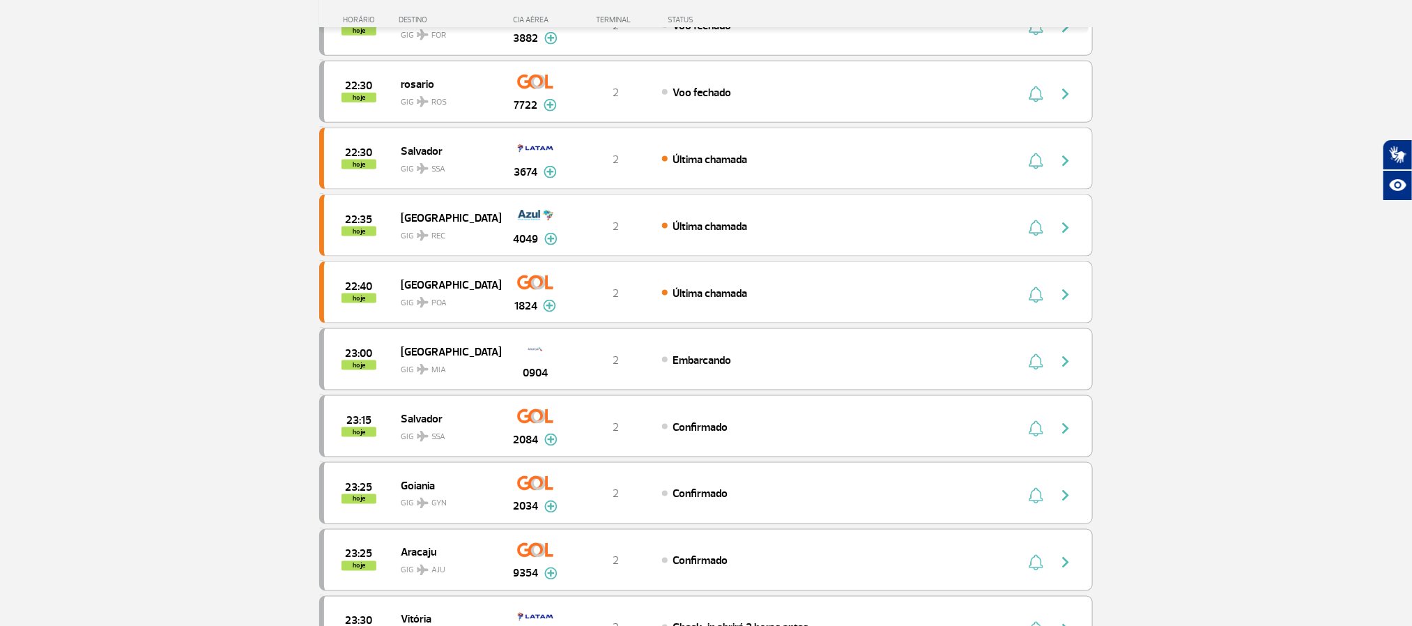
scroll to position [966, 0]
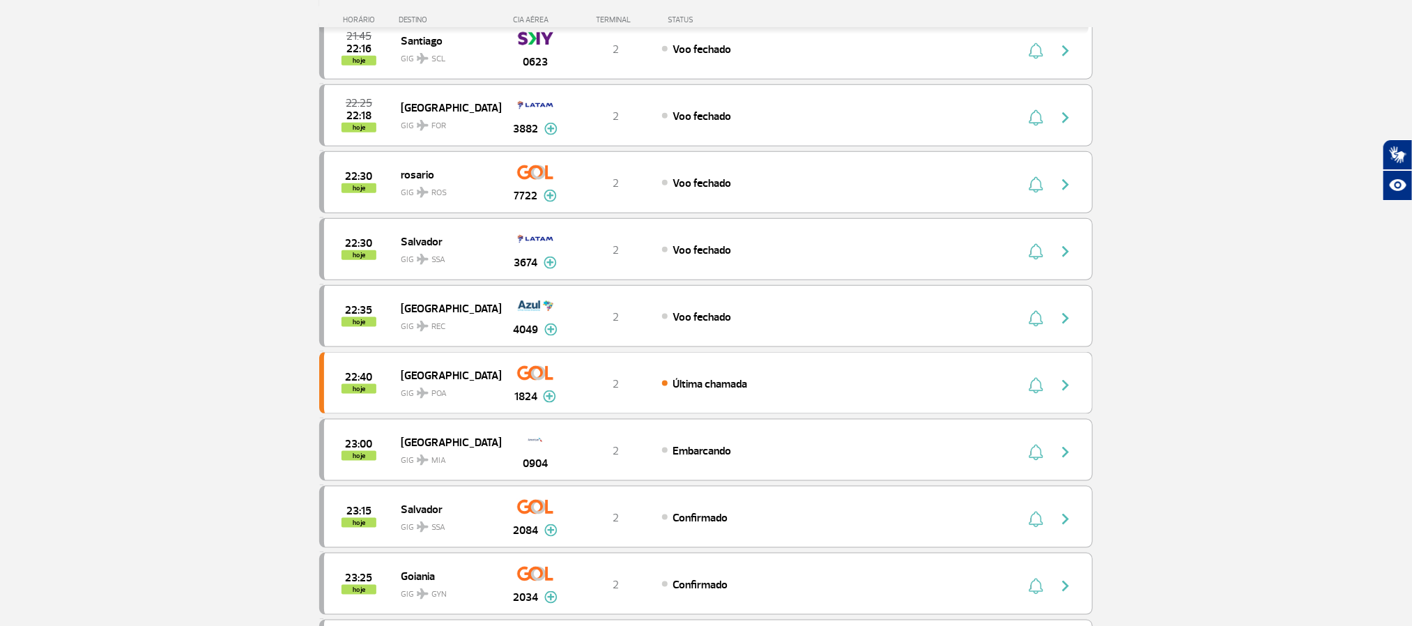
scroll to position [757, 0]
click at [134, 272] on section "Página Inicial > Voos > Painel de Voos Painel de Voos Partidas Chegadas 22:05 2…" at bounding box center [706, 129] width 1412 height 1635
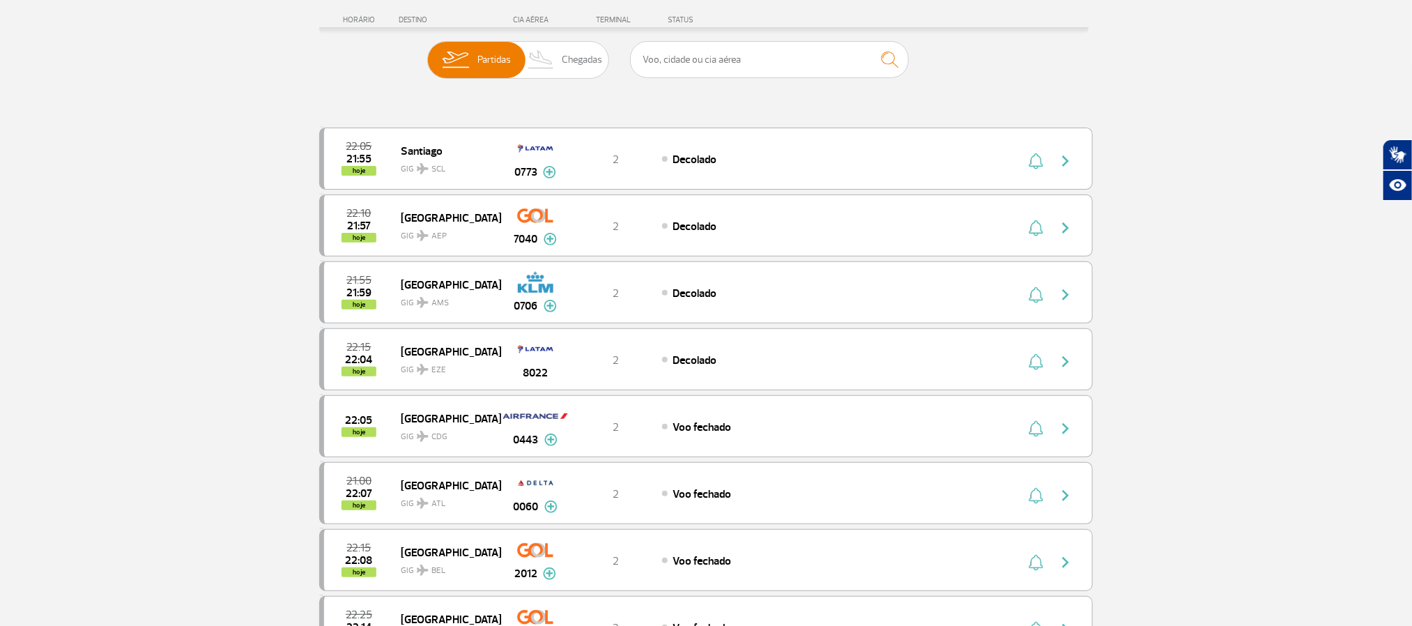
scroll to position [0, 0]
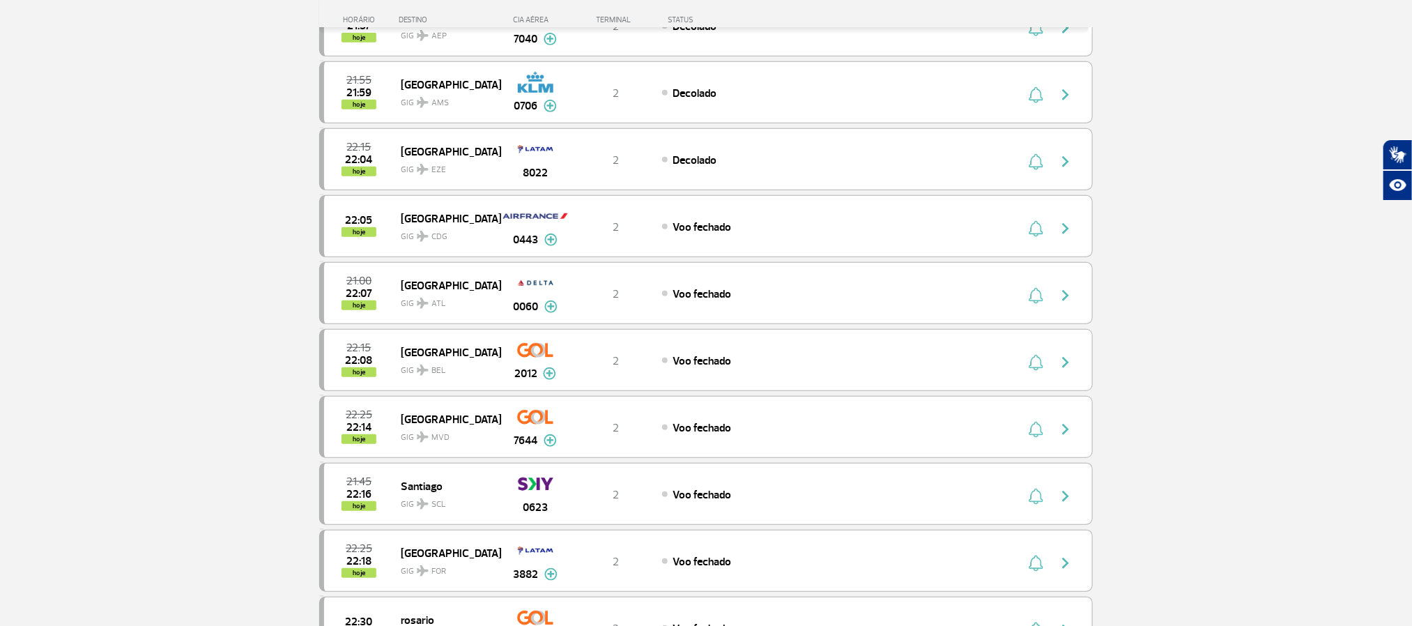
click at [90, 186] on section "Página Inicial > Voos > Painel de Voos Painel de Voos Partidas Chegadas 22:05 2…" at bounding box center [706, 572] width 1412 height 1635
click at [132, 304] on section "Página Inicial > Voos > Painel de Voos Painel de Voos Partidas Chegadas 22:05 2…" at bounding box center [706, 572] width 1412 height 1635
click at [140, 300] on section "Página Inicial > Voos > Painel de Voos Painel de Voos Partidas Chegadas 22:05 2…" at bounding box center [706, 572] width 1412 height 1635
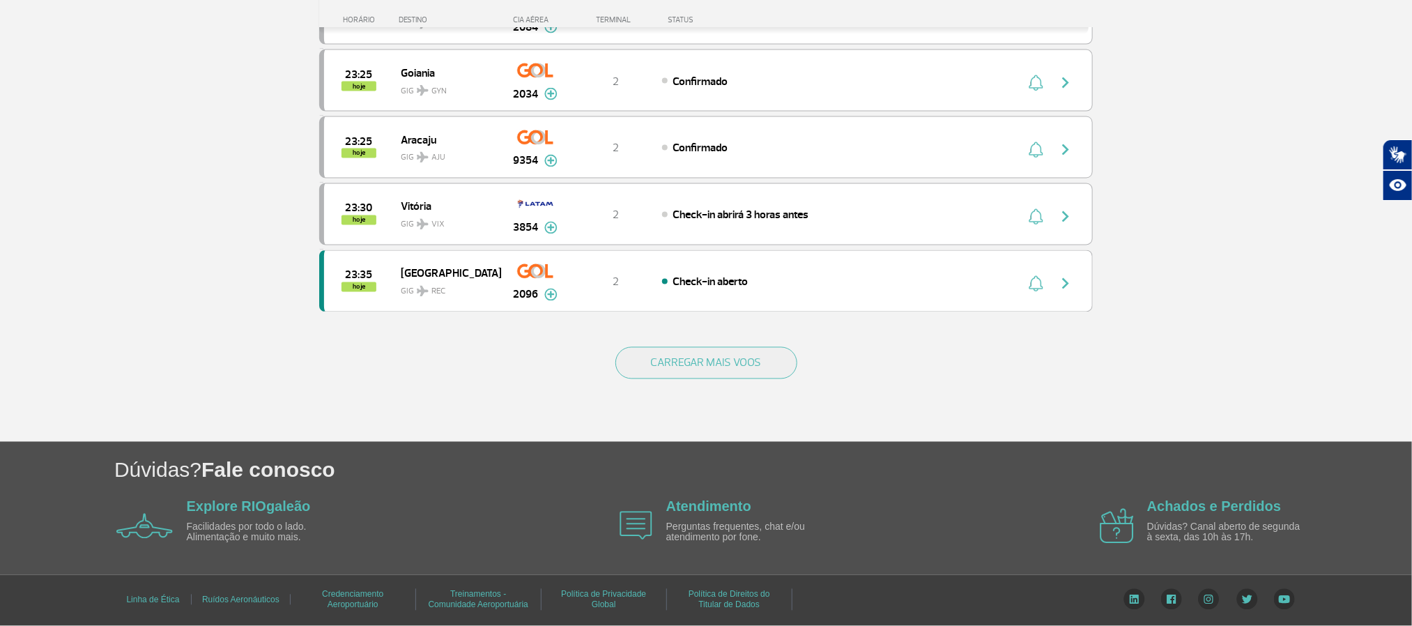
scroll to position [1290, 0]
click at [705, 356] on button "CARREGAR MAIS VOOS" at bounding box center [707, 363] width 182 height 32
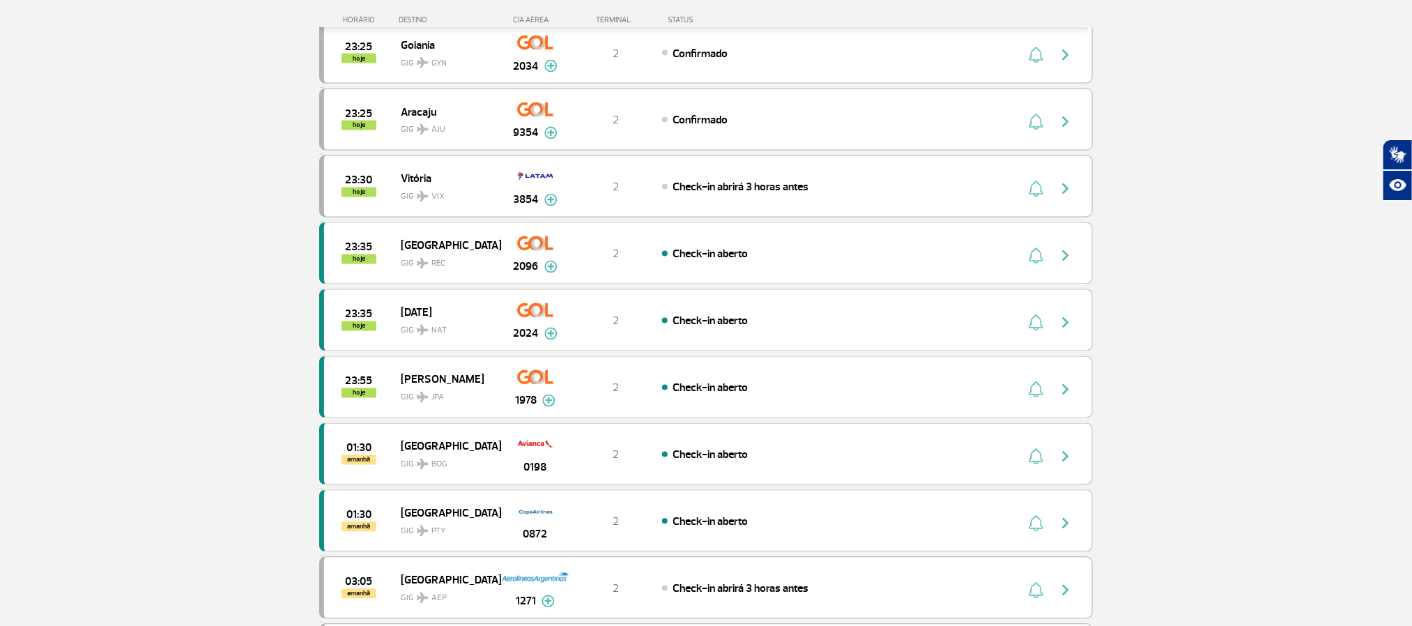
click at [157, 289] on section "Página Inicial > Voos > Painel de Voos Painel de Voos Partidas Chegadas 22:05 2…" at bounding box center [706, 266] width 1412 height 2974
click at [148, 287] on section "Página Inicial > Voos > Painel de Voos Painel de Voos Partidas Chegadas 22:05 2…" at bounding box center [706, 266] width 1412 height 2974
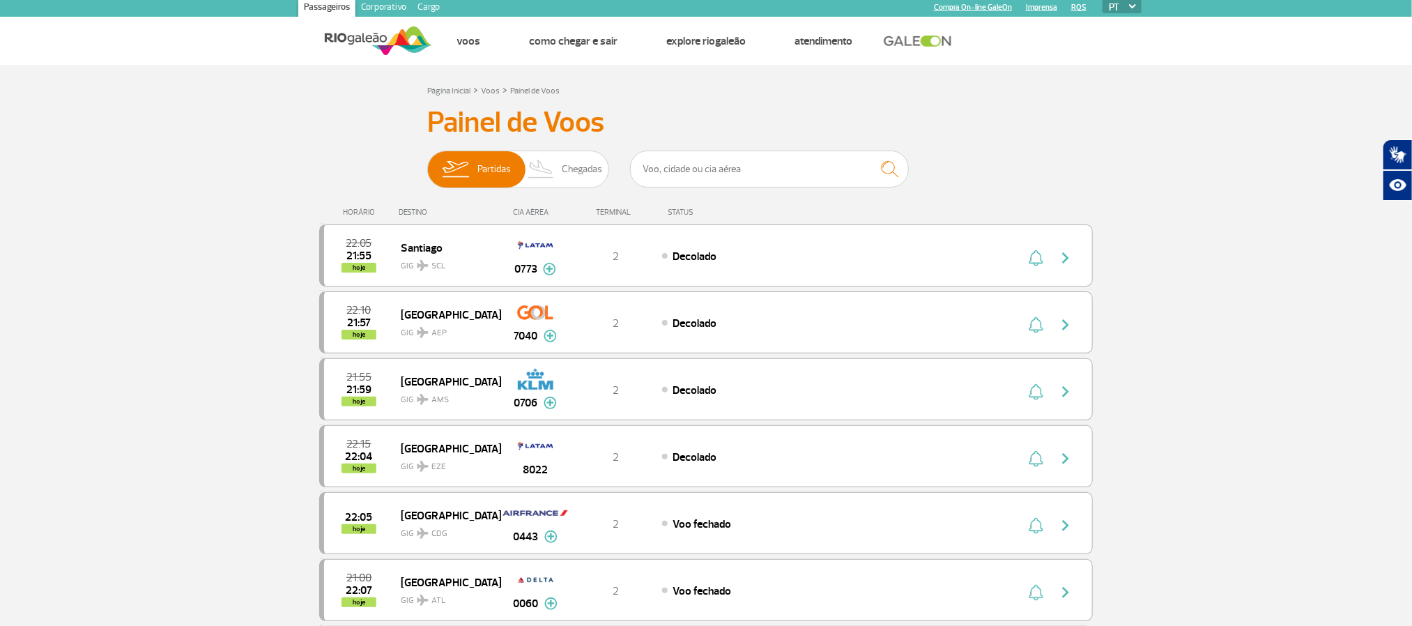
scroll to position [0, 0]
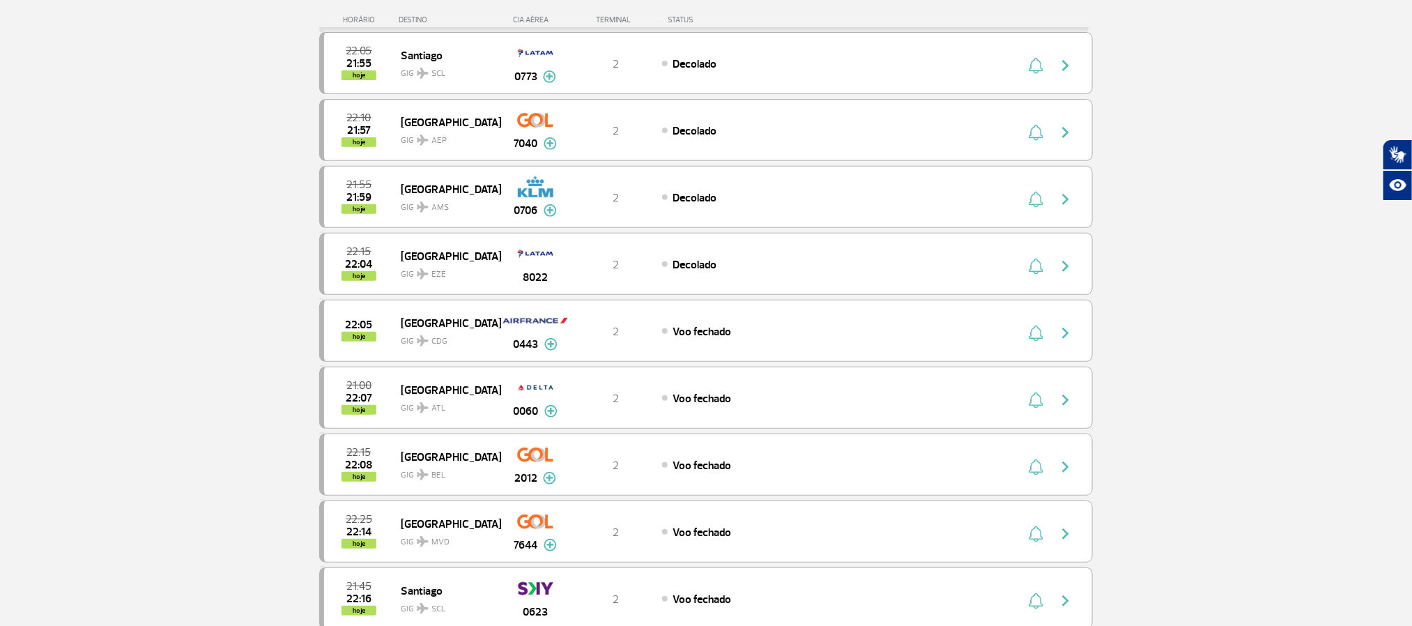
scroll to position [314, 0]
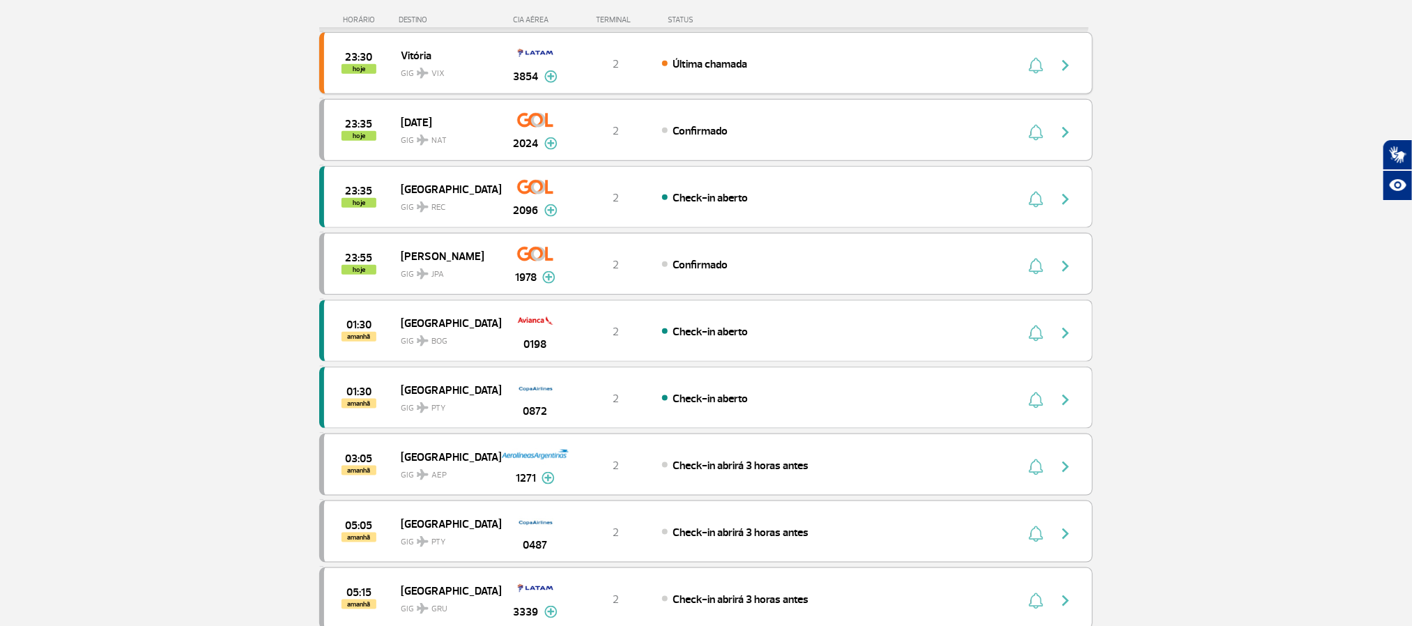
scroll to position [941, 0]
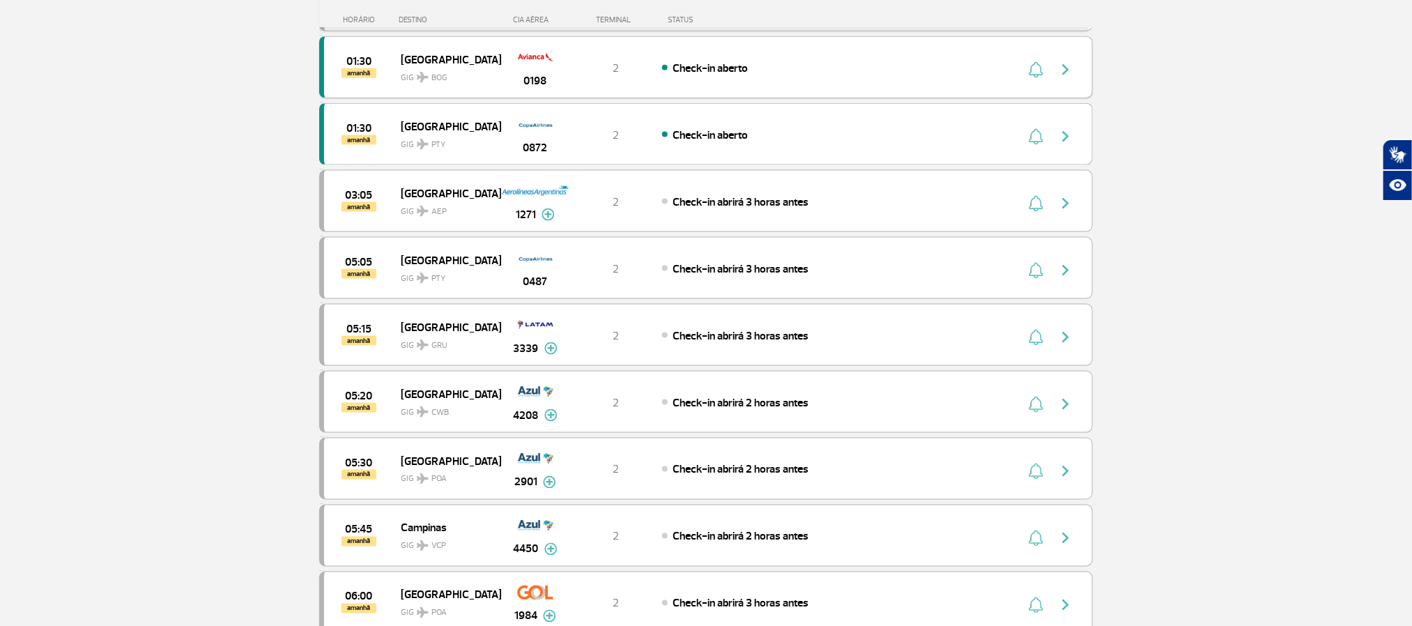
click at [511, 79] on div "0198" at bounding box center [534, 67] width 69 height 44
click at [960, 75] on div "Check-in aberto" at bounding box center [815, 67] width 307 height 15
